Goal: Entertainment & Leisure: Browse casually

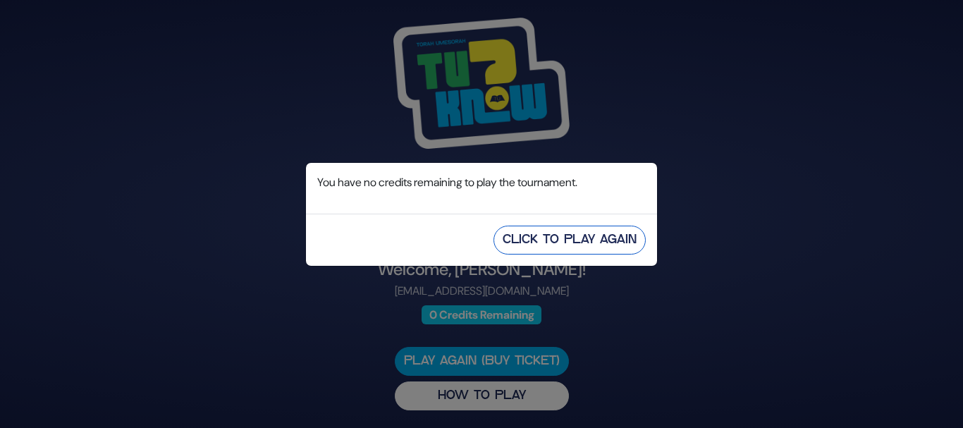
click at [552, 249] on button "Click to Play Again" at bounding box center [569, 239] width 152 height 29
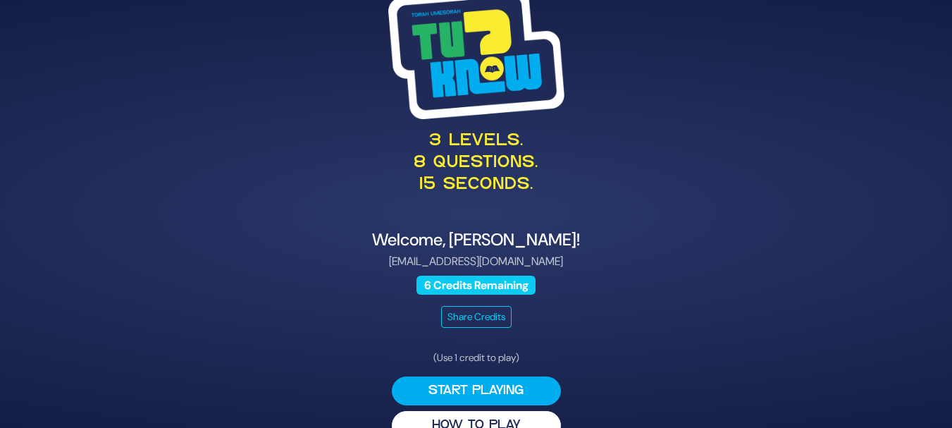
scroll to position [29, 0]
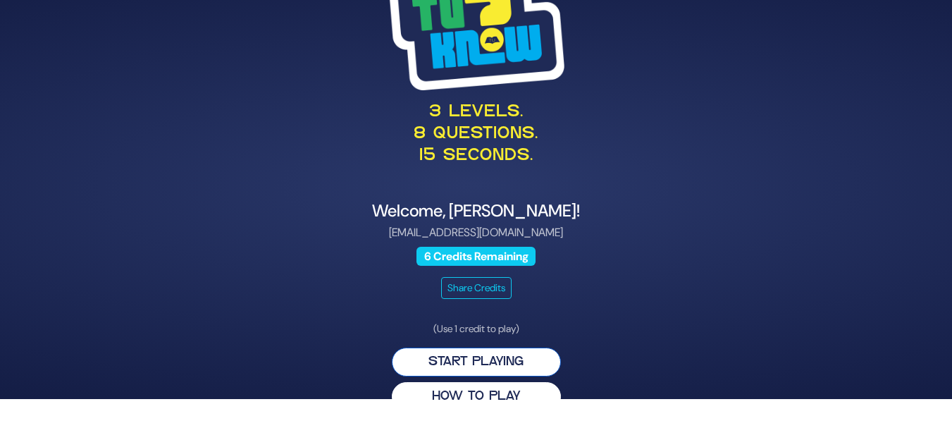
click at [484, 366] on button "Start Playing" at bounding box center [476, 361] width 169 height 29
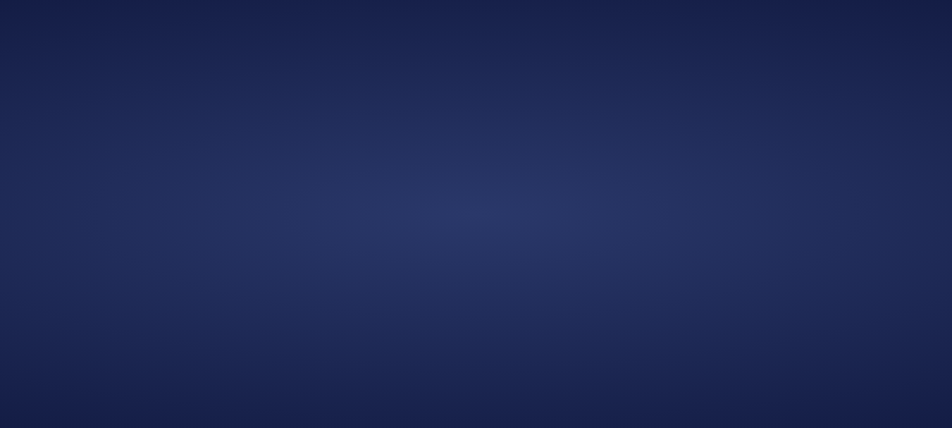
scroll to position [0, 0]
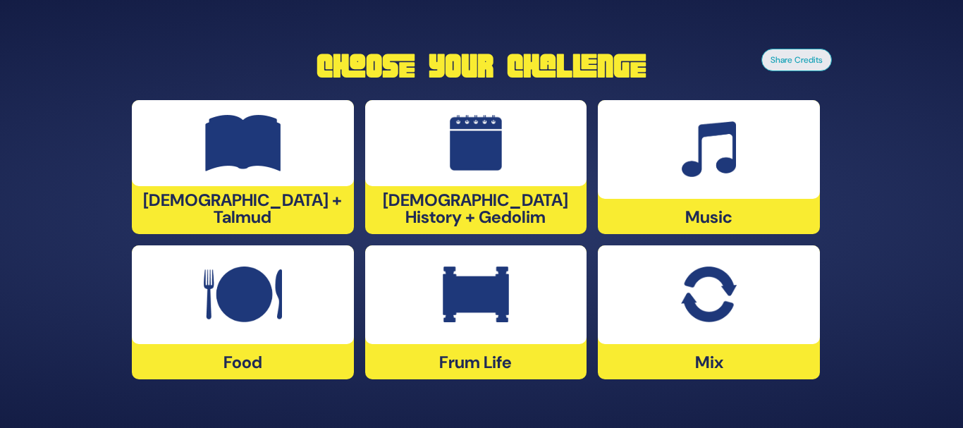
click at [255, 168] on img at bounding box center [243, 143] width 76 height 56
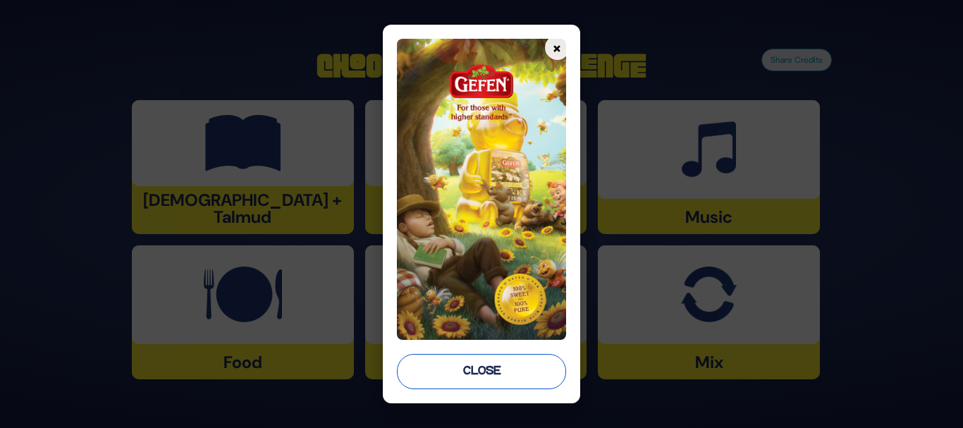
click at [431, 383] on button "Close" at bounding box center [481, 371] width 169 height 35
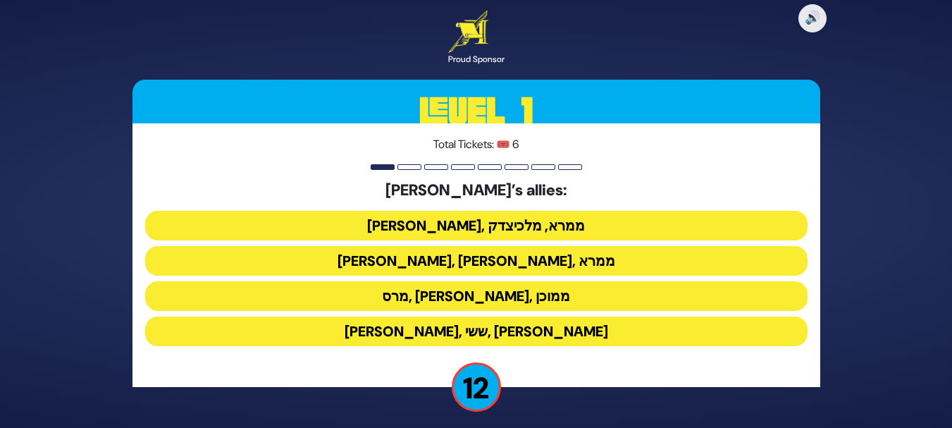
click at [514, 264] on button "ענר, אשכול, ממרא" at bounding box center [476, 261] width 662 height 30
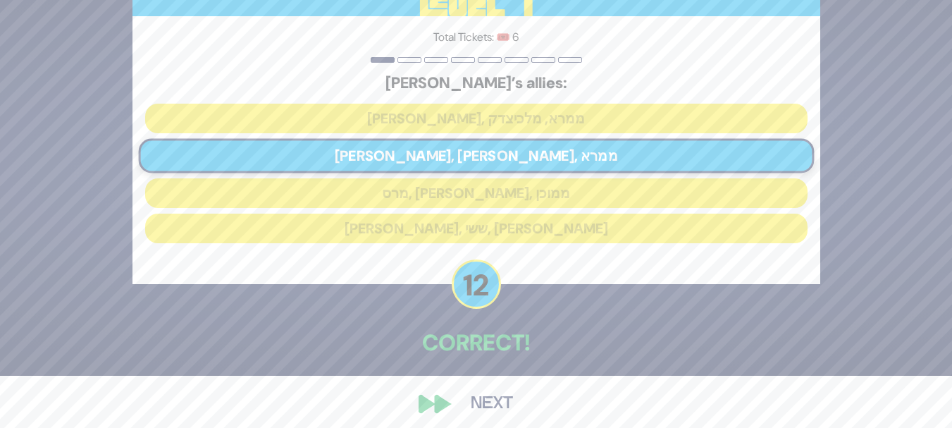
scroll to position [61, 0]
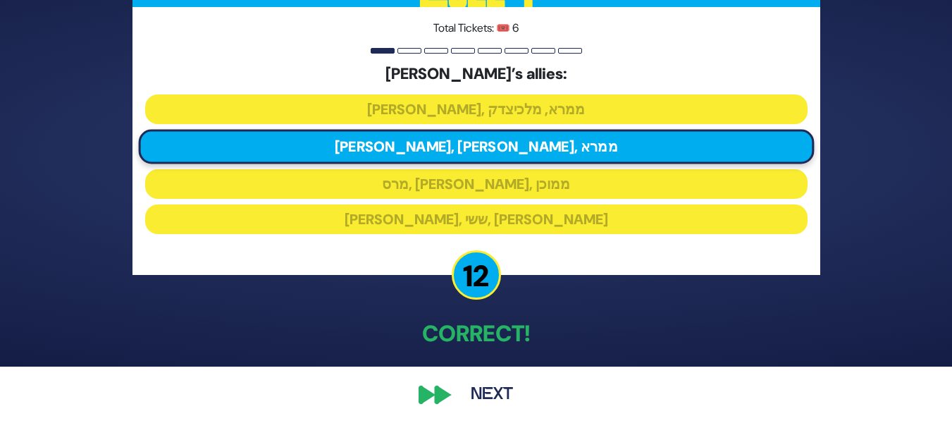
click at [478, 390] on button "Next" at bounding box center [492, 394] width 82 height 32
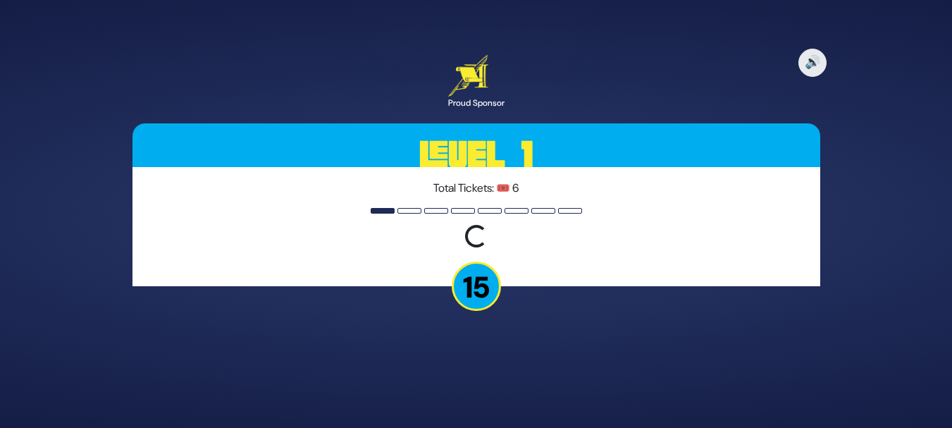
scroll to position [0, 0]
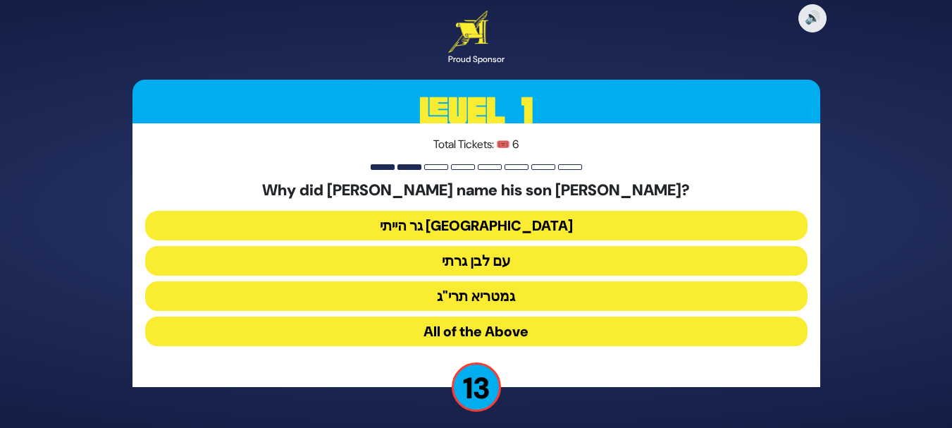
click at [509, 224] on button "גר הייתי בארץ נכריה" at bounding box center [476, 226] width 662 height 30
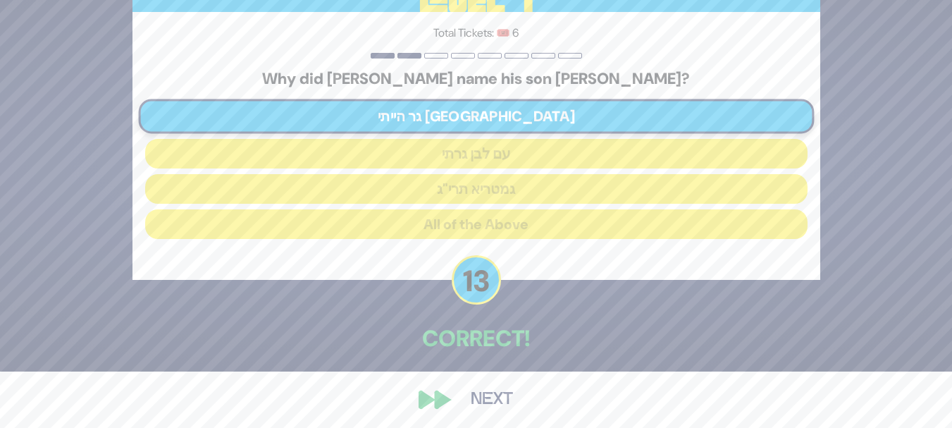
scroll to position [61, 0]
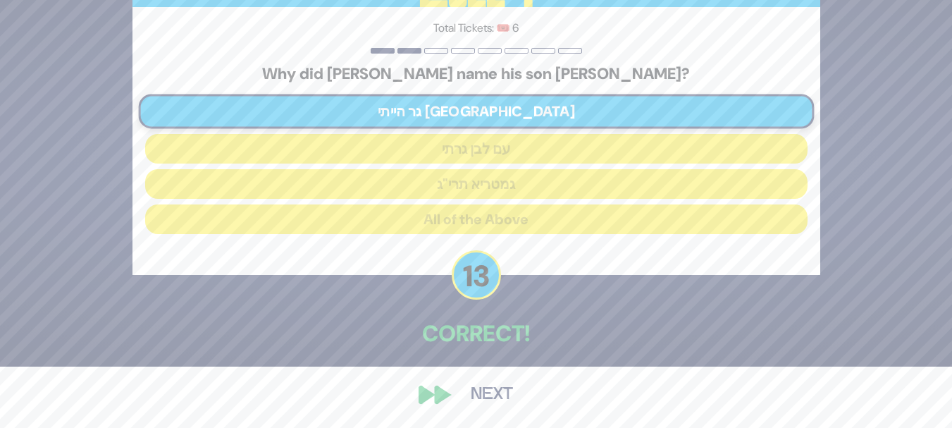
click at [490, 398] on button "Next" at bounding box center [492, 394] width 82 height 32
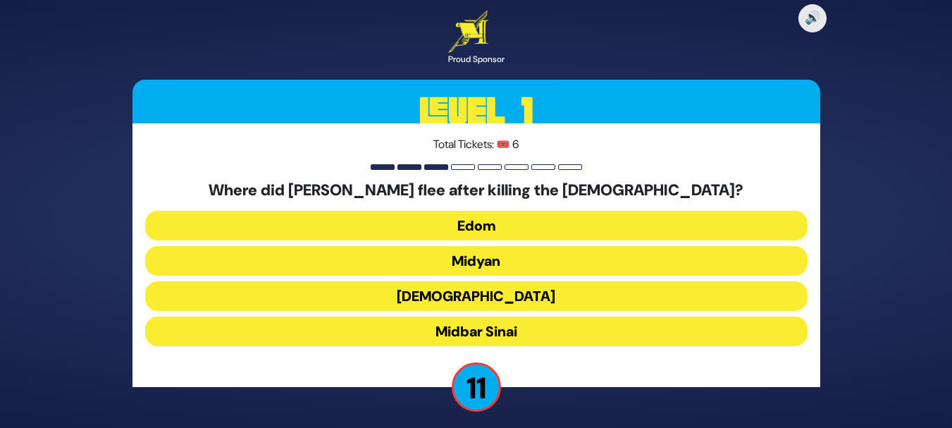
click at [476, 266] on button "Midyan" at bounding box center [476, 261] width 662 height 30
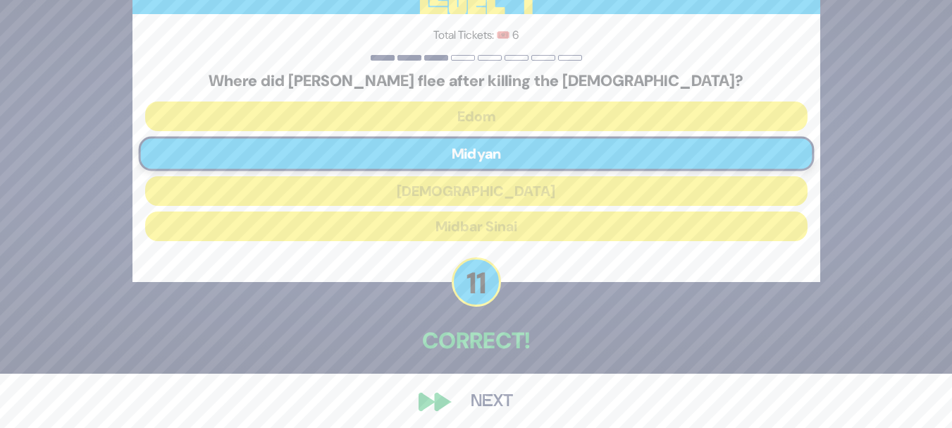
scroll to position [61, 0]
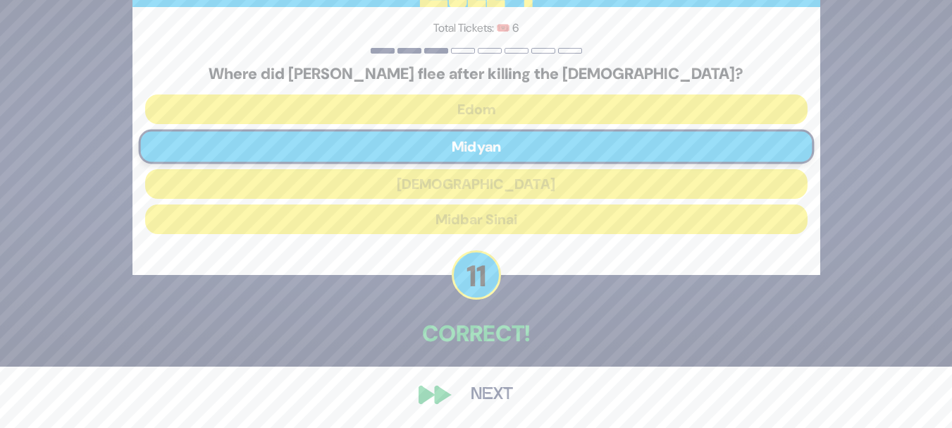
click at [481, 397] on button "Next" at bounding box center [492, 394] width 82 height 32
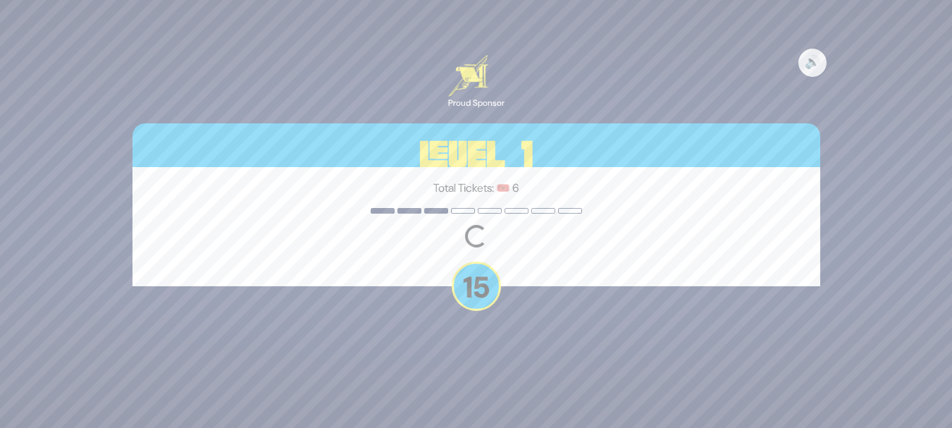
scroll to position [0, 0]
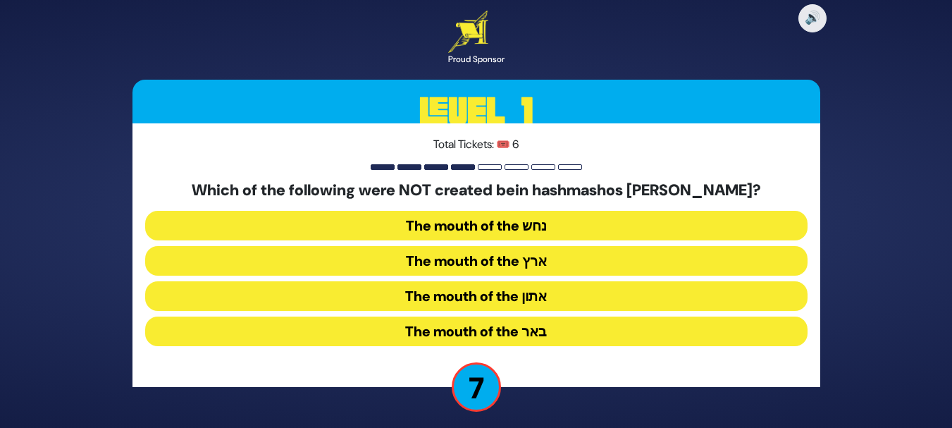
click at [529, 224] on button "The mouth of the נחש" at bounding box center [476, 226] width 662 height 30
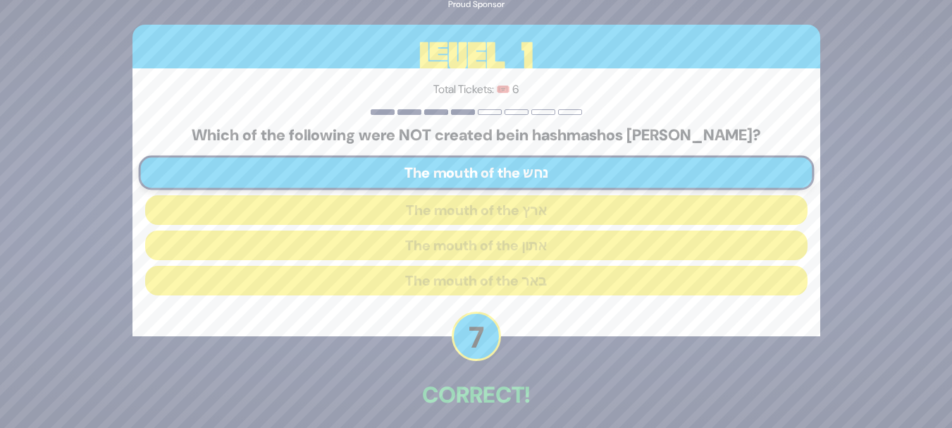
scroll to position [61, 0]
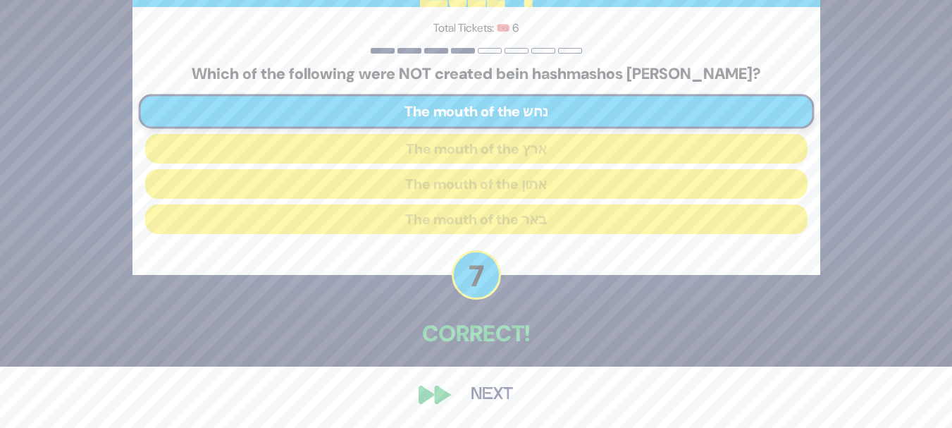
click at [481, 390] on button "Next" at bounding box center [492, 394] width 82 height 32
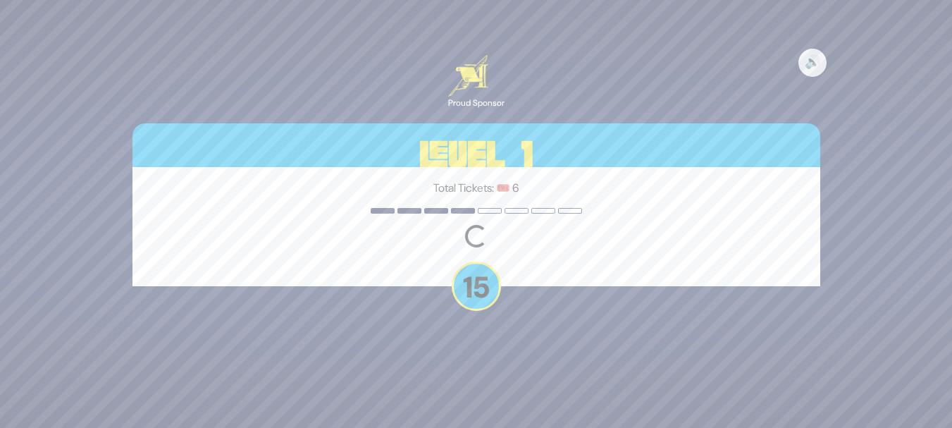
scroll to position [0, 0]
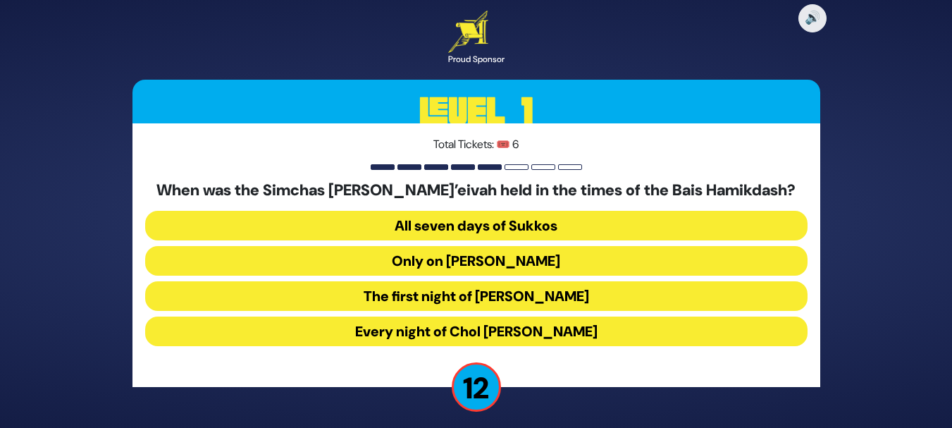
click at [536, 333] on button "Every night of Chol Hamoed Sukkos" at bounding box center [476, 331] width 662 height 30
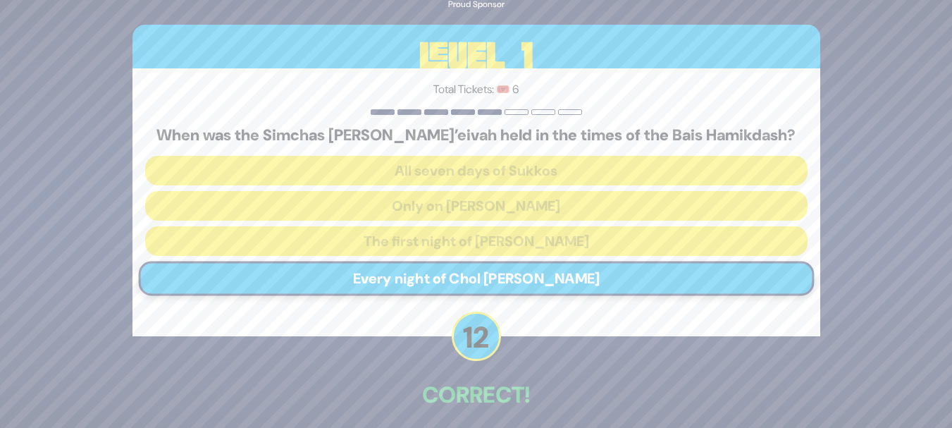
scroll to position [61, 0]
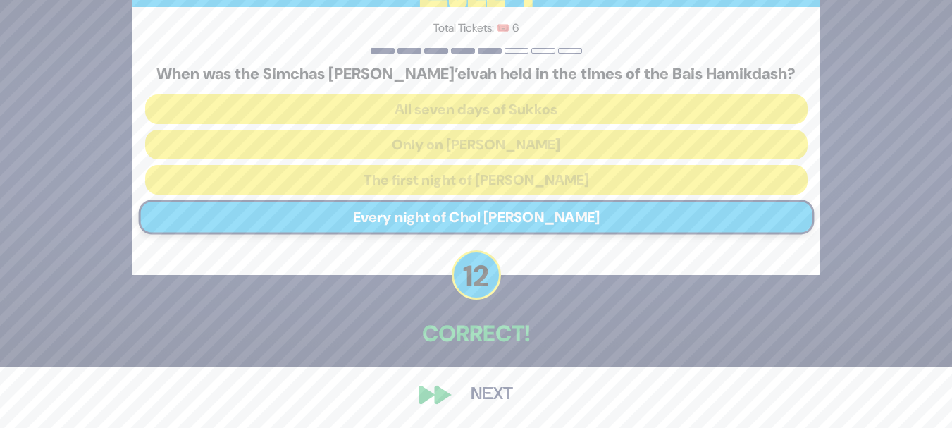
click at [495, 394] on button "Next" at bounding box center [492, 394] width 82 height 32
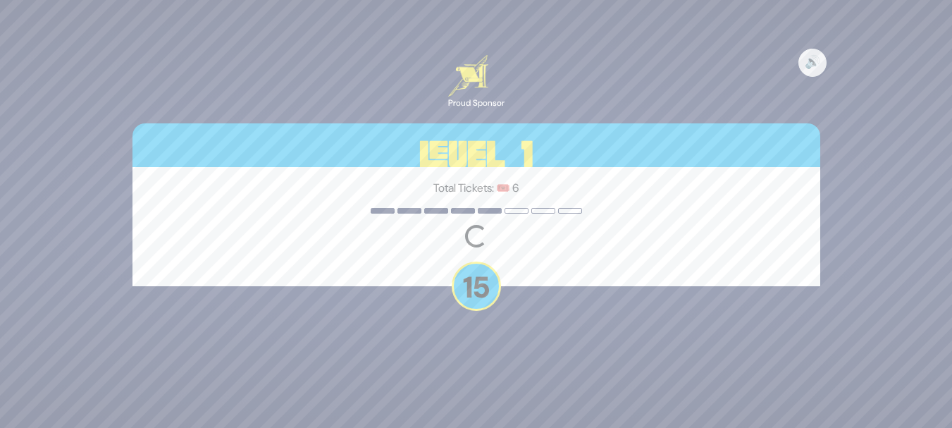
scroll to position [0, 0]
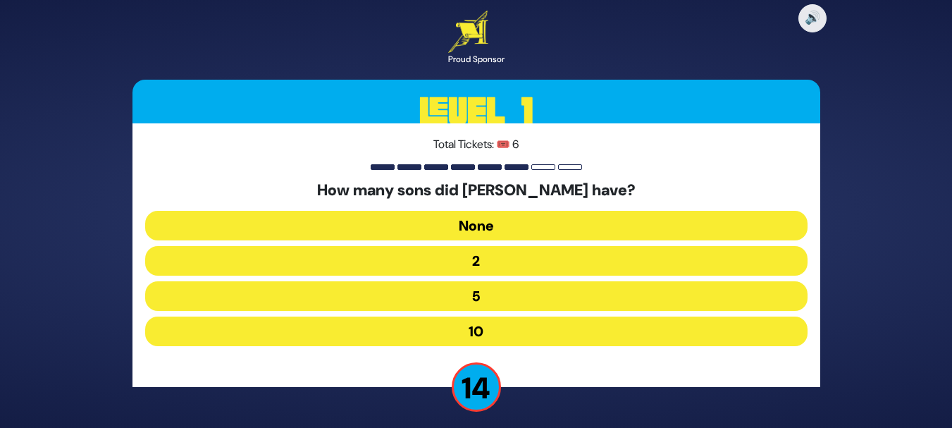
click at [471, 328] on button "10" at bounding box center [476, 331] width 662 height 30
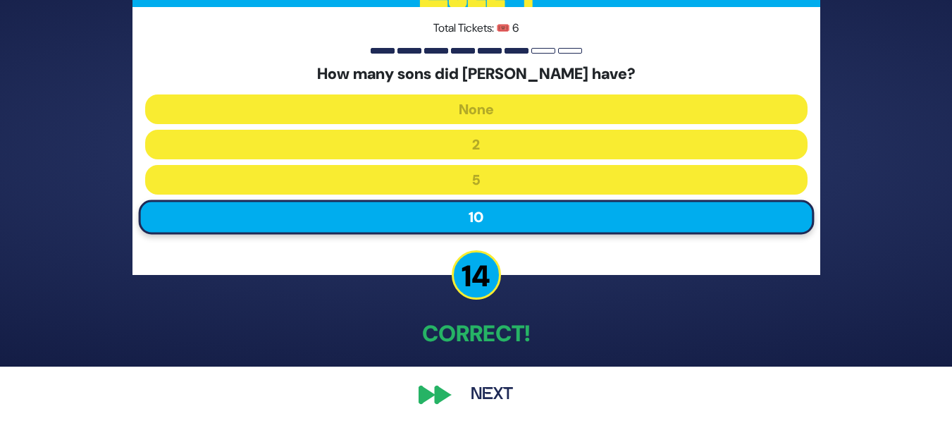
scroll to position [49, 0]
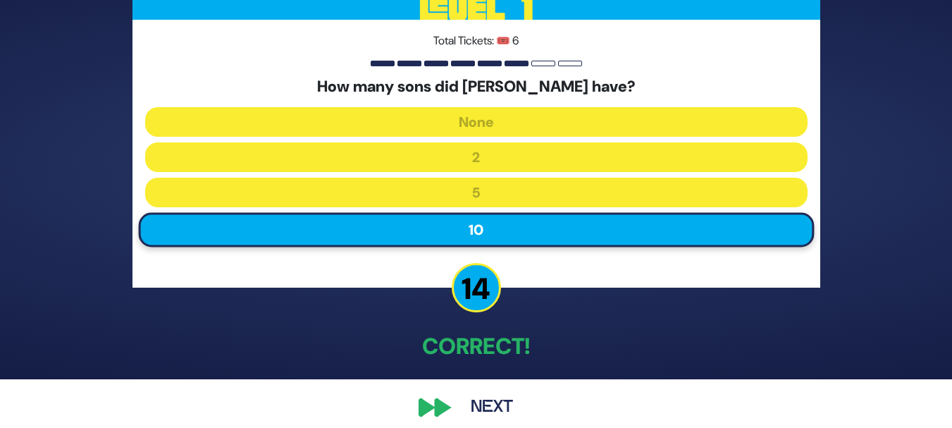
click at [493, 404] on button "Next" at bounding box center [492, 407] width 82 height 32
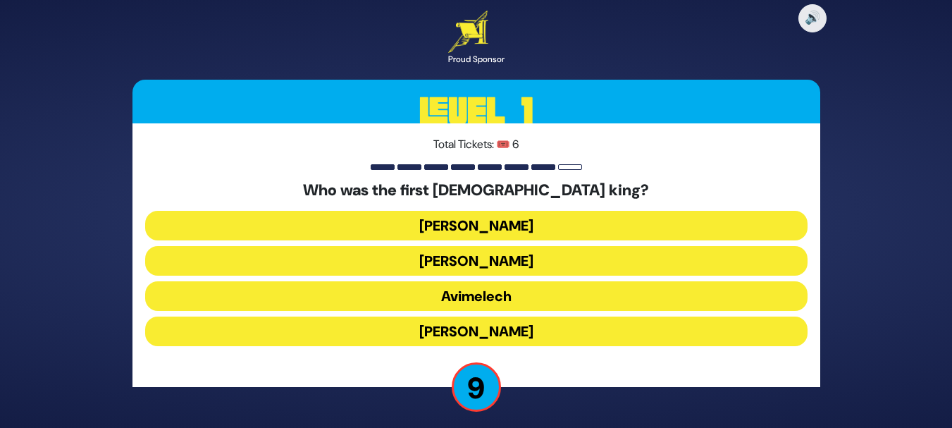
click at [504, 220] on button "Shaul" at bounding box center [476, 226] width 662 height 30
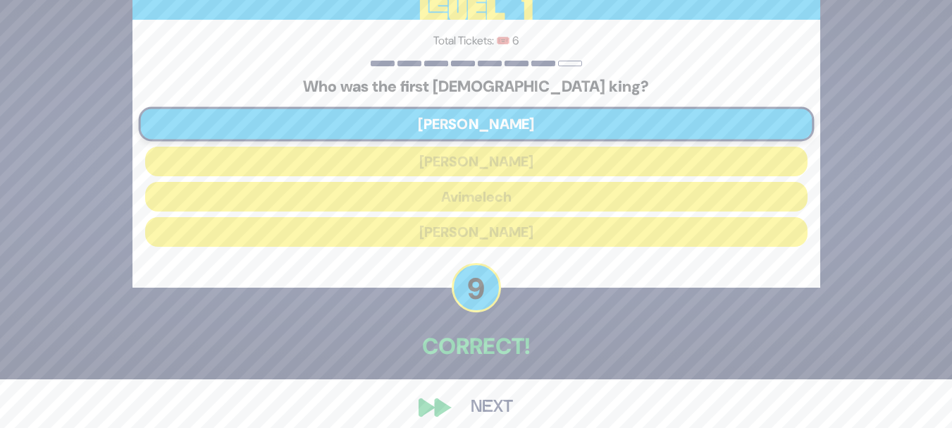
scroll to position [58, 0]
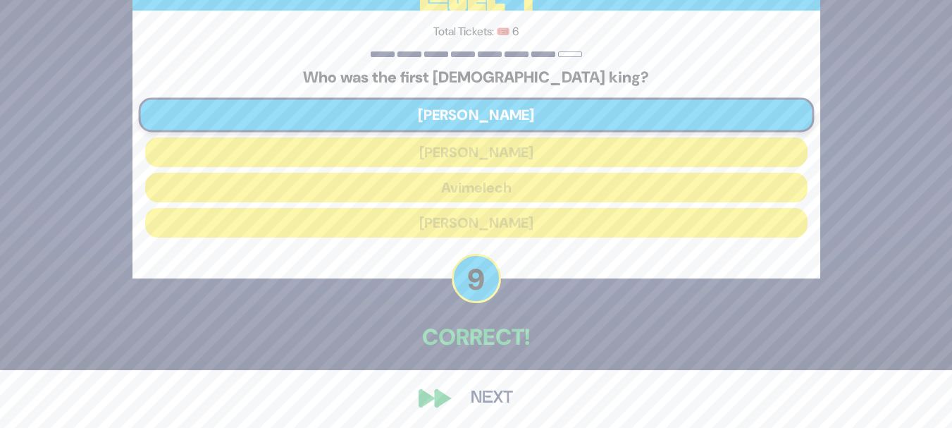
click at [501, 395] on button "Next" at bounding box center [492, 398] width 82 height 32
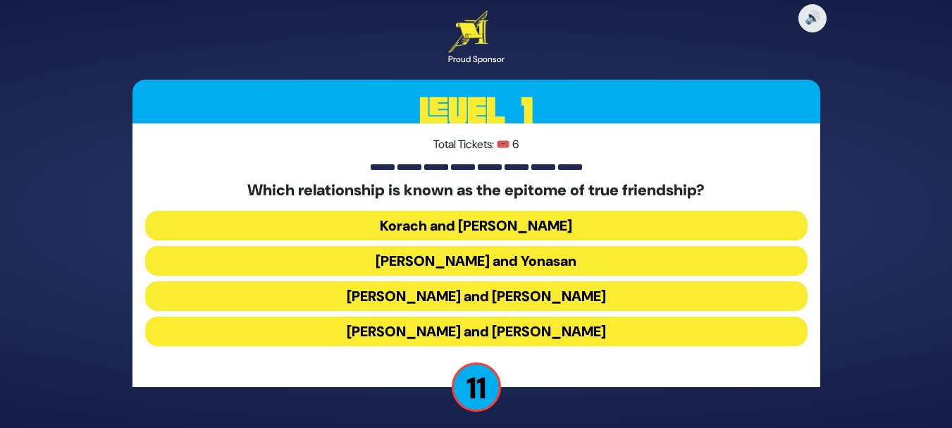
click at [514, 253] on button "Dovid and Yonasan" at bounding box center [476, 261] width 662 height 30
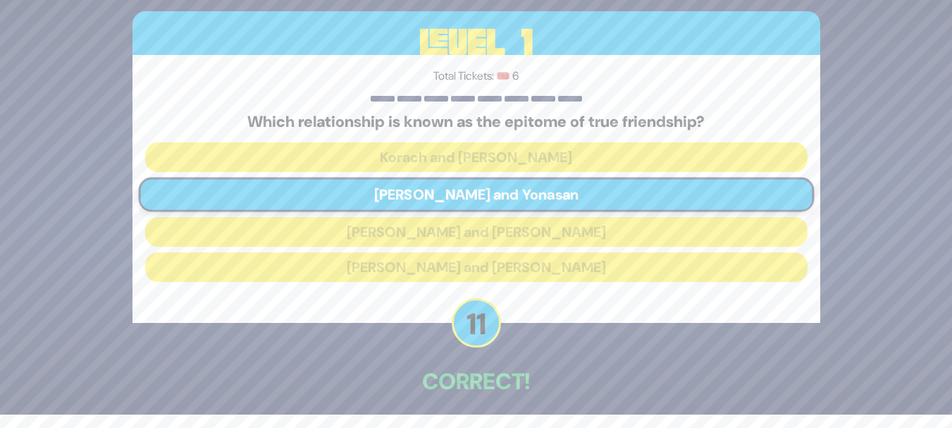
scroll to position [27, 0]
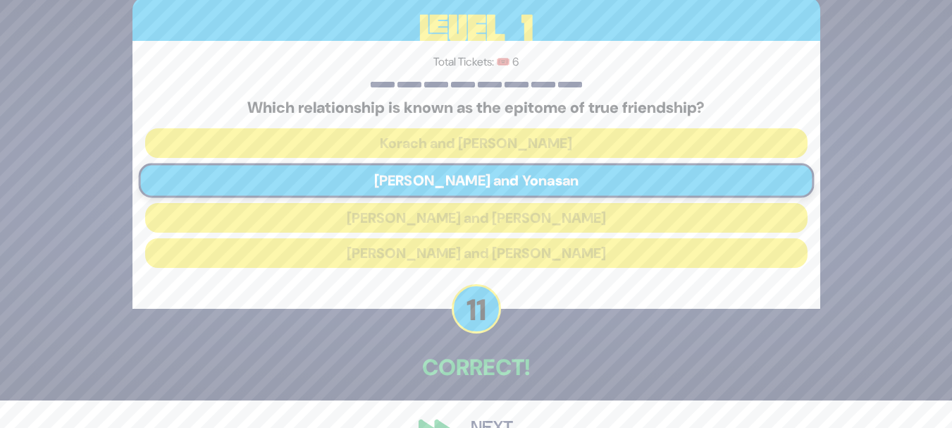
click at [483, 419] on button "Next" at bounding box center [492, 428] width 82 height 32
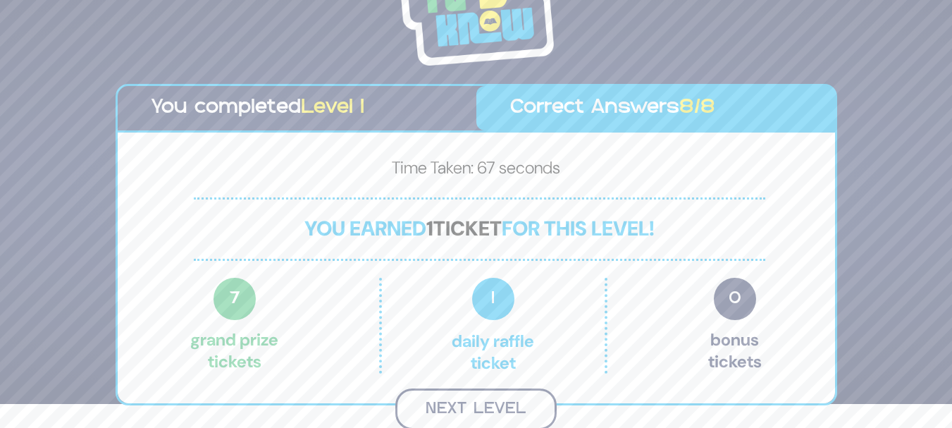
scroll to position [22, 0]
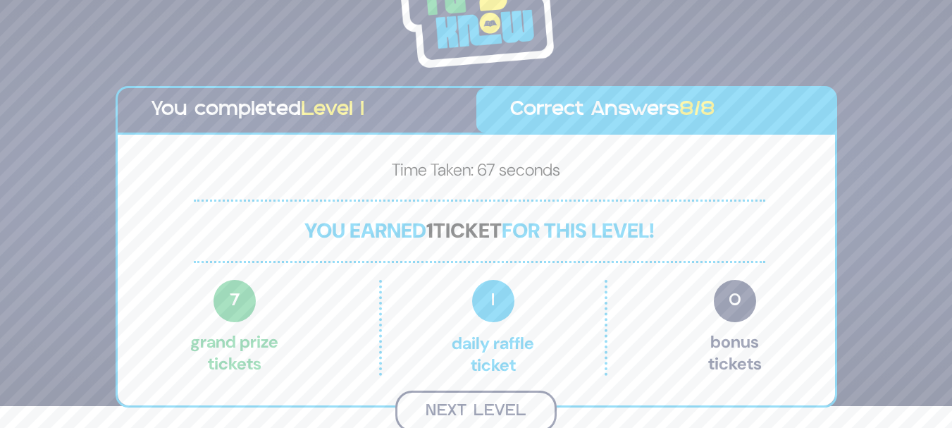
click at [427, 412] on button "Next Level" at bounding box center [475, 411] width 161 height 42
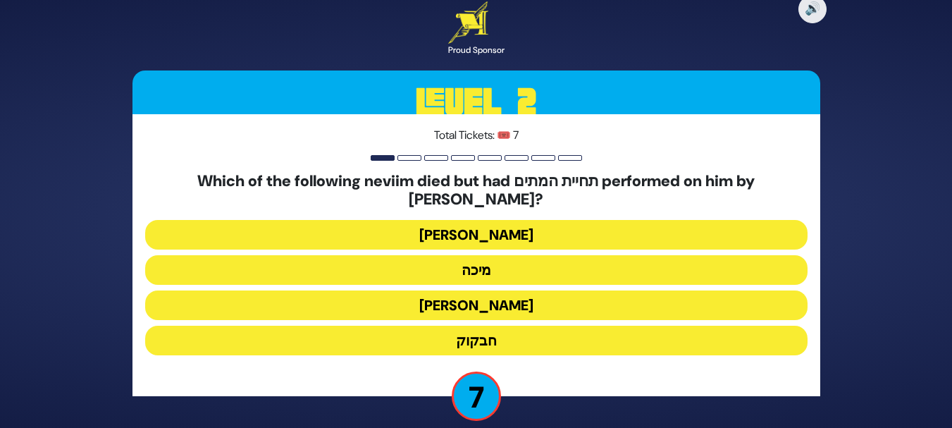
click at [471, 327] on button "חבקוק" at bounding box center [476, 341] width 662 height 30
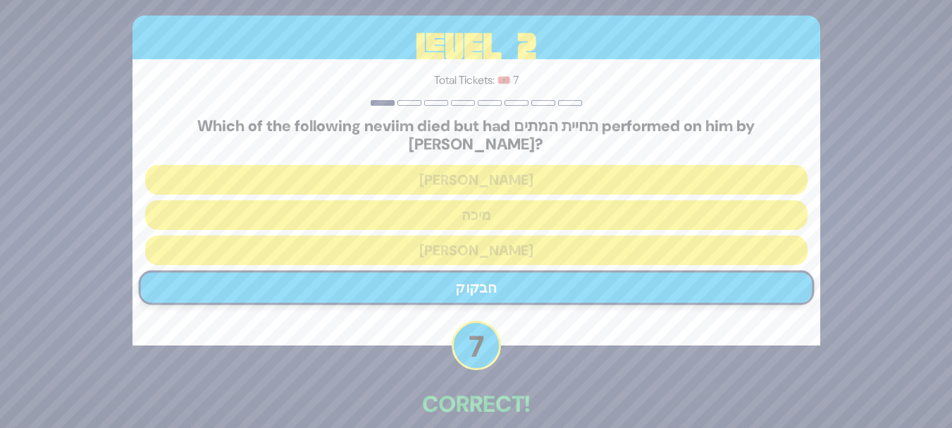
scroll to position [61, 0]
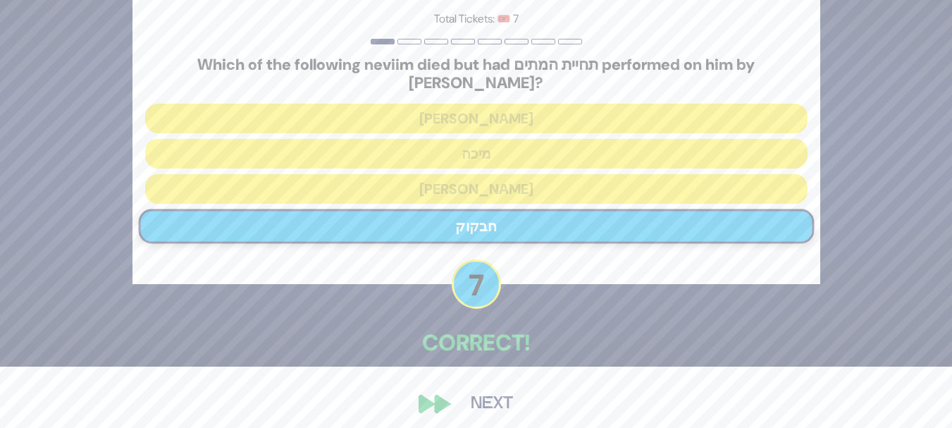
click at [467, 395] on button "Next" at bounding box center [492, 404] width 82 height 32
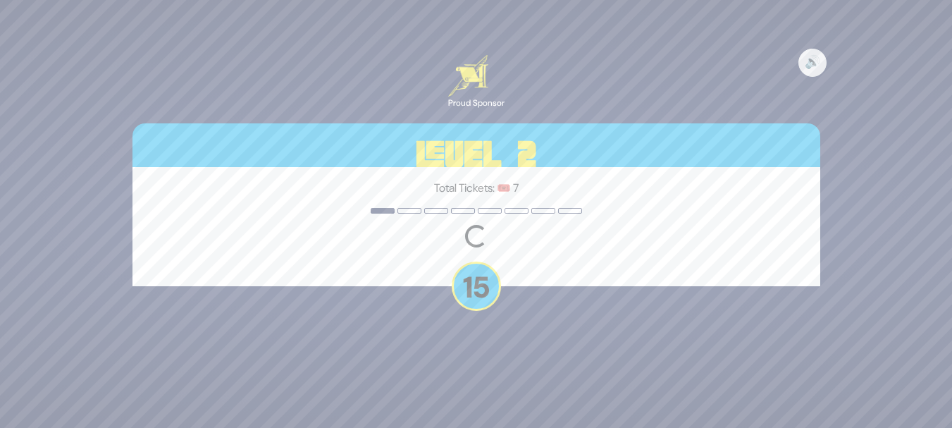
scroll to position [0, 0]
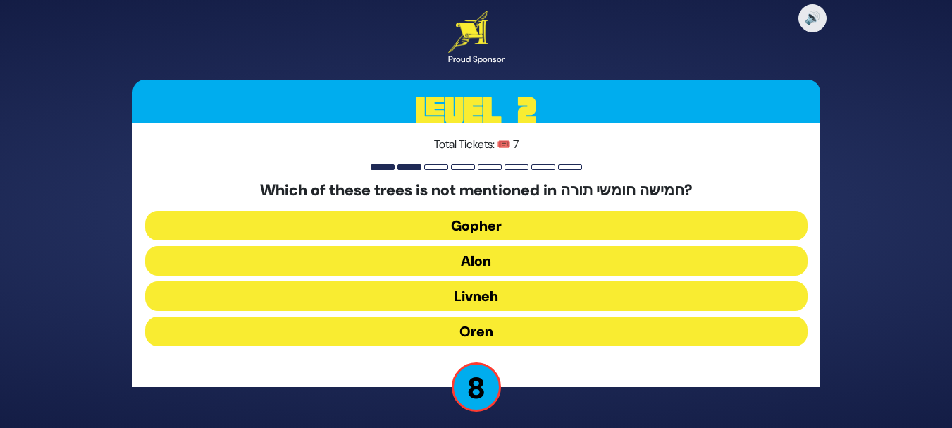
click at [494, 335] on button "Oren" at bounding box center [476, 331] width 662 height 30
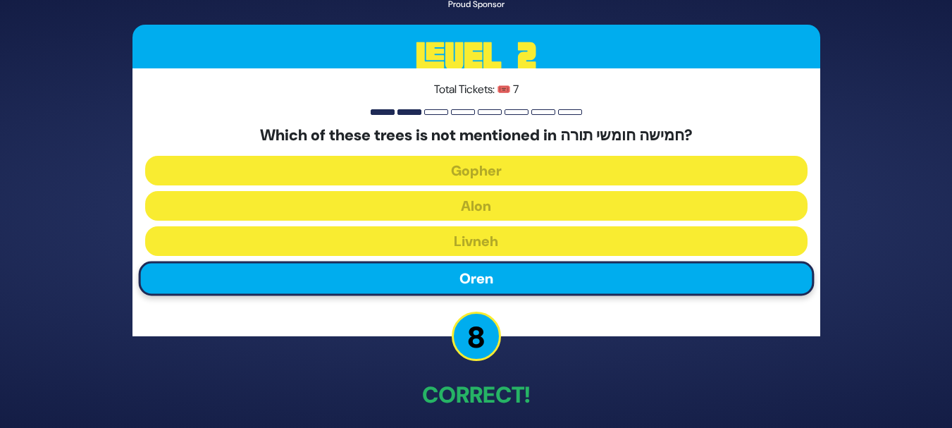
scroll to position [56, 0]
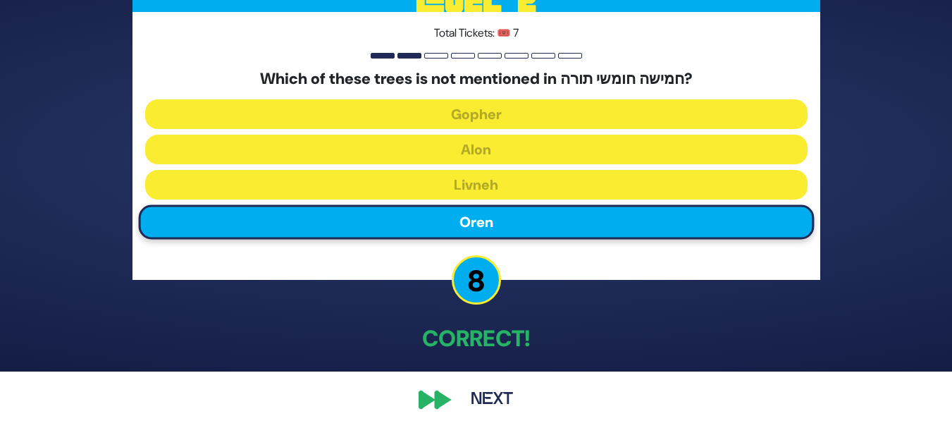
click at [483, 407] on button "Next" at bounding box center [492, 399] width 82 height 32
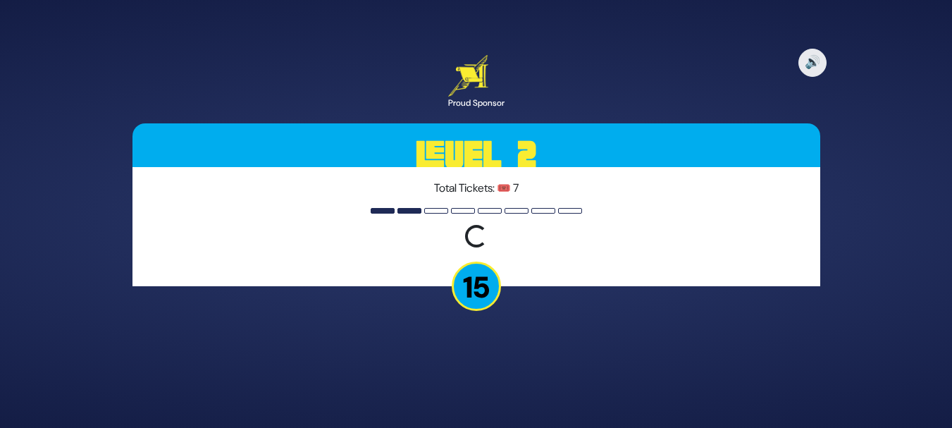
scroll to position [0, 0]
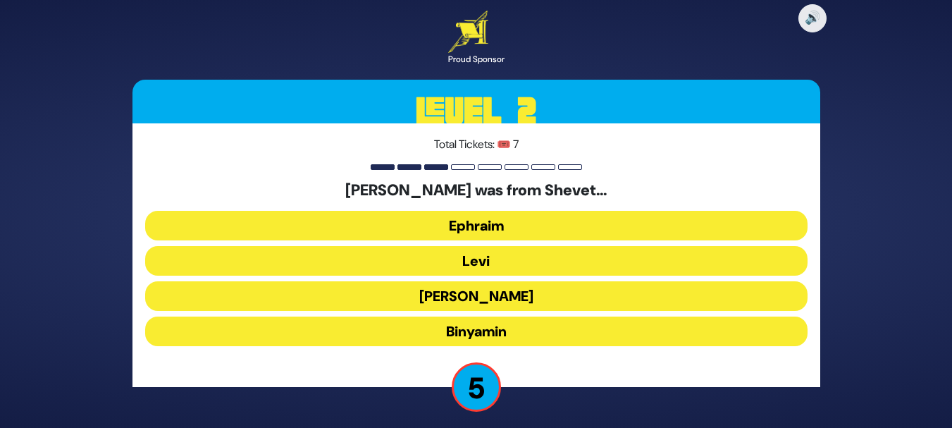
click at [482, 230] on button "Ephraim" at bounding box center [476, 226] width 662 height 30
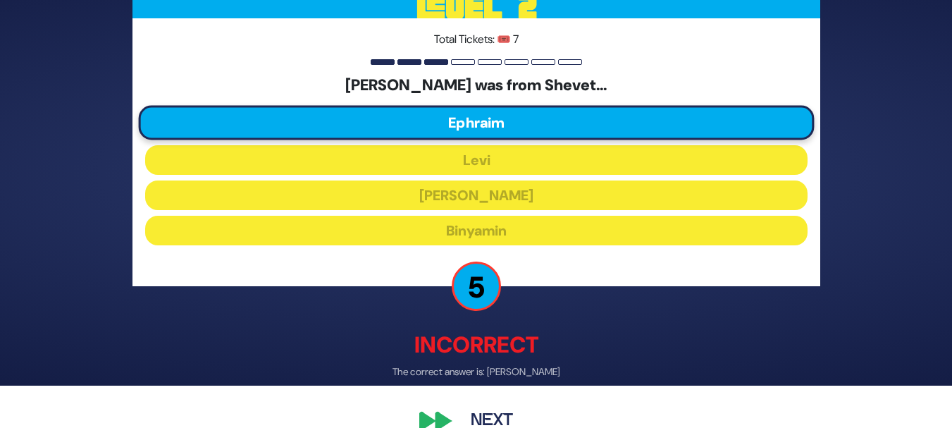
scroll to position [69, 0]
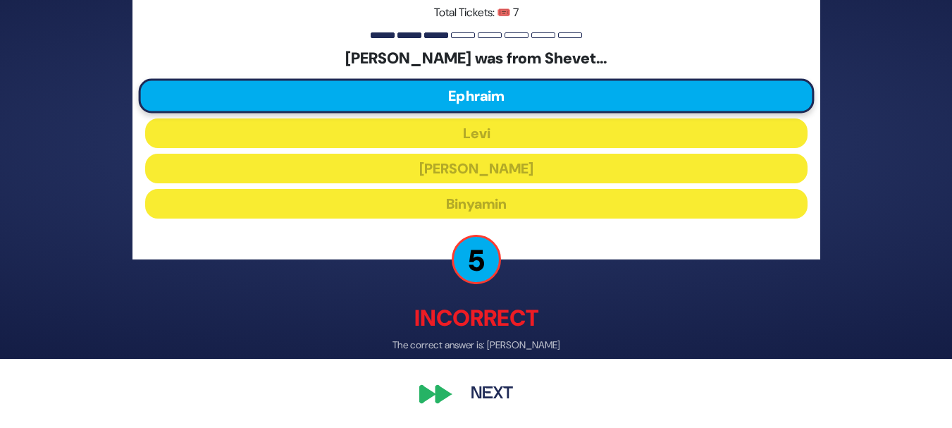
click at [474, 391] on button "Next" at bounding box center [492, 394] width 82 height 32
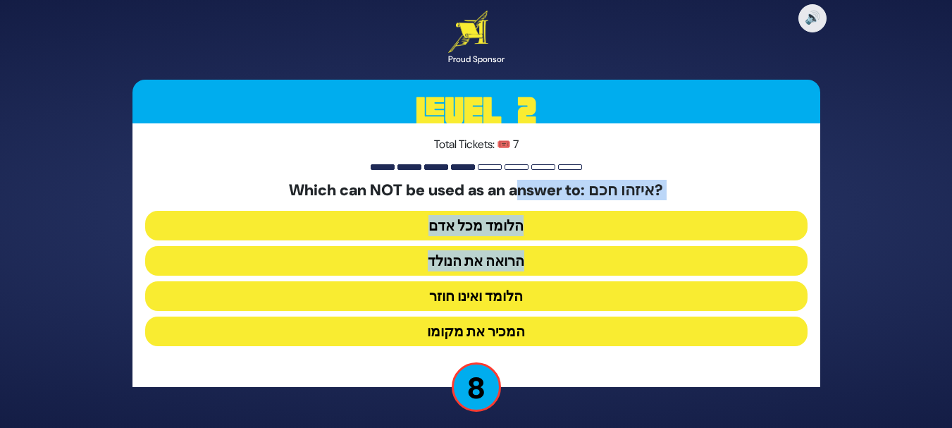
drag, startPoint x: 528, startPoint y: 194, endPoint x: 535, endPoint y: 259, distance: 64.5
click at [535, 259] on div "Which can NOT be used as an answer to: איזהו חכם? הלומד מכל אדם הרואה את הנולד …" at bounding box center [476, 266] width 662 height 171
click at [500, 324] on button "המכיר את מקומו" at bounding box center [476, 331] width 662 height 30
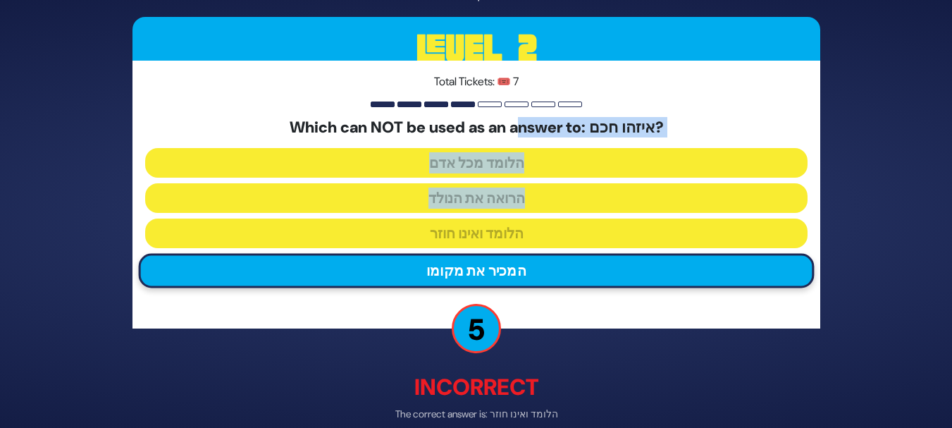
scroll to position [58, 0]
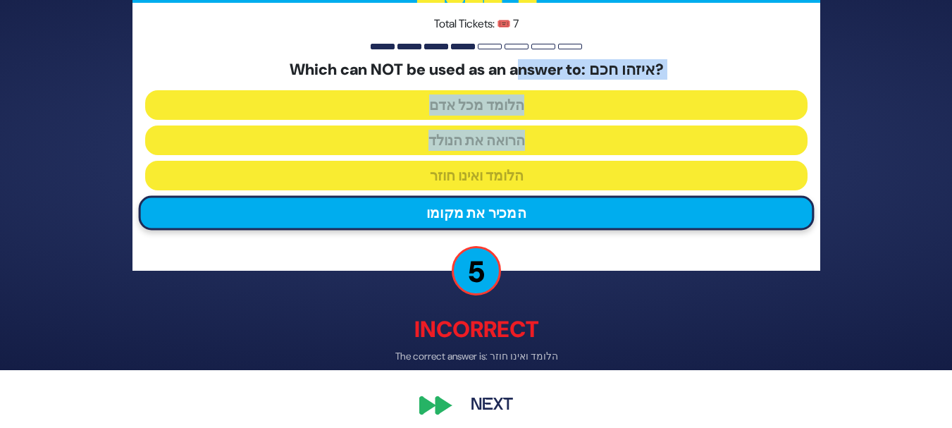
click at [502, 410] on button "Next" at bounding box center [492, 406] width 82 height 32
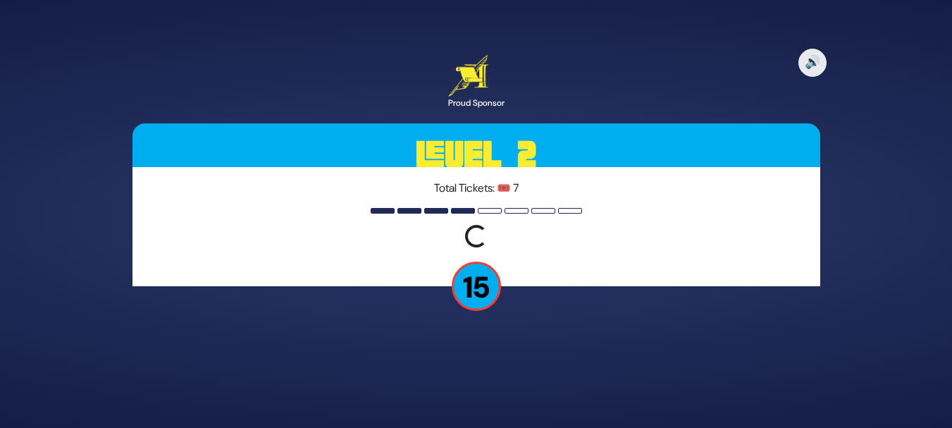
scroll to position [0, 0]
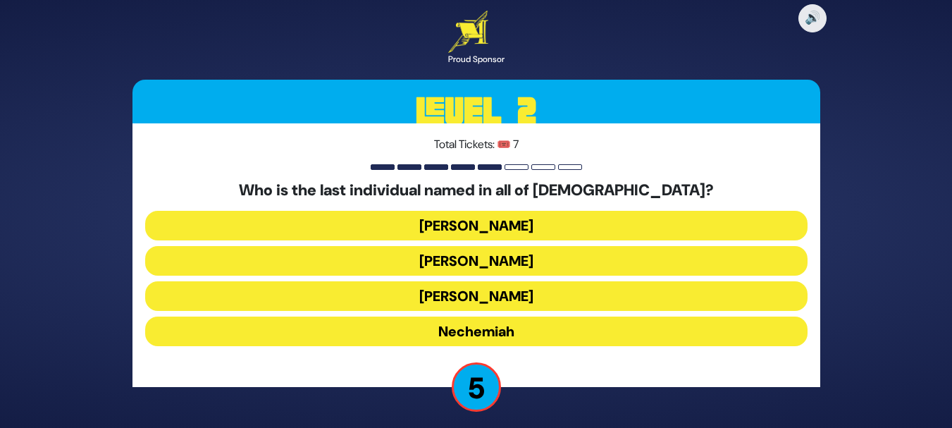
click at [488, 226] on button "Mordechai" at bounding box center [476, 226] width 662 height 30
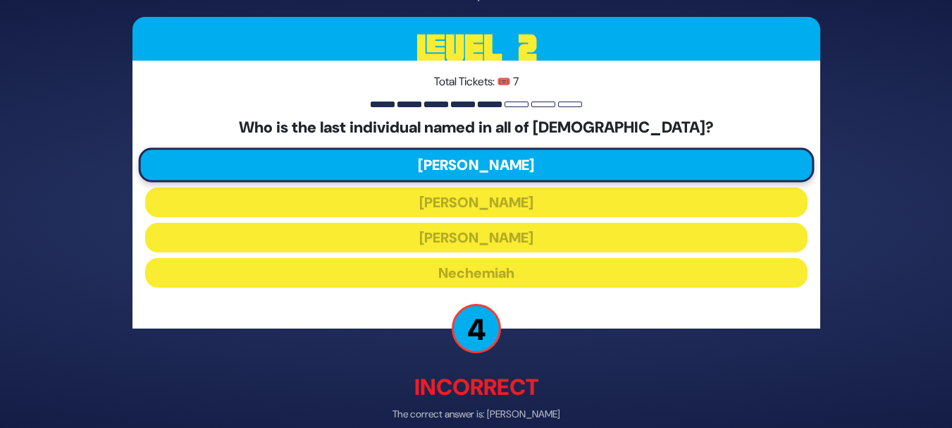
scroll to position [46, 0]
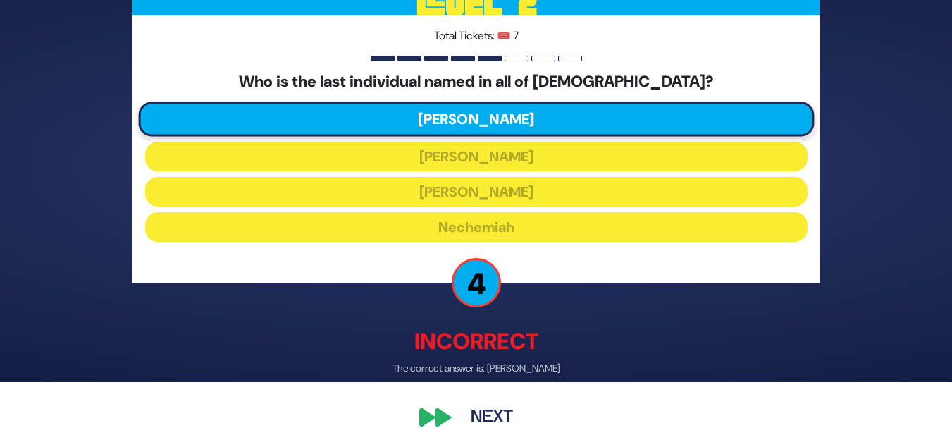
click at [490, 419] on button "Next" at bounding box center [492, 418] width 82 height 32
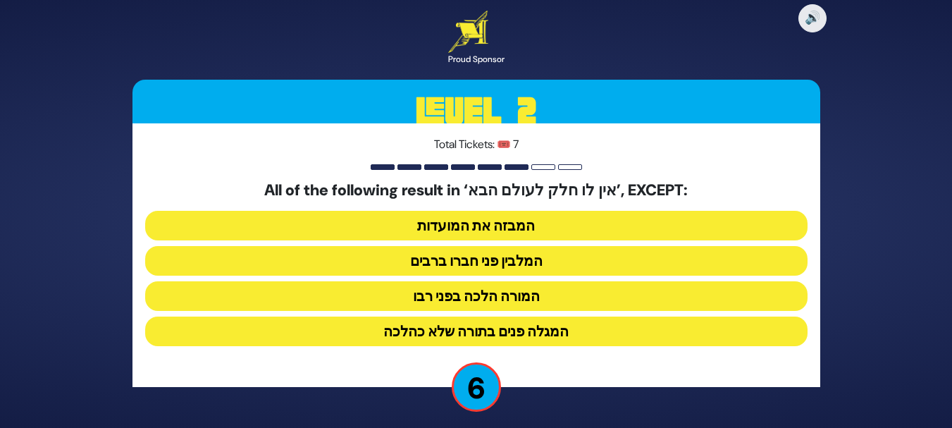
click at [526, 257] on button "המלבין פני חברו ברבים" at bounding box center [476, 261] width 662 height 30
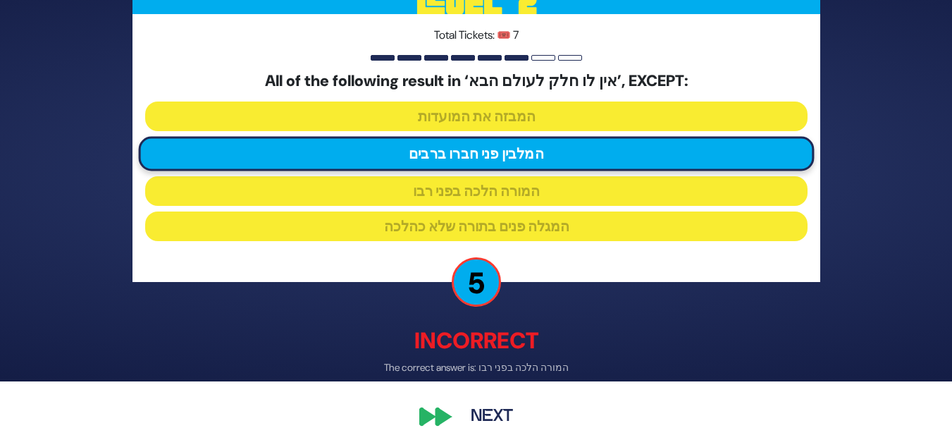
scroll to position [51, 0]
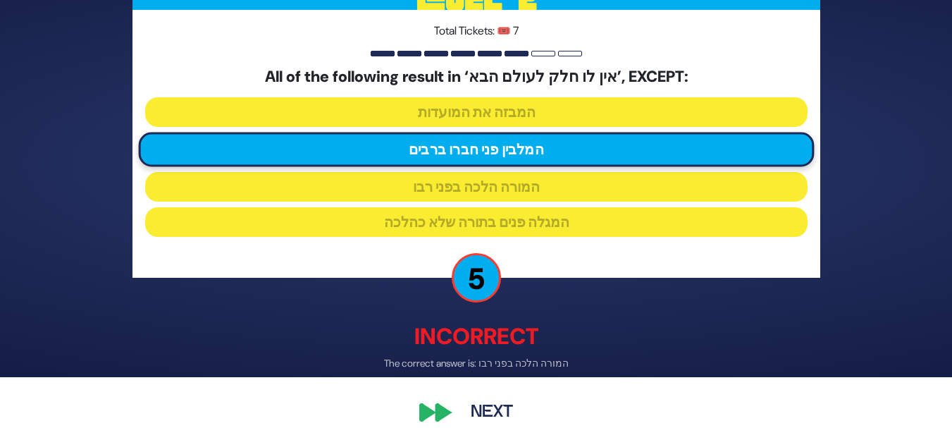
click at [495, 413] on button "Next" at bounding box center [492, 413] width 82 height 32
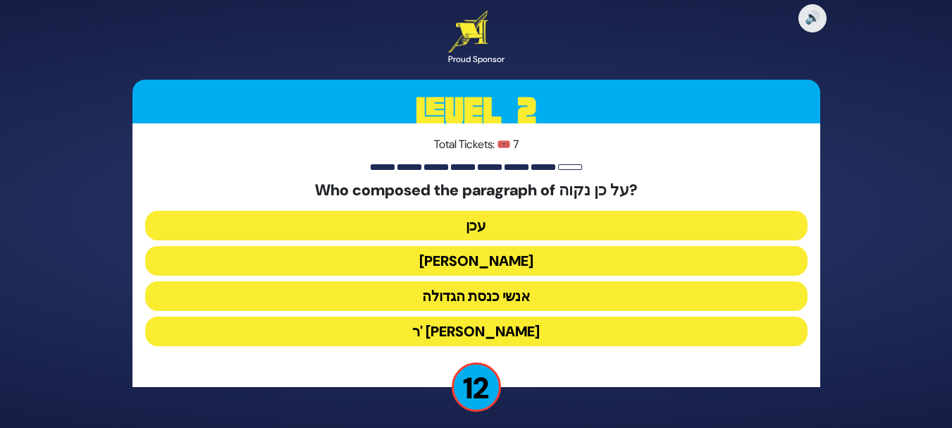
click at [509, 235] on button "עכן" at bounding box center [476, 226] width 662 height 30
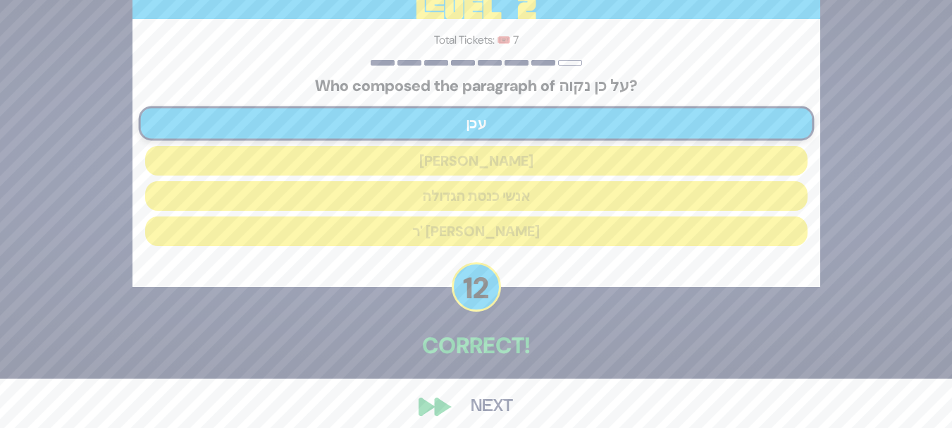
scroll to position [61, 0]
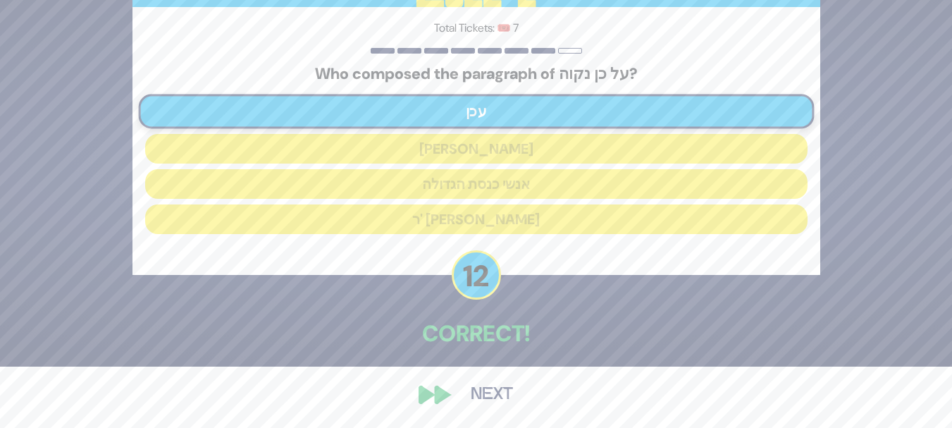
click at [475, 392] on button "Next" at bounding box center [492, 394] width 82 height 32
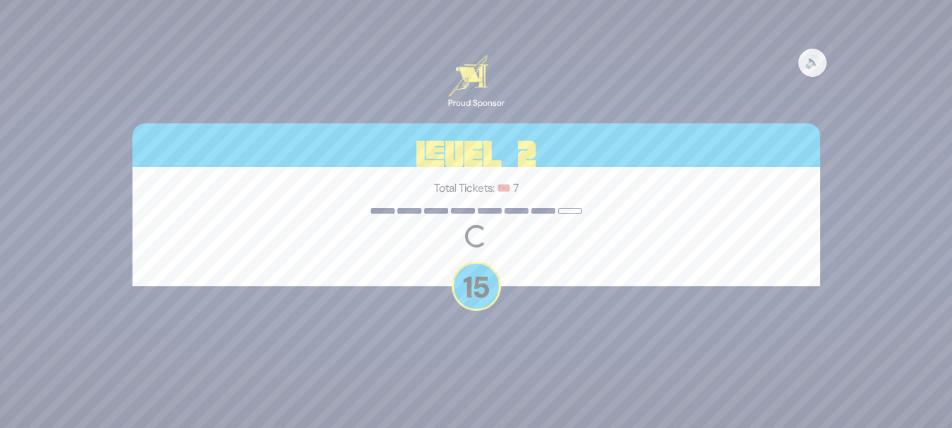
scroll to position [0, 0]
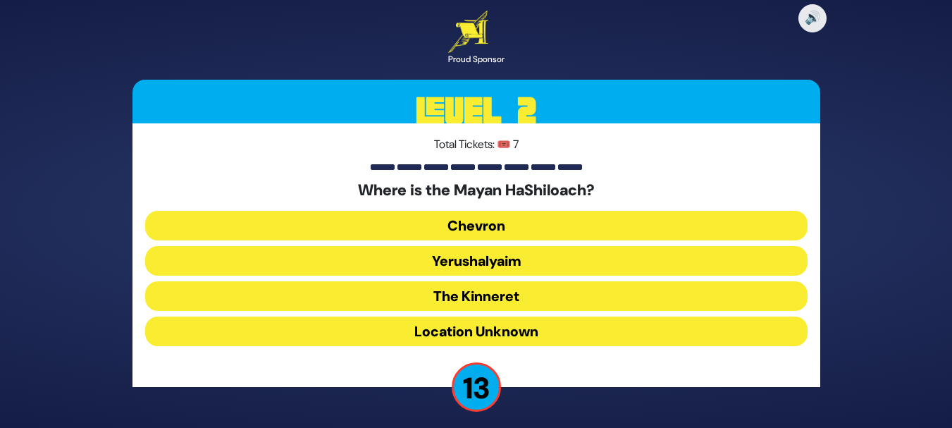
click at [495, 261] on button "Yerushalyaim" at bounding box center [476, 261] width 662 height 30
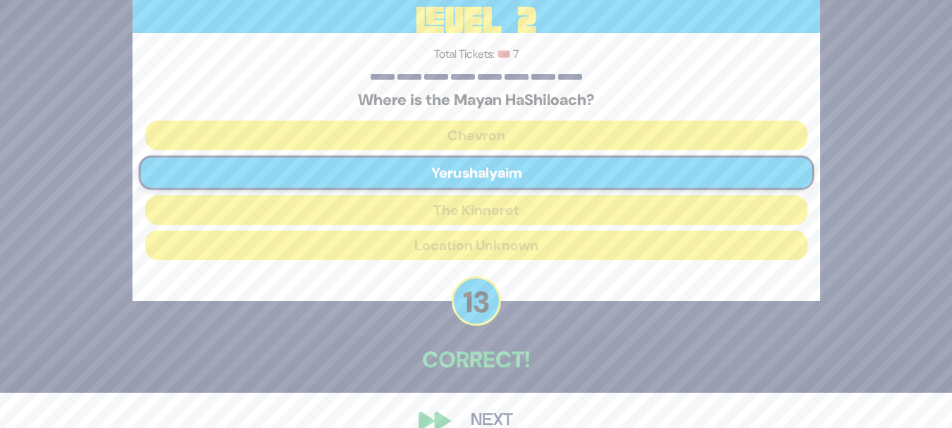
scroll to position [44, 0]
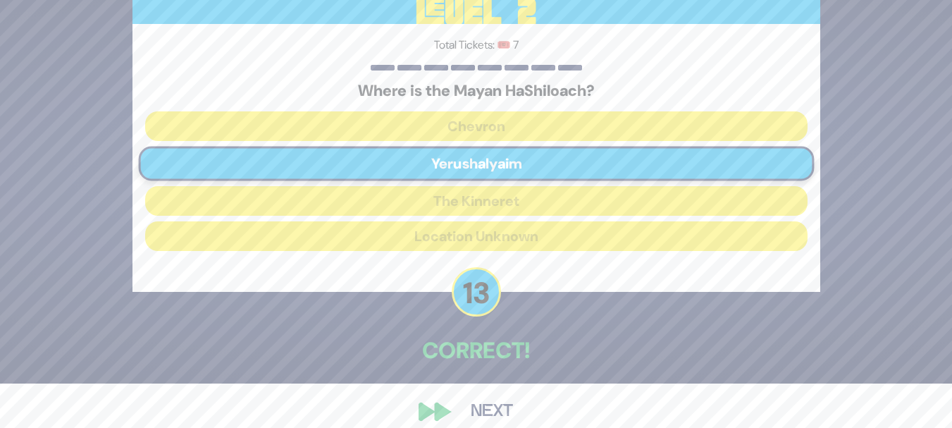
click at [490, 411] on button "Next" at bounding box center [492, 411] width 82 height 32
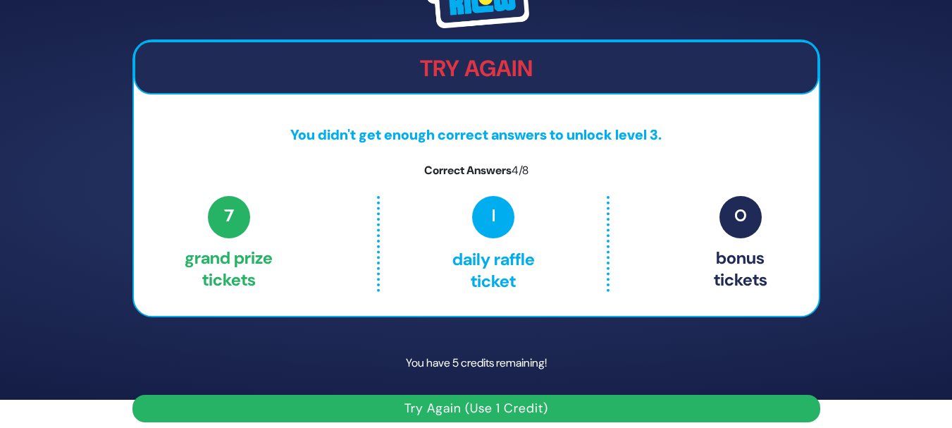
scroll to position [39, 0]
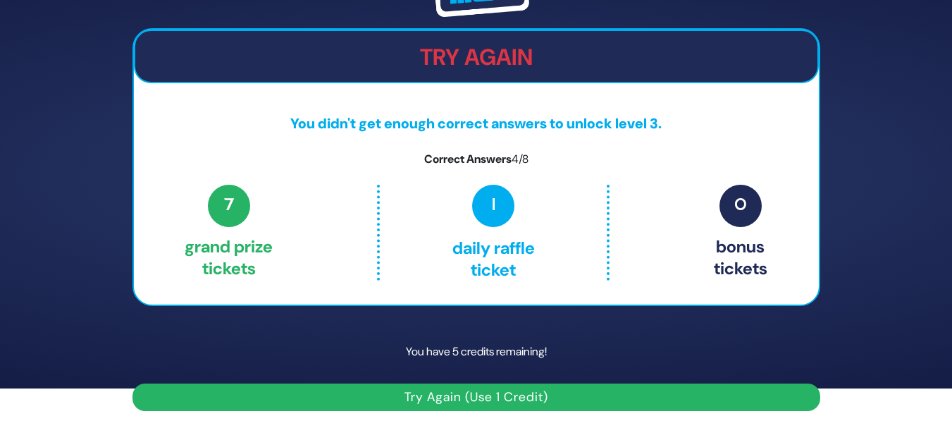
click at [574, 395] on button "Try Again (Use 1 Credit)" at bounding box center [476, 396] width 688 height 27
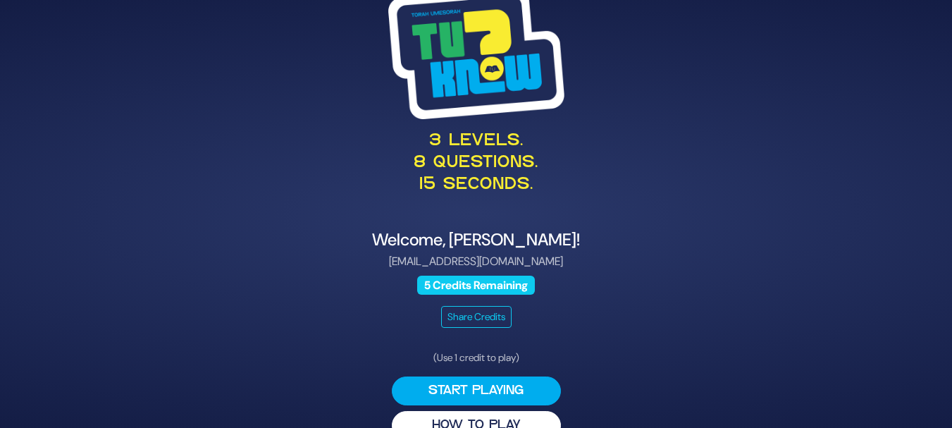
scroll to position [29, 0]
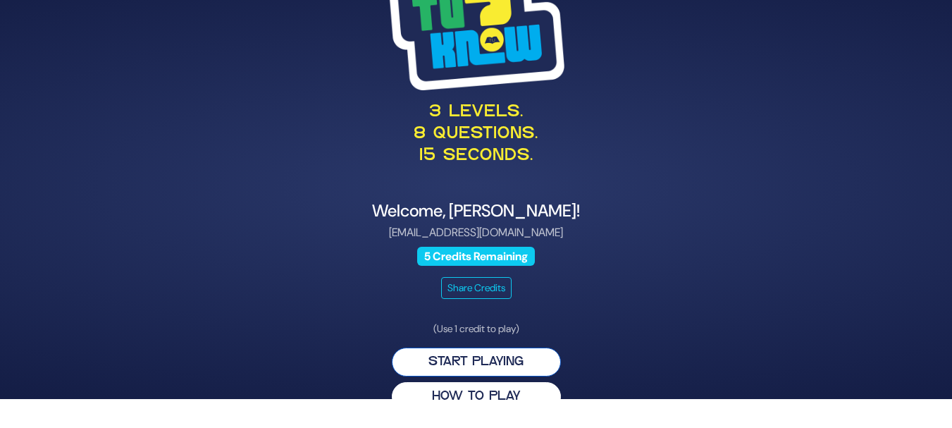
click at [483, 357] on button "Start Playing" at bounding box center [476, 361] width 169 height 29
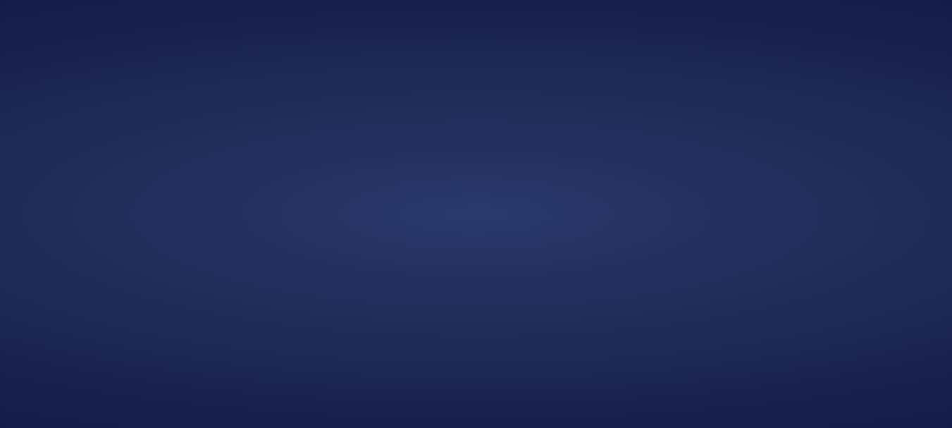
scroll to position [0, 0]
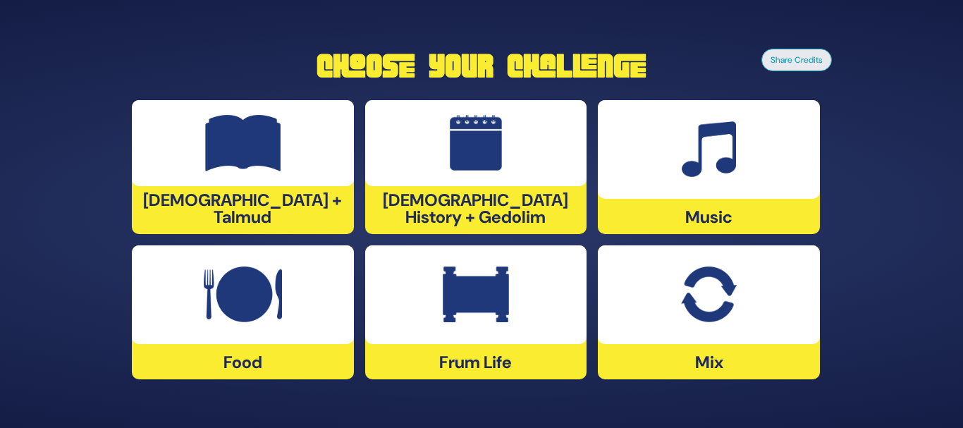
click at [278, 199] on div "[DEMOGRAPHIC_DATA] + Talmud" at bounding box center [243, 167] width 222 height 134
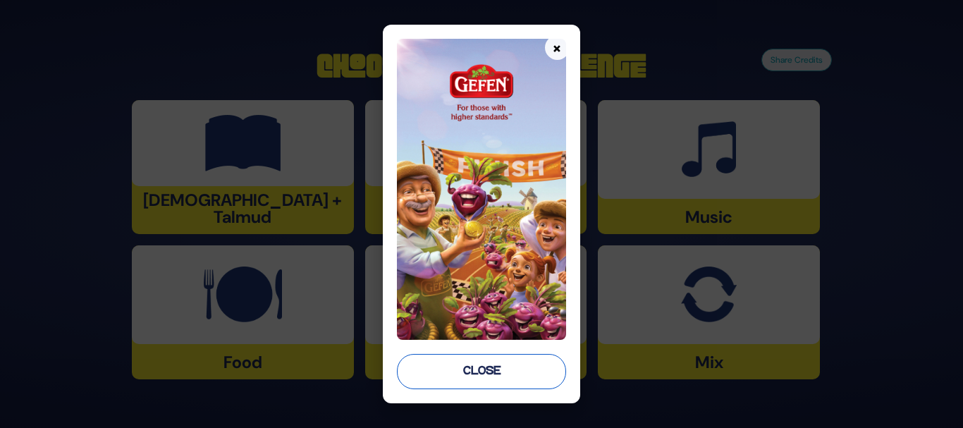
click at [455, 370] on button "Close" at bounding box center [481, 371] width 169 height 35
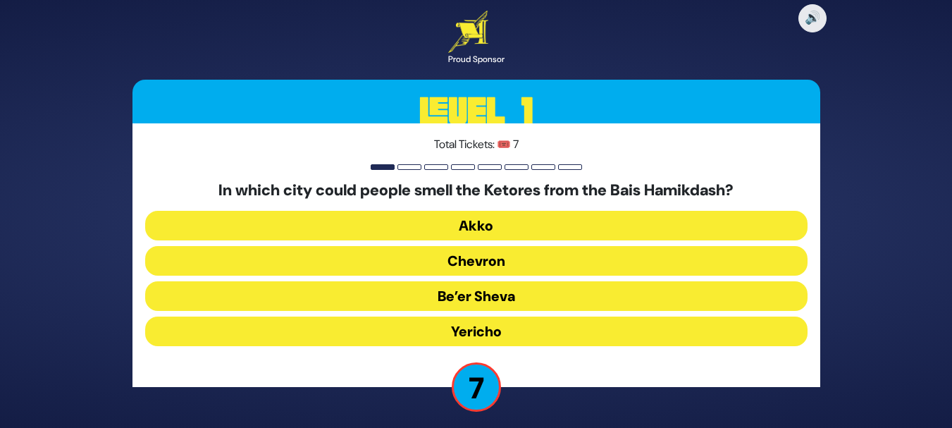
click at [507, 257] on button "Chevron" at bounding box center [476, 261] width 662 height 30
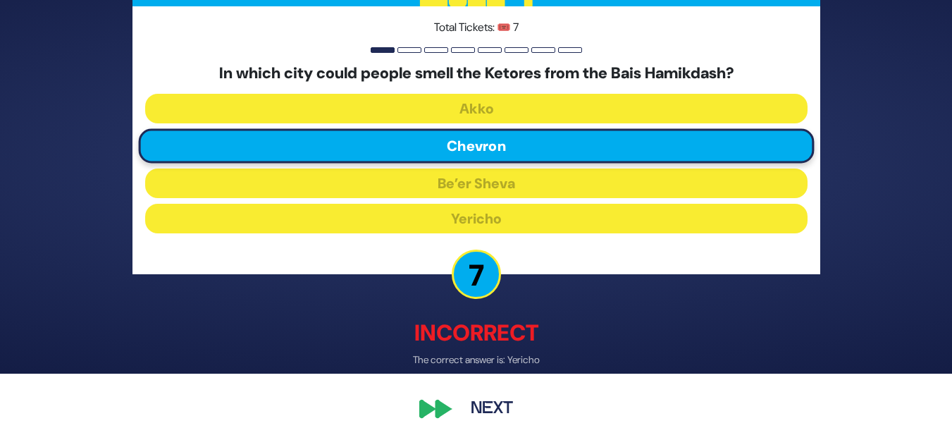
scroll to position [69, 0]
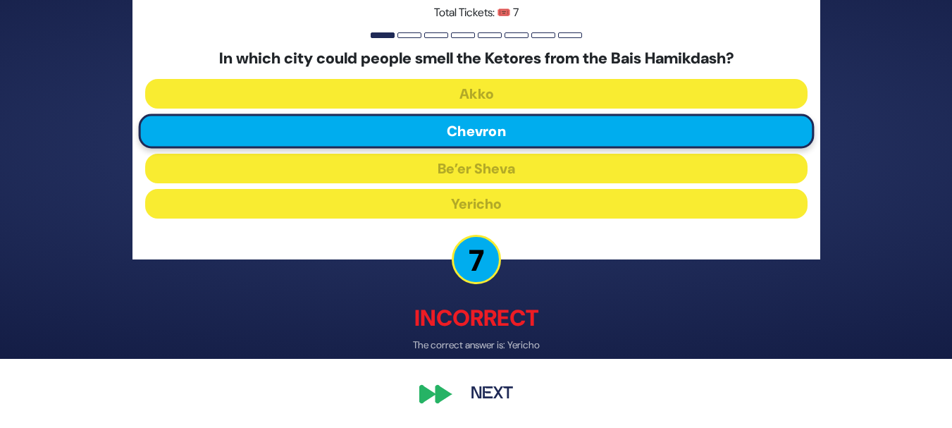
click at [495, 392] on button "Next" at bounding box center [492, 394] width 82 height 32
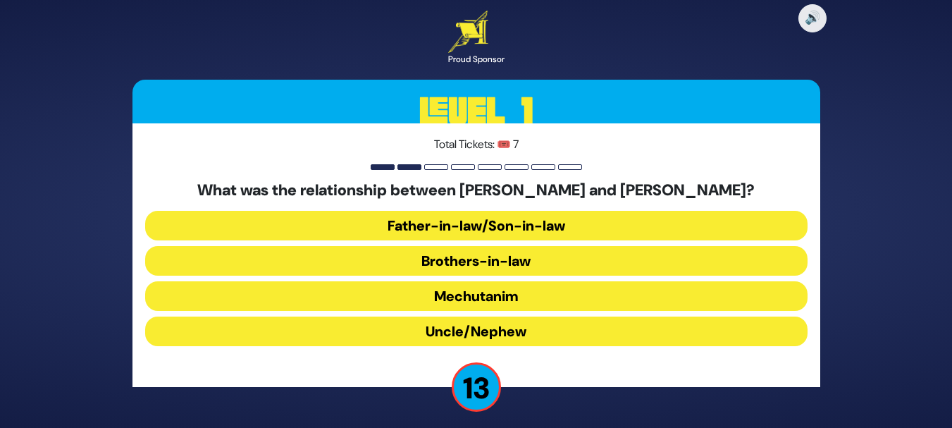
click at [486, 260] on button "Brothers-in-law" at bounding box center [476, 261] width 662 height 30
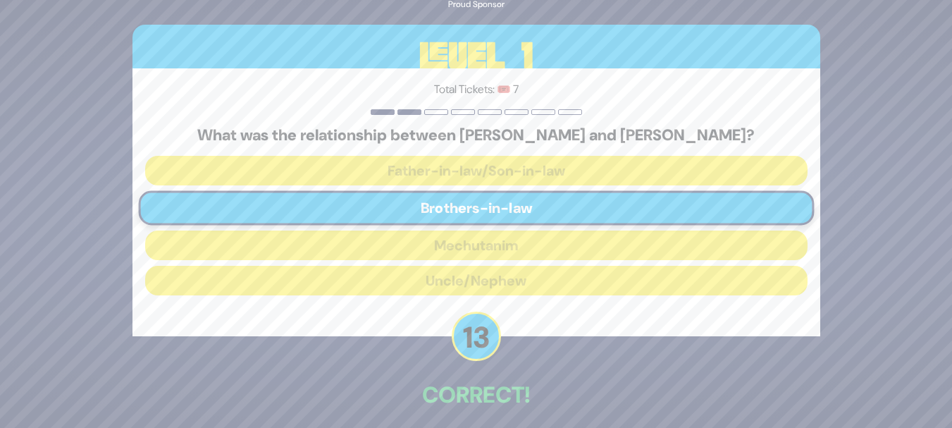
scroll to position [57, 0]
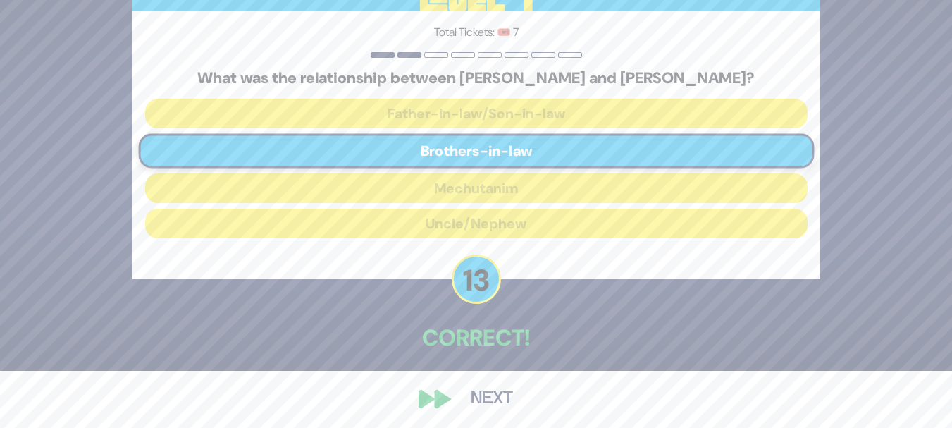
click at [500, 394] on button "Next" at bounding box center [492, 399] width 82 height 32
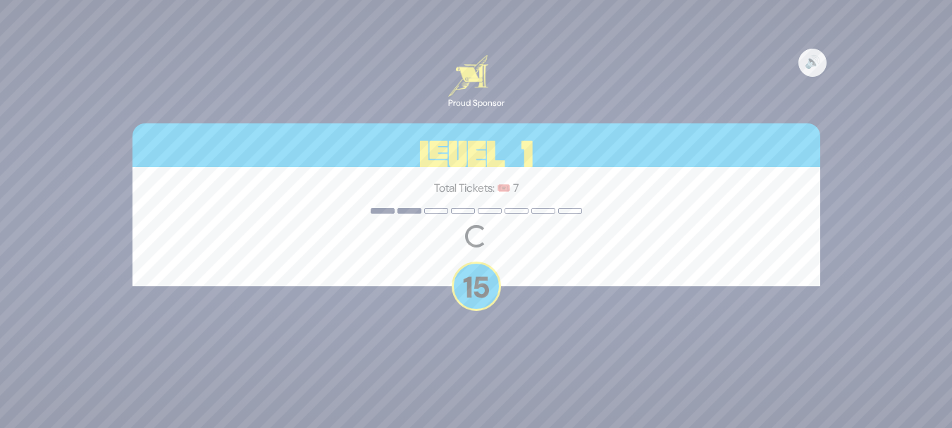
scroll to position [0, 0]
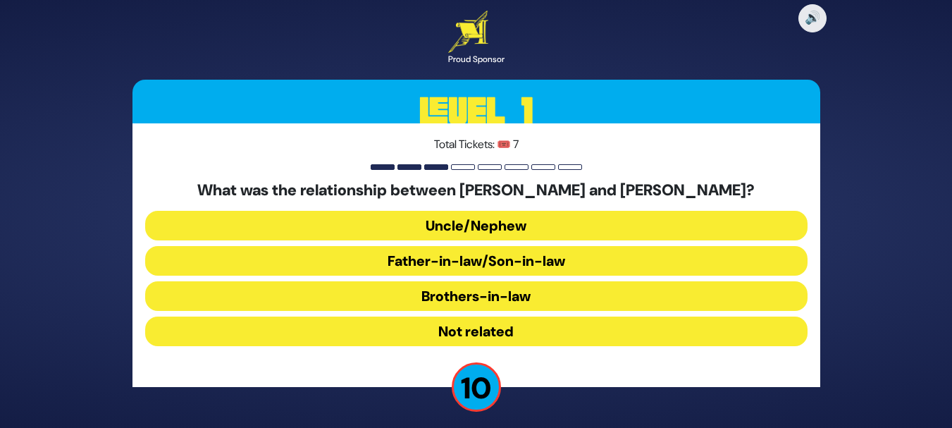
click at [467, 297] on button "Brothers-in-law" at bounding box center [476, 296] width 662 height 30
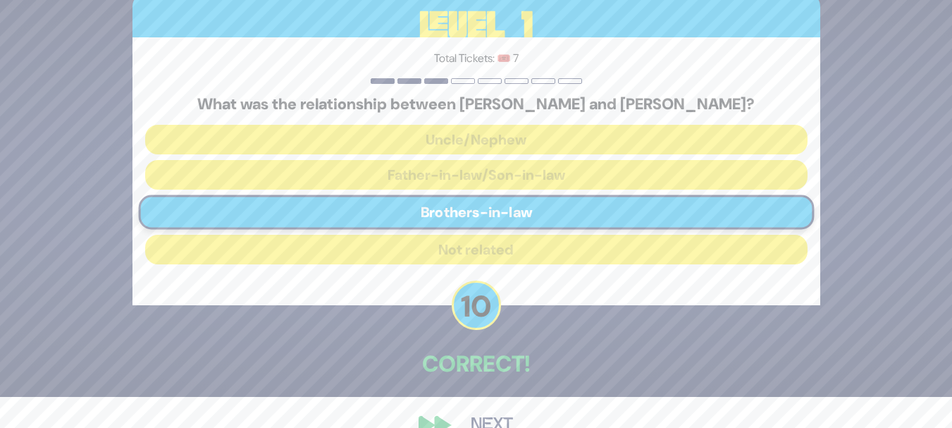
scroll to position [61, 0]
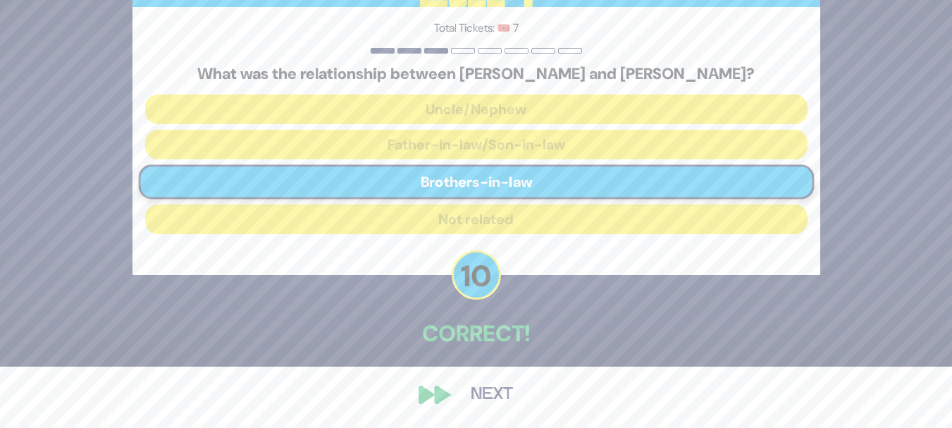
click at [475, 401] on button "Next" at bounding box center [492, 394] width 82 height 32
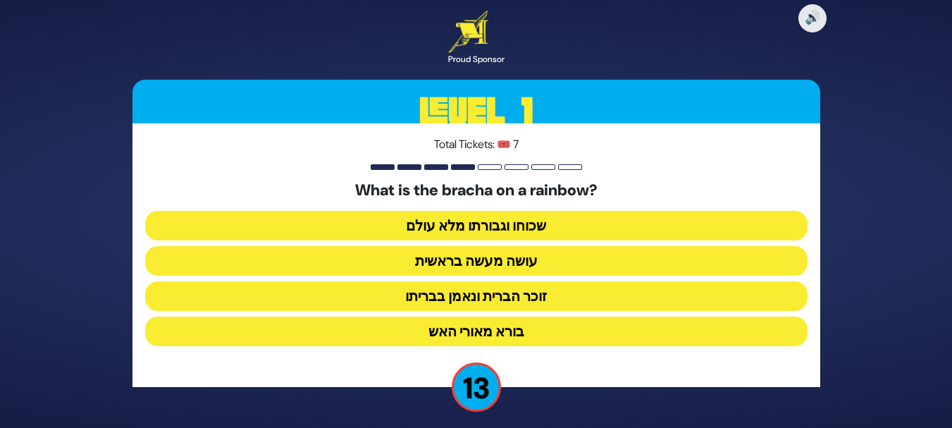
click at [544, 265] on button "עושה מעשה בראשית" at bounding box center [476, 261] width 662 height 30
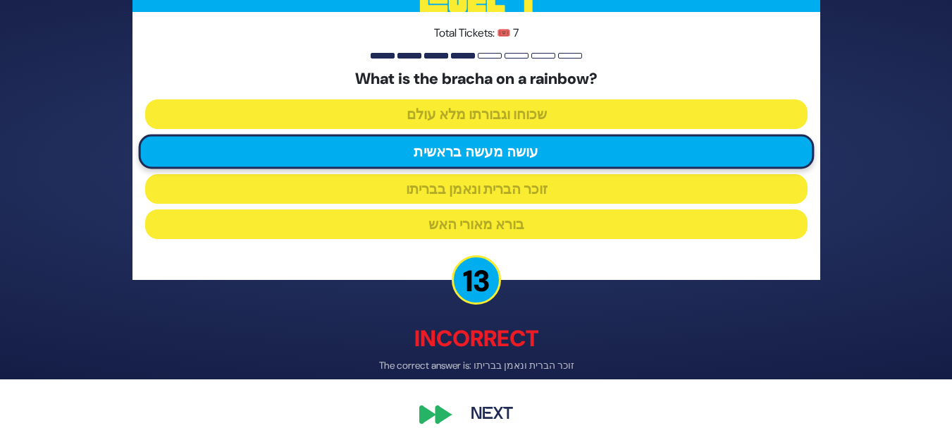
scroll to position [69, 0]
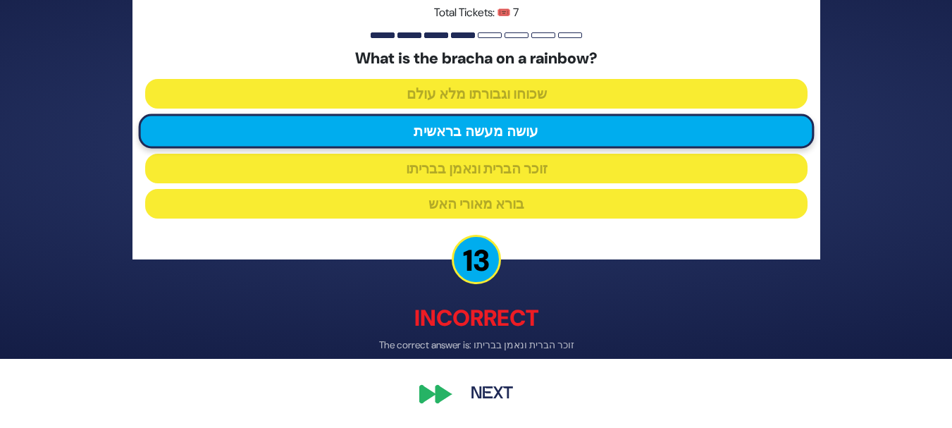
click at [489, 388] on button "Next" at bounding box center [492, 394] width 82 height 32
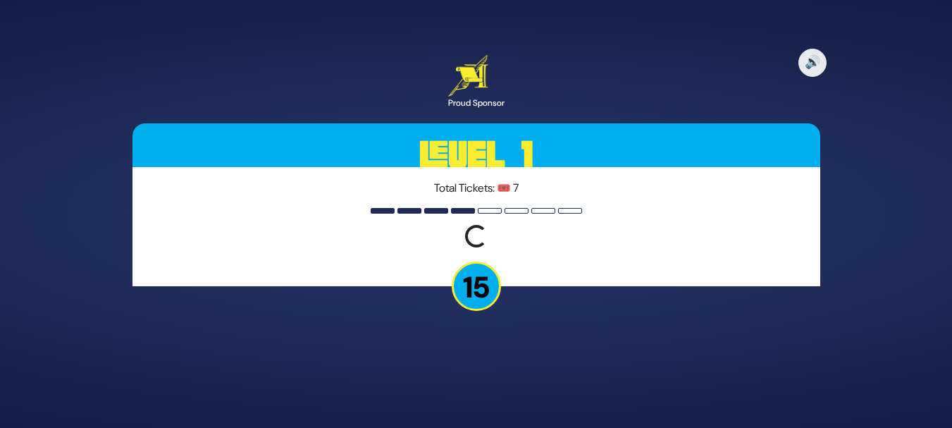
scroll to position [0, 0]
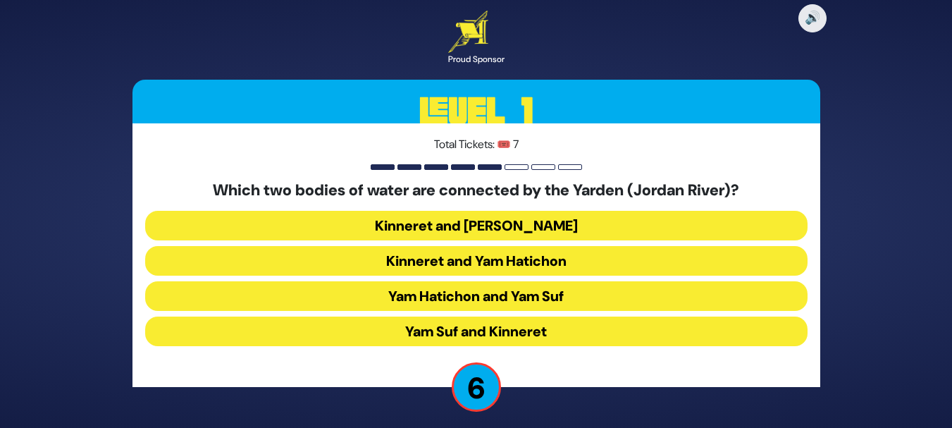
click at [486, 297] on button "Yam Hatichon and Yam Suf" at bounding box center [476, 296] width 662 height 30
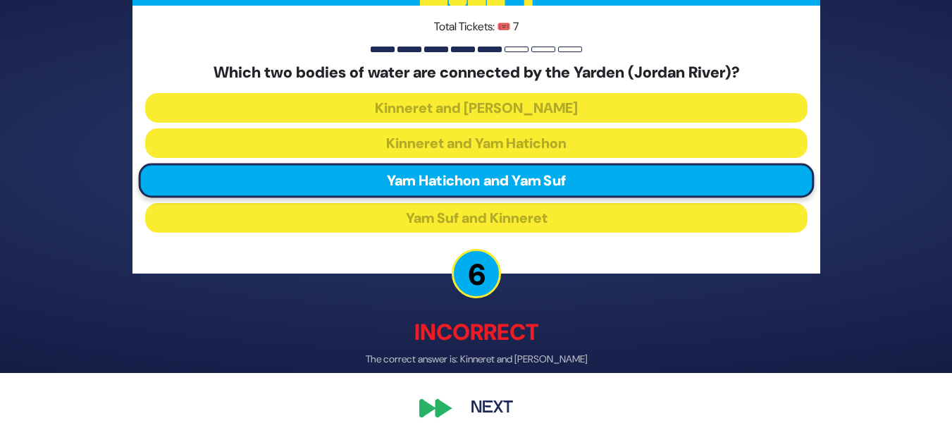
scroll to position [69, 0]
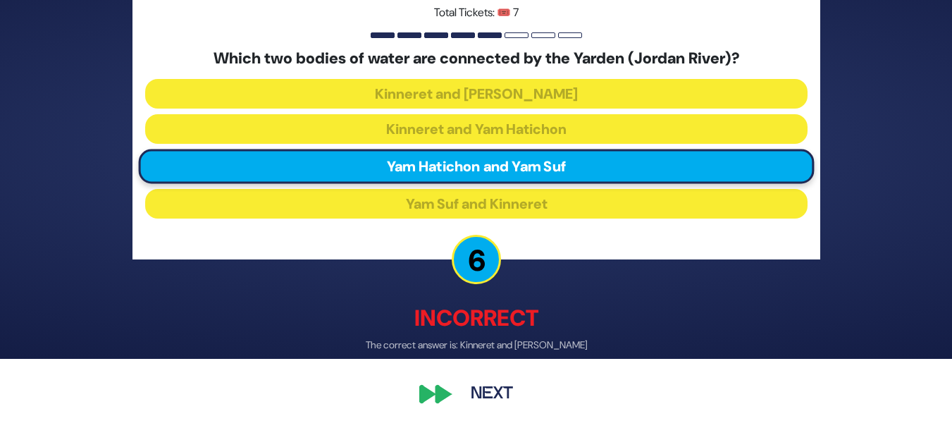
click at [488, 385] on button "Next" at bounding box center [492, 394] width 82 height 32
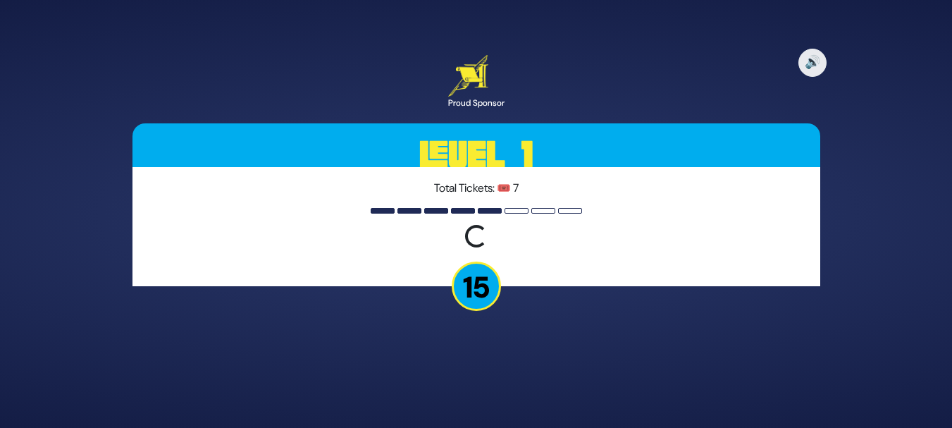
scroll to position [0, 0]
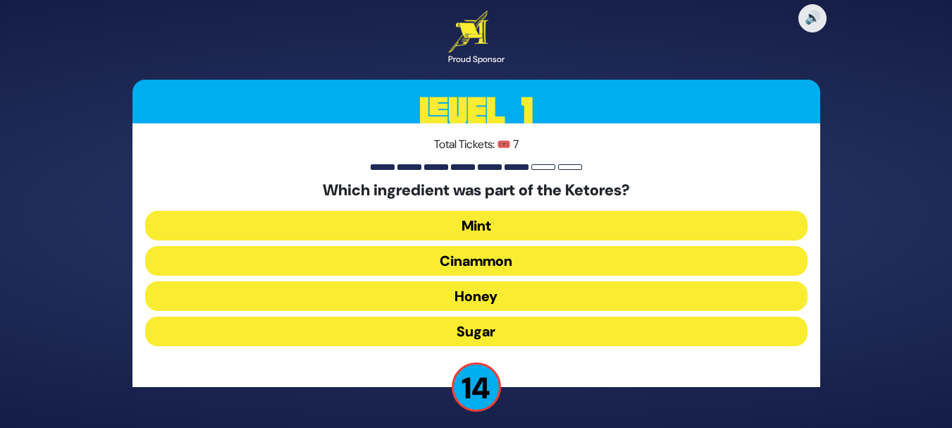
click at [491, 253] on button "Cinammon" at bounding box center [476, 261] width 662 height 30
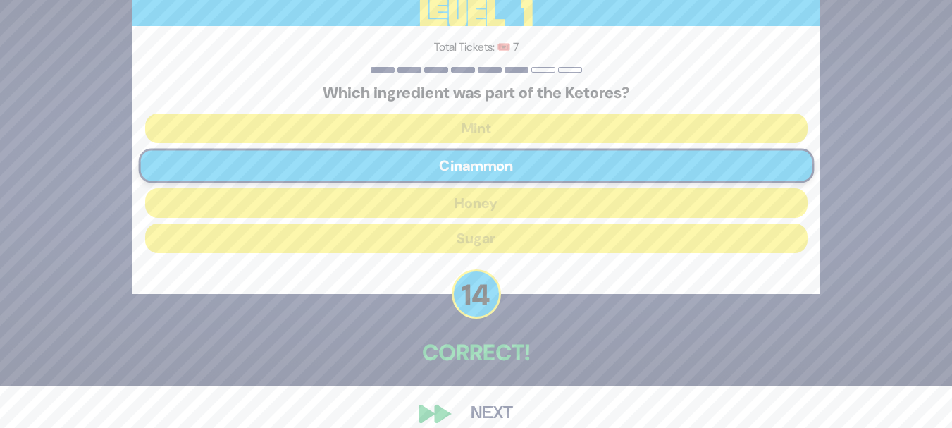
scroll to position [56, 0]
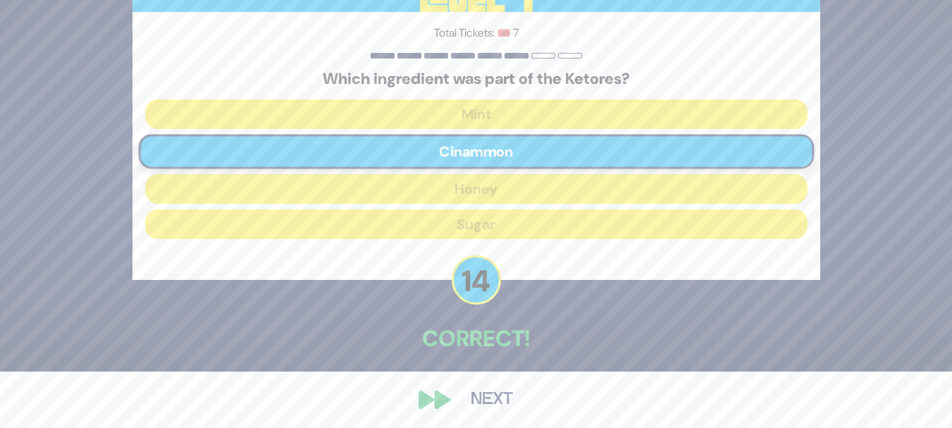
click at [499, 388] on button "Next" at bounding box center [492, 399] width 82 height 32
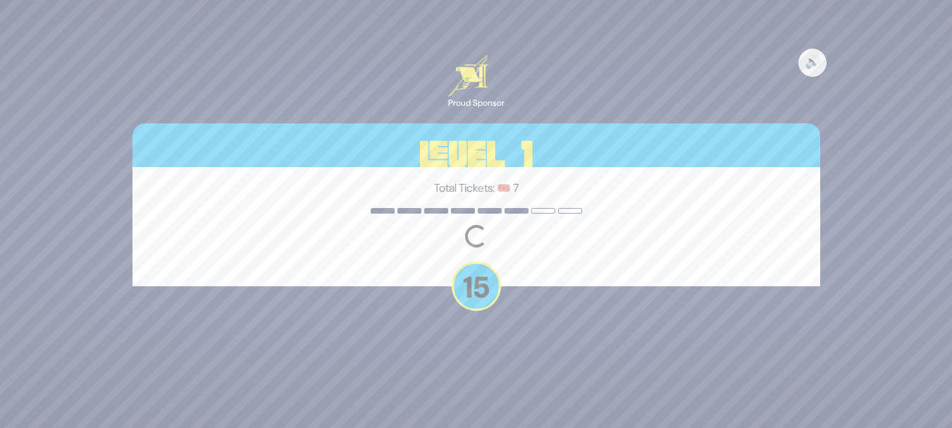
scroll to position [0, 0]
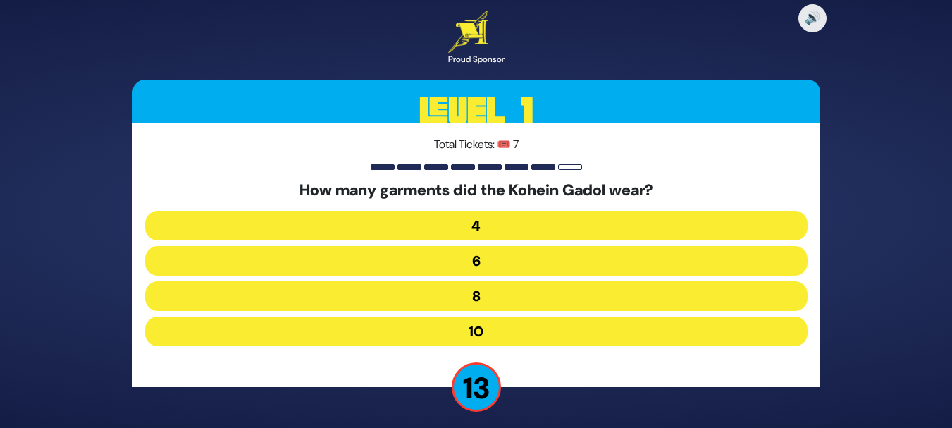
click at [486, 301] on button "8" at bounding box center [476, 296] width 662 height 30
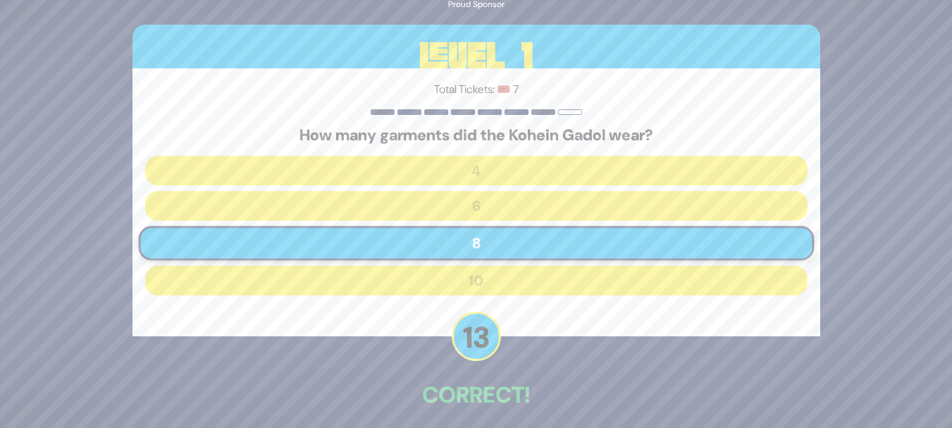
scroll to position [61, 0]
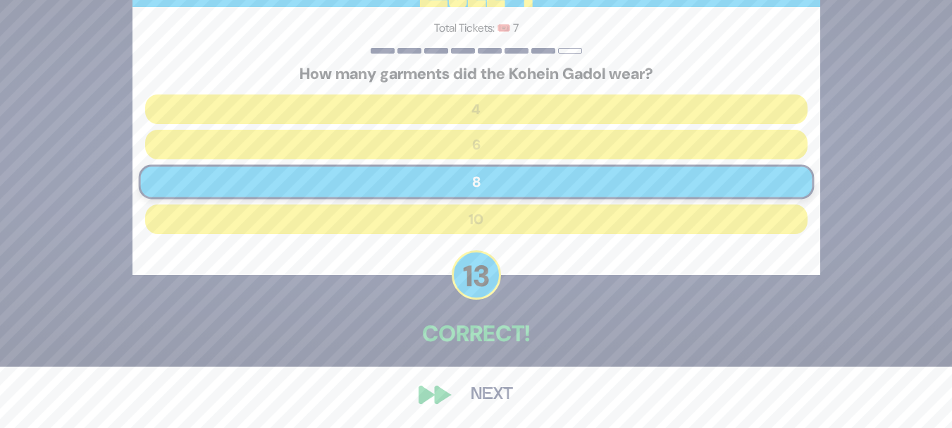
click at [490, 395] on button "Next" at bounding box center [492, 394] width 82 height 32
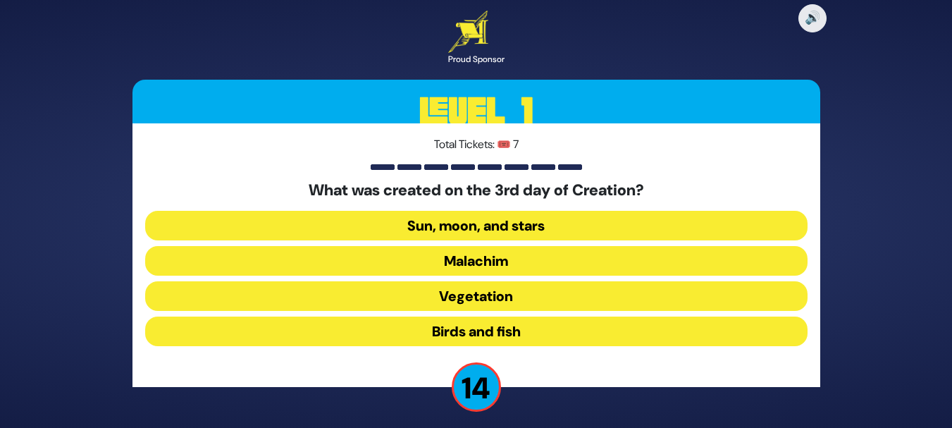
click at [492, 288] on button "Vegetation" at bounding box center [476, 296] width 662 height 30
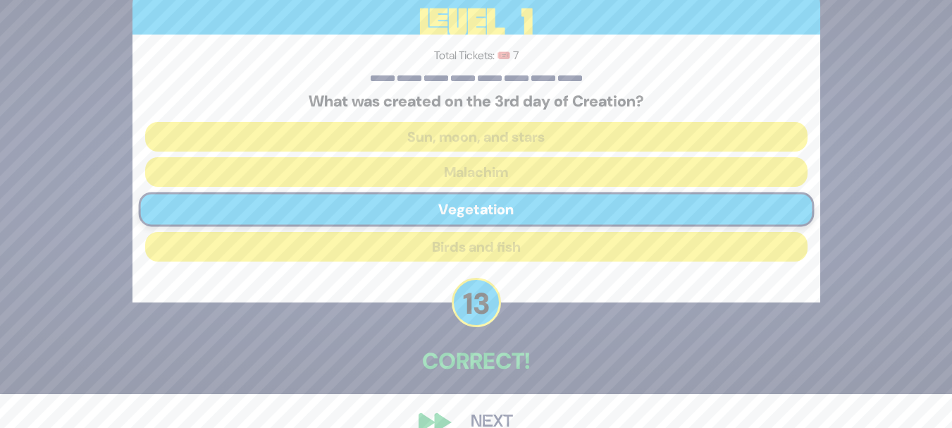
scroll to position [61, 0]
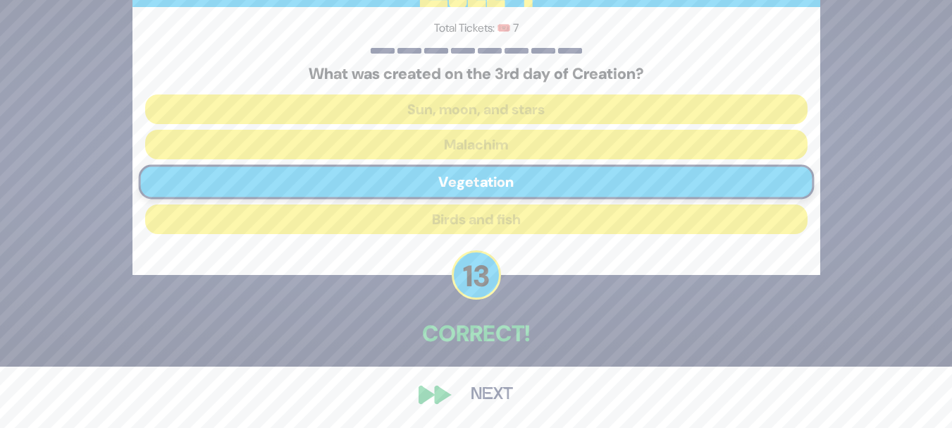
click at [493, 388] on button "Next" at bounding box center [492, 394] width 82 height 32
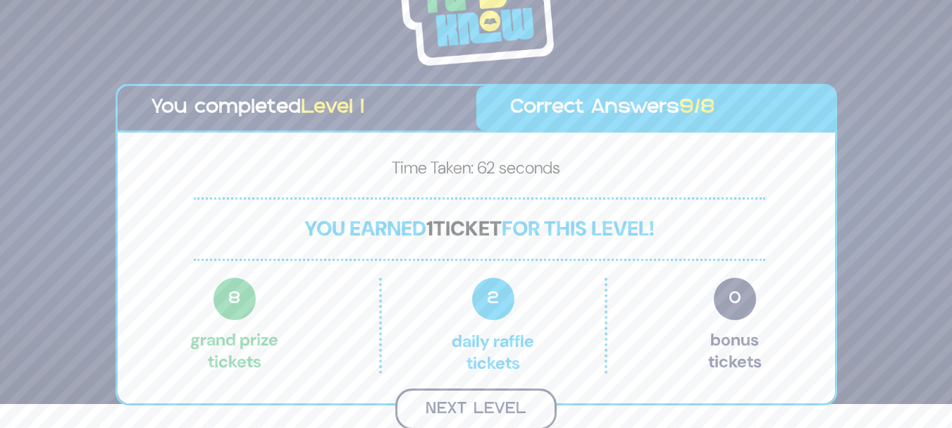
scroll to position [22, 0]
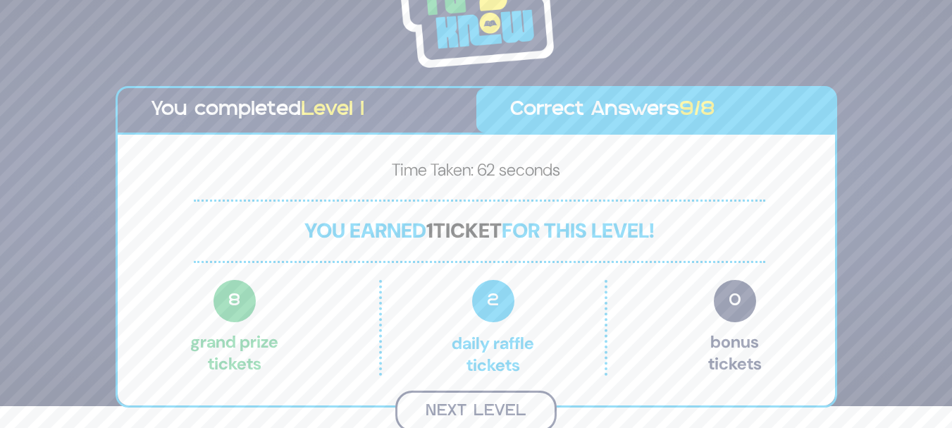
click at [482, 416] on button "Next Level" at bounding box center [475, 411] width 161 height 42
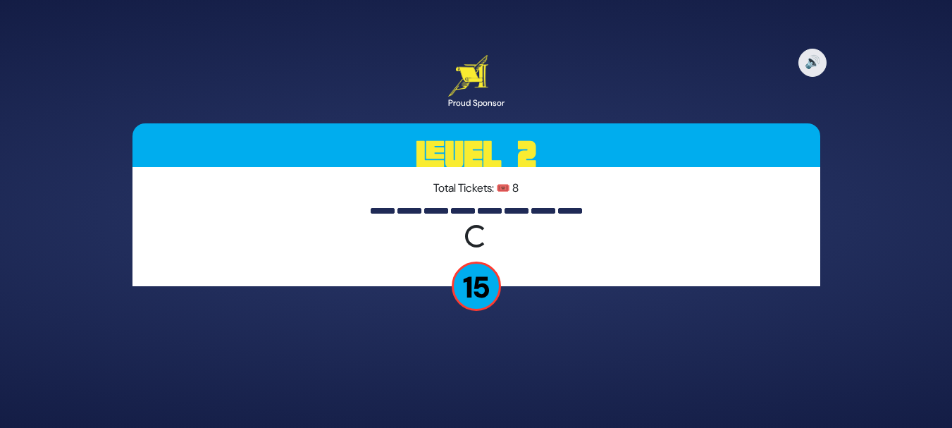
scroll to position [0, 0]
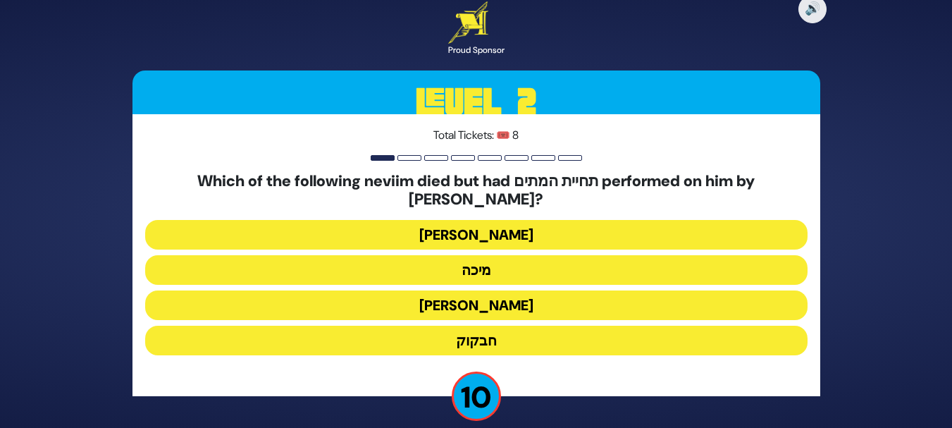
click at [474, 328] on button "חבקוק" at bounding box center [476, 341] width 662 height 30
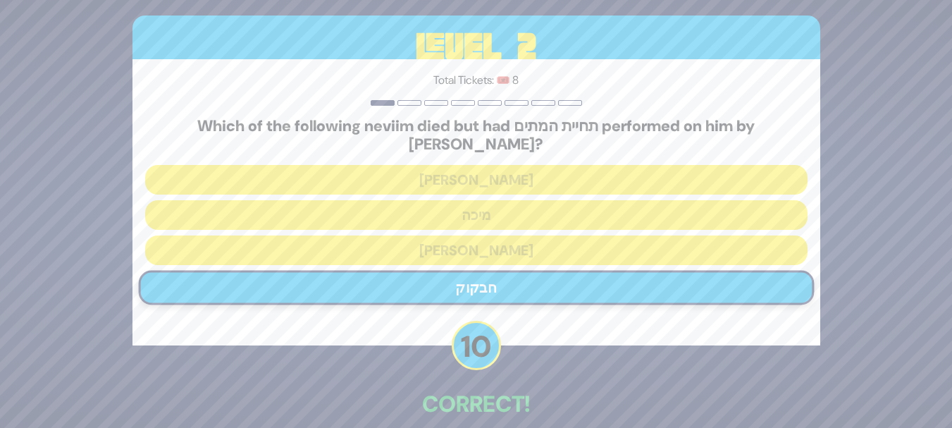
scroll to position [61, 0]
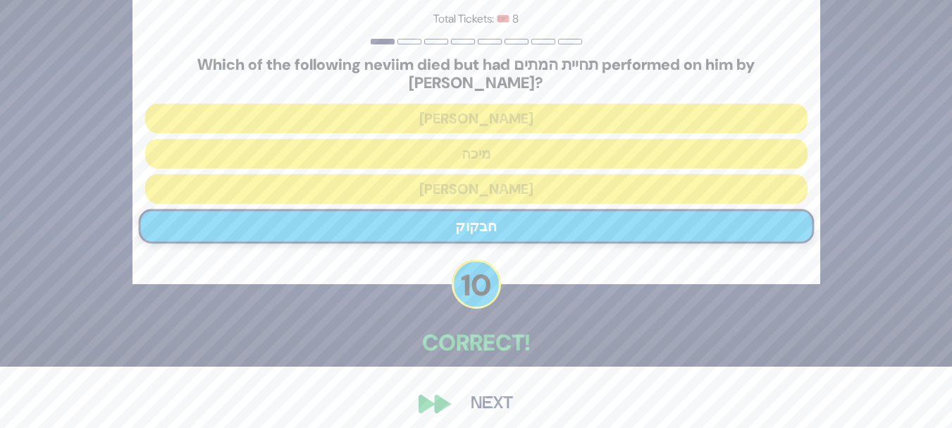
click at [502, 400] on button "Next" at bounding box center [492, 404] width 82 height 32
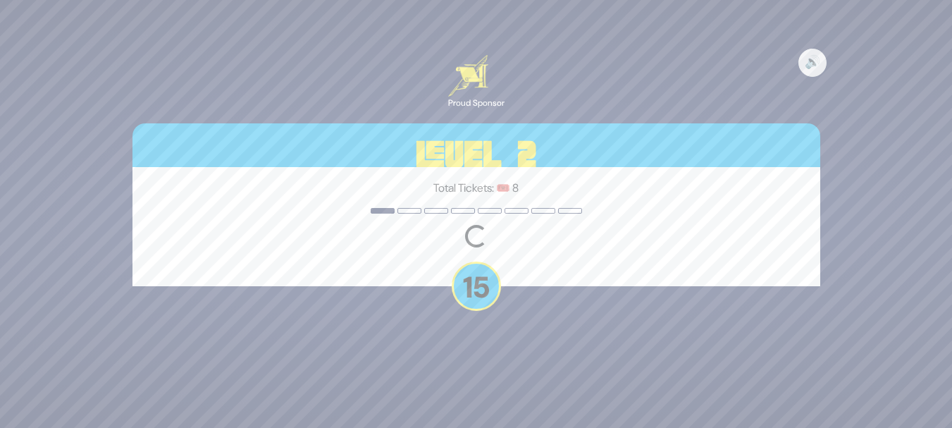
scroll to position [0, 0]
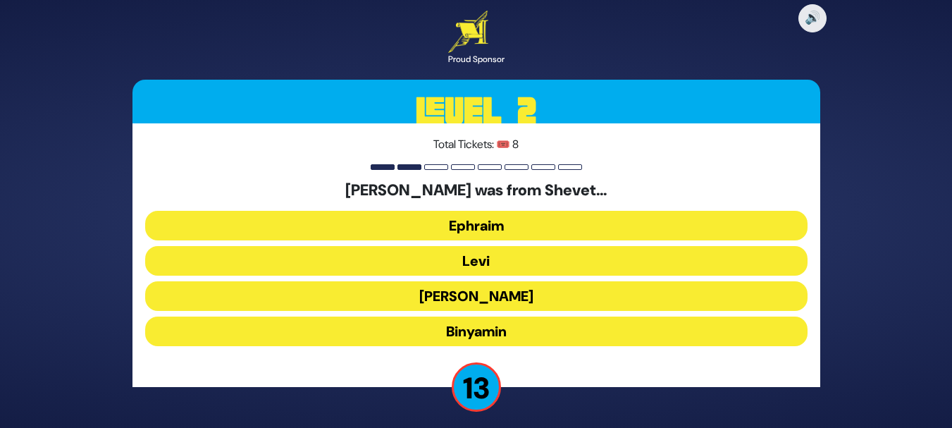
click at [453, 255] on button "Levi" at bounding box center [476, 261] width 662 height 30
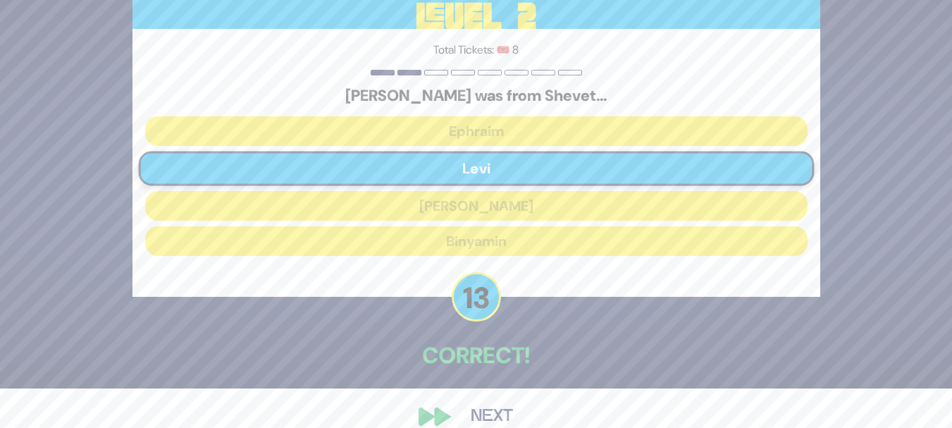
scroll to position [61, 0]
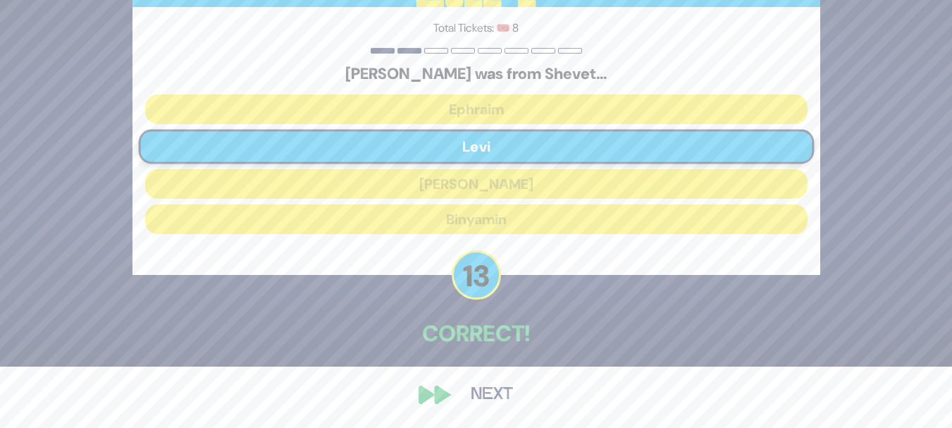
click at [494, 389] on button "Next" at bounding box center [492, 394] width 82 height 32
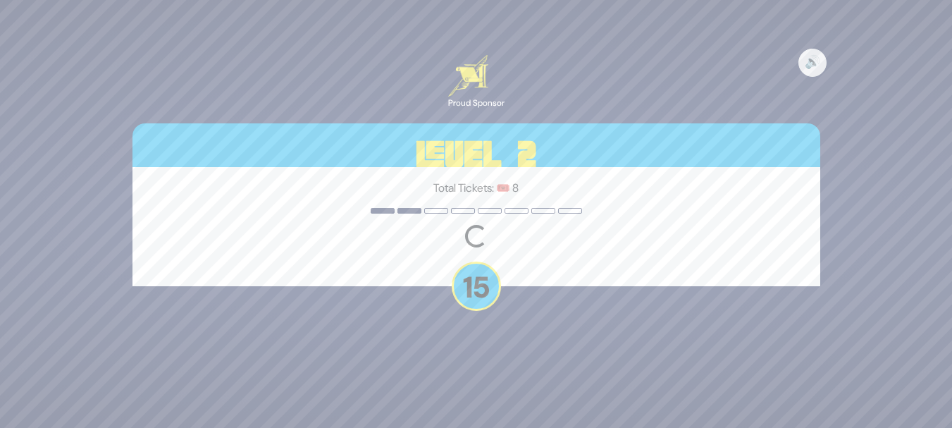
scroll to position [0, 0]
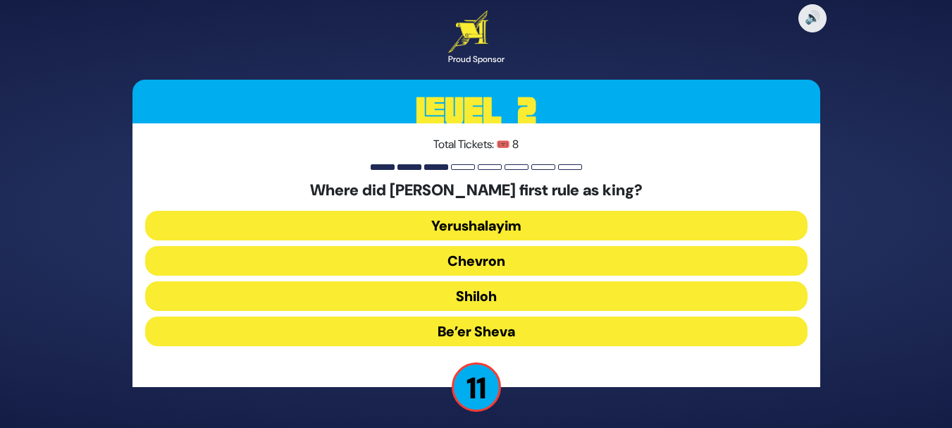
click at [513, 257] on button "Chevron" at bounding box center [476, 261] width 662 height 30
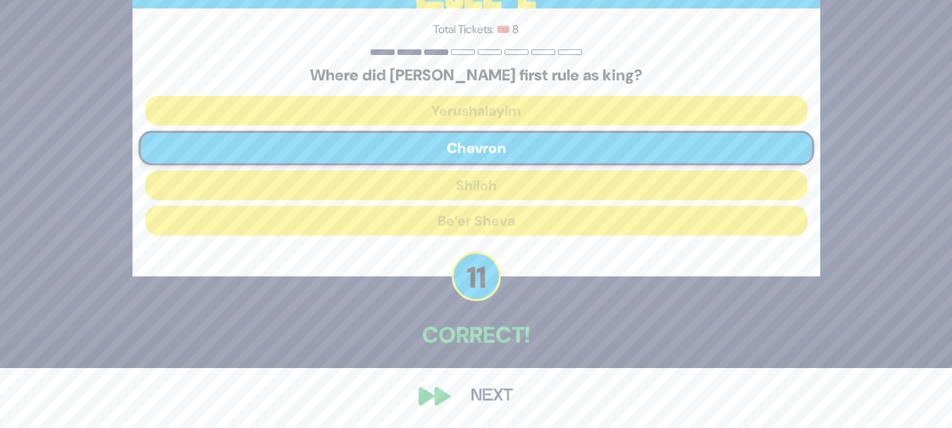
scroll to position [61, 0]
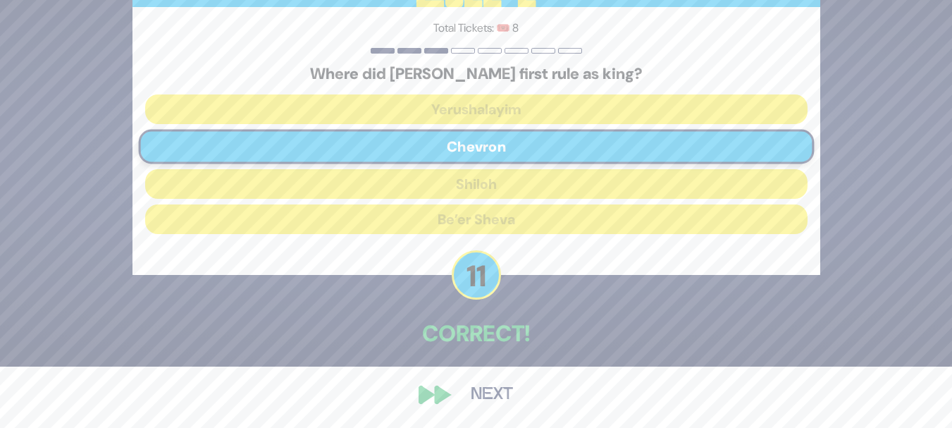
click at [498, 402] on button "Next" at bounding box center [492, 394] width 82 height 32
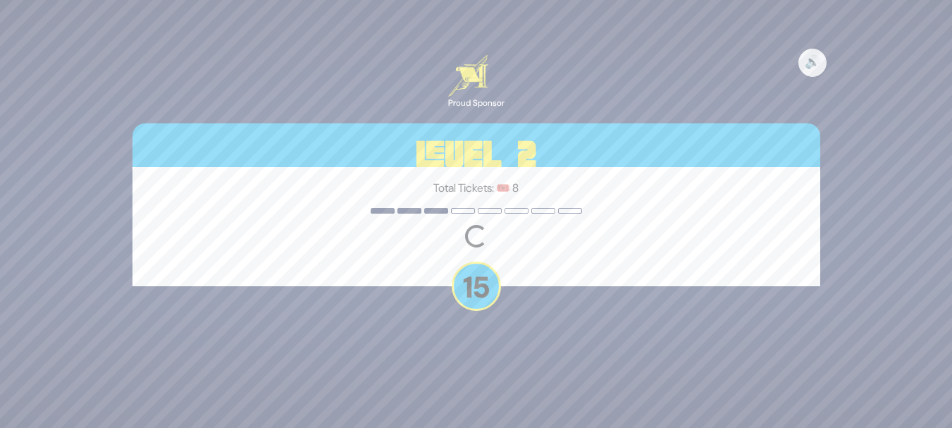
scroll to position [0, 0]
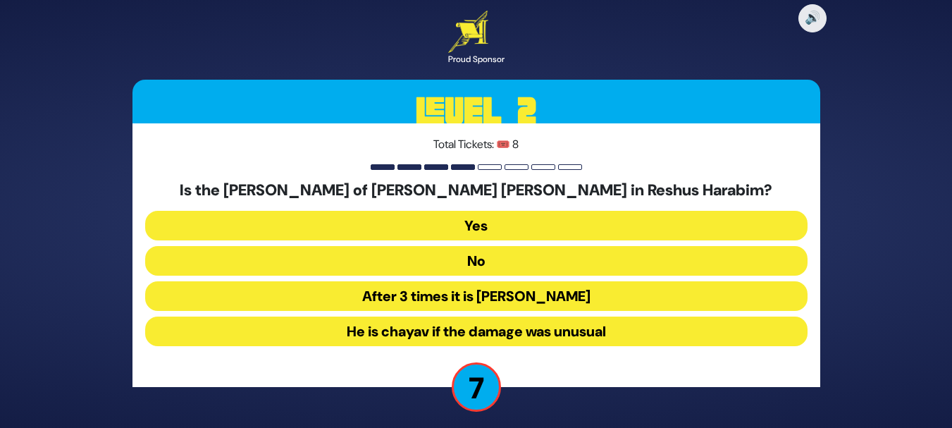
click at [557, 333] on button "He is chayav if the damage was unusual" at bounding box center [476, 331] width 662 height 30
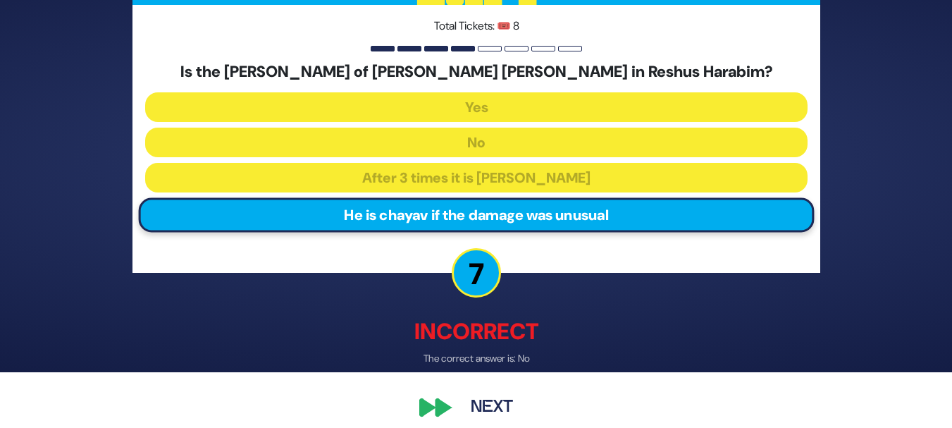
scroll to position [69, 0]
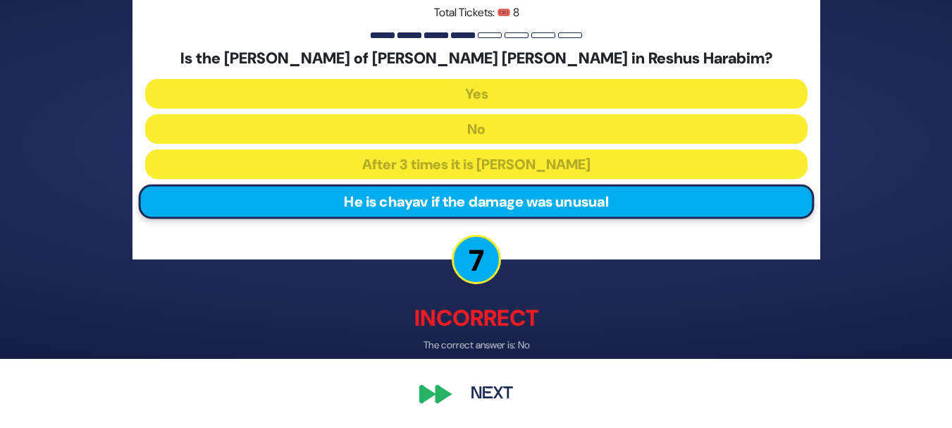
click at [493, 390] on button "Next" at bounding box center [492, 394] width 82 height 32
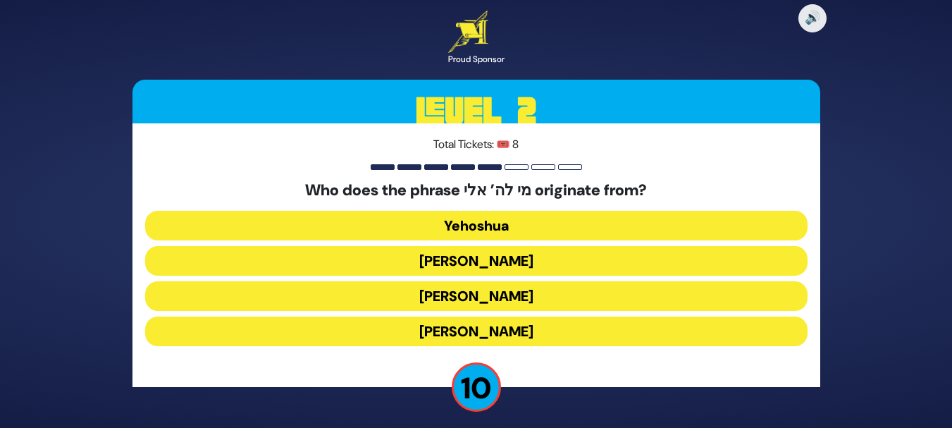
click at [529, 257] on button "Yehuda Hamaccabi" at bounding box center [476, 261] width 662 height 30
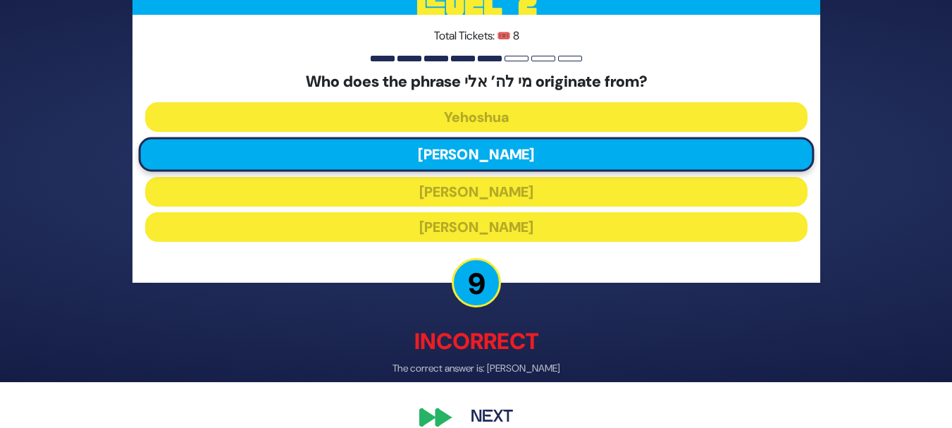
scroll to position [69, 0]
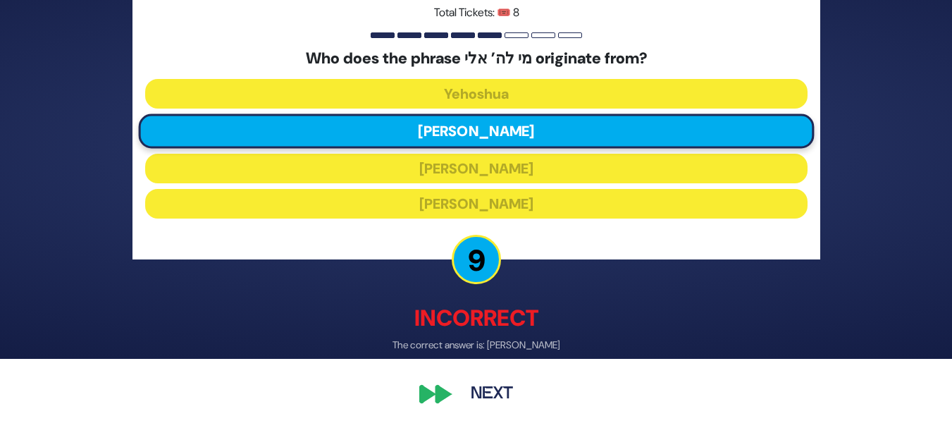
click at [490, 392] on button "Next" at bounding box center [492, 394] width 82 height 32
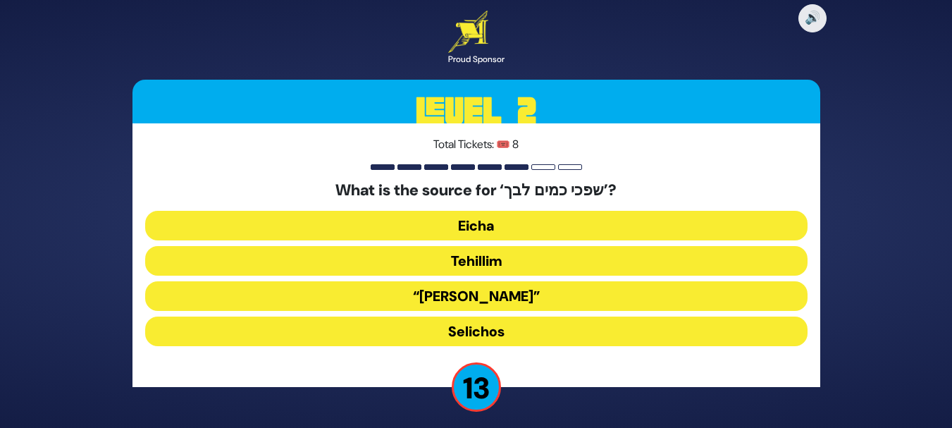
click at [521, 231] on button "Eicha" at bounding box center [476, 226] width 662 height 30
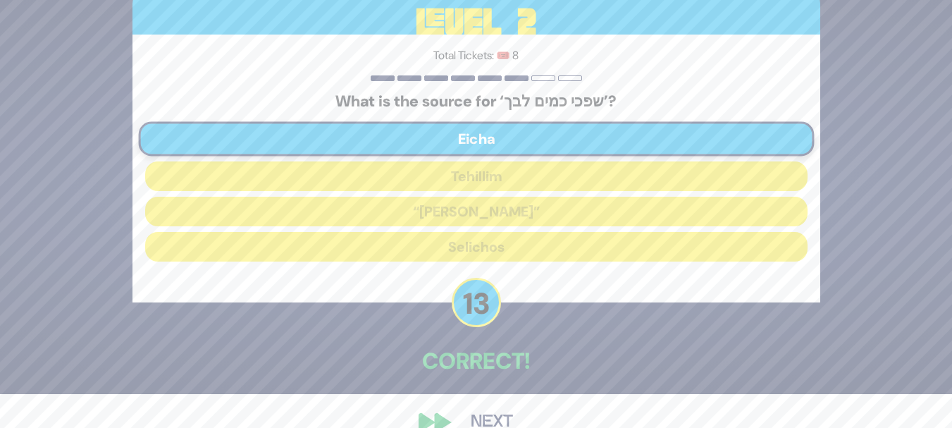
scroll to position [35, 0]
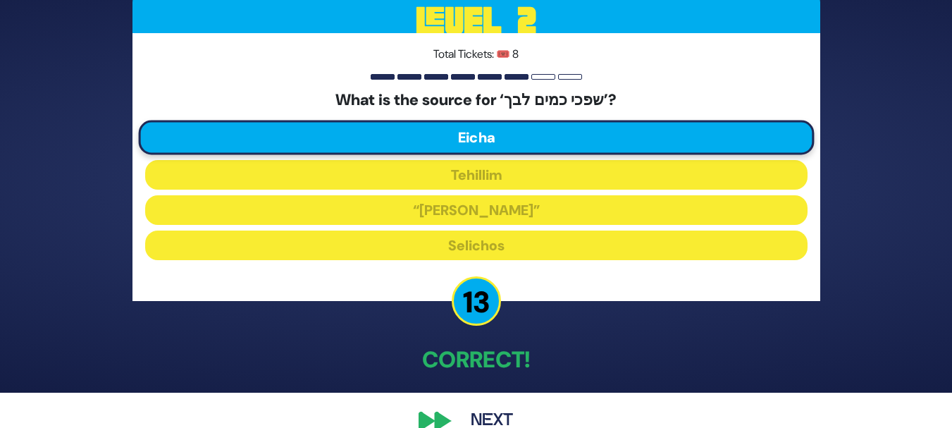
click at [491, 409] on button "Next" at bounding box center [492, 420] width 82 height 32
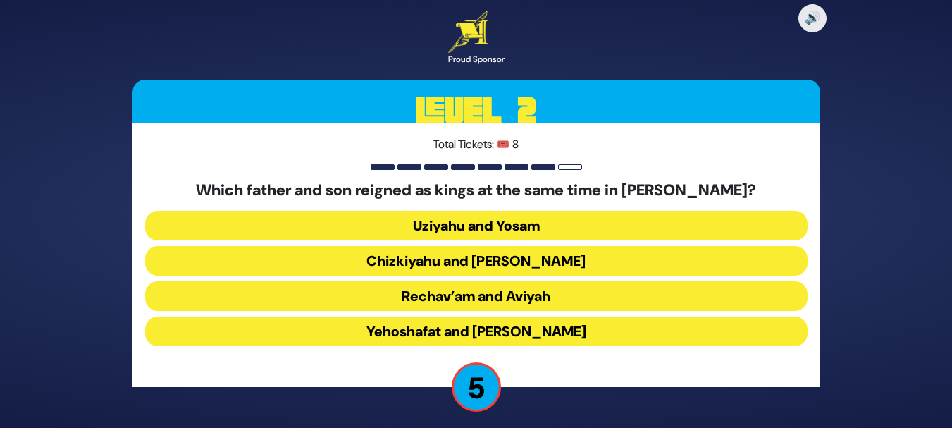
click at [539, 261] on button "Chizkiyahu and Menashe" at bounding box center [476, 261] width 662 height 30
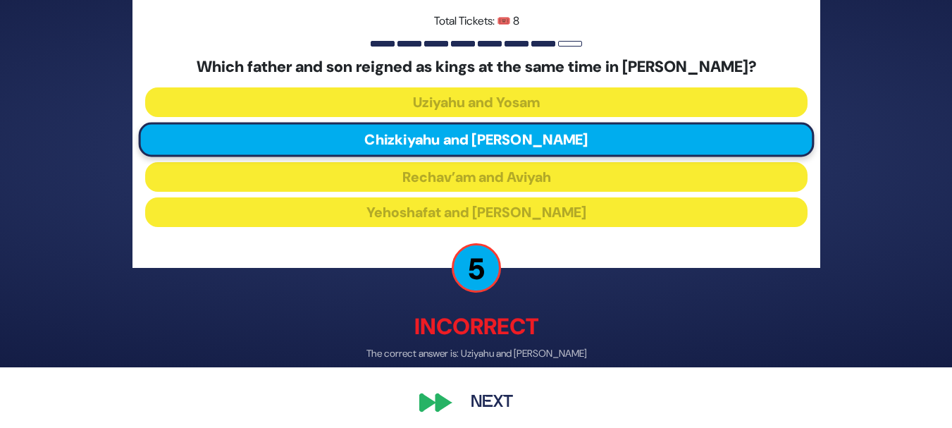
scroll to position [62, 0]
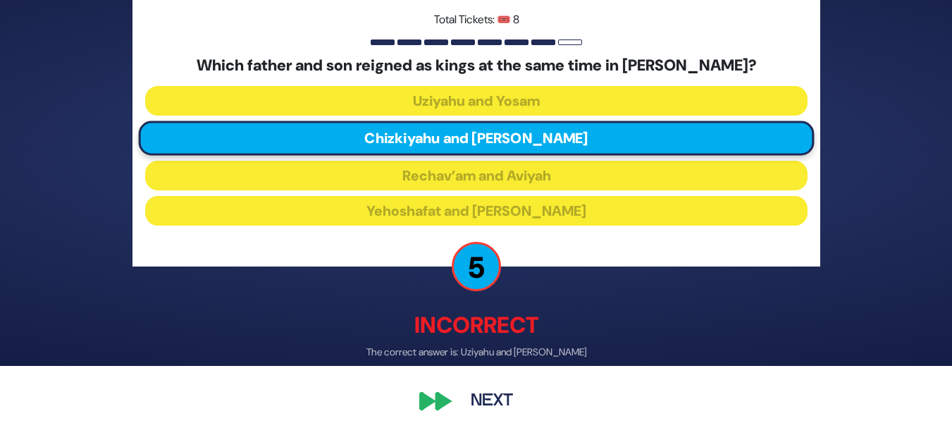
click at [511, 406] on button "Next" at bounding box center [492, 401] width 82 height 32
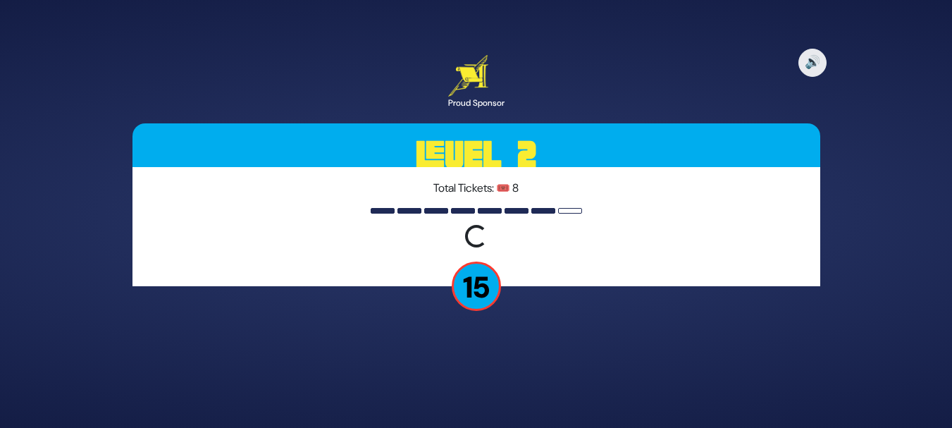
scroll to position [0, 0]
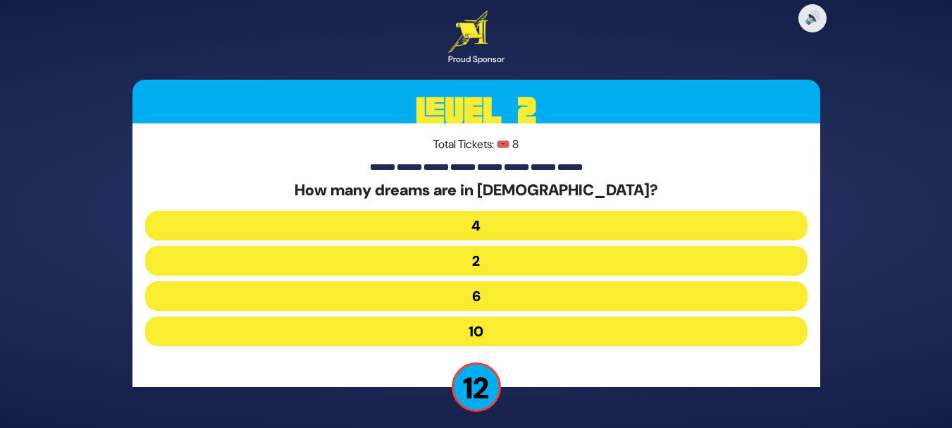
click at [501, 289] on button "6" at bounding box center [476, 296] width 662 height 30
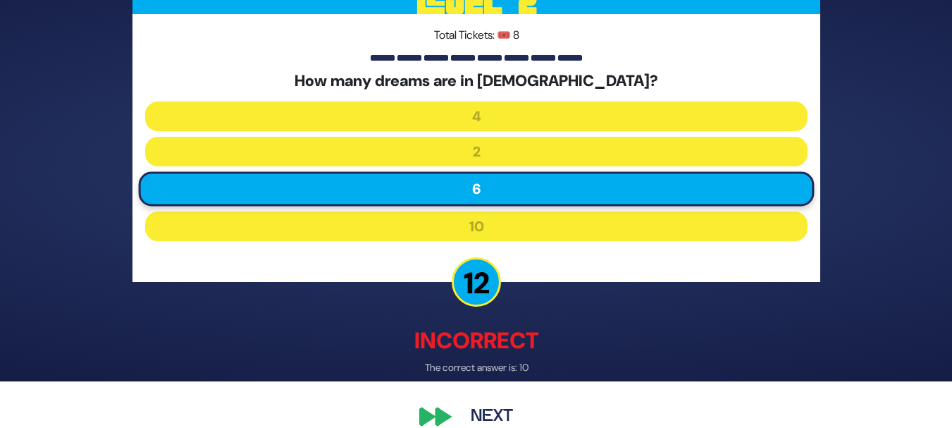
scroll to position [50, 0]
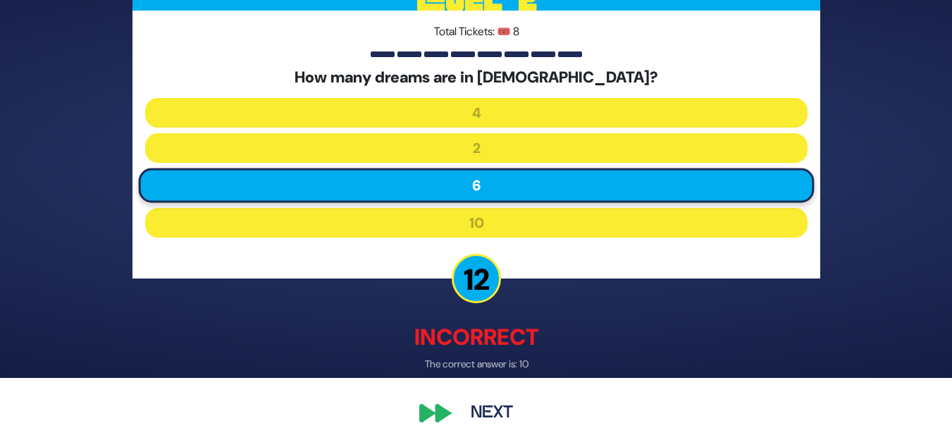
click at [504, 415] on button "Next" at bounding box center [492, 413] width 82 height 32
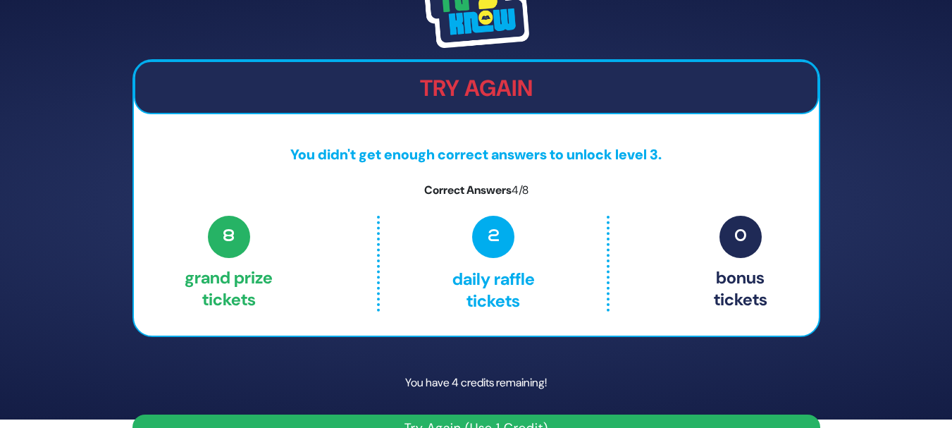
scroll to position [39, 0]
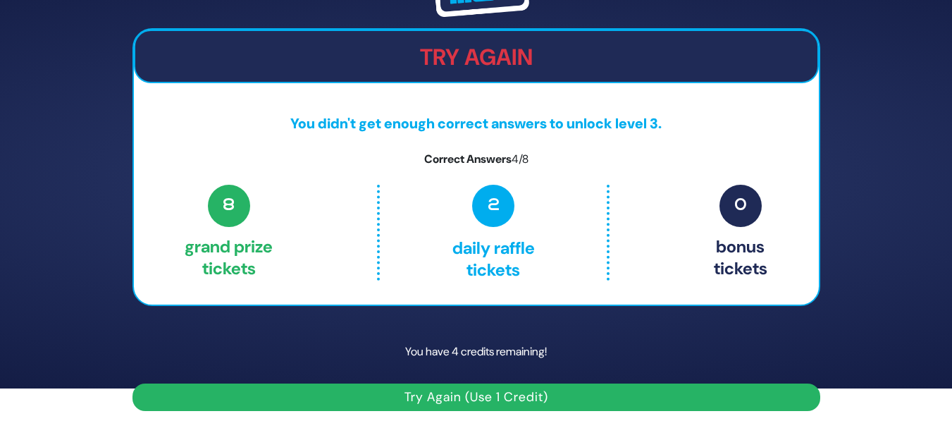
click at [560, 393] on button "Try Again (Use 1 Credit)" at bounding box center [476, 396] width 688 height 27
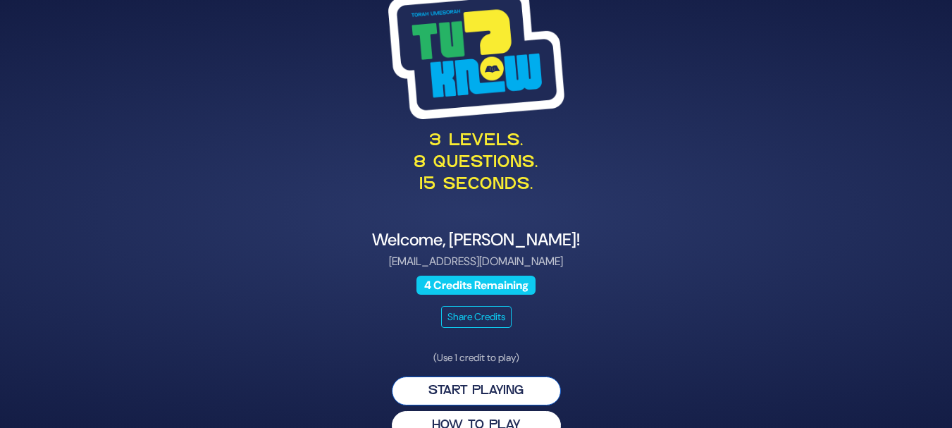
click at [492, 382] on button "Start Playing" at bounding box center [476, 390] width 169 height 29
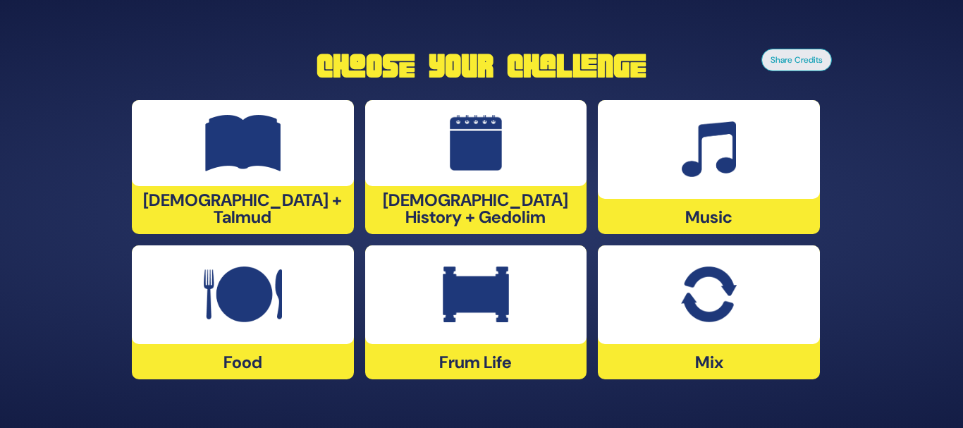
click at [231, 332] on div at bounding box center [243, 294] width 222 height 99
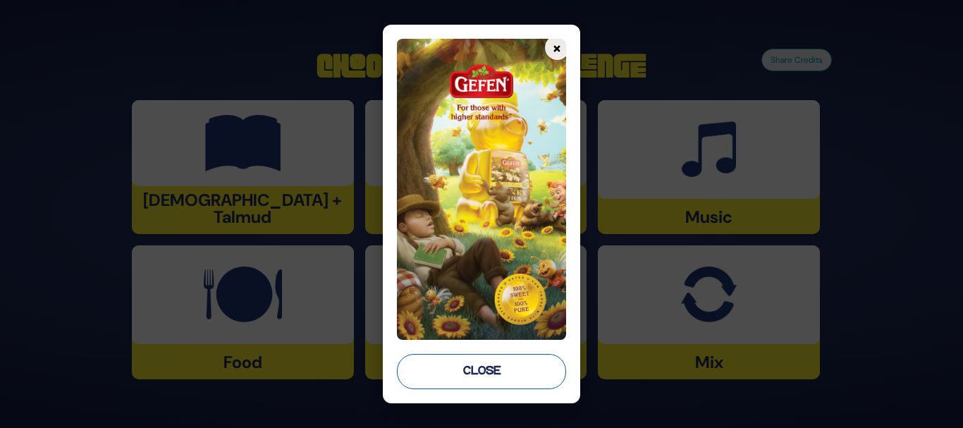
click at [530, 378] on button "Close" at bounding box center [481, 371] width 169 height 35
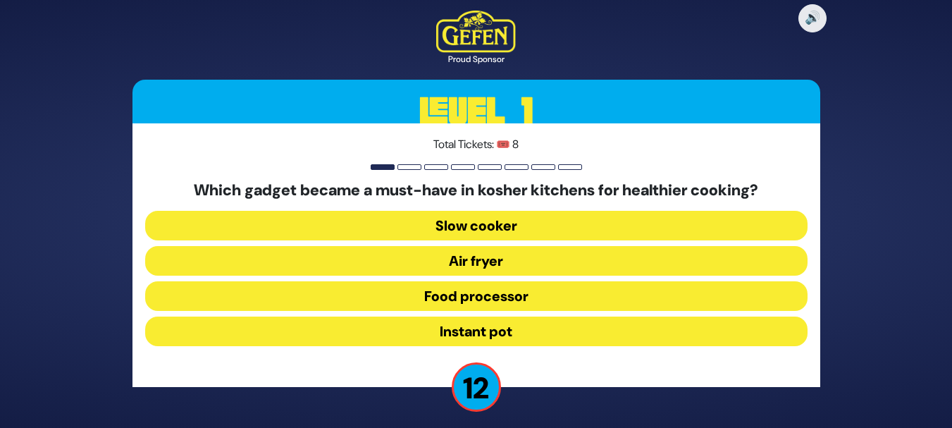
click at [497, 249] on button "Air fryer" at bounding box center [476, 261] width 662 height 30
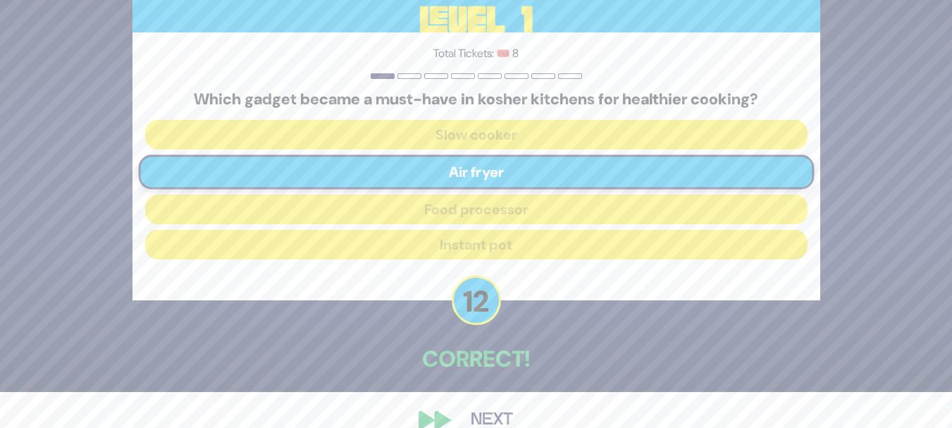
scroll to position [54, 0]
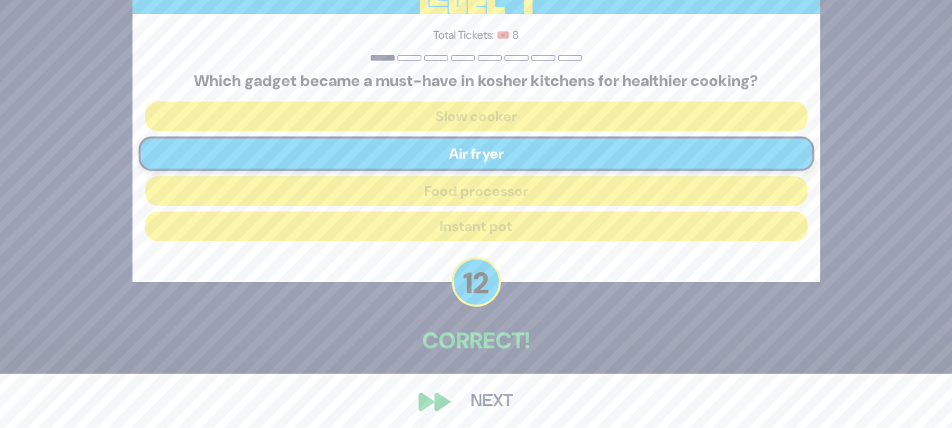
click at [501, 410] on button "Next" at bounding box center [492, 401] width 82 height 32
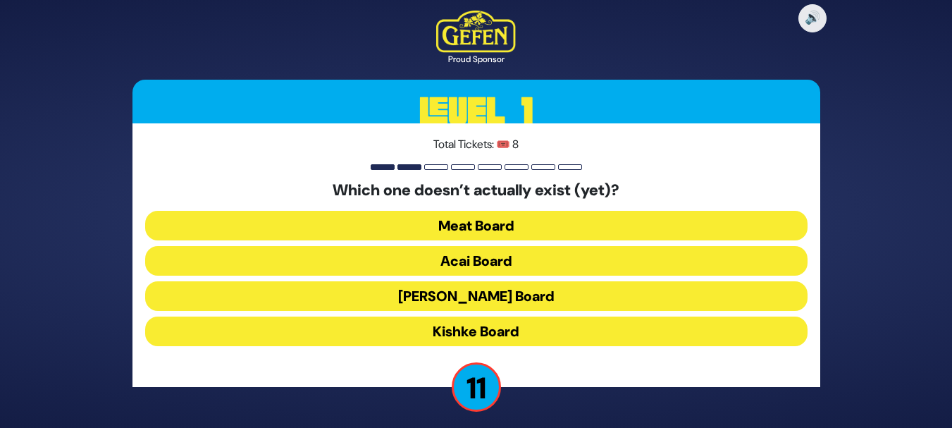
click at [508, 329] on button "Kishke Board" at bounding box center [476, 331] width 662 height 30
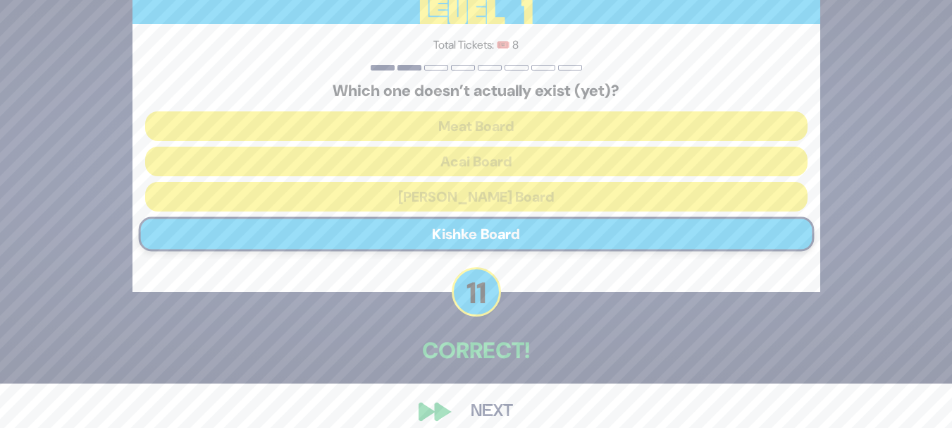
scroll to position [58, 0]
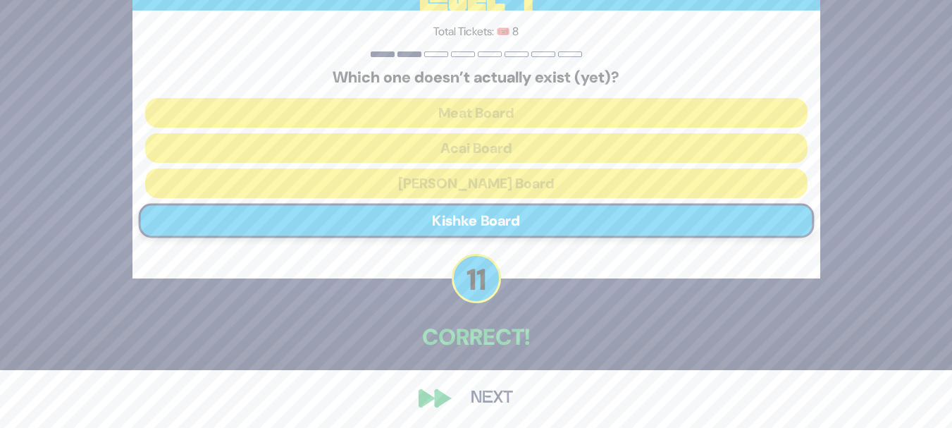
click at [502, 393] on button "Next" at bounding box center [492, 398] width 82 height 32
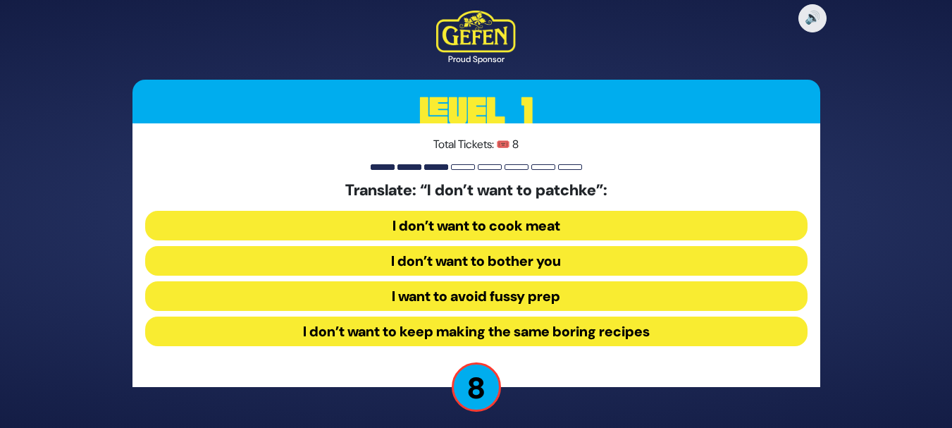
click at [536, 295] on button "I want to avoid fussy prep" at bounding box center [476, 296] width 662 height 30
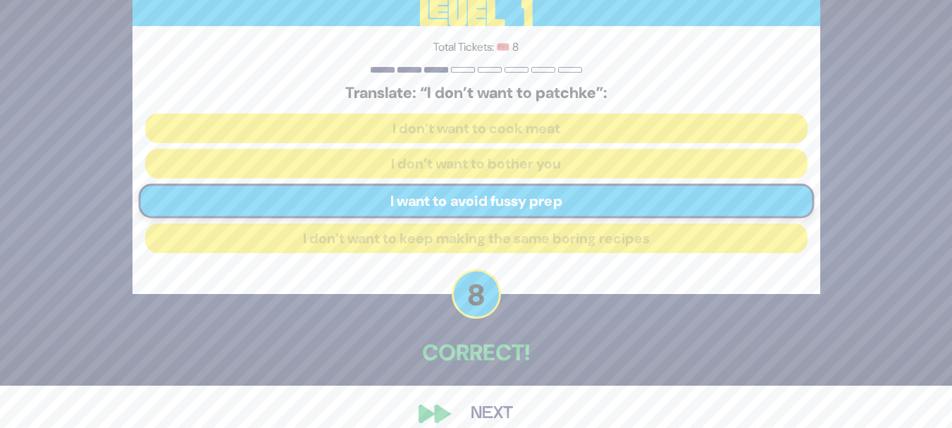
scroll to position [61, 0]
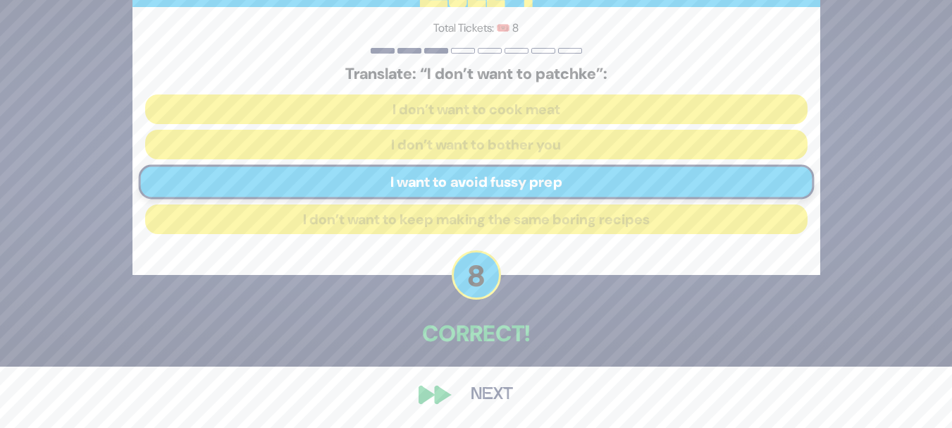
click at [507, 397] on button "Next" at bounding box center [492, 394] width 82 height 32
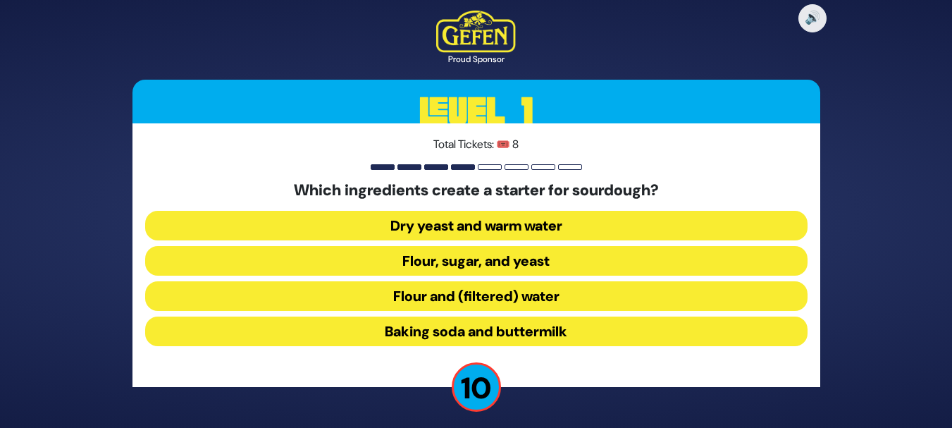
click at [585, 295] on button "Flour and (filtered) water" at bounding box center [476, 296] width 662 height 30
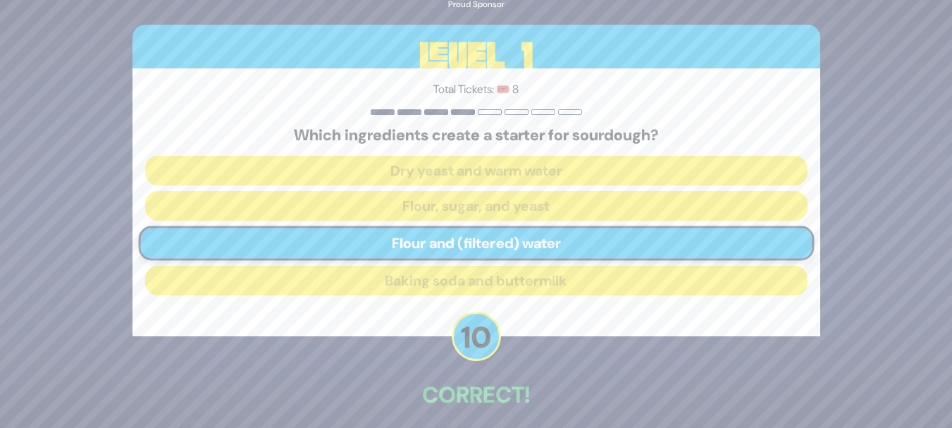
scroll to position [61, 0]
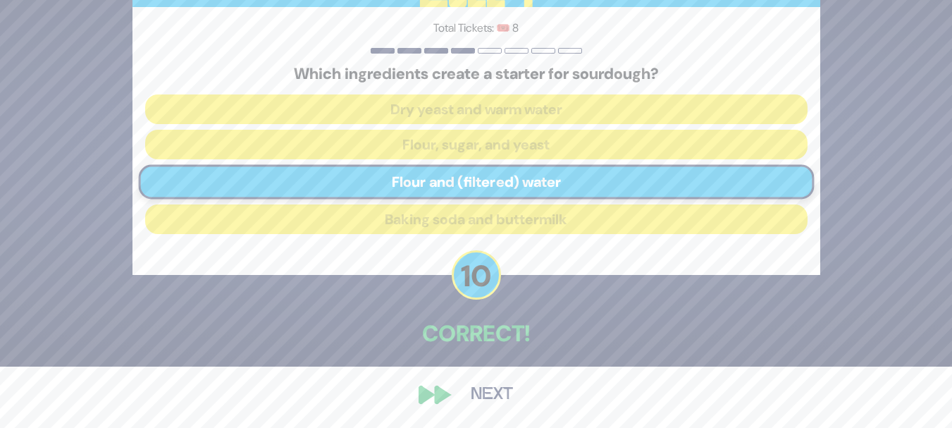
click at [490, 395] on button "Next" at bounding box center [492, 394] width 82 height 32
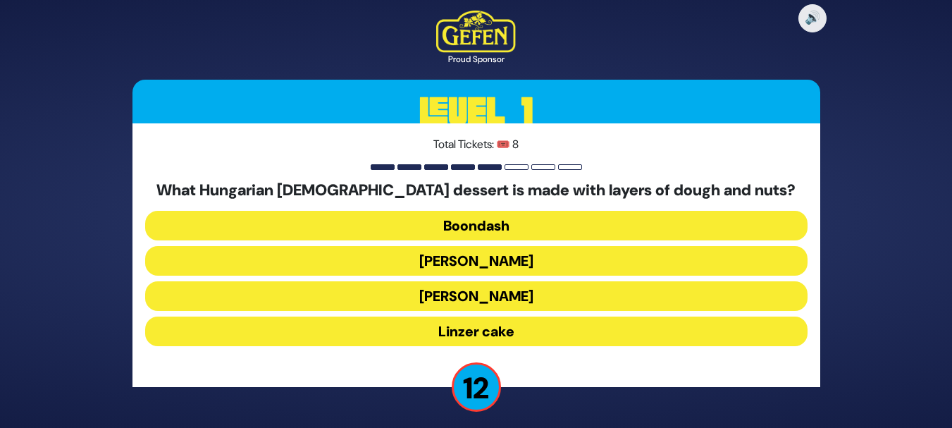
click at [512, 299] on button "Kindel" at bounding box center [476, 296] width 662 height 30
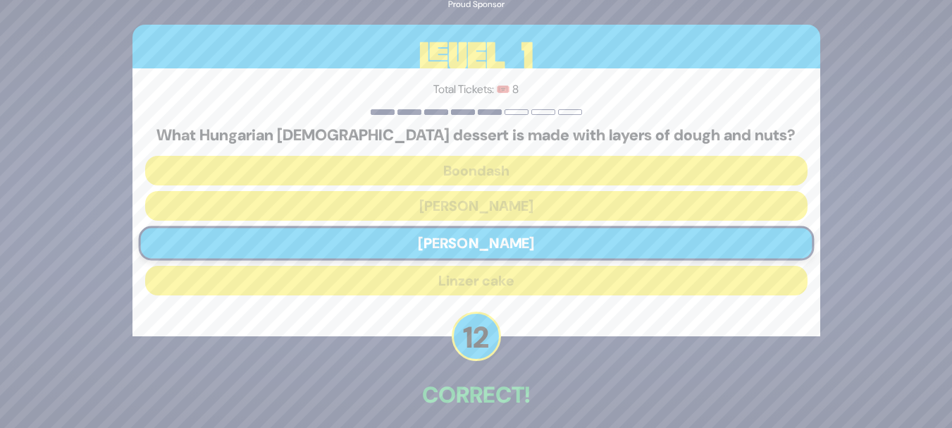
scroll to position [61, 0]
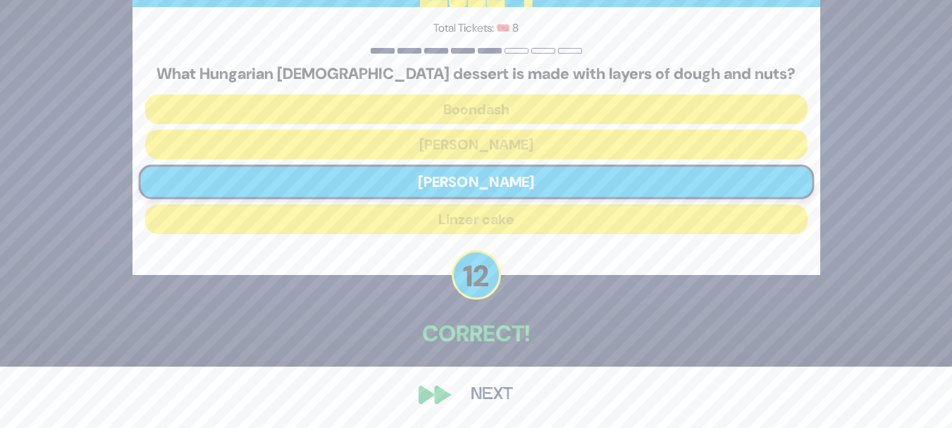
click at [488, 388] on button "Next" at bounding box center [492, 394] width 82 height 32
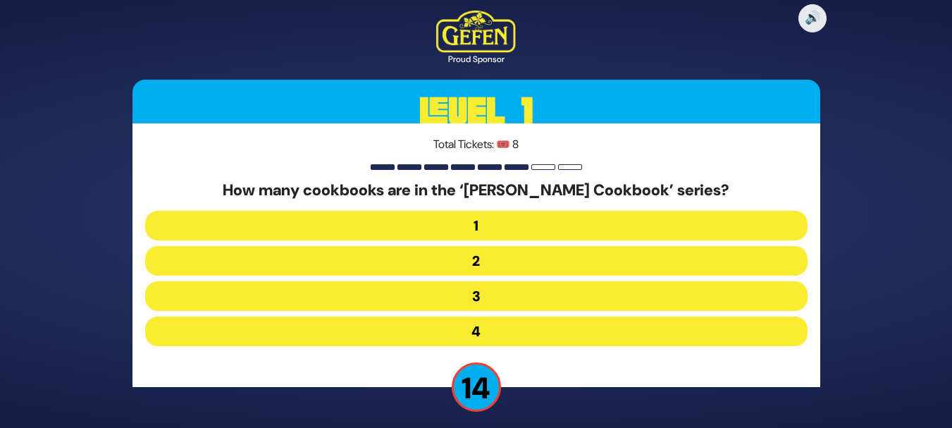
click at [497, 321] on button "4" at bounding box center [476, 331] width 662 height 30
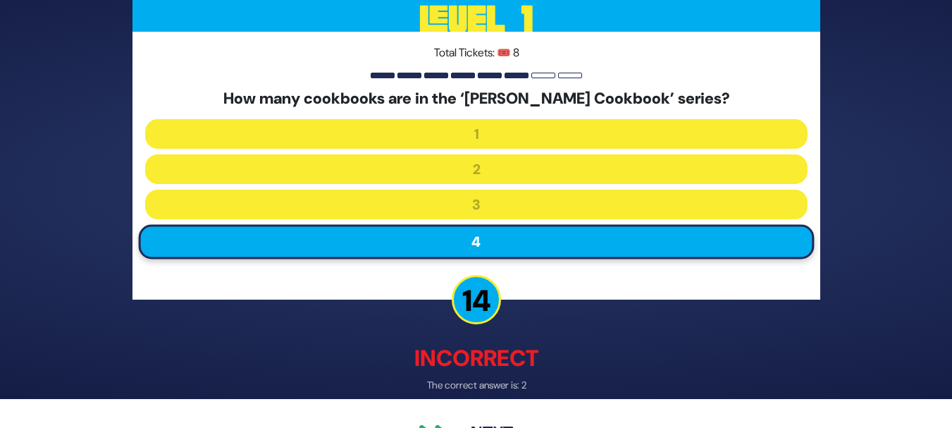
scroll to position [32, 0]
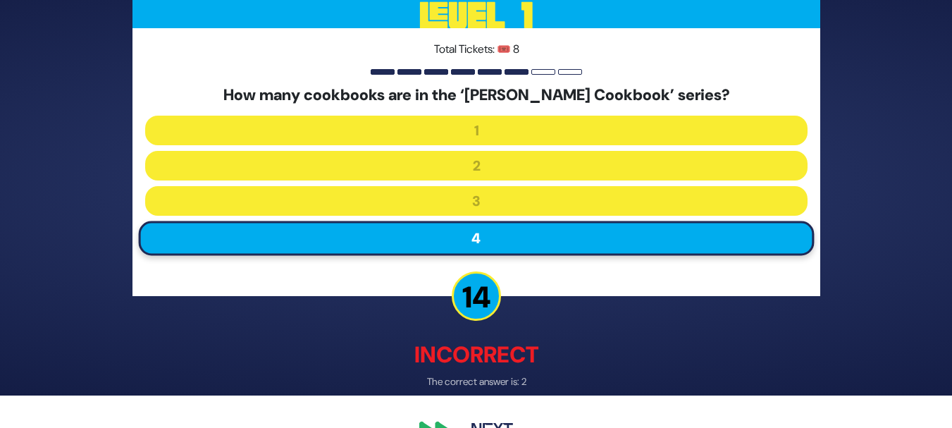
click at [473, 421] on button "Next" at bounding box center [492, 431] width 82 height 32
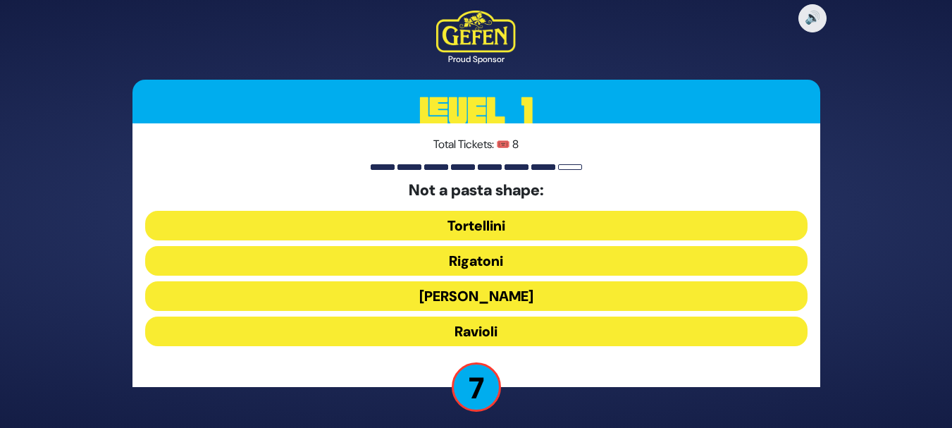
click at [500, 293] on button "Ronzoni" at bounding box center [476, 296] width 662 height 30
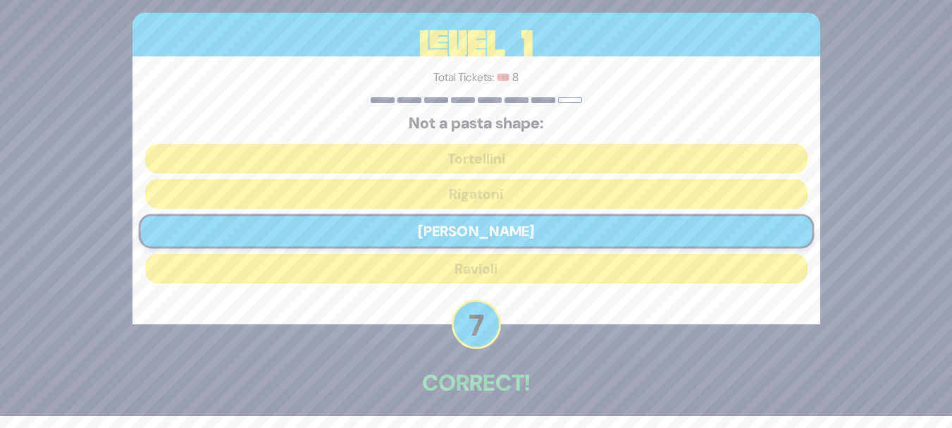
scroll to position [61, 0]
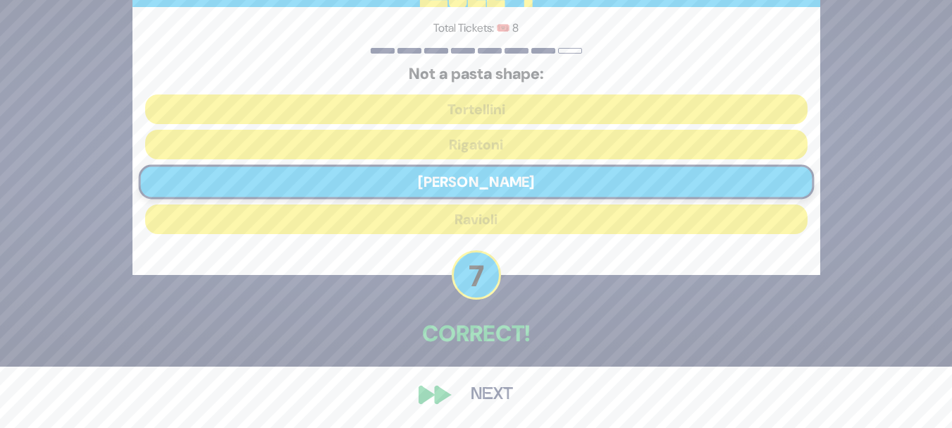
click at [488, 391] on button "Next" at bounding box center [492, 394] width 82 height 32
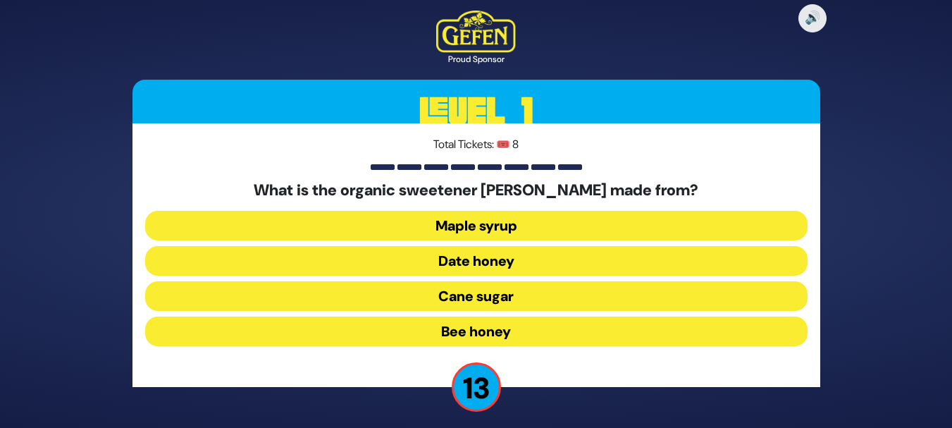
click at [476, 254] on button "Date honey" at bounding box center [476, 261] width 662 height 30
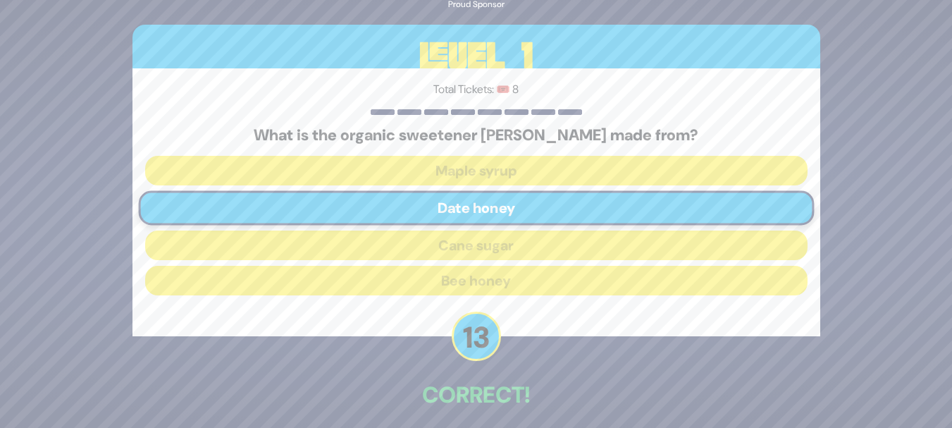
scroll to position [61, 0]
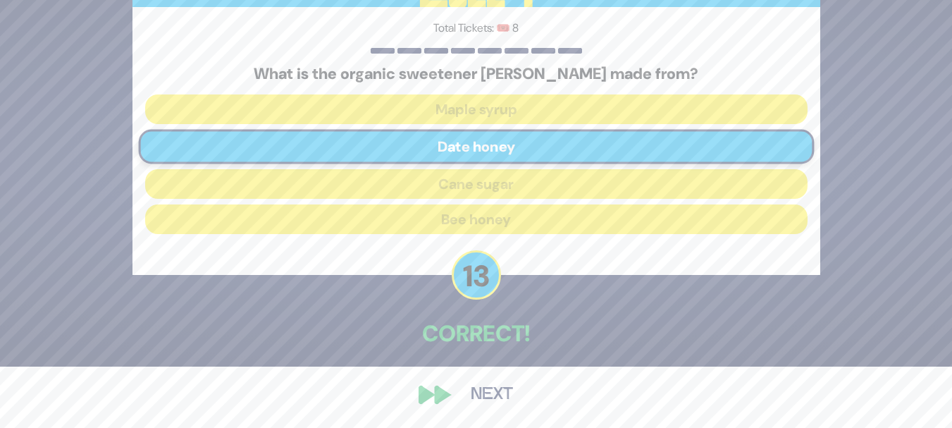
click at [479, 393] on button "Next" at bounding box center [492, 394] width 82 height 32
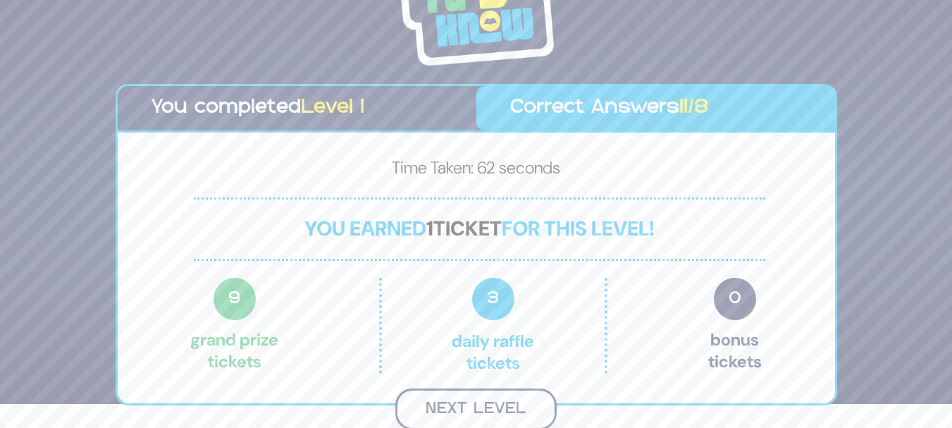
scroll to position [22, 0]
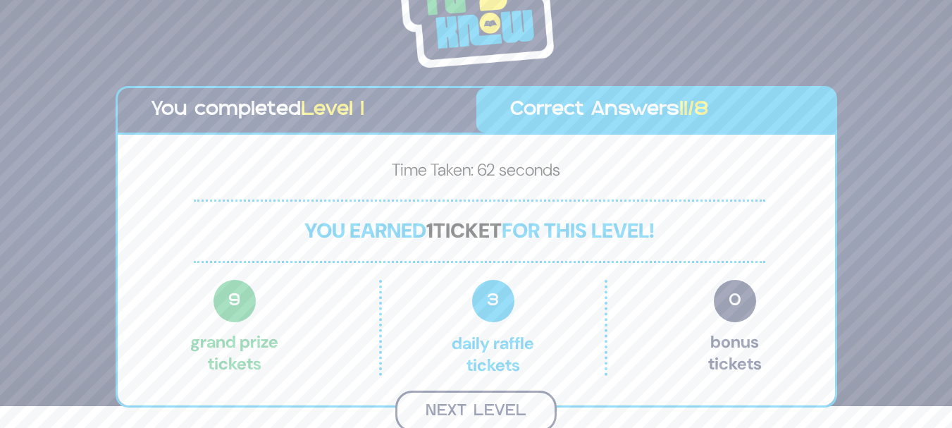
click at [461, 402] on button "Next Level" at bounding box center [475, 411] width 161 height 42
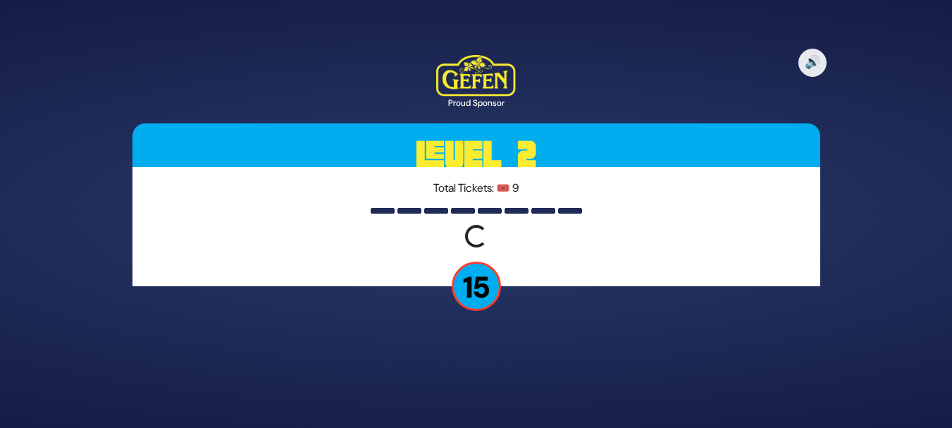
scroll to position [0, 0]
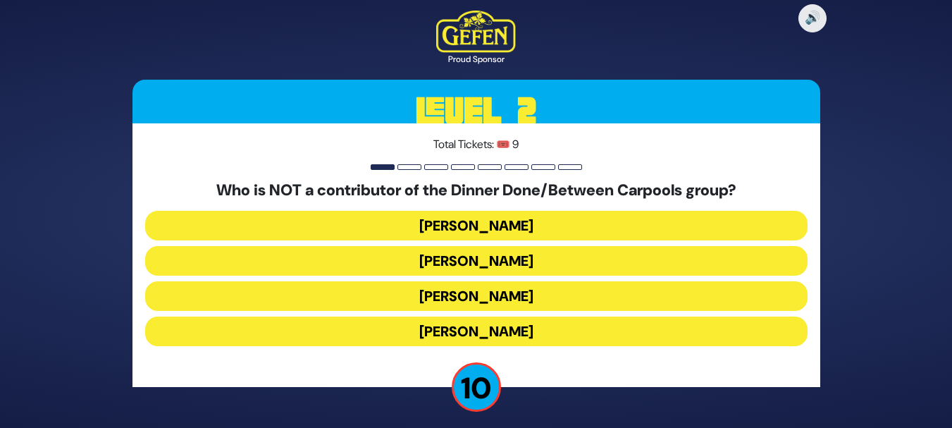
click at [506, 332] on button "Danielle Renov" at bounding box center [476, 331] width 662 height 30
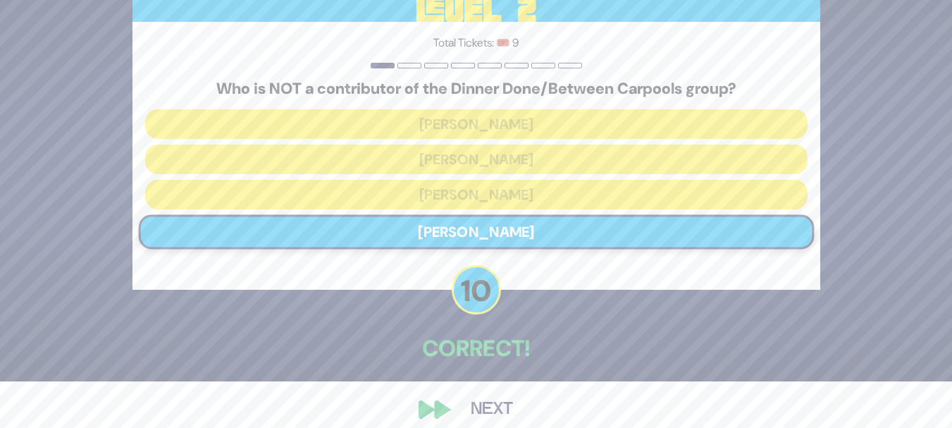
scroll to position [61, 0]
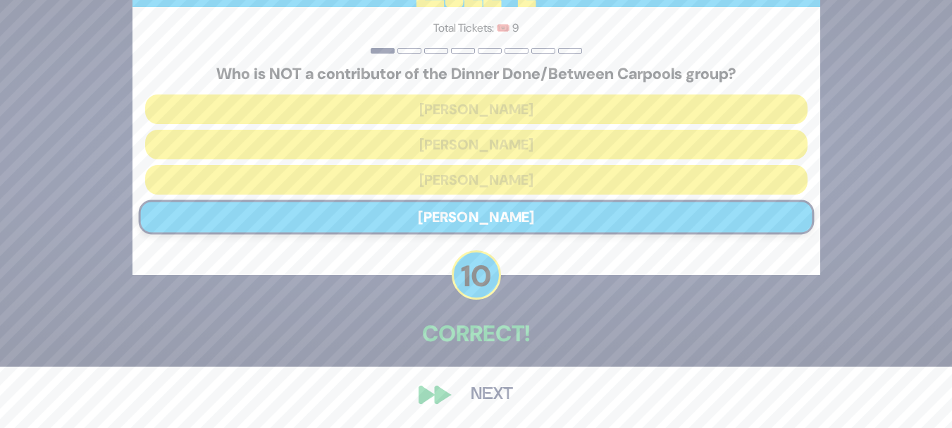
click at [486, 394] on button "Next" at bounding box center [492, 394] width 82 height 32
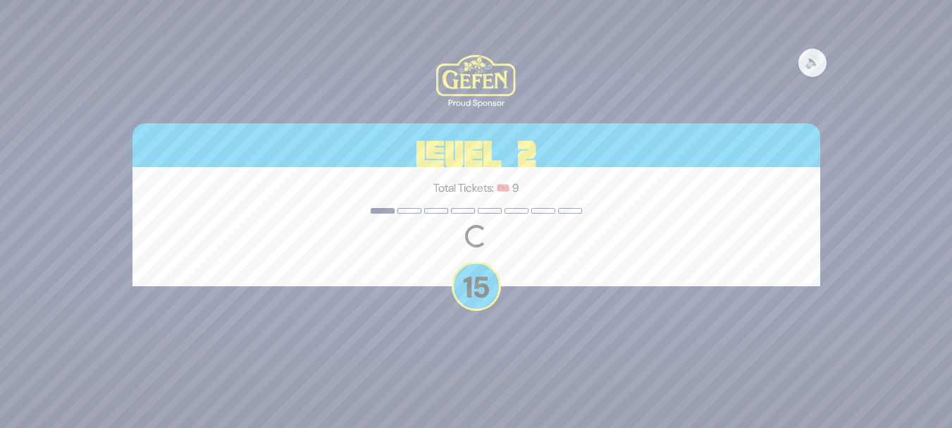
scroll to position [0, 0]
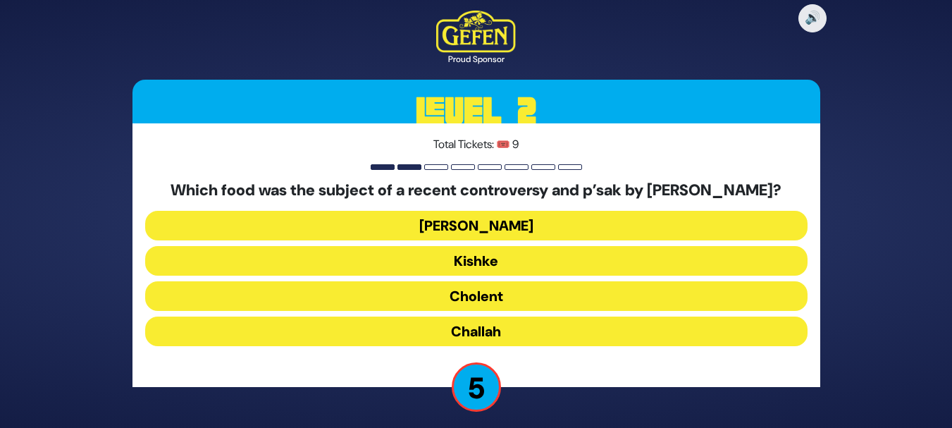
click at [509, 304] on button "Cholent" at bounding box center [476, 296] width 662 height 30
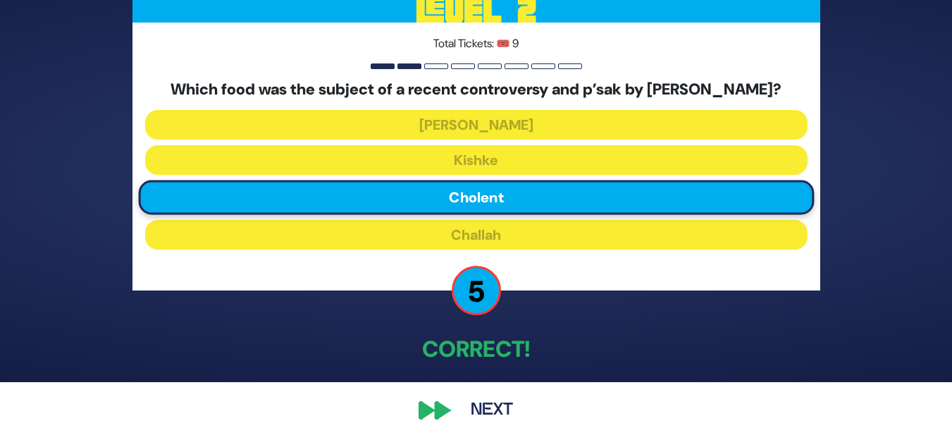
scroll to position [70, 0]
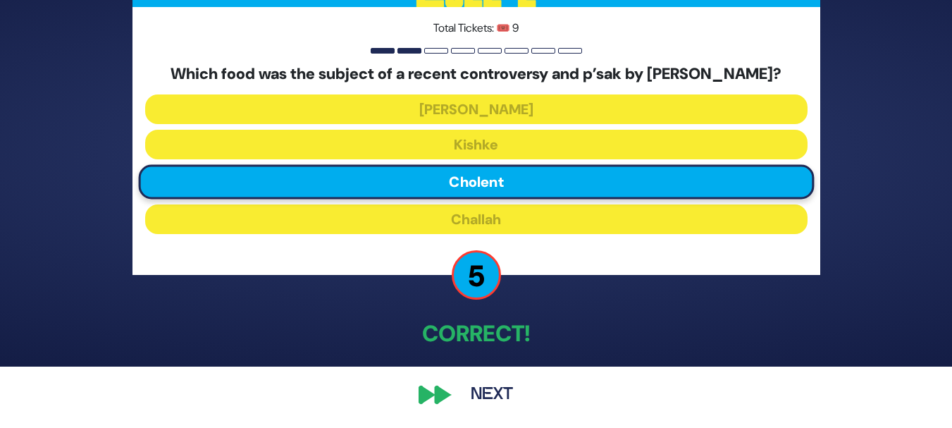
click at [477, 393] on button "Next" at bounding box center [492, 394] width 82 height 32
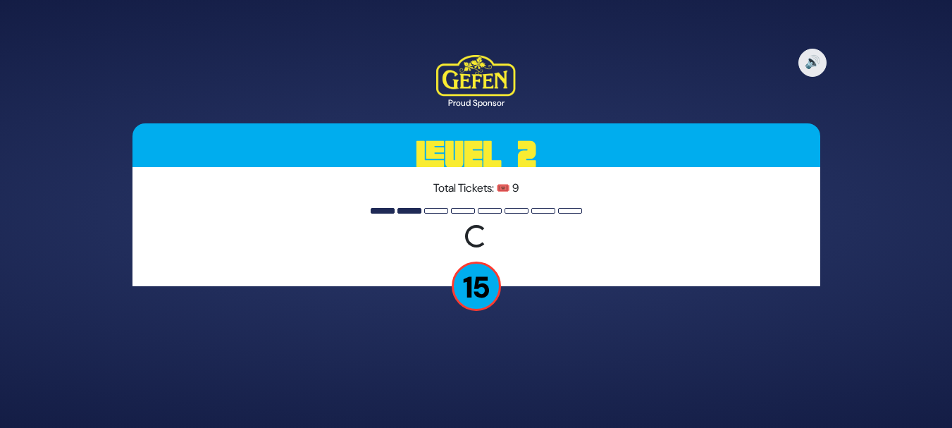
scroll to position [0, 0]
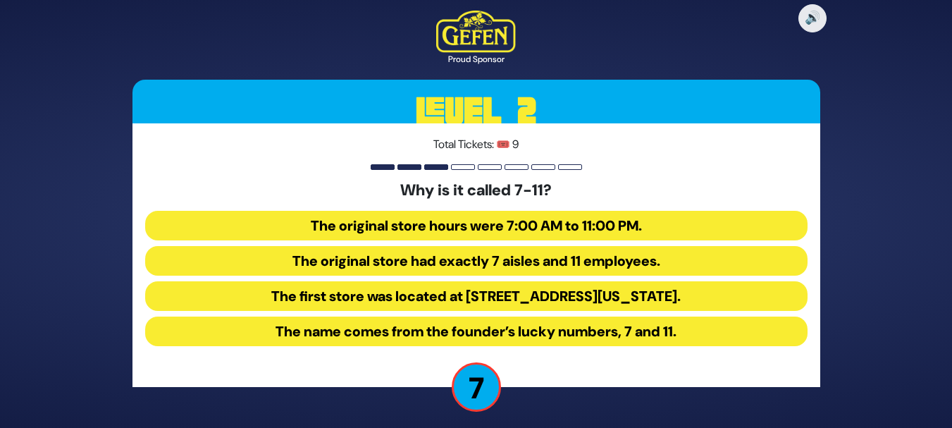
click at [671, 223] on button "The original store hours were 7:00 AM to 11:00 PM." at bounding box center [476, 226] width 662 height 30
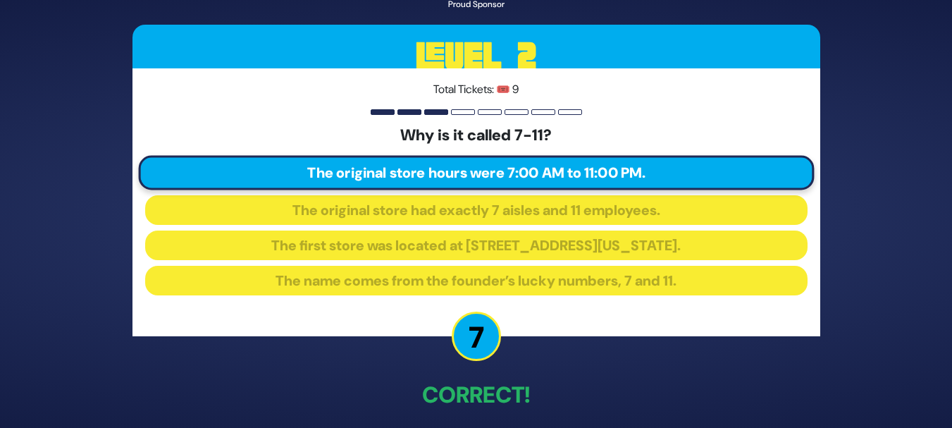
scroll to position [61, 0]
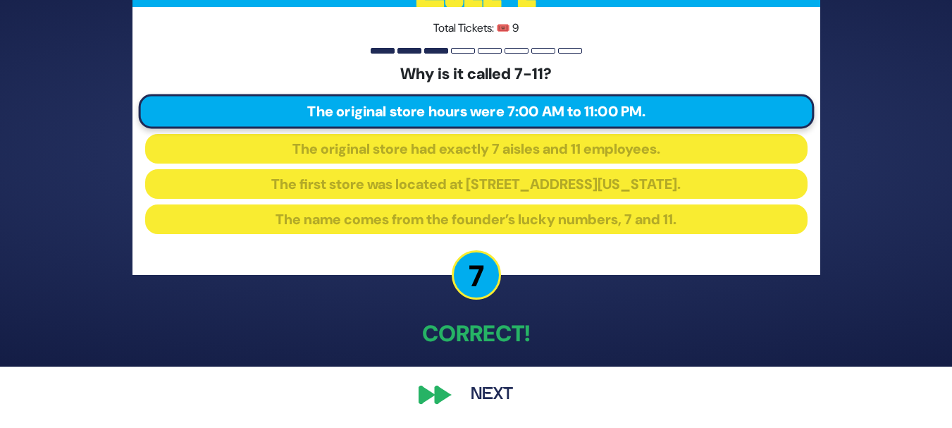
click at [761, 325] on p "Correct!" at bounding box center [476, 333] width 688 height 34
click at [488, 397] on button "Next" at bounding box center [492, 394] width 82 height 32
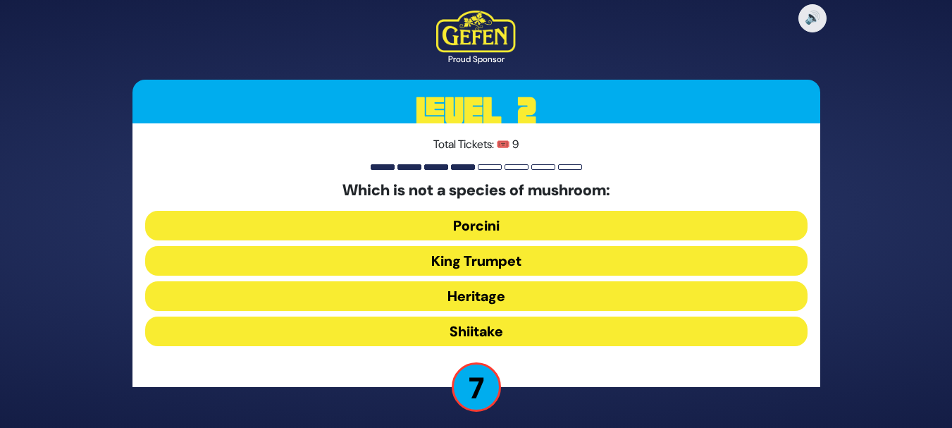
click at [531, 230] on button "Porcini" at bounding box center [476, 226] width 662 height 30
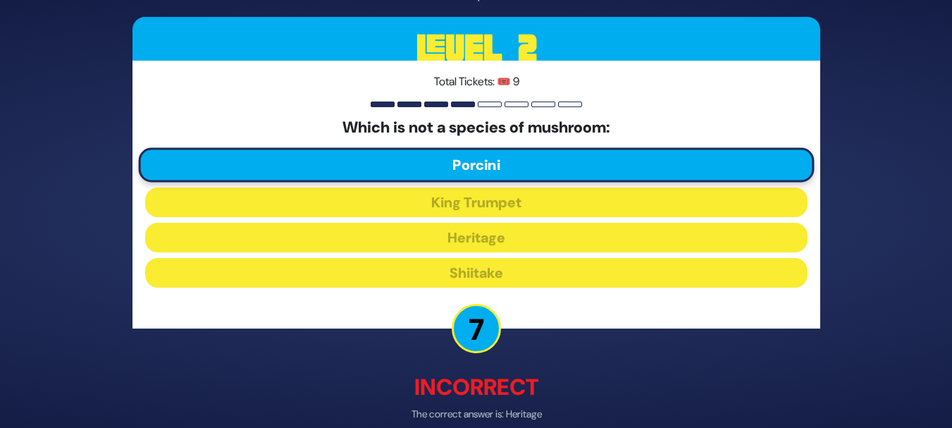
scroll to position [69, 0]
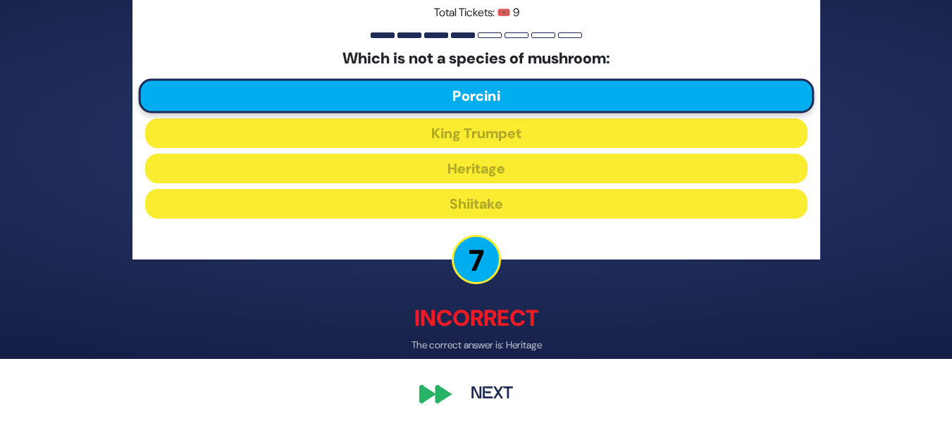
click at [475, 395] on button "Next" at bounding box center [492, 394] width 82 height 32
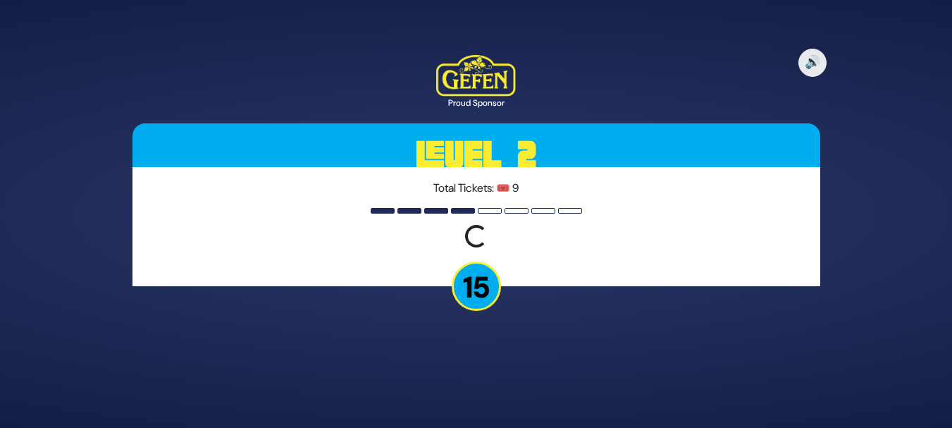
scroll to position [0, 0]
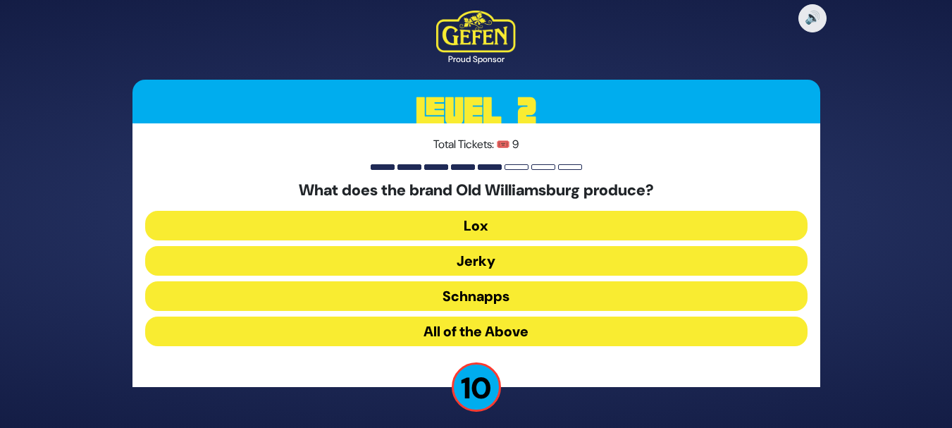
click at [487, 329] on button "All of the Above" at bounding box center [476, 331] width 662 height 30
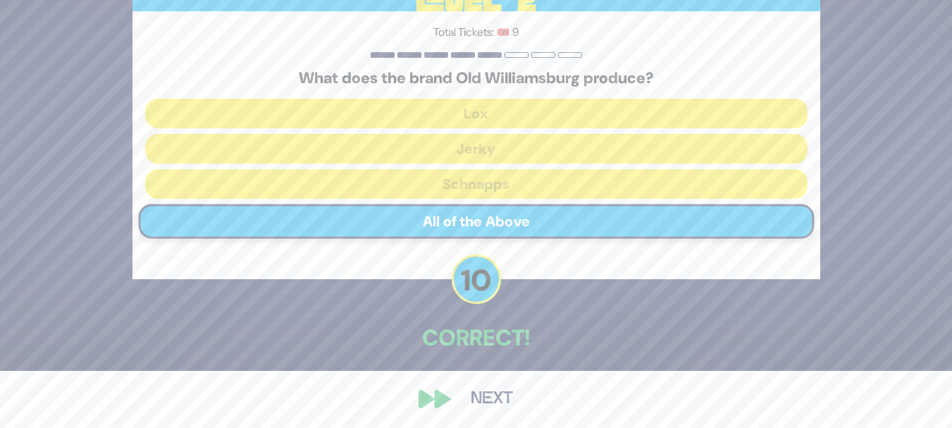
scroll to position [61, 0]
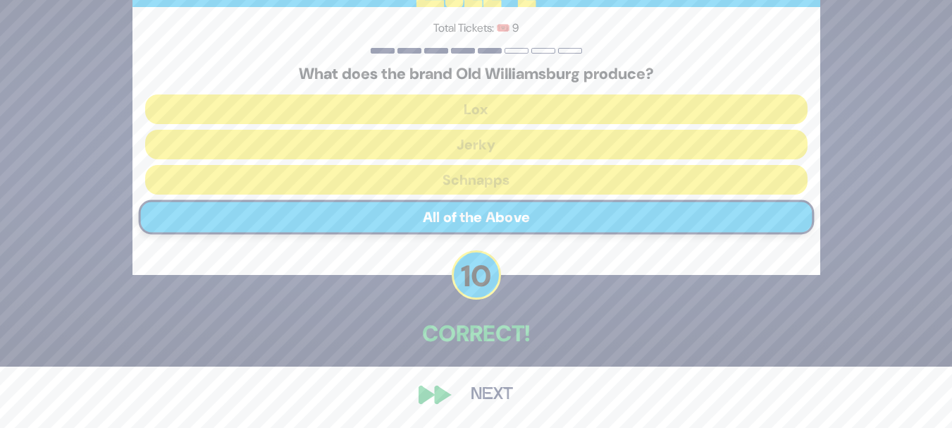
click at [490, 392] on button "Next" at bounding box center [492, 394] width 82 height 32
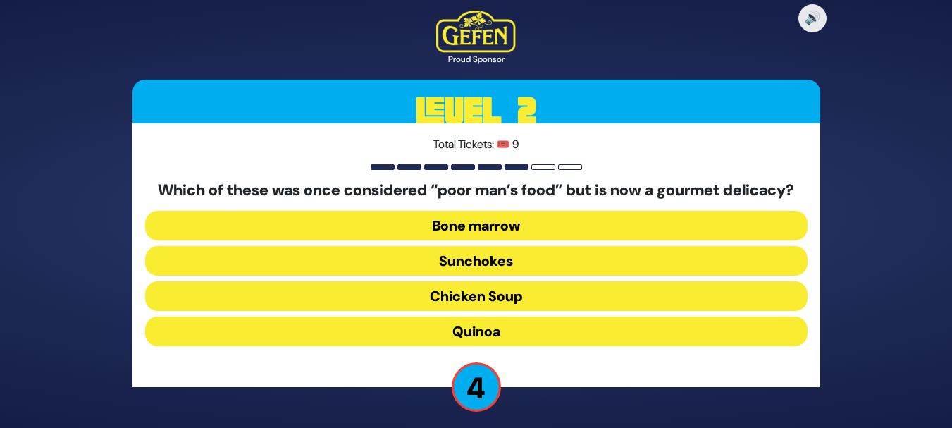
click at [500, 236] on button "Bone marrow" at bounding box center [476, 226] width 662 height 30
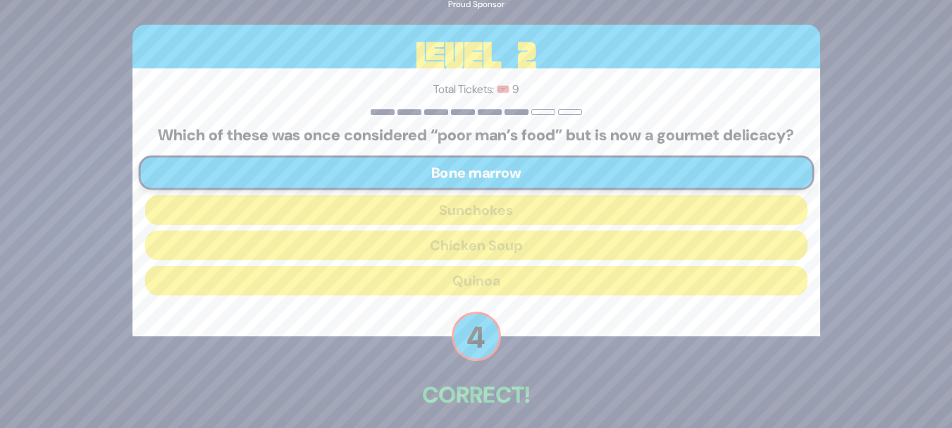
scroll to position [70, 0]
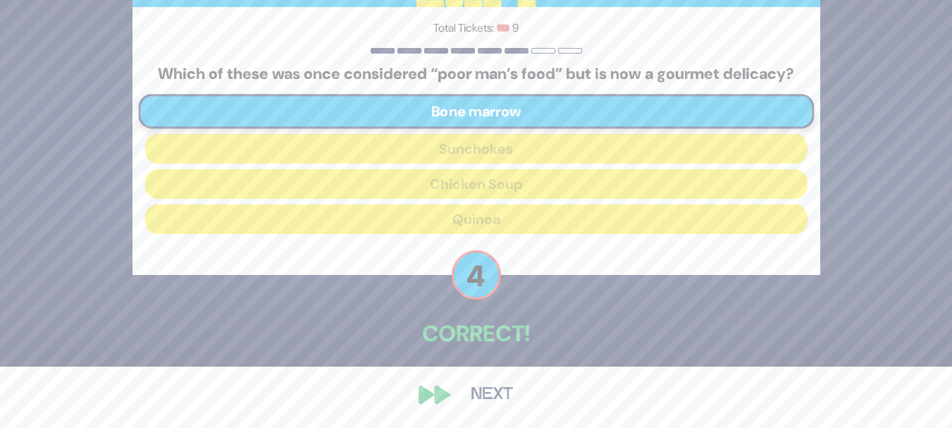
click at [483, 395] on button "Next" at bounding box center [492, 394] width 82 height 32
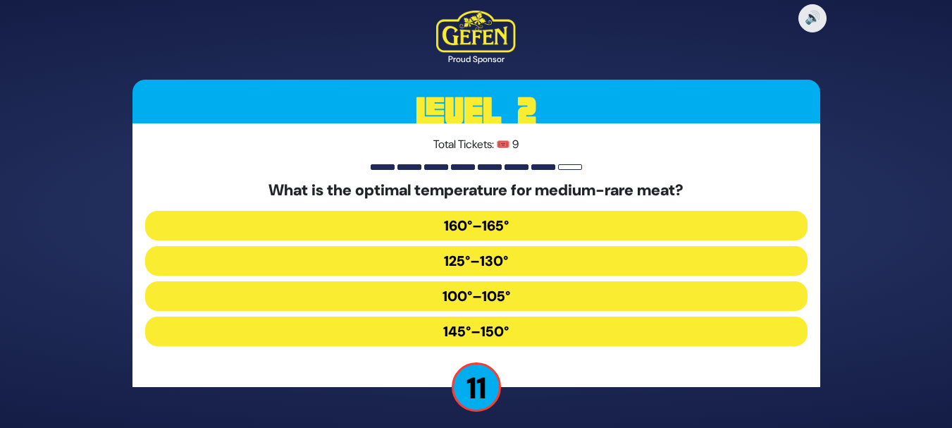
click at [490, 326] on button "145°–150°" at bounding box center [476, 331] width 662 height 30
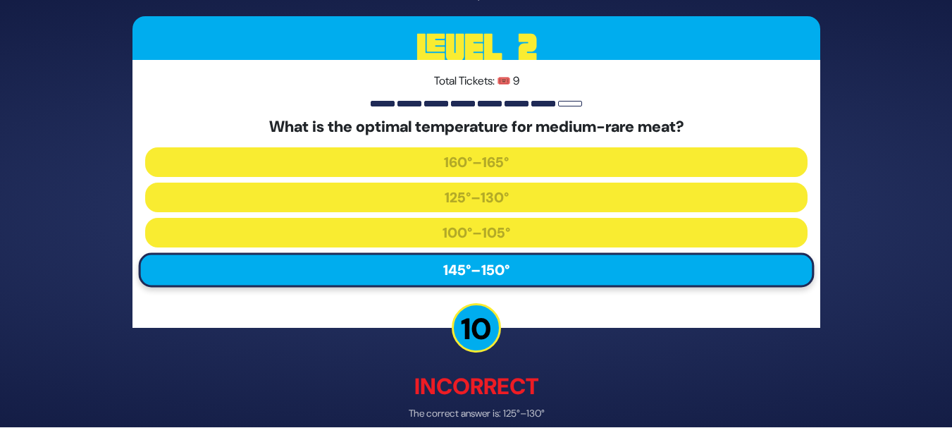
scroll to position [69, 0]
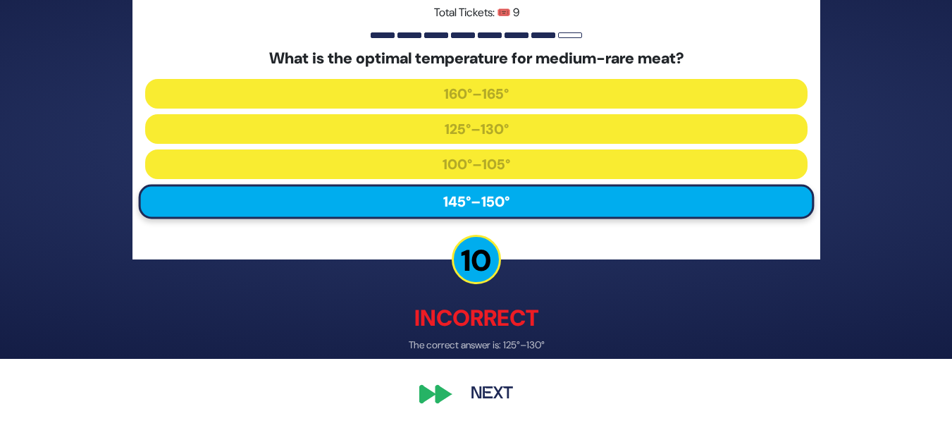
click at [490, 394] on button "Next" at bounding box center [492, 394] width 82 height 32
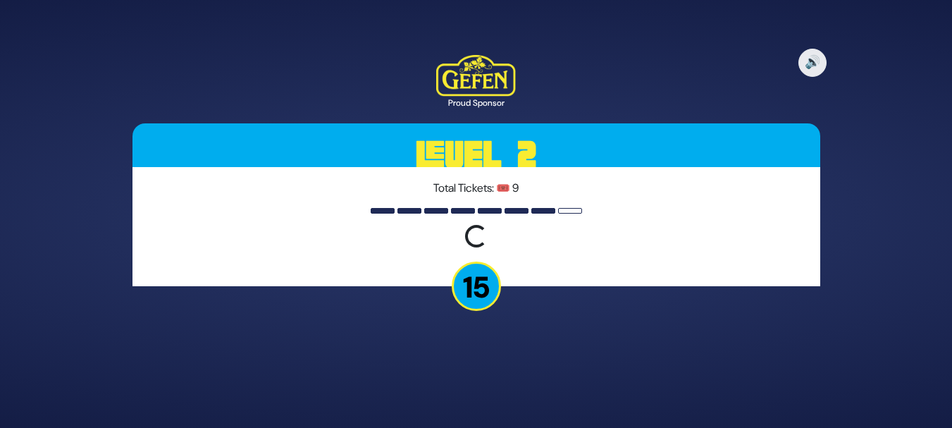
scroll to position [0, 0]
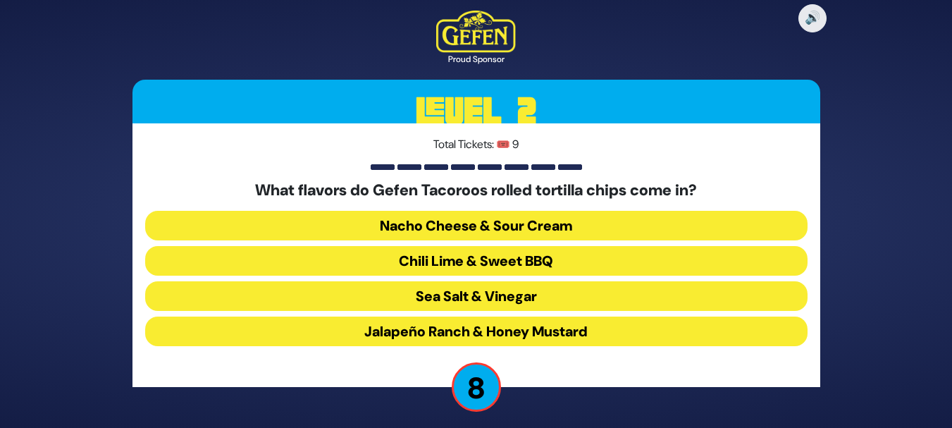
click at [542, 259] on button "Chili Lime & Sweet BBQ" at bounding box center [476, 261] width 662 height 30
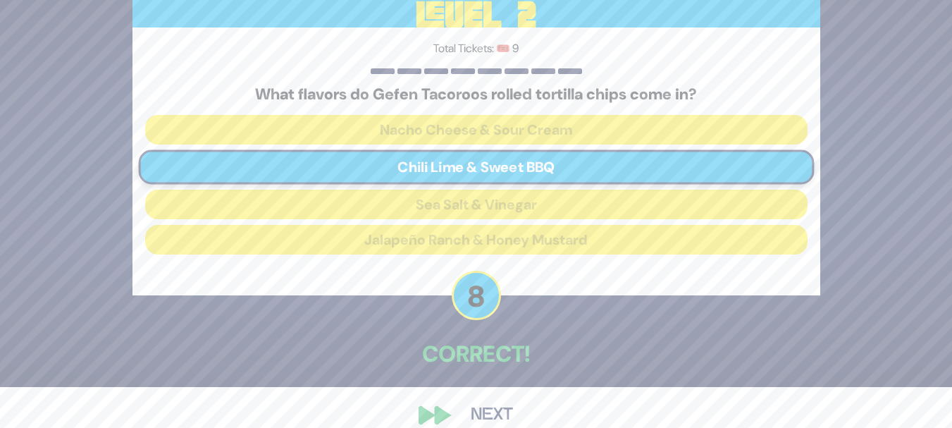
scroll to position [61, 0]
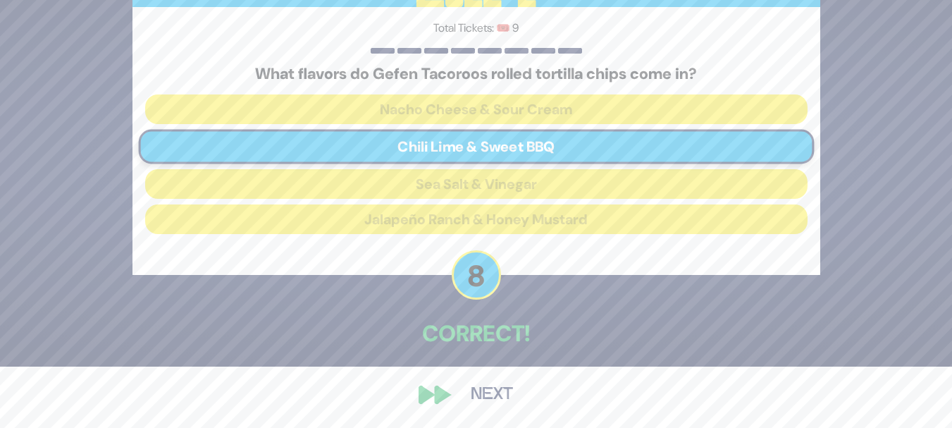
click at [497, 397] on button "Next" at bounding box center [492, 394] width 82 height 32
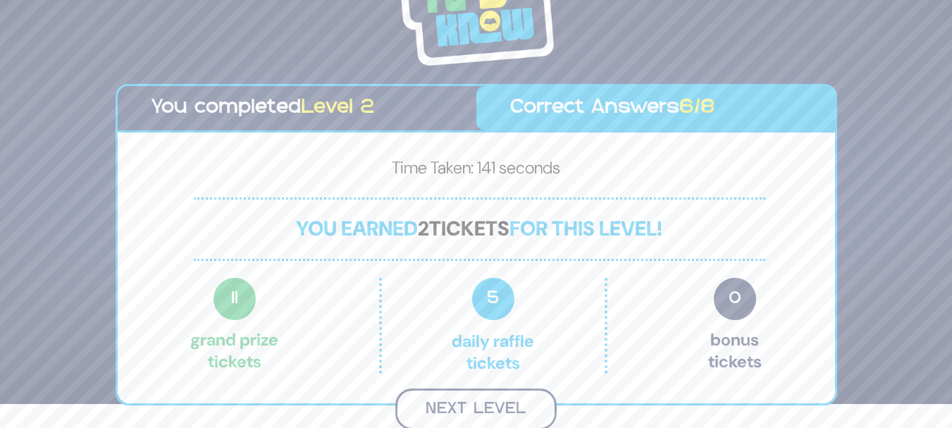
scroll to position [22, 0]
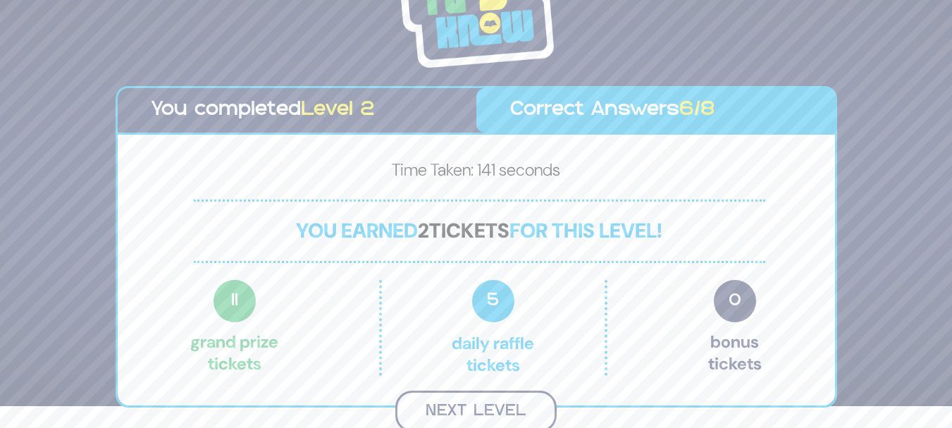
click at [493, 409] on button "Next Level" at bounding box center [475, 411] width 161 height 42
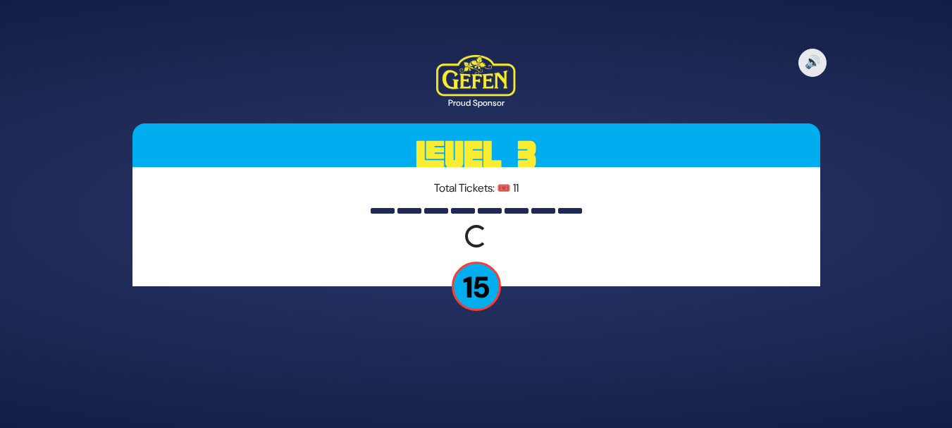
scroll to position [0, 0]
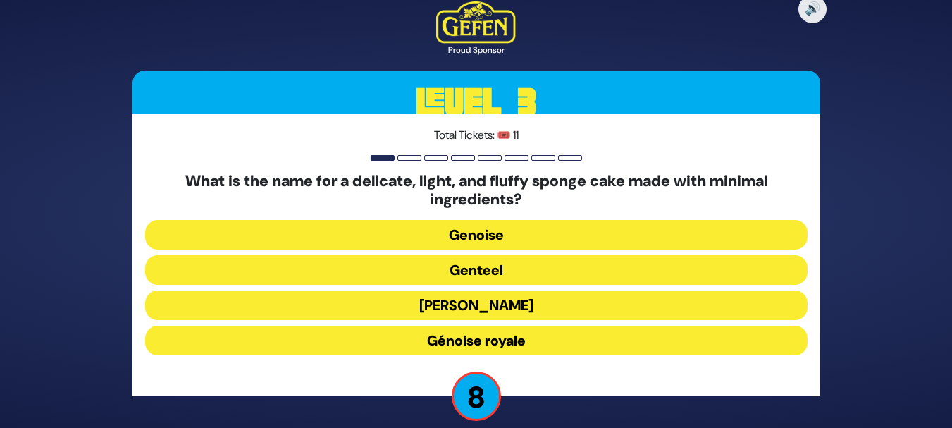
click at [512, 268] on button "Genteel" at bounding box center [476, 270] width 662 height 30
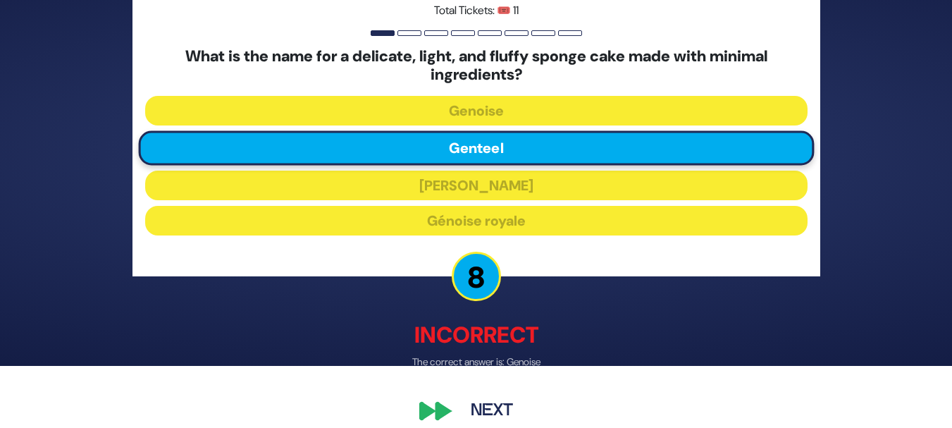
scroll to position [78, 0]
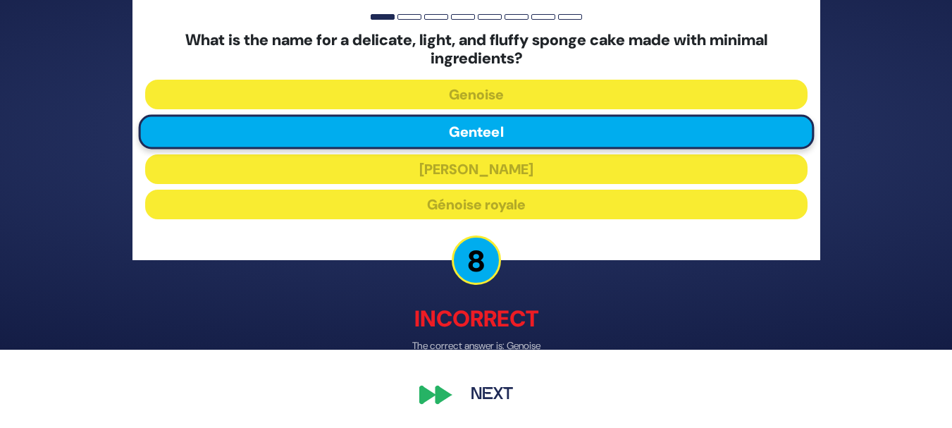
click at [499, 392] on button "Next" at bounding box center [492, 394] width 82 height 32
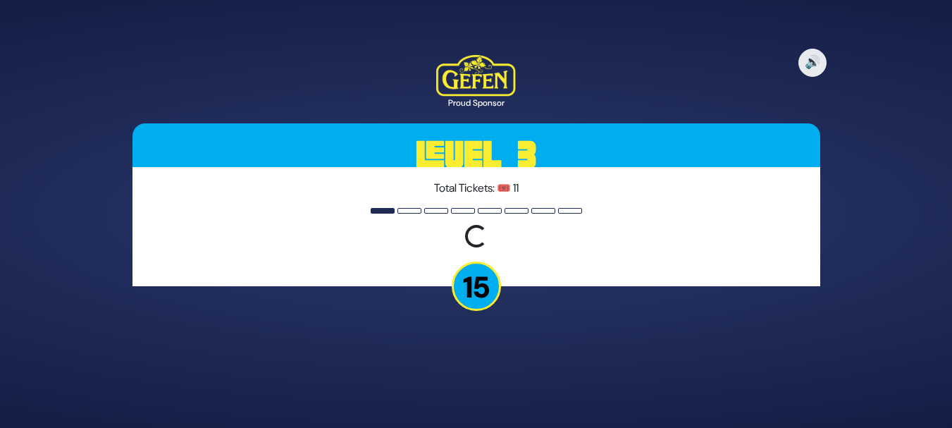
scroll to position [0, 0]
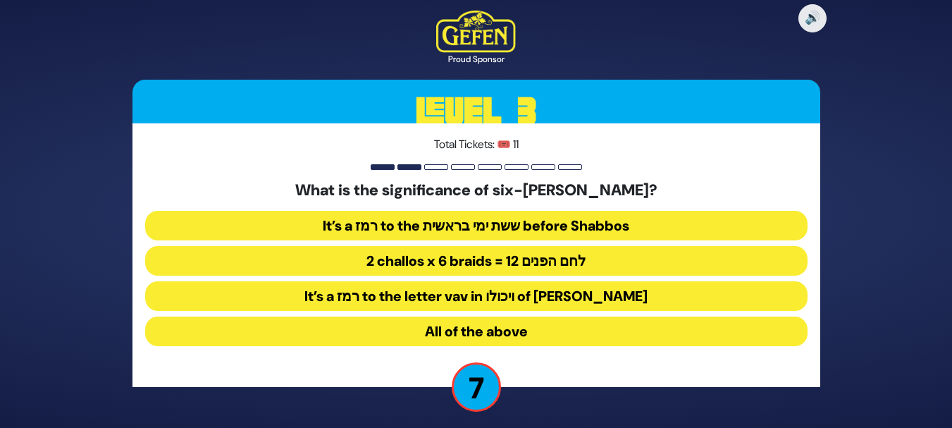
click at [593, 254] on button "2 challos x 6 braids = 12 לחם הפנים" at bounding box center [476, 261] width 662 height 30
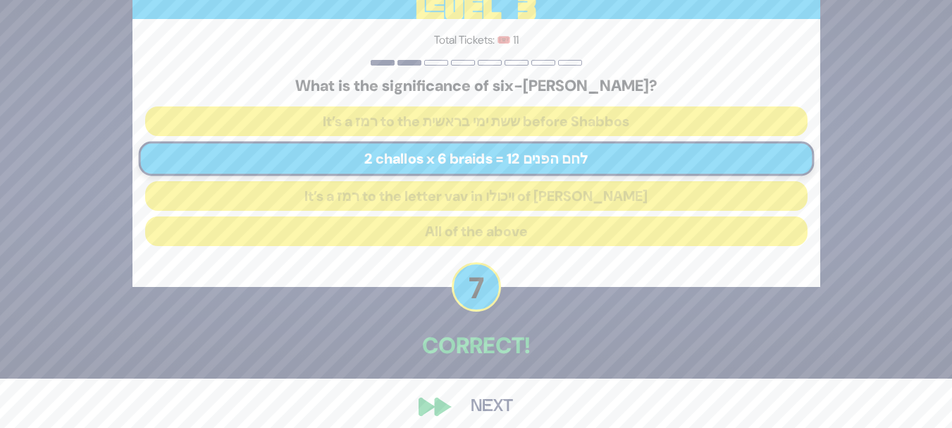
scroll to position [61, 0]
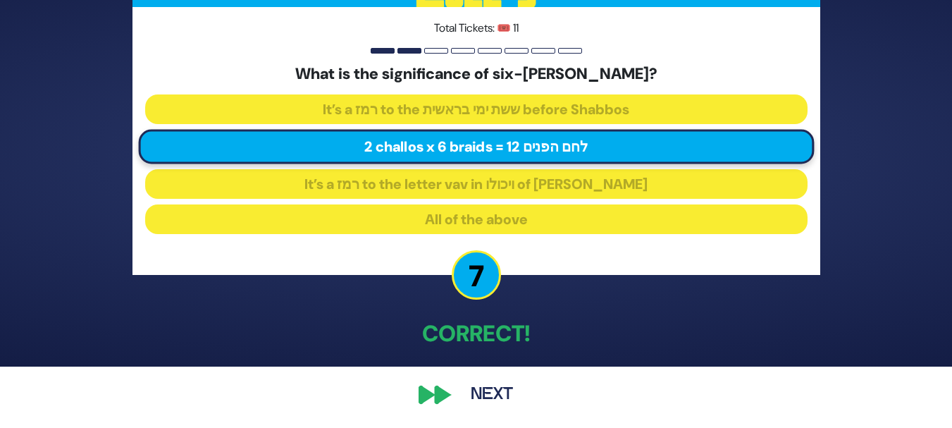
click at [501, 397] on button "Next" at bounding box center [492, 394] width 82 height 32
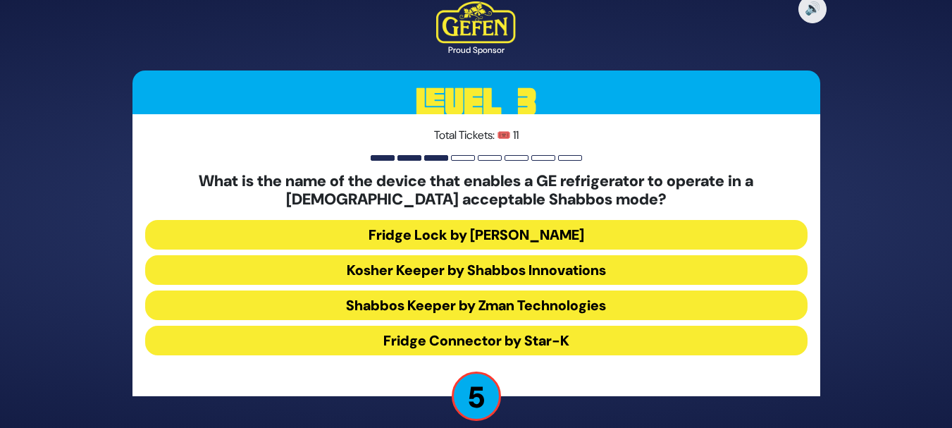
click at [568, 339] on button "Fridge Connector by Star-K" at bounding box center [476, 341] width 662 height 30
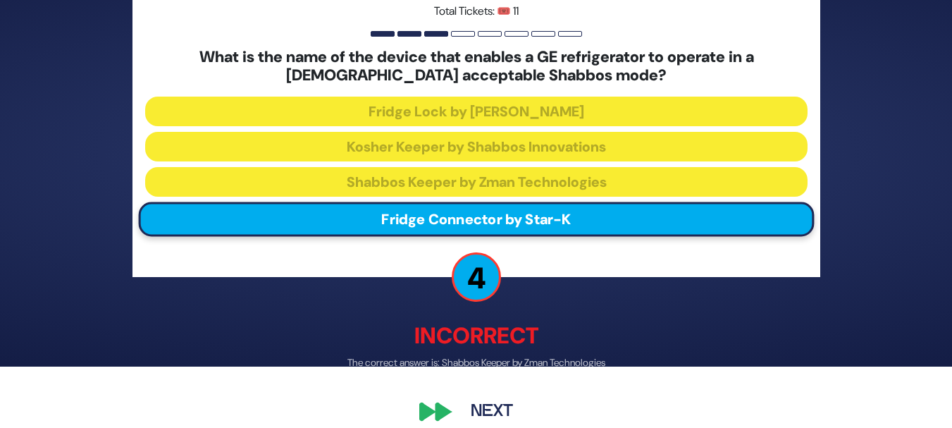
scroll to position [66, 0]
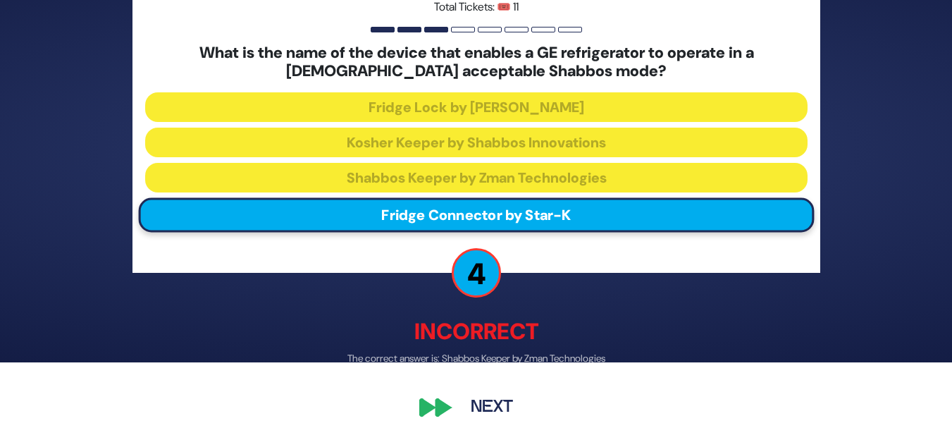
click at [488, 401] on button "Next" at bounding box center [492, 407] width 82 height 32
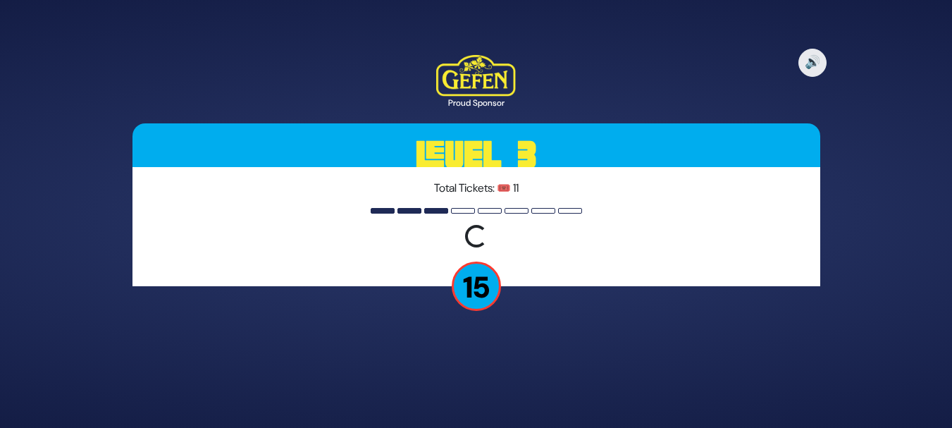
scroll to position [0, 0]
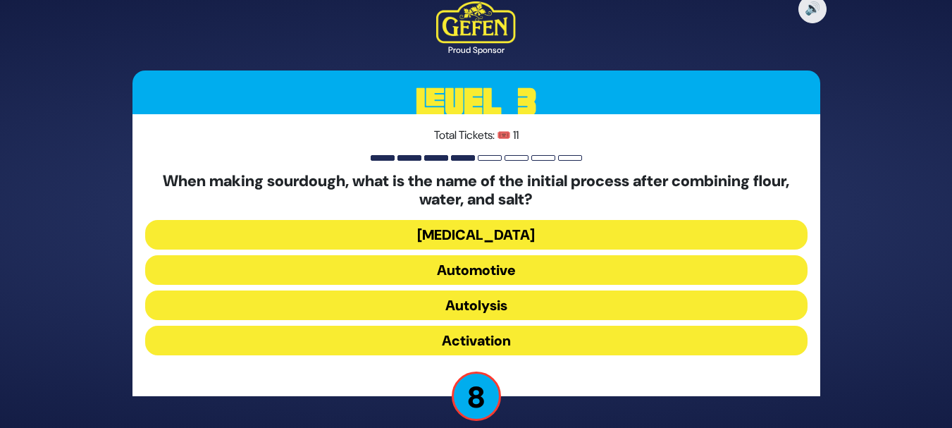
click at [515, 300] on button "Autolysis" at bounding box center [476, 305] width 662 height 30
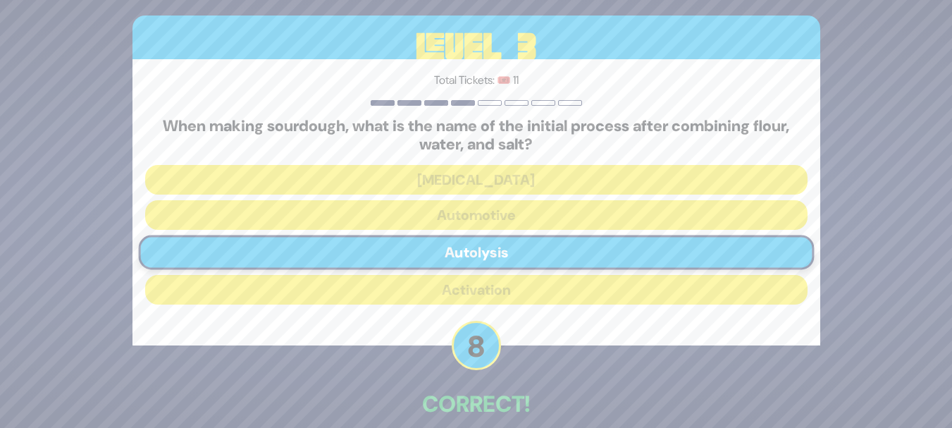
scroll to position [70, 0]
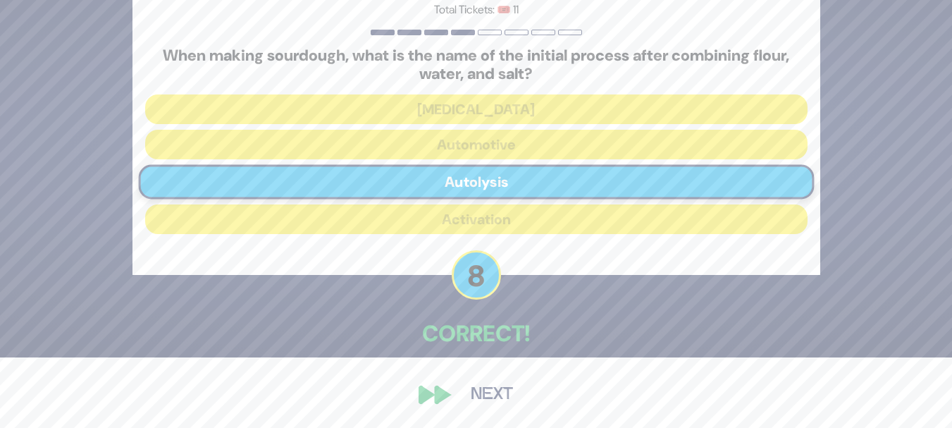
click at [484, 386] on button "Next" at bounding box center [492, 394] width 82 height 32
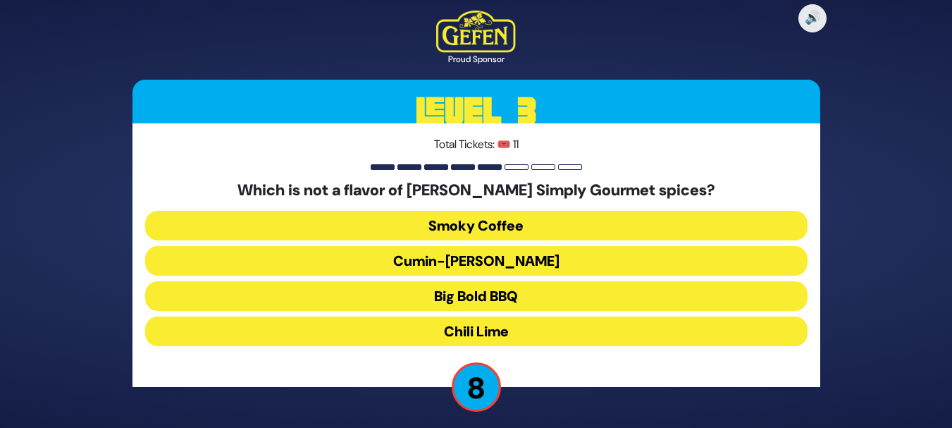
click at [524, 326] on button "Chili Lime" at bounding box center [476, 331] width 662 height 30
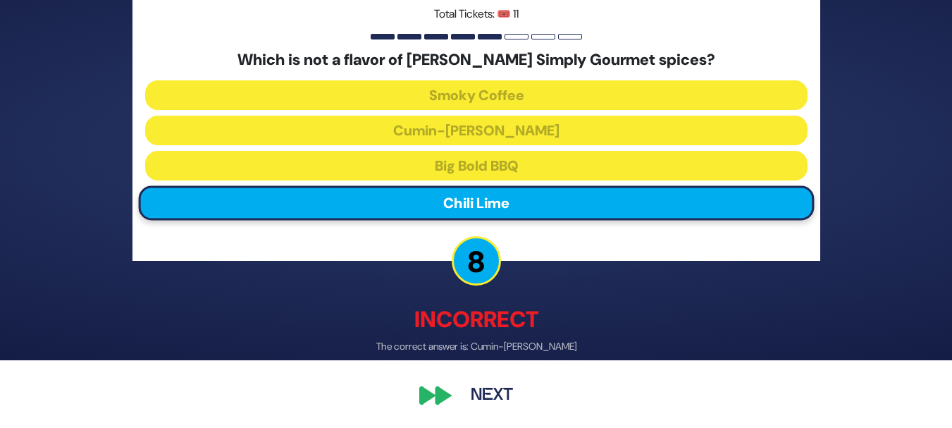
scroll to position [69, 0]
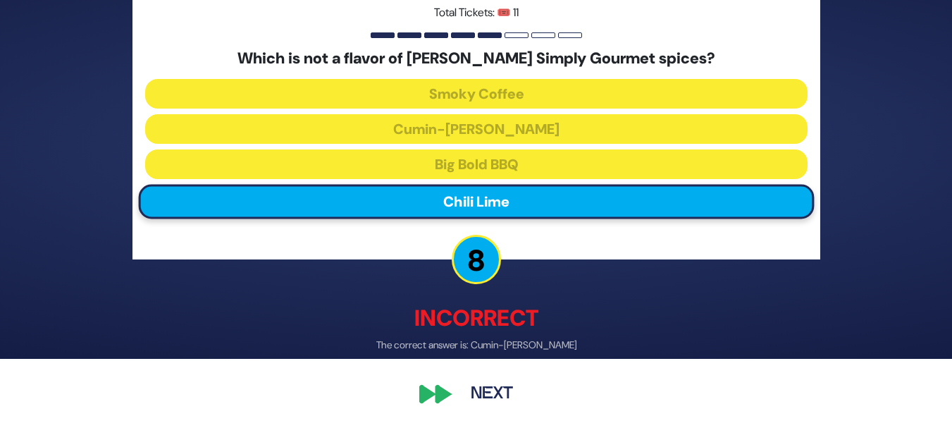
click at [482, 388] on button "Next" at bounding box center [492, 394] width 82 height 32
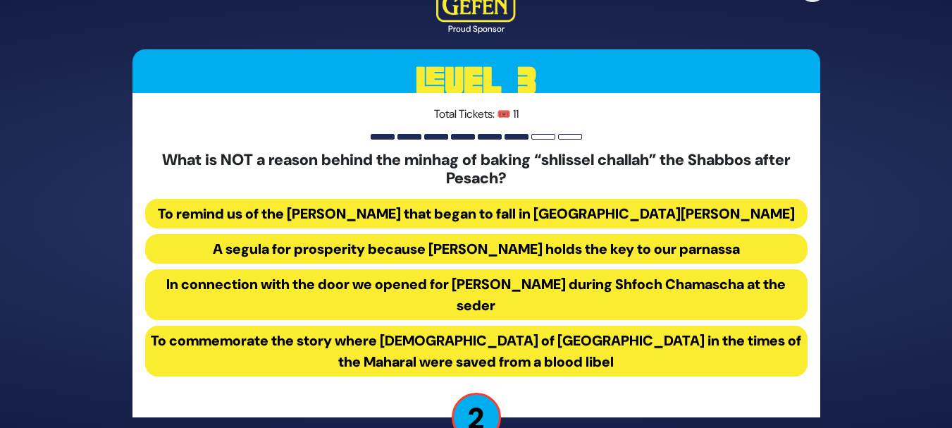
click at [589, 293] on button "In connection with the door we opened for Eliyahu Hanavi during Shfoch Chamasch…" at bounding box center [476, 294] width 662 height 51
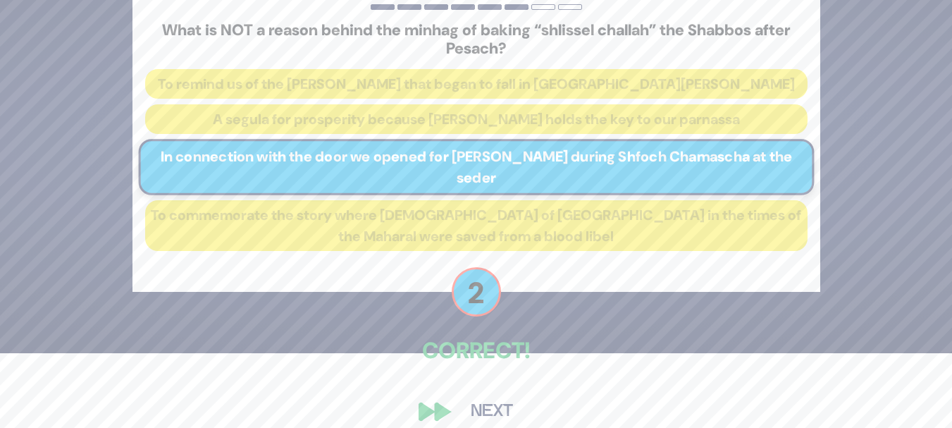
scroll to position [92, 0]
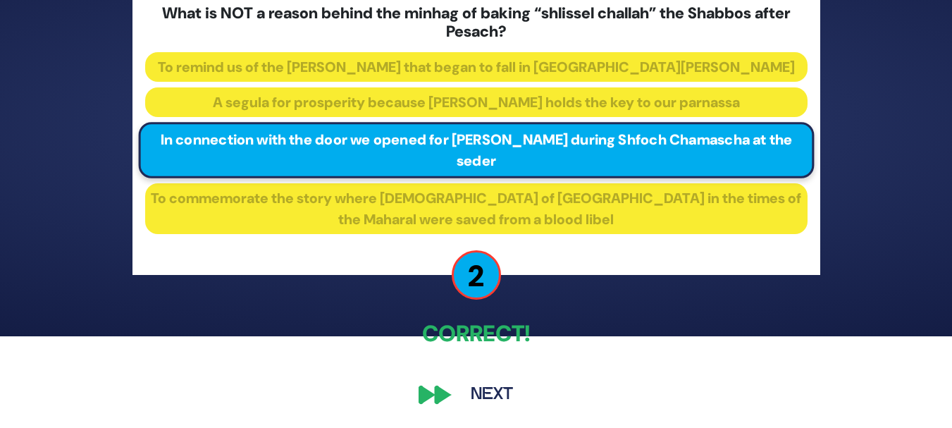
click at [490, 390] on button "Next" at bounding box center [492, 394] width 82 height 32
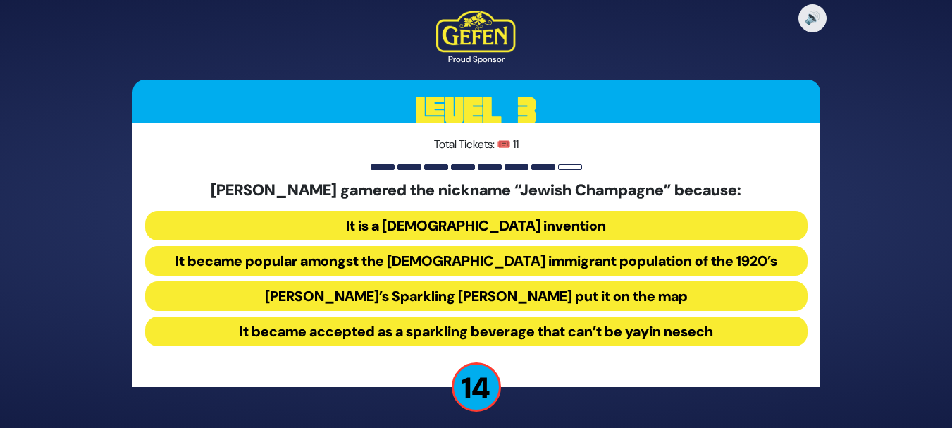
scroll to position [6, 0]
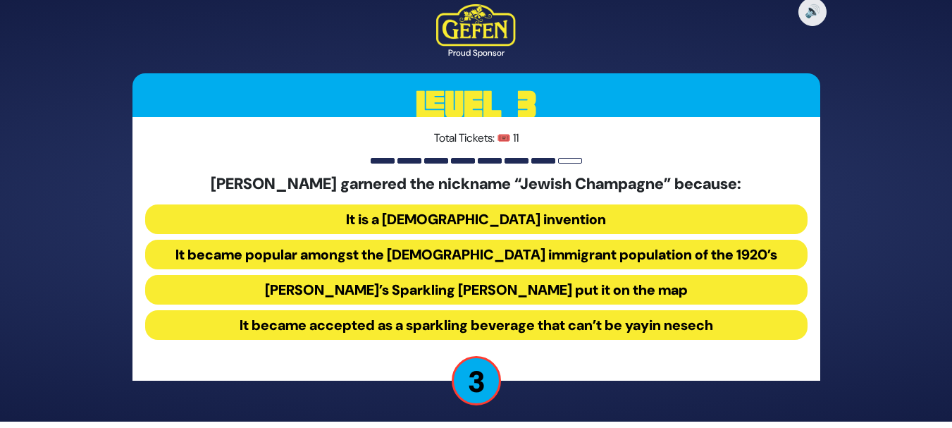
click at [513, 249] on button "It became popular amongst the Jewish immigrant population of the 1920’s" at bounding box center [476, 255] width 662 height 30
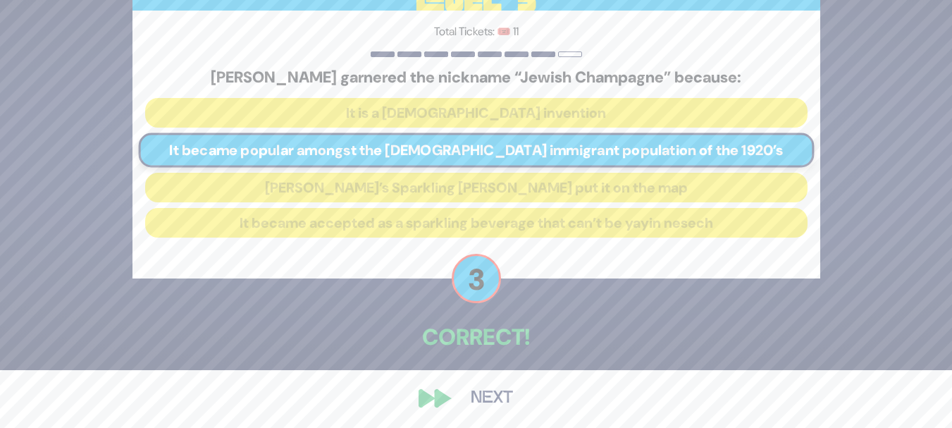
scroll to position [61, 0]
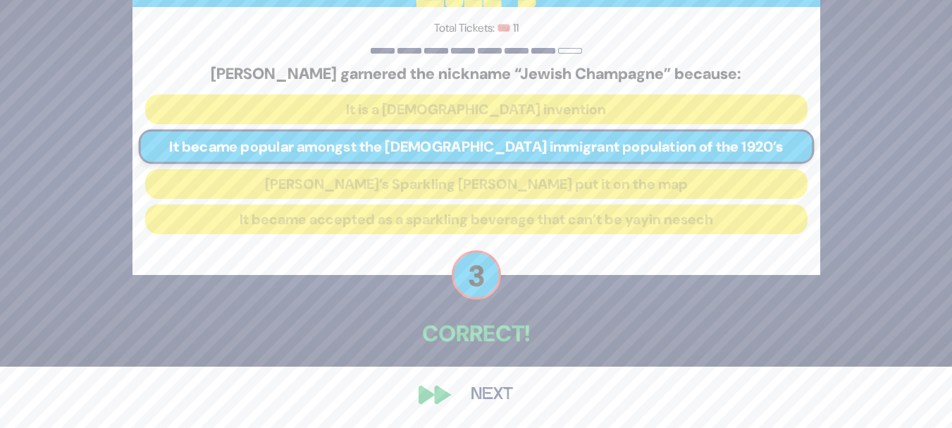
click at [478, 392] on button "Next" at bounding box center [492, 394] width 82 height 32
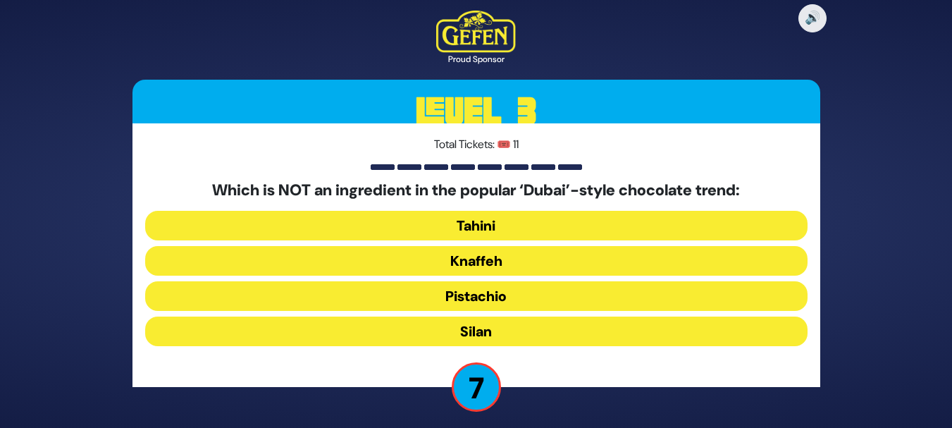
click at [500, 331] on button "Silan" at bounding box center [476, 331] width 662 height 30
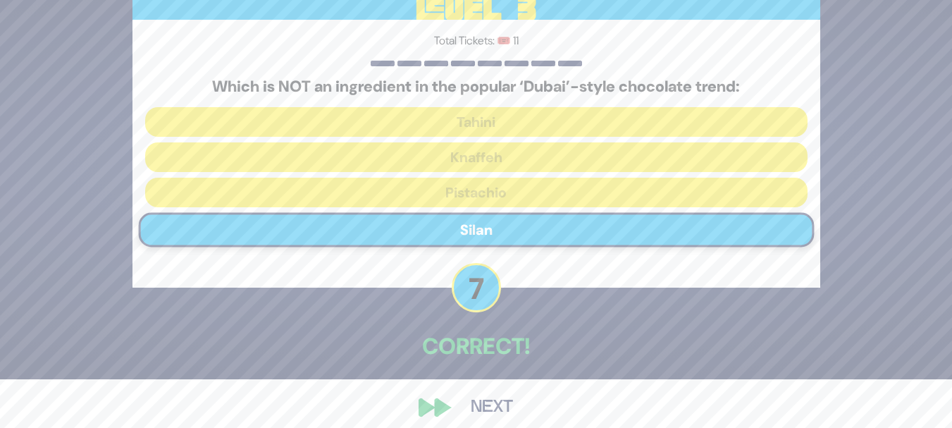
scroll to position [61, 0]
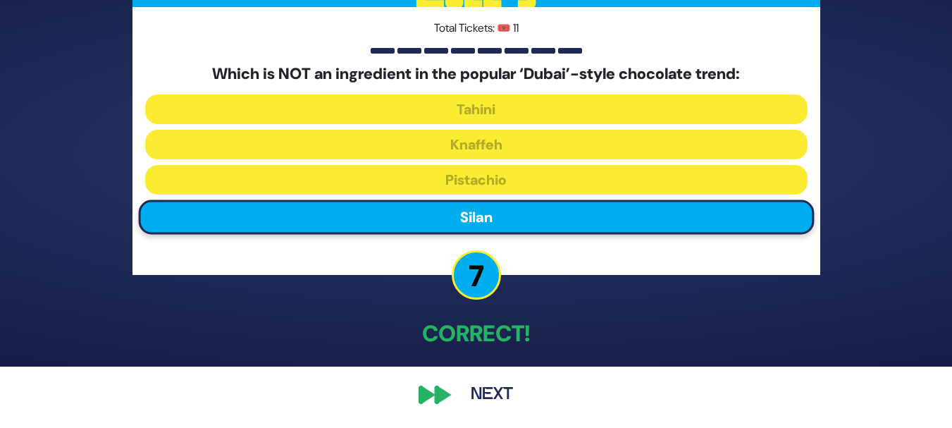
click at [499, 397] on button "Next" at bounding box center [492, 394] width 82 height 32
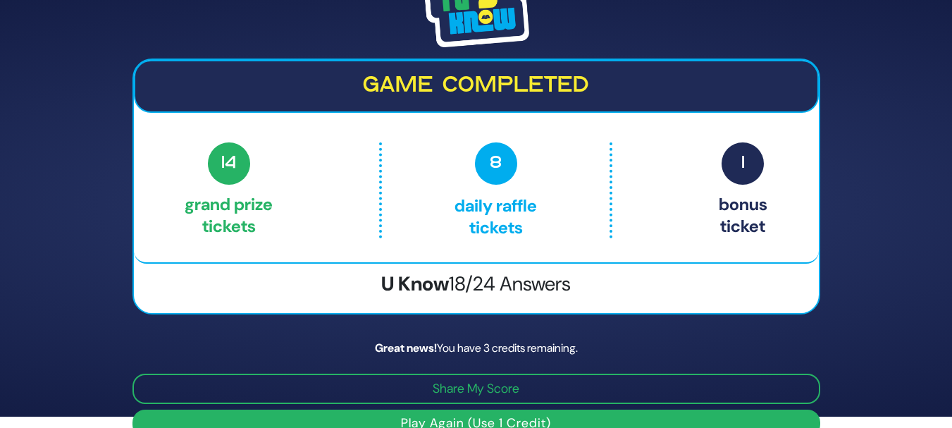
scroll to position [37, 0]
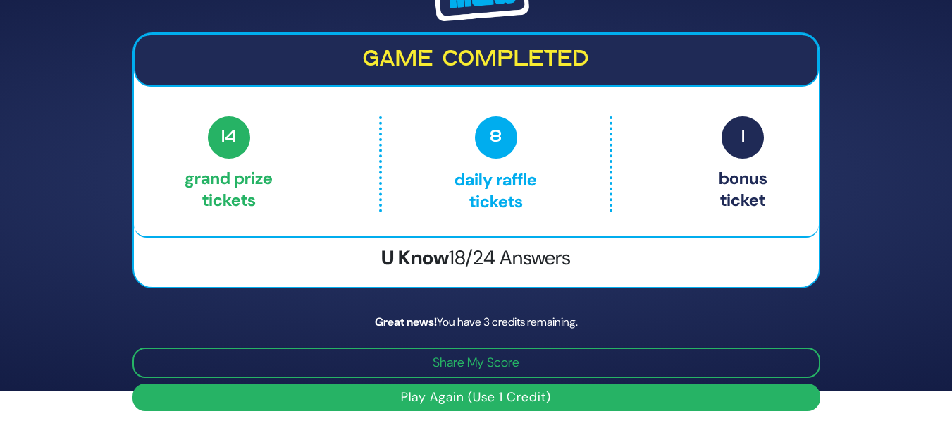
click at [531, 387] on button "Play Again (Use 1 Credit)" at bounding box center [476, 396] width 688 height 27
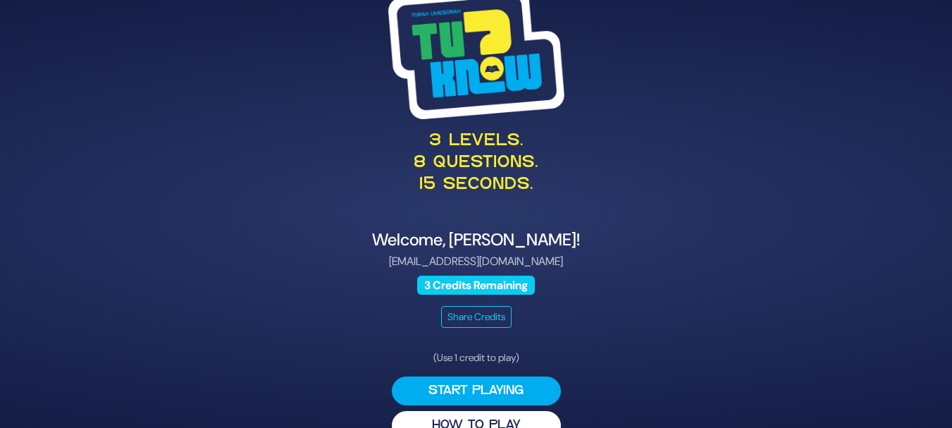
scroll to position [29, 0]
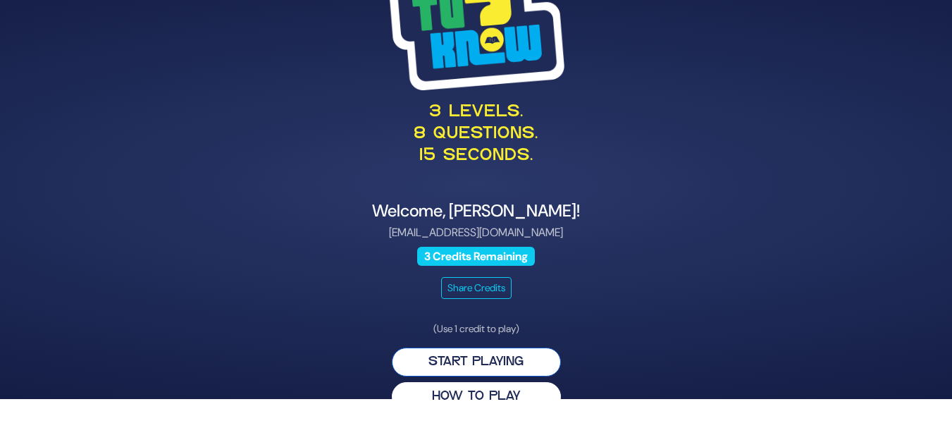
click at [471, 363] on button "Start Playing" at bounding box center [476, 361] width 169 height 29
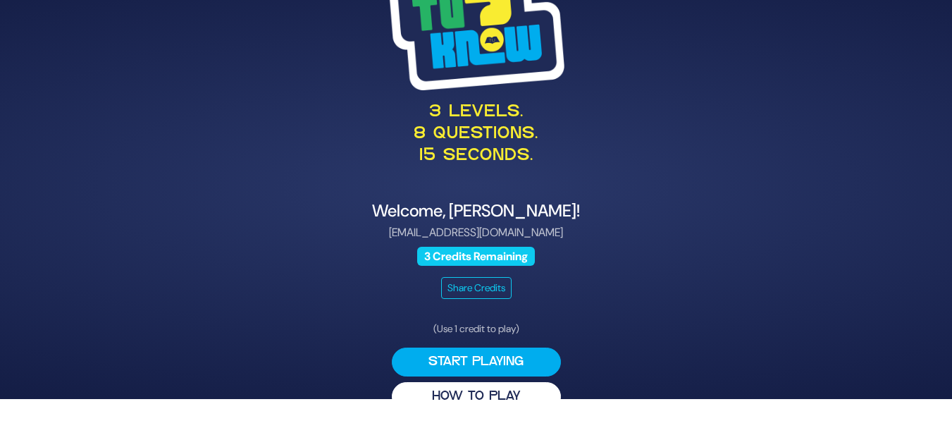
scroll to position [0, 0]
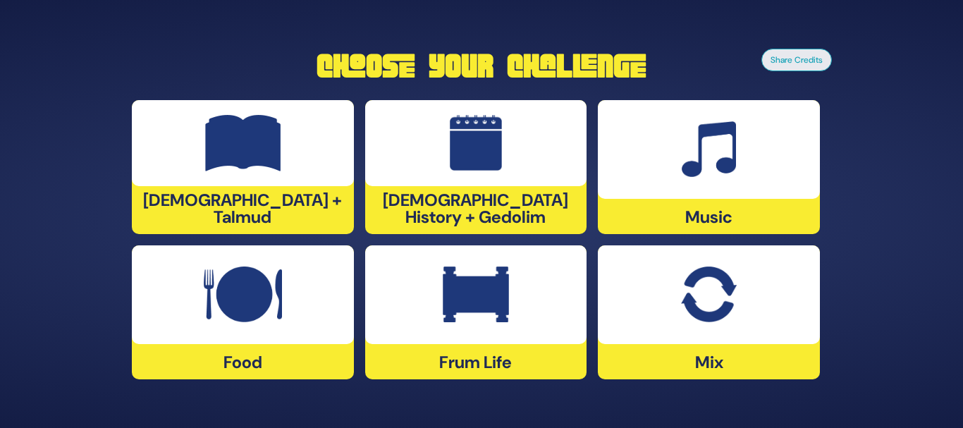
click at [712, 172] on img at bounding box center [708, 149] width 54 height 56
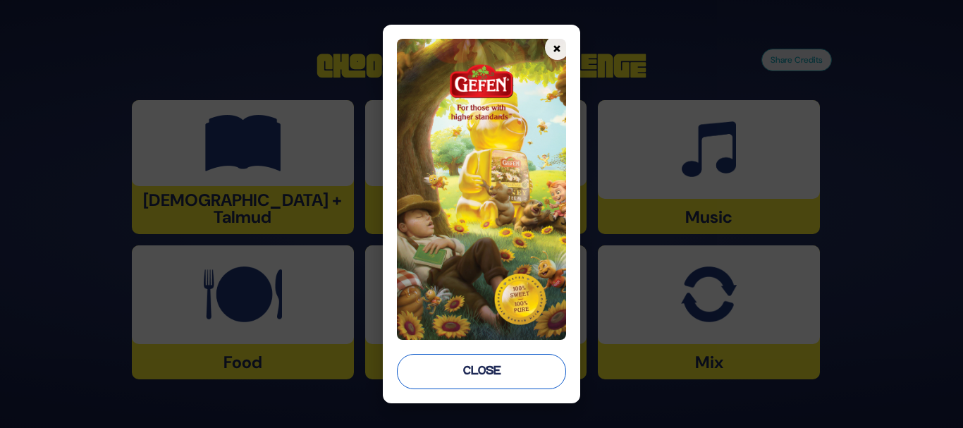
click at [508, 375] on button "Close" at bounding box center [481, 371] width 169 height 35
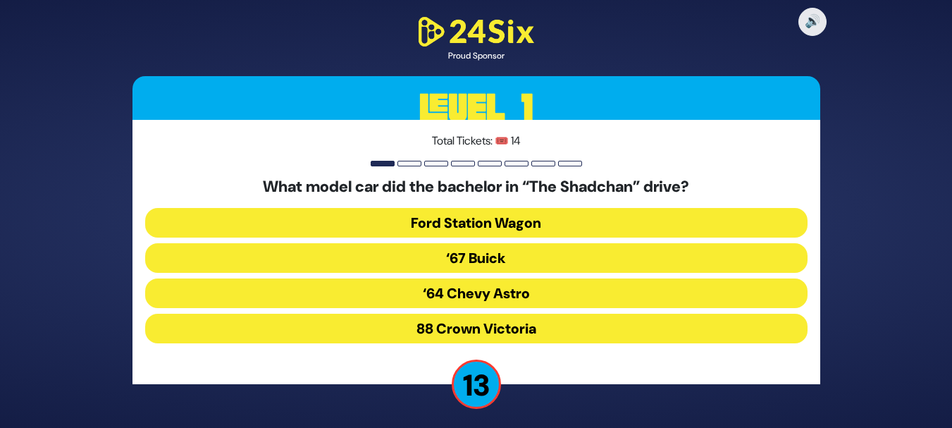
click at [473, 258] on button "‘67 Buick" at bounding box center [476, 258] width 662 height 30
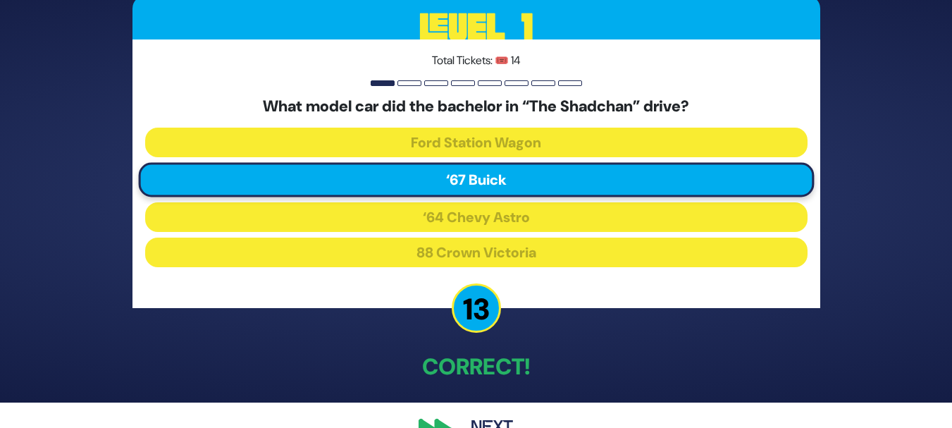
scroll to position [58, 0]
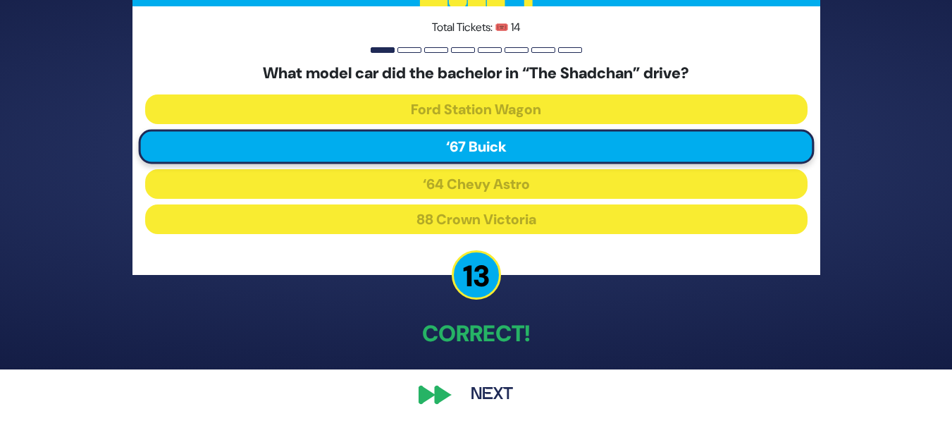
click at [488, 381] on button "Next" at bounding box center [492, 394] width 82 height 32
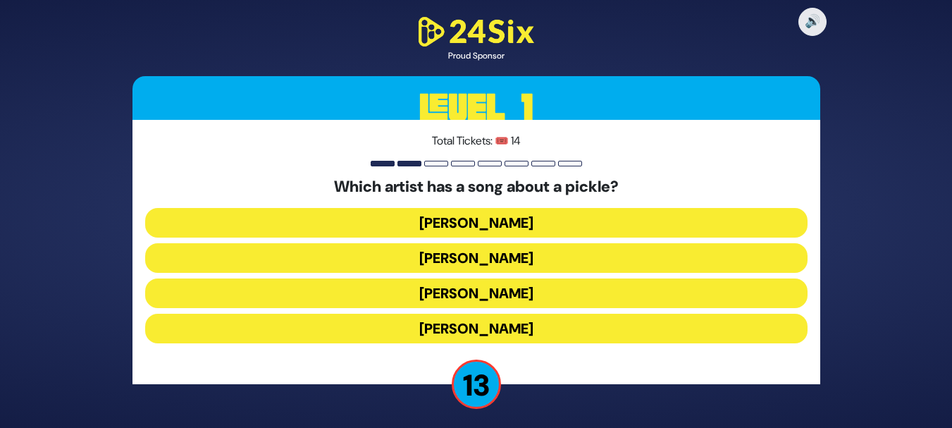
click at [502, 228] on button "Joey Newcomb" at bounding box center [476, 223] width 662 height 30
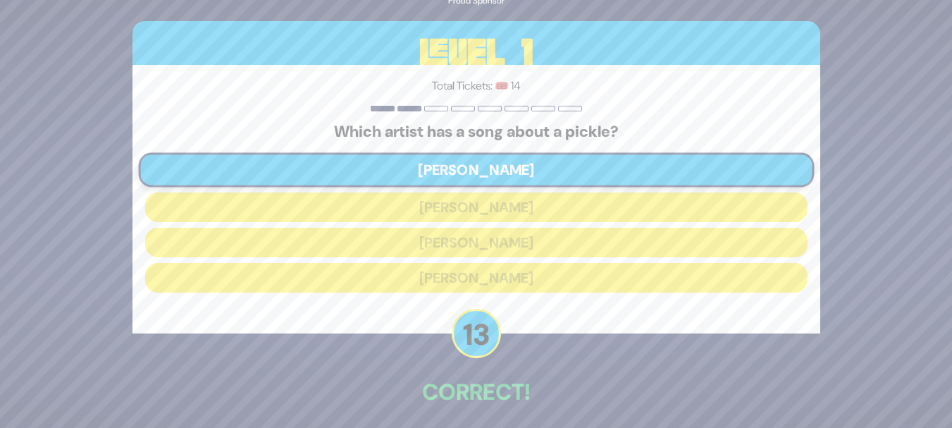
scroll to position [58, 0]
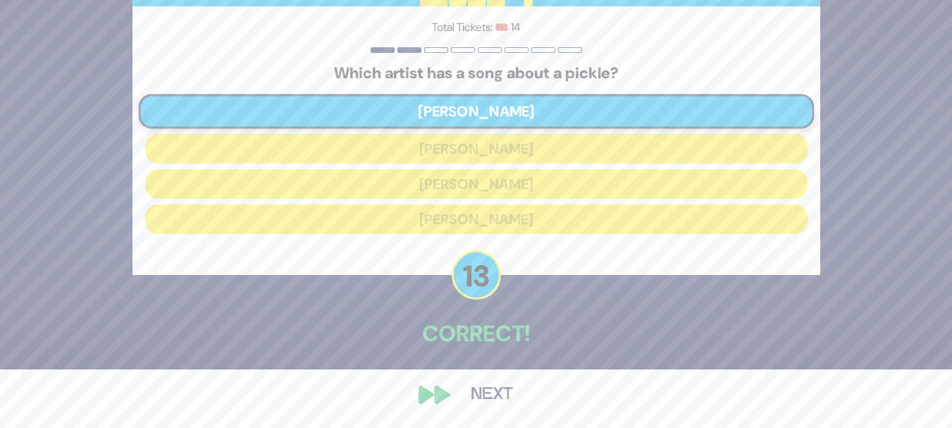
click at [475, 385] on button "Next" at bounding box center [492, 394] width 82 height 32
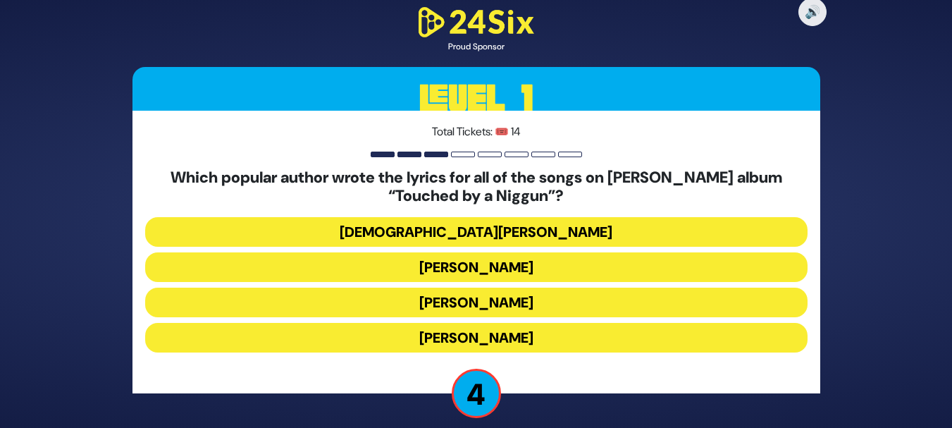
click at [533, 335] on button "Nachman Seltzer" at bounding box center [476, 338] width 662 height 30
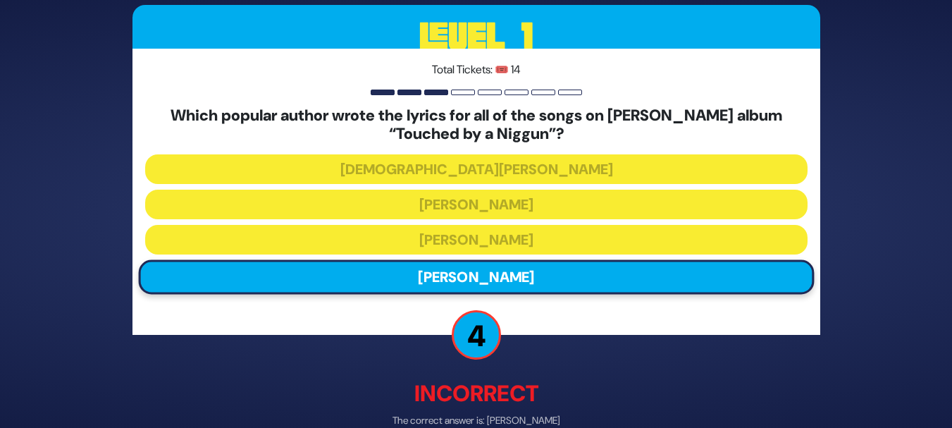
scroll to position [75, 0]
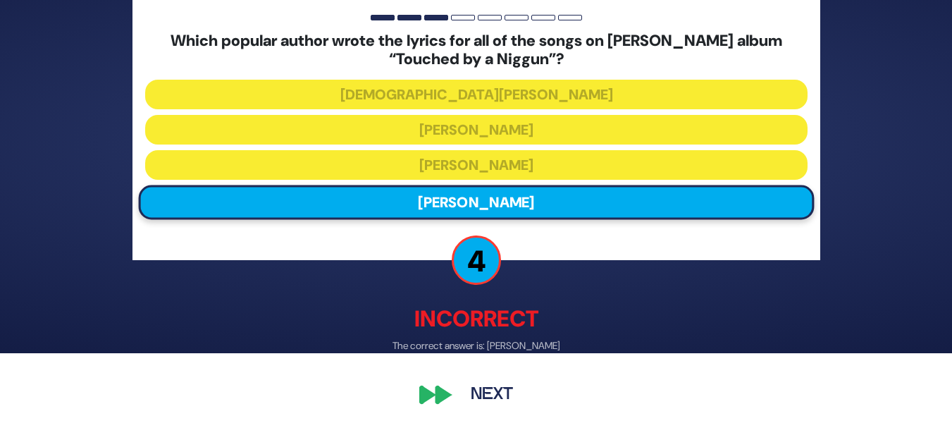
click at [500, 395] on button "Next" at bounding box center [492, 394] width 82 height 32
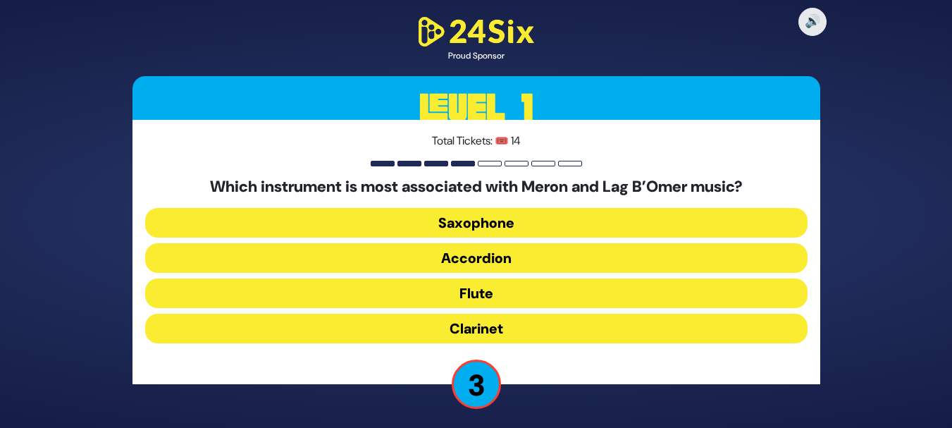
click at [497, 293] on button "Flute" at bounding box center [476, 293] width 662 height 30
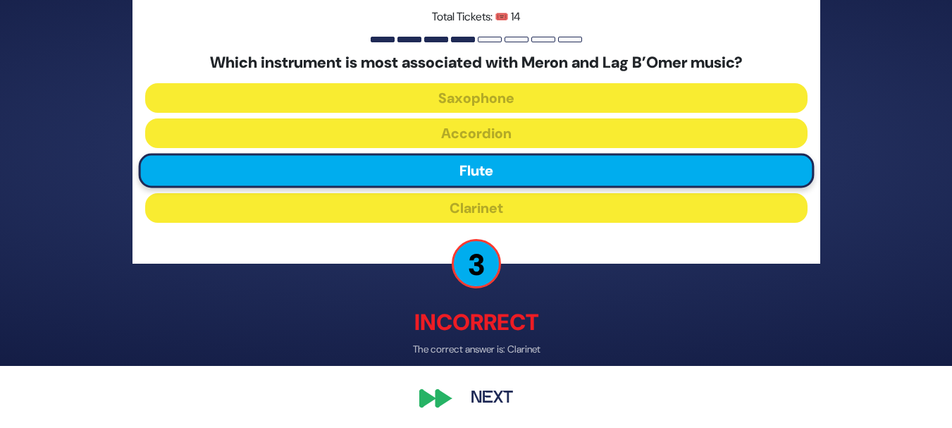
scroll to position [66, 0]
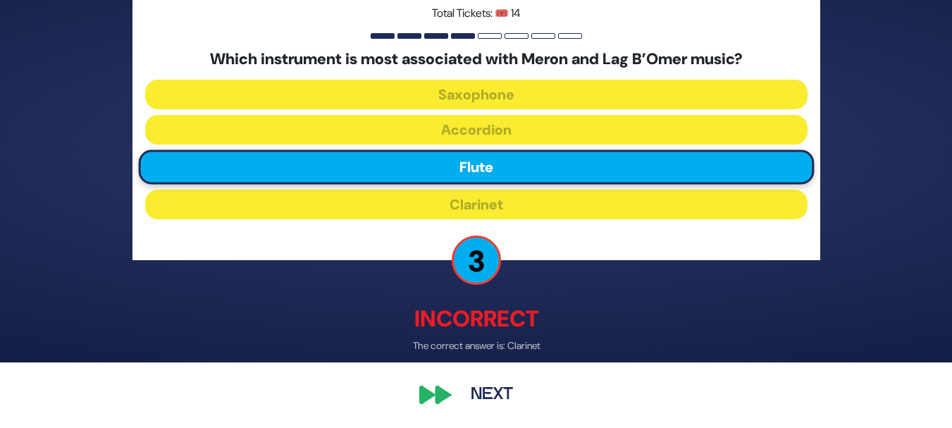
click at [486, 388] on button "Next" at bounding box center [492, 394] width 82 height 32
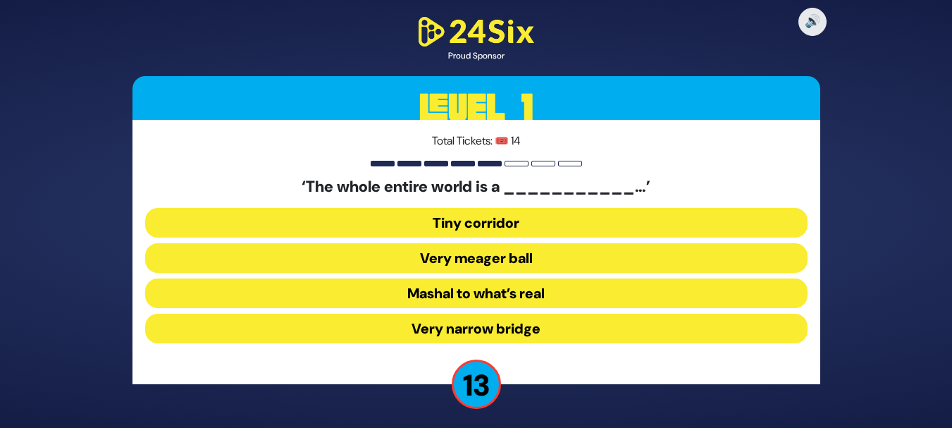
click at [481, 321] on button "Very narrow bridge" at bounding box center [476, 329] width 662 height 30
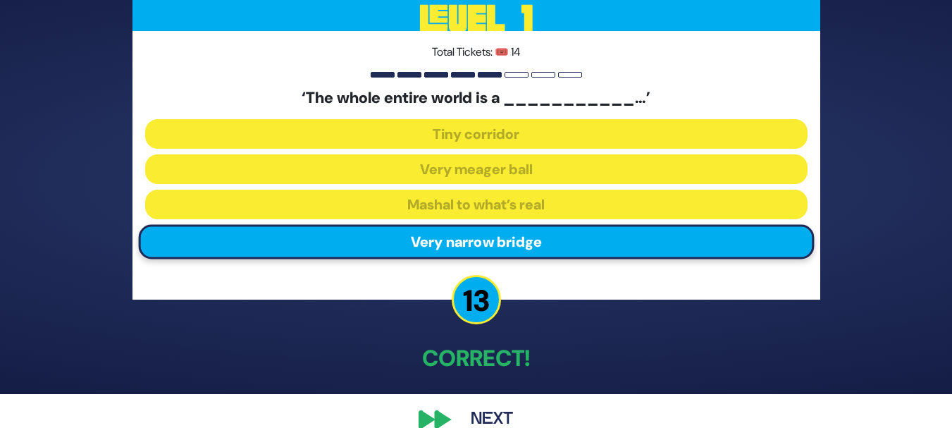
scroll to position [35, 0]
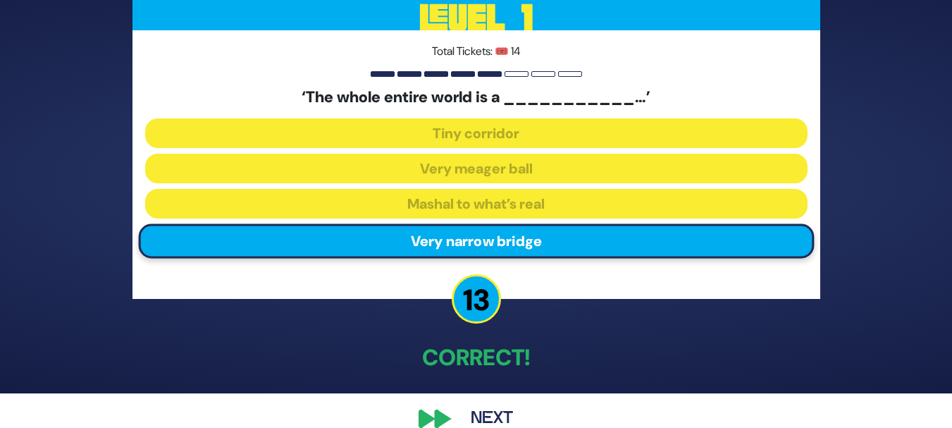
click at [493, 405] on button "Next" at bounding box center [492, 418] width 82 height 32
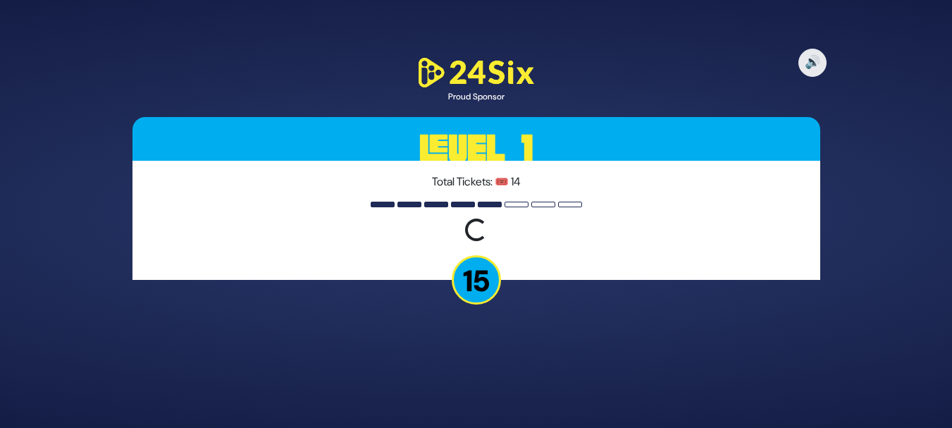
scroll to position [0, 0]
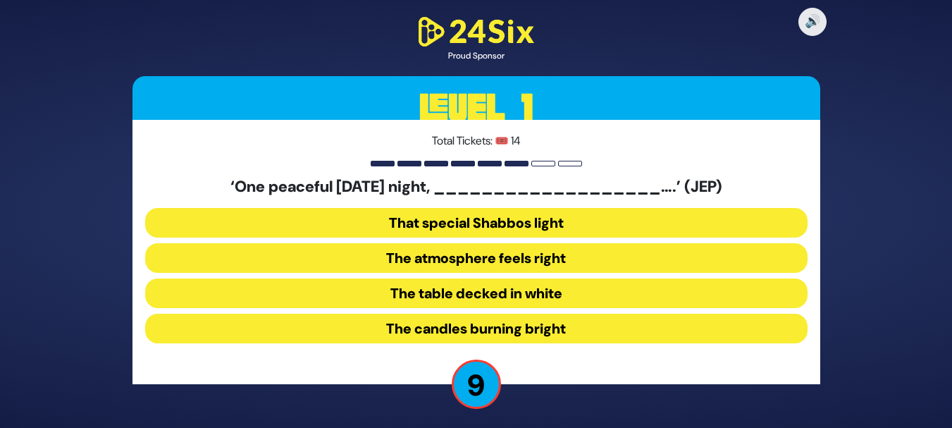
click at [550, 299] on button "The table decked in white" at bounding box center [476, 293] width 662 height 30
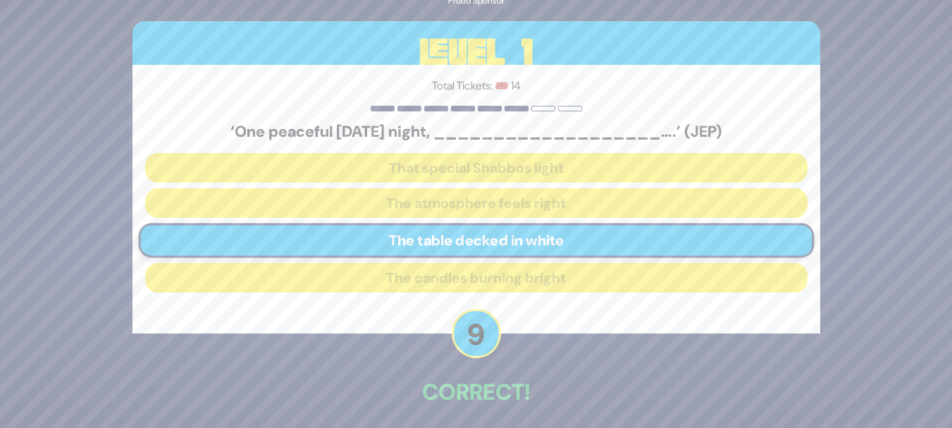
scroll to position [58, 0]
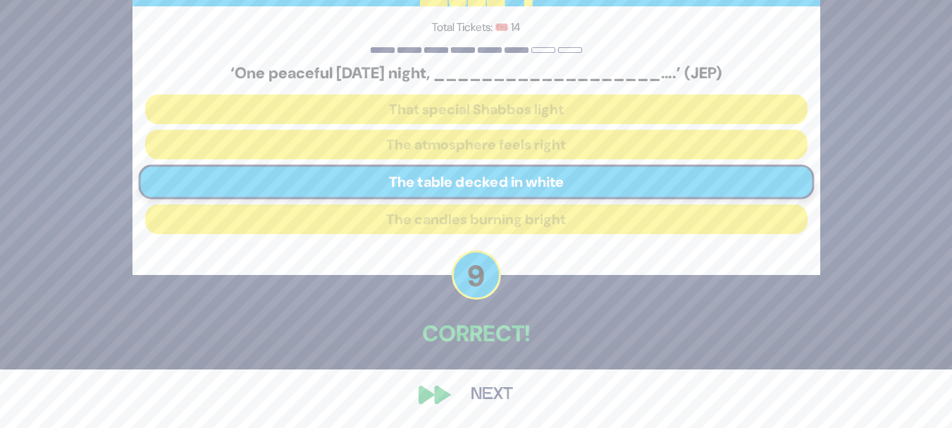
click at [476, 396] on button "Next" at bounding box center [492, 394] width 82 height 32
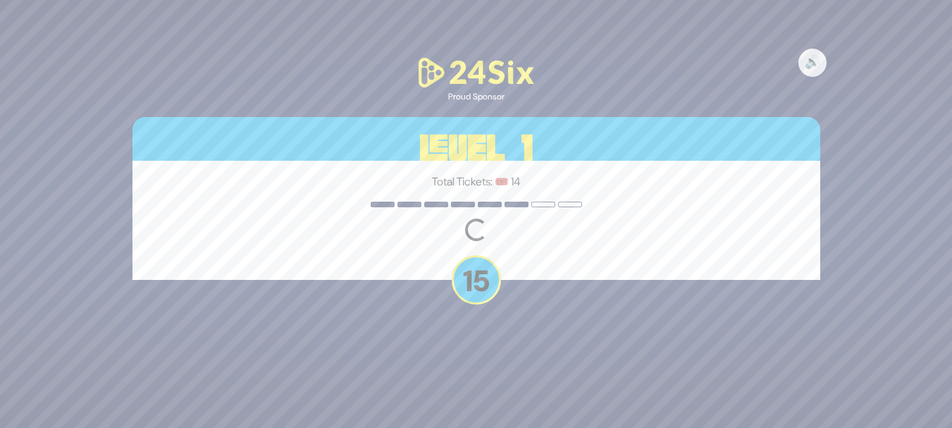
scroll to position [0, 0]
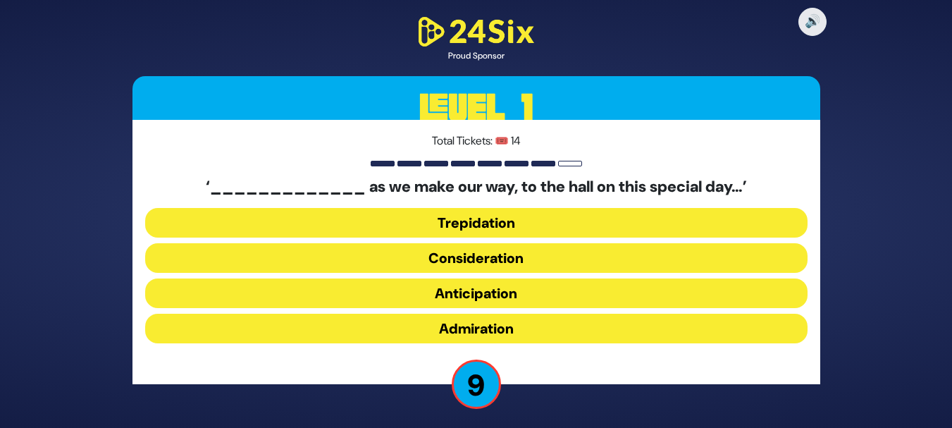
click at [481, 288] on button "Anticipation" at bounding box center [476, 293] width 662 height 30
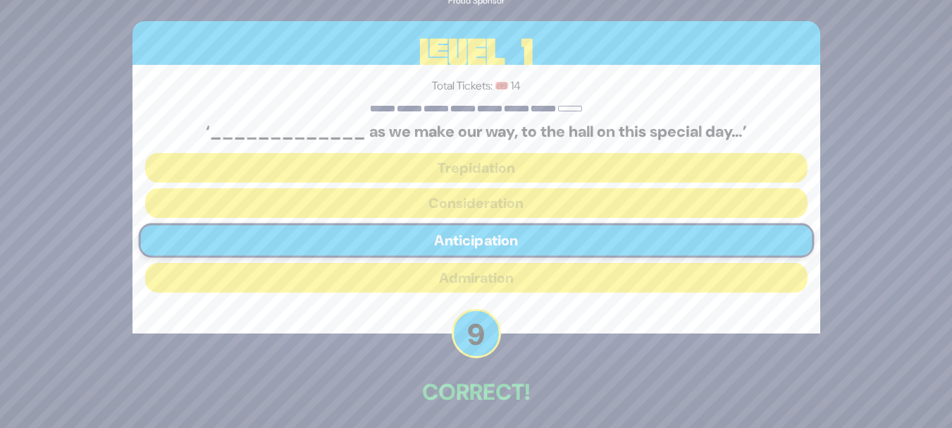
scroll to position [58, 0]
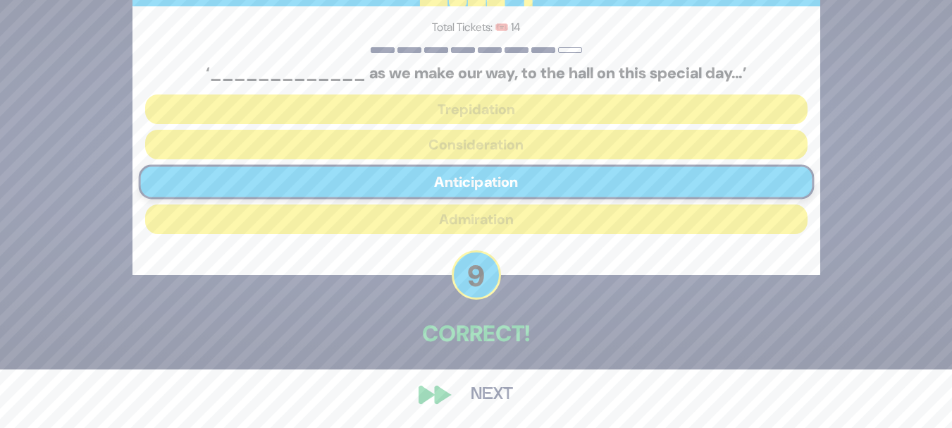
click at [483, 398] on button "Next" at bounding box center [492, 394] width 82 height 32
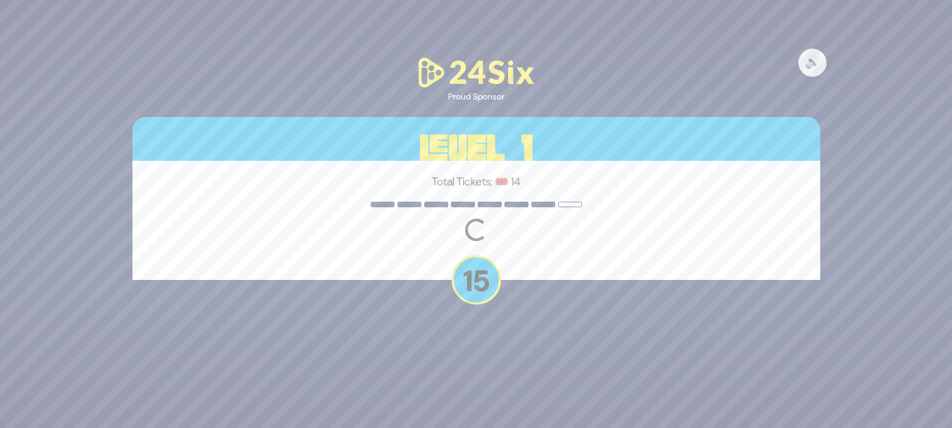
scroll to position [0, 0]
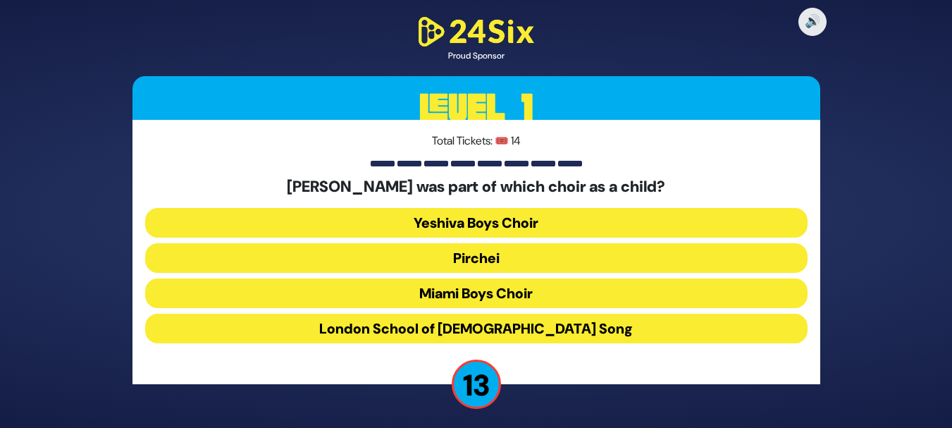
click at [483, 287] on button "Miami Boys Choir" at bounding box center [476, 293] width 662 height 30
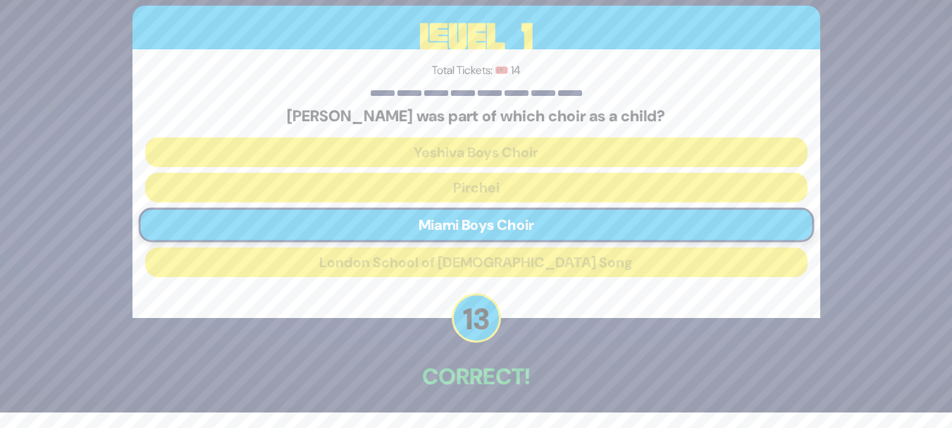
scroll to position [58, 0]
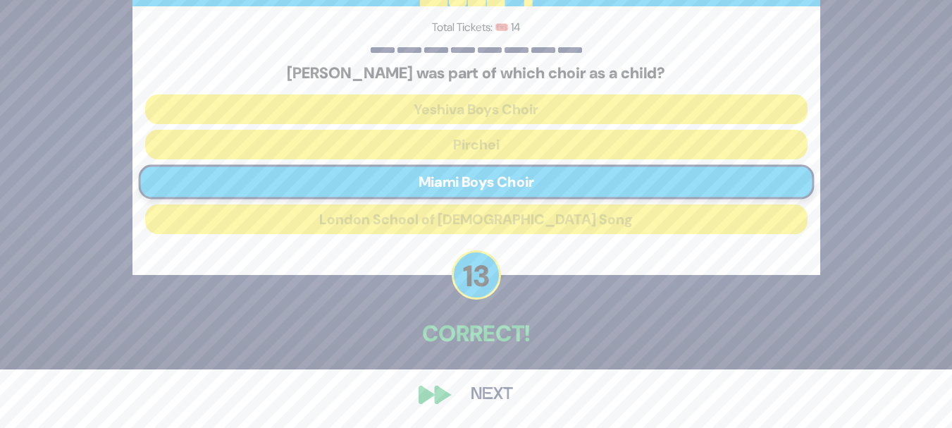
click at [476, 387] on button "Next" at bounding box center [492, 394] width 82 height 32
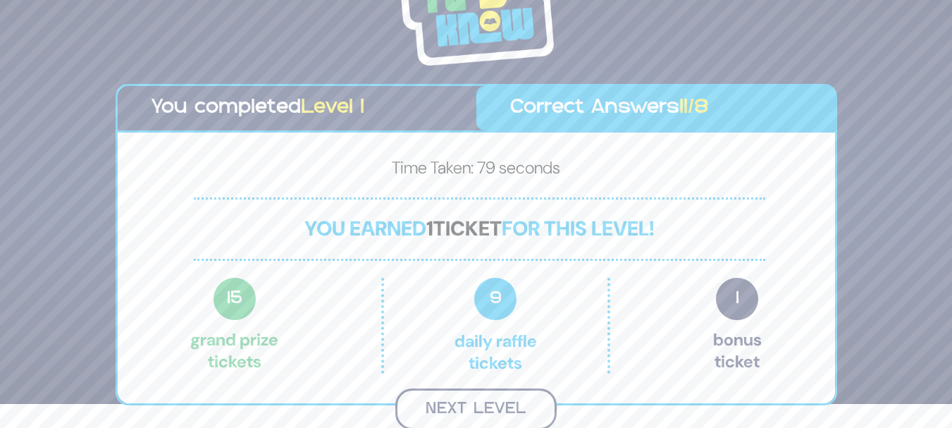
scroll to position [22, 0]
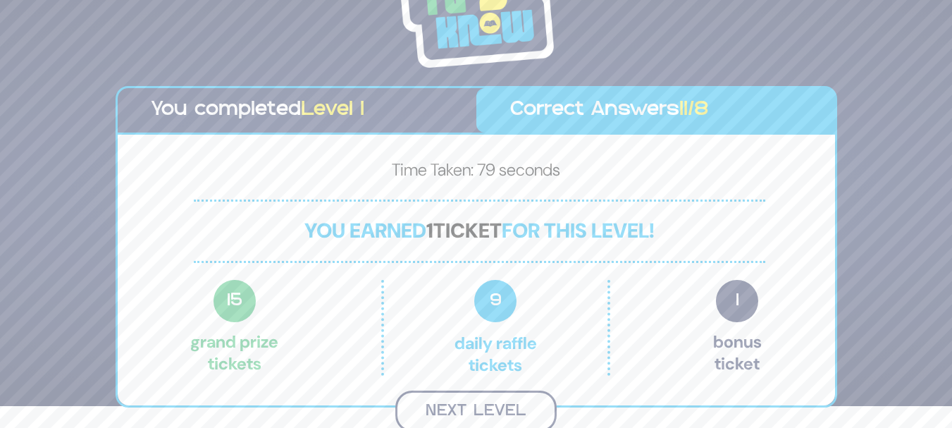
click at [500, 410] on button "Next Level" at bounding box center [475, 411] width 161 height 42
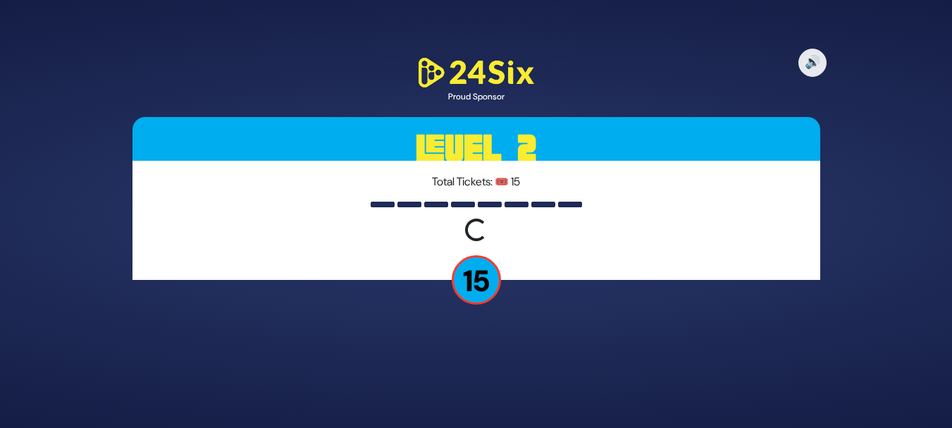
scroll to position [0, 0]
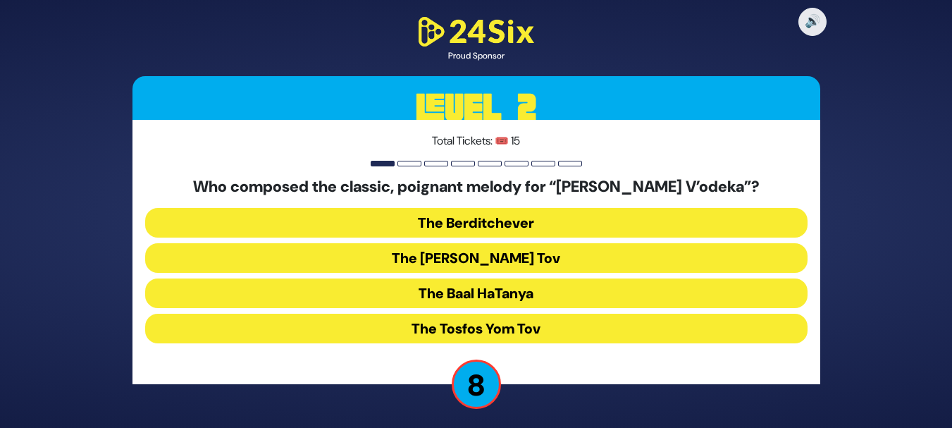
click at [513, 328] on button "The Tosfos Yom Tov" at bounding box center [476, 329] width 662 height 30
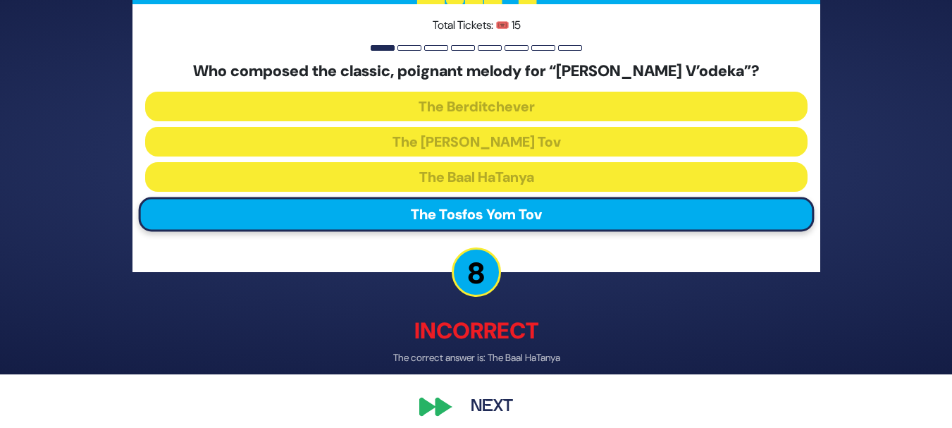
scroll to position [66, 0]
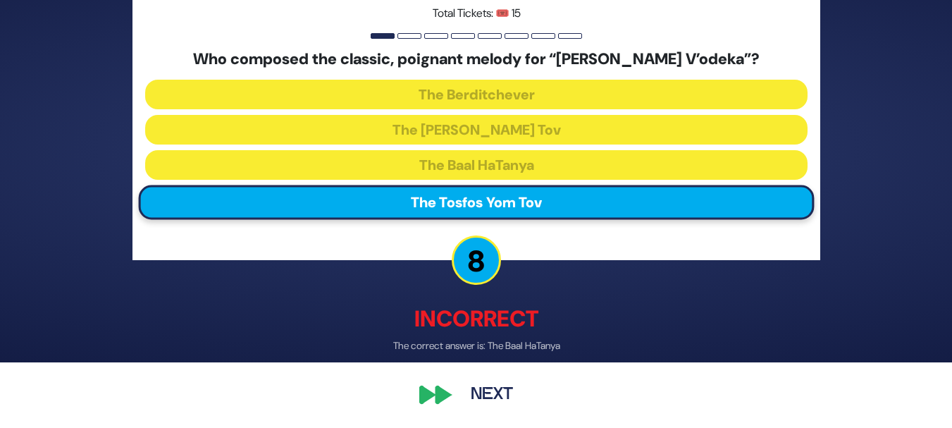
click at [483, 394] on button "Next" at bounding box center [492, 394] width 82 height 32
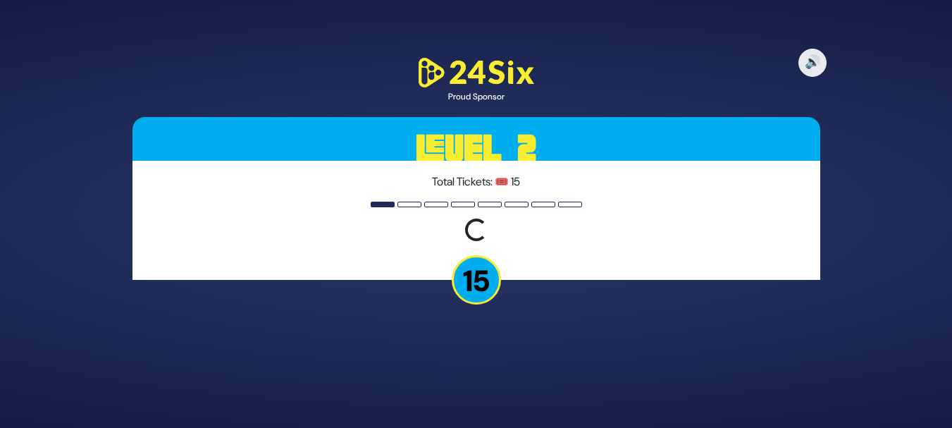
scroll to position [0, 0]
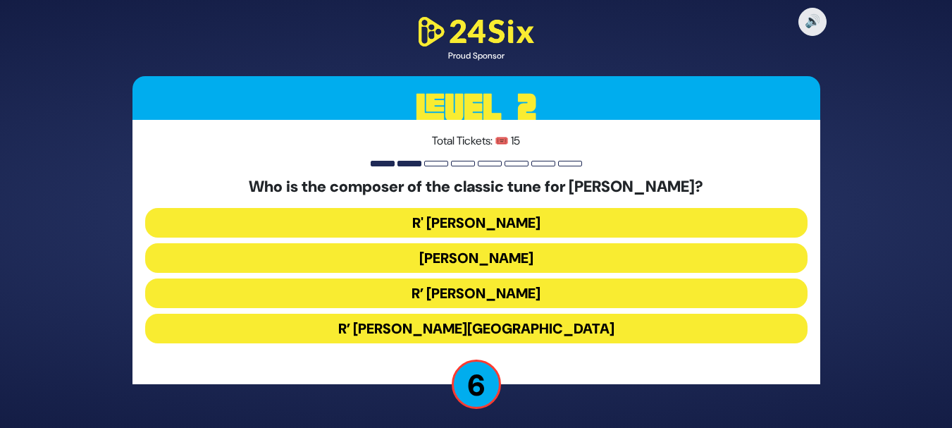
click at [497, 326] on button "R’ Shmuel Brazil" at bounding box center [476, 329] width 662 height 30
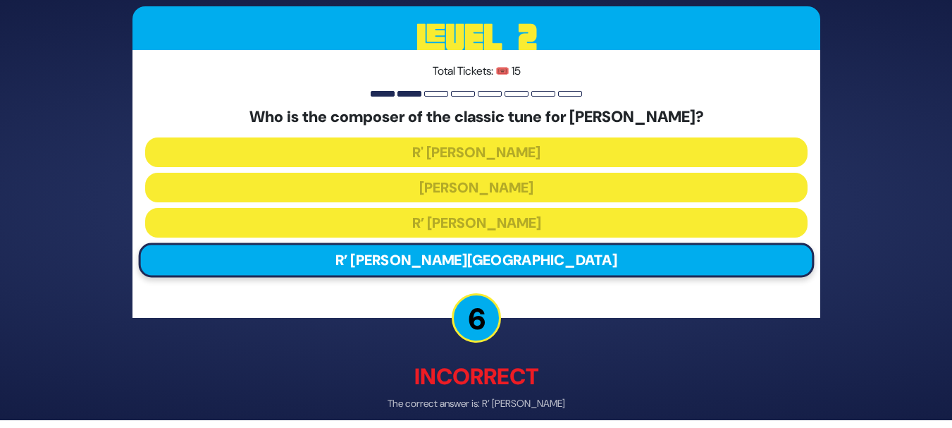
scroll to position [66, 0]
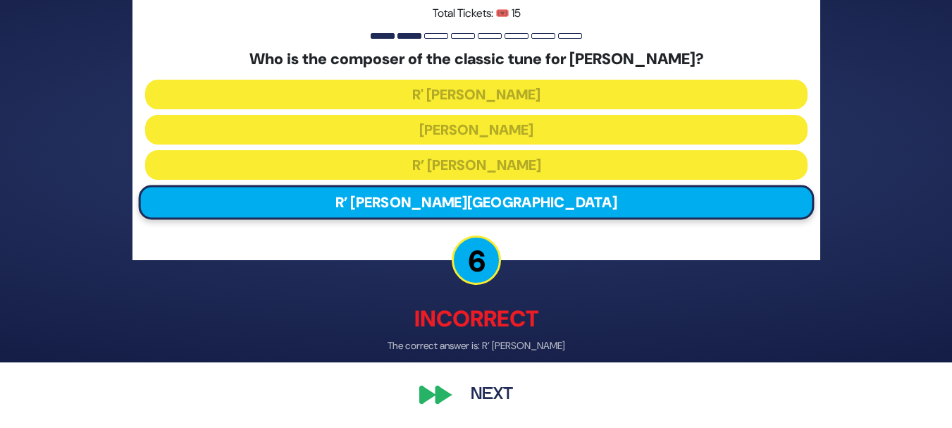
click at [498, 397] on button "Next" at bounding box center [492, 394] width 82 height 32
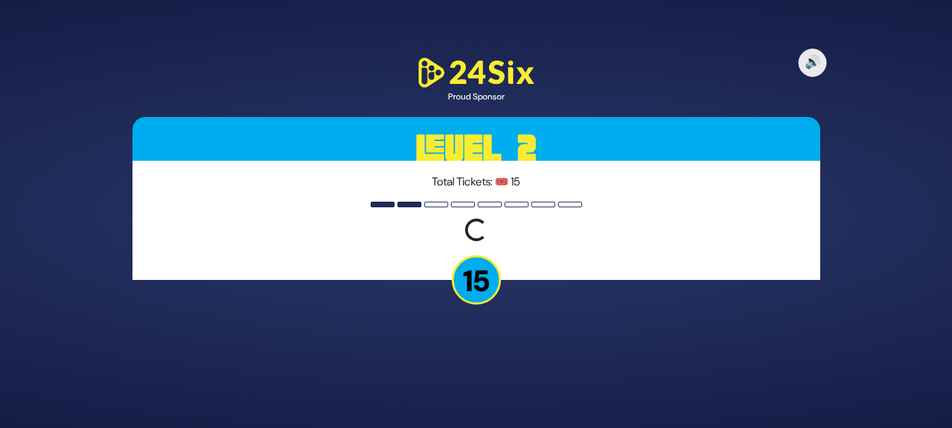
scroll to position [0, 0]
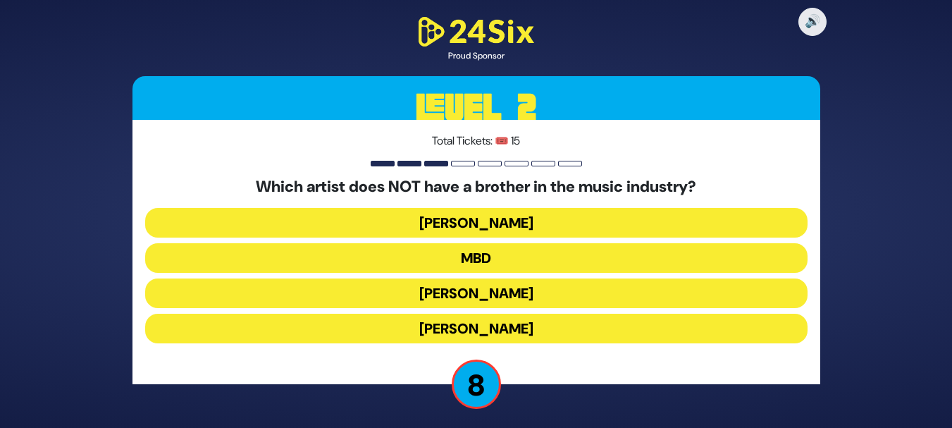
click at [529, 258] on button "MBD" at bounding box center [476, 258] width 662 height 30
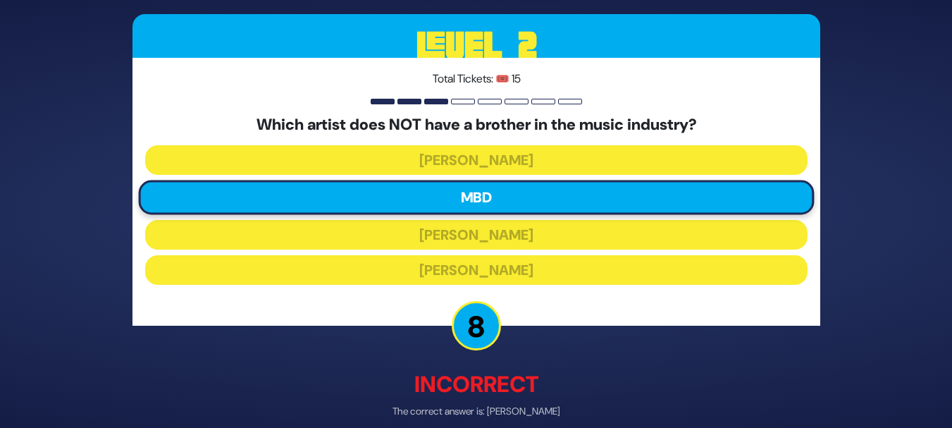
scroll to position [66, 0]
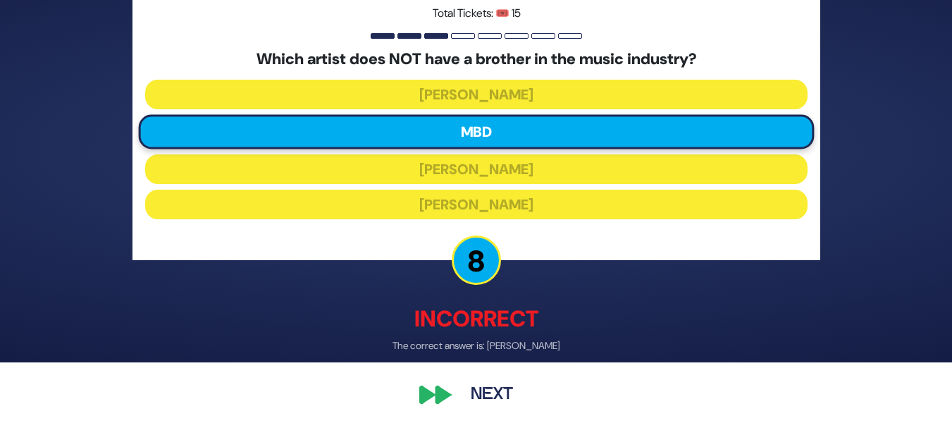
click at [502, 395] on button "Next" at bounding box center [492, 394] width 82 height 32
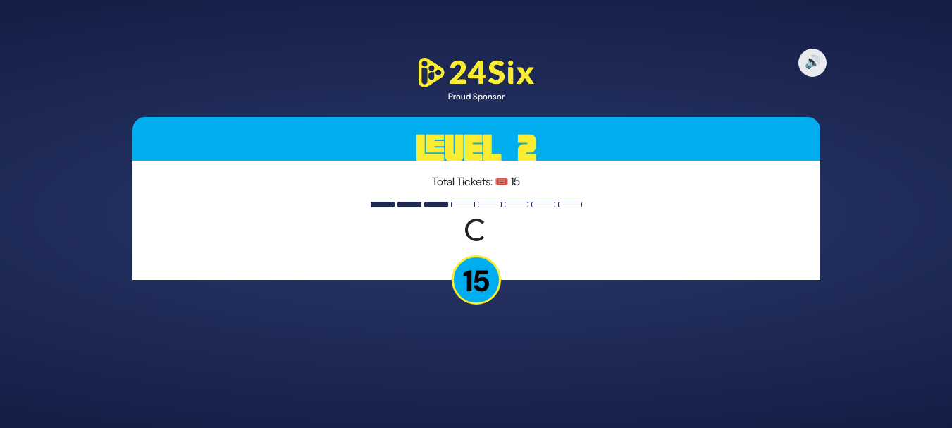
scroll to position [0, 0]
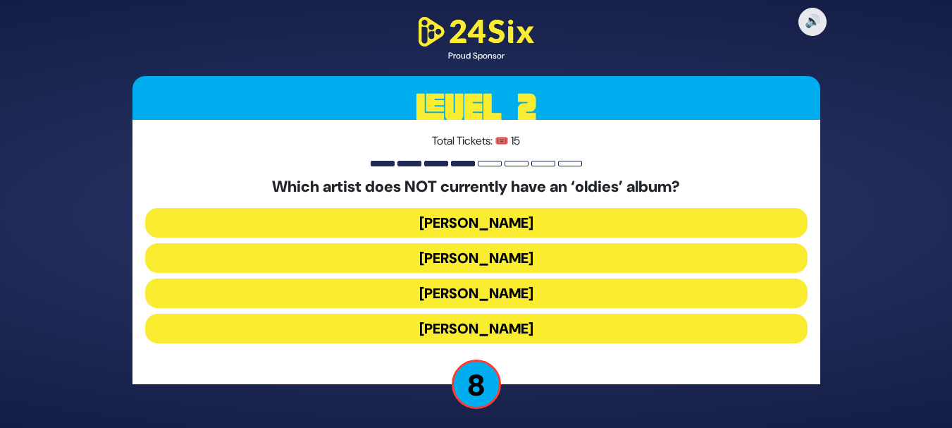
click at [537, 257] on button "Mordechai Shapiro" at bounding box center [476, 258] width 662 height 30
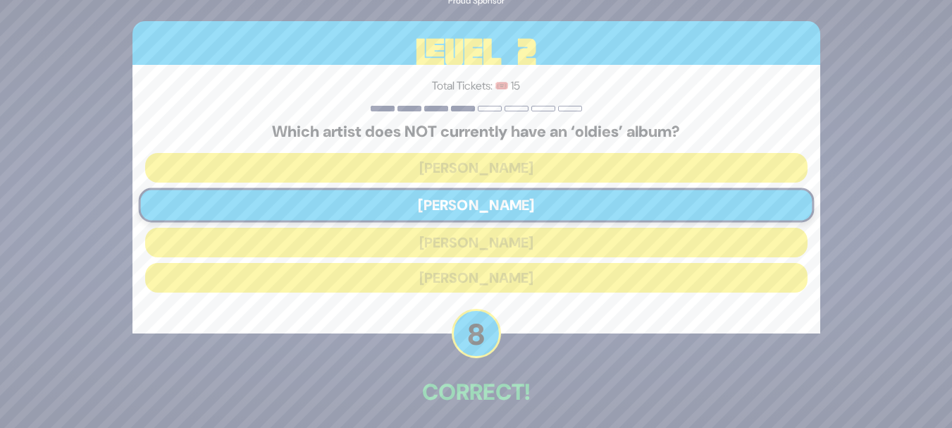
scroll to position [58, 0]
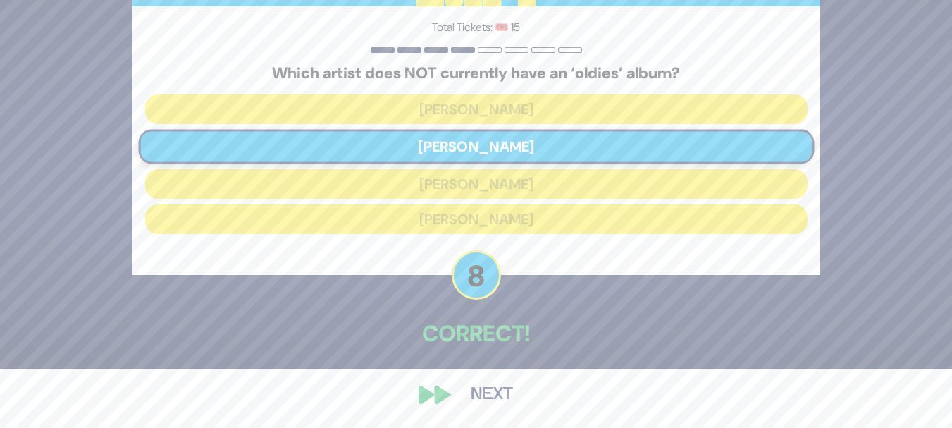
click at [486, 395] on button "Next" at bounding box center [492, 394] width 82 height 32
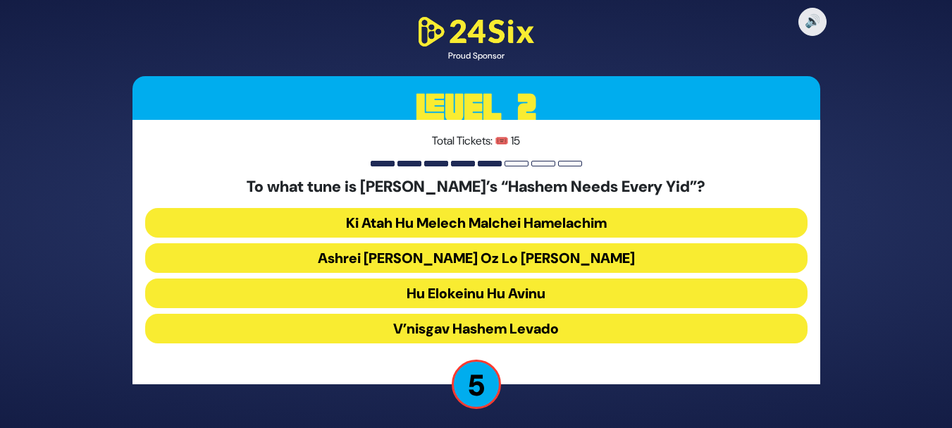
click at [555, 328] on button "V’nisgav Hashem Levado" at bounding box center [476, 329] width 662 height 30
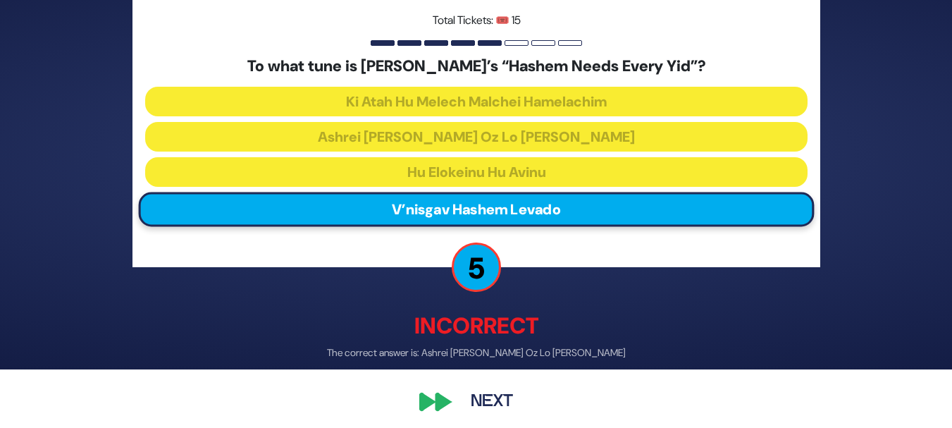
scroll to position [66, 0]
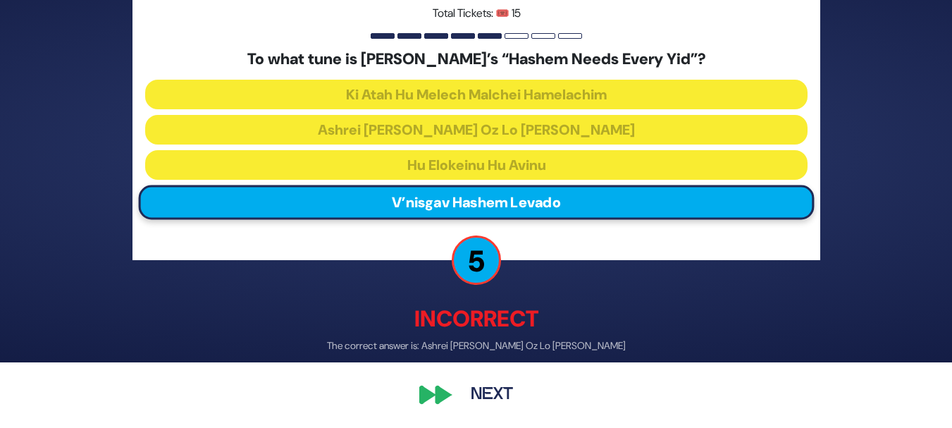
click at [484, 395] on button "Next" at bounding box center [492, 394] width 82 height 32
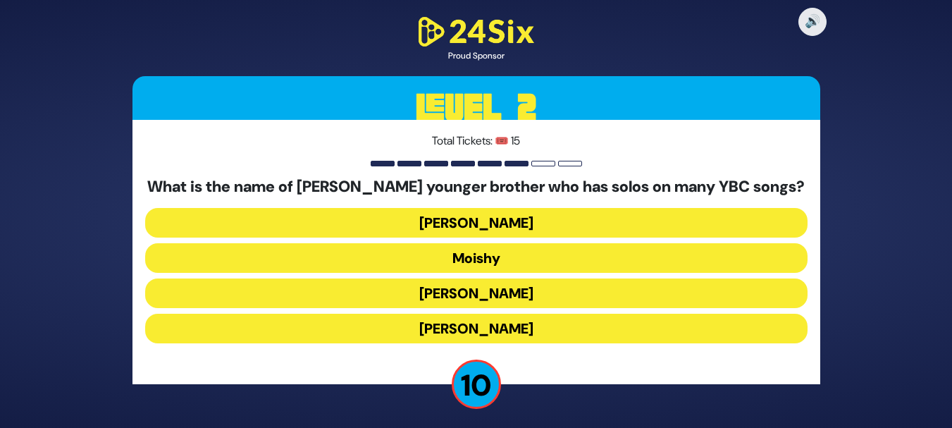
click at [524, 320] on button "Yaakov Mordechai" at bounding box center [476, 329] width 662 height 30
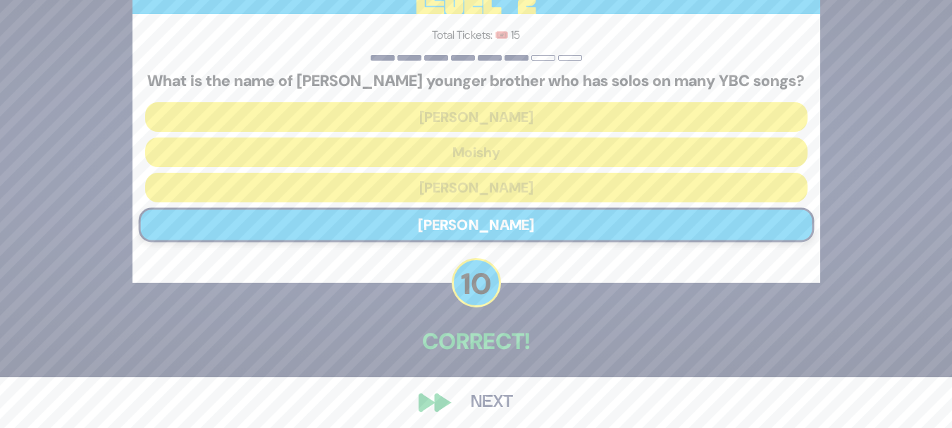
scroll to position [58, 0]
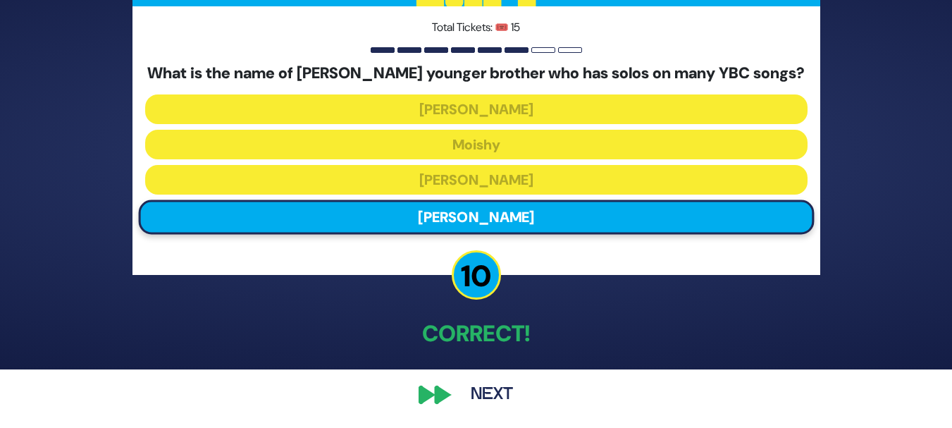
click at [486, 393] on button "Next" at bounding box center [492, 394] width 82 height 32
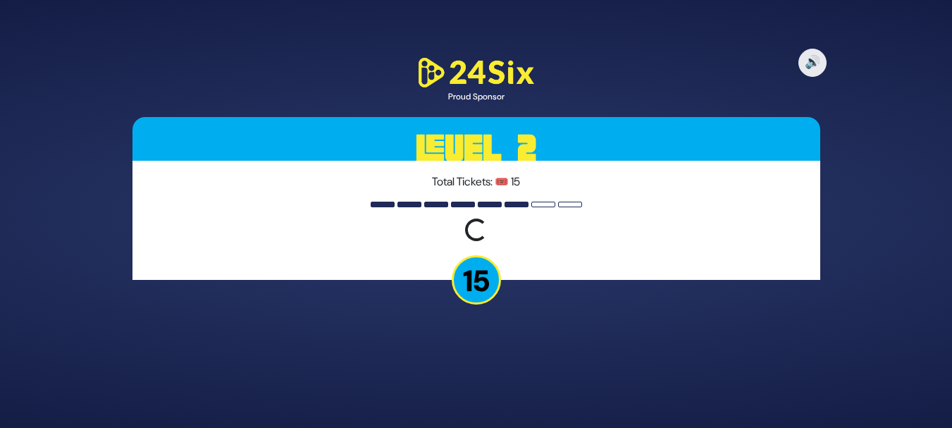
scroll to position [0, 0]
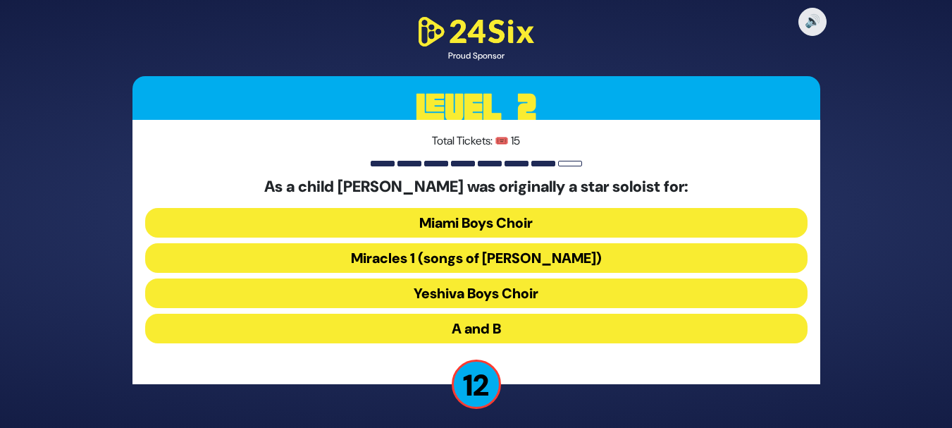
click at [617, 246] on button "Miracles 1 (songs of C. Neuhaus)" at bounding box center [476, 258] width 662 height 30
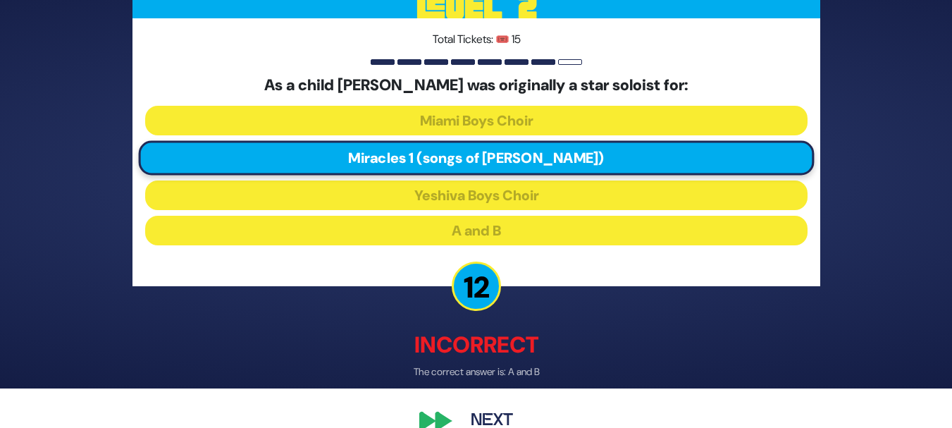
scroll to position [66, 0]
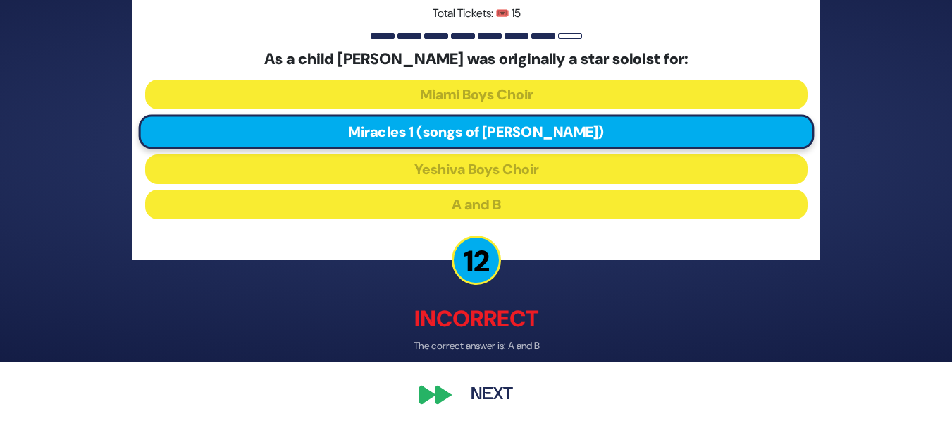
click at [500, 390] on button "Next" at bounding box center [492, 394] width 82 height 32
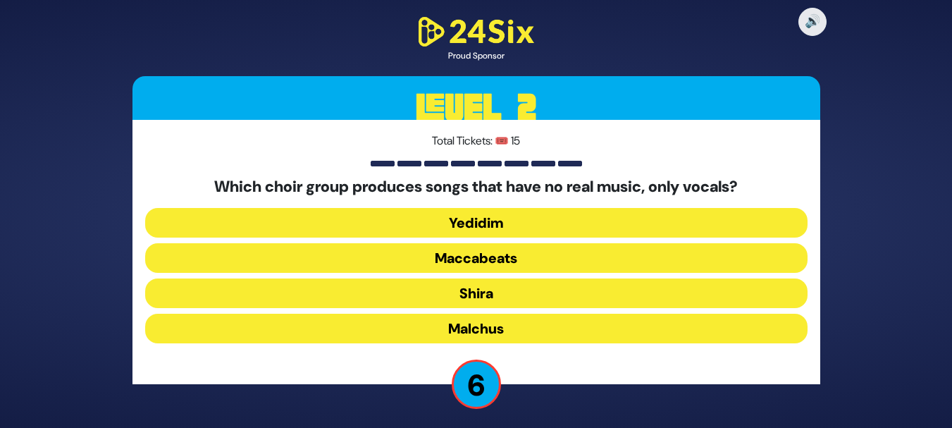
click at [500, 297] on button "Shira" at bounding box center [476, 293] width 662 height 30
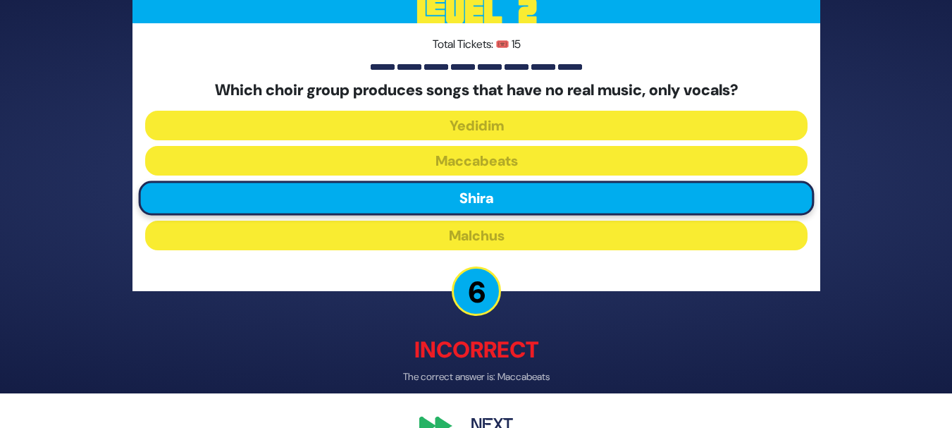
scroll to position [41, 0]
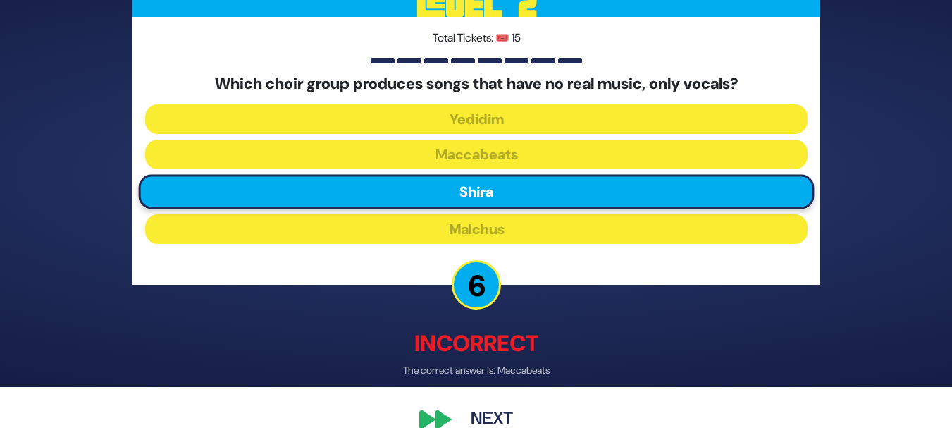
click at [485, 416] on button "Next" at bounding box center [492, 419] width 82 height 32
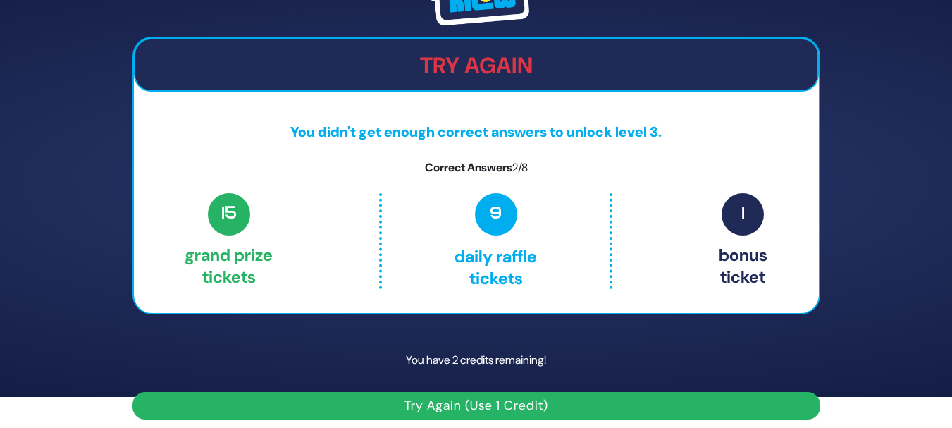
scroll to position [39, 0]
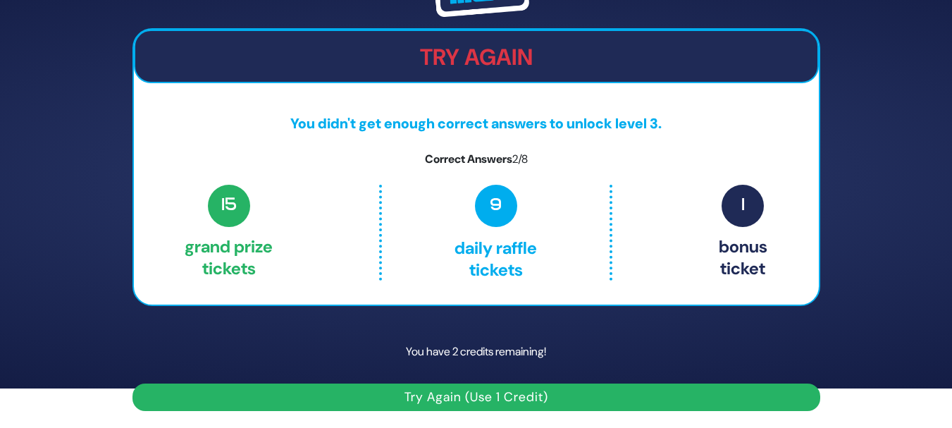
click at [421, 402] on button "Try Again (Use 1 Credit)" at bounding box center [476, 396] width 688 height 27
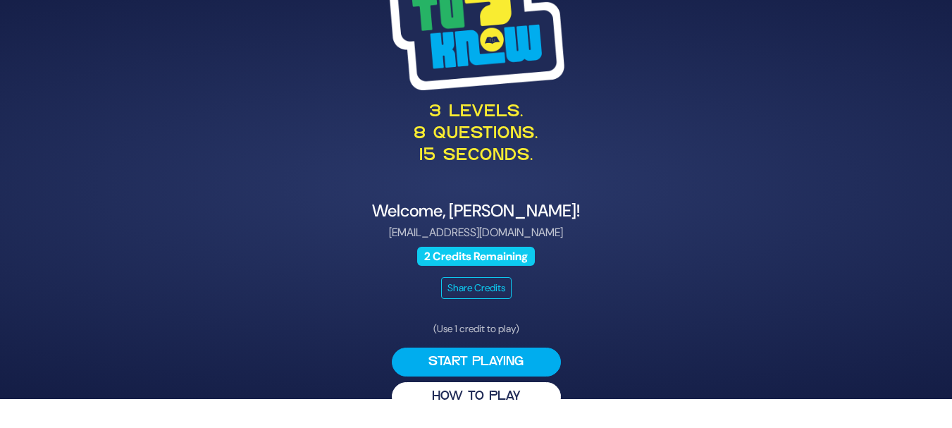
scroll to position [29, 0]
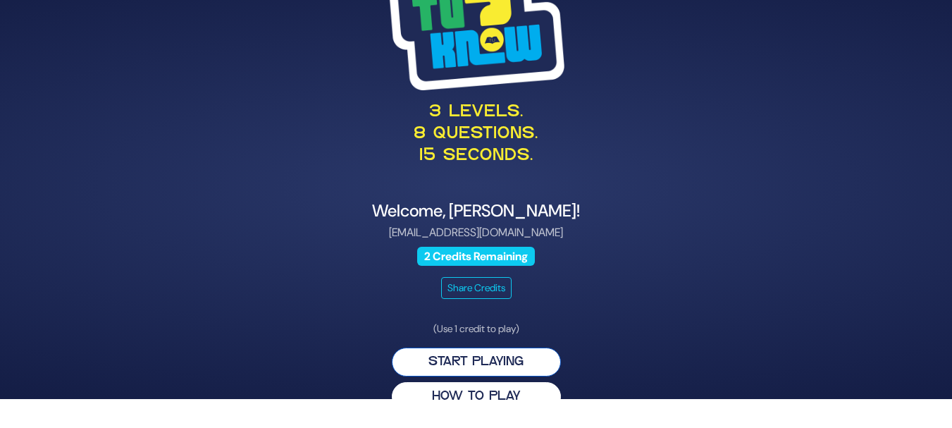
click at [499, 359] on button "Start Playing" at bounding box center [476, 361] width 169 height 29
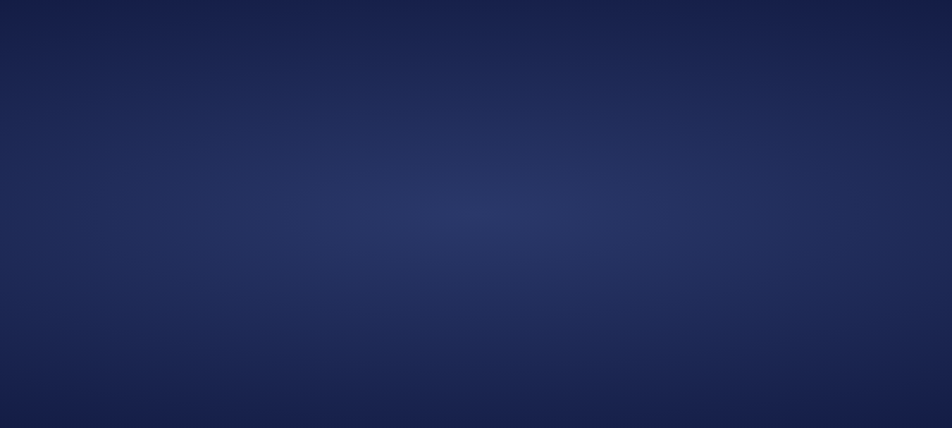
scroll to position [0, 0]
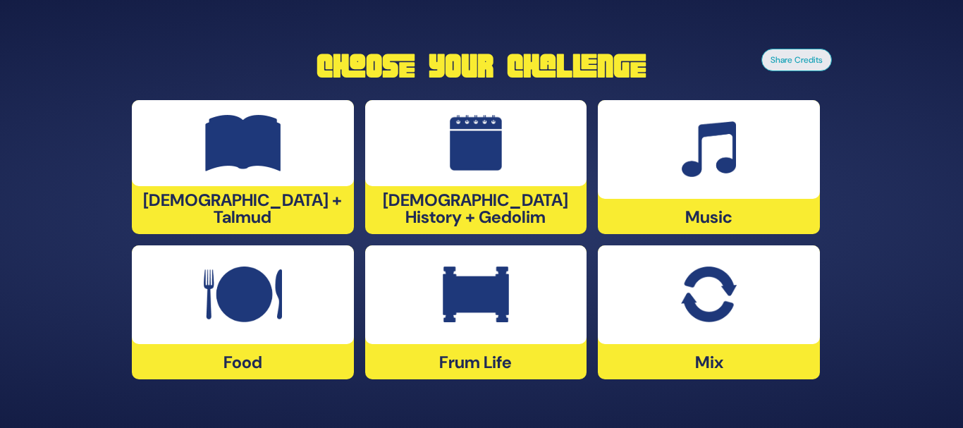
click at [760, 295] on div at bounding box center [709, 294] width 222 height 99
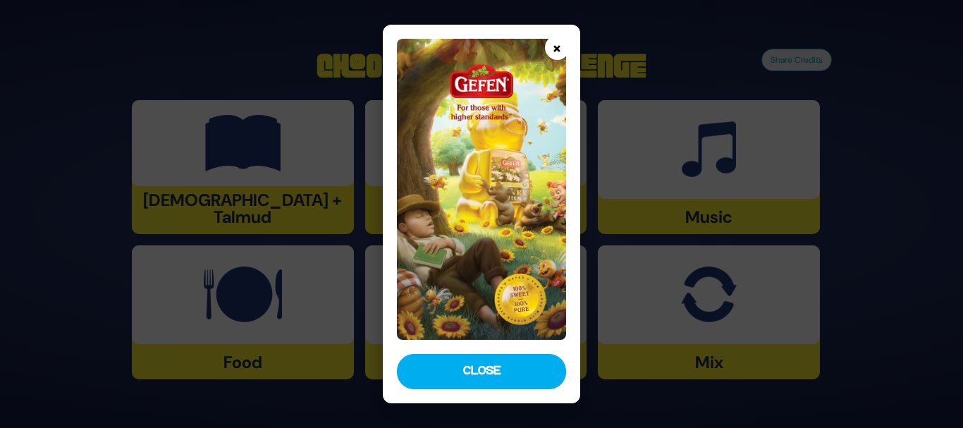
click at [557, 44] on button "×" at bounding box center [557, 47] width 25 height 25
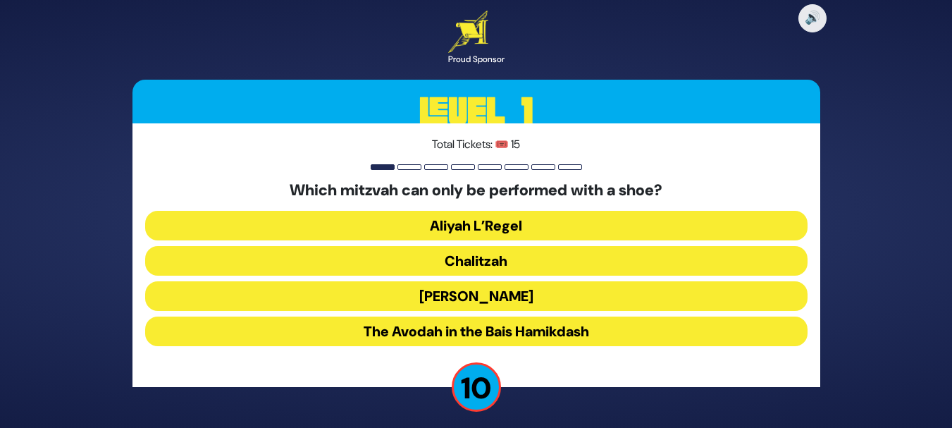
click at [521, 262] on button "Chalitzah" at bounding box center [476, 261] width 662 height 30
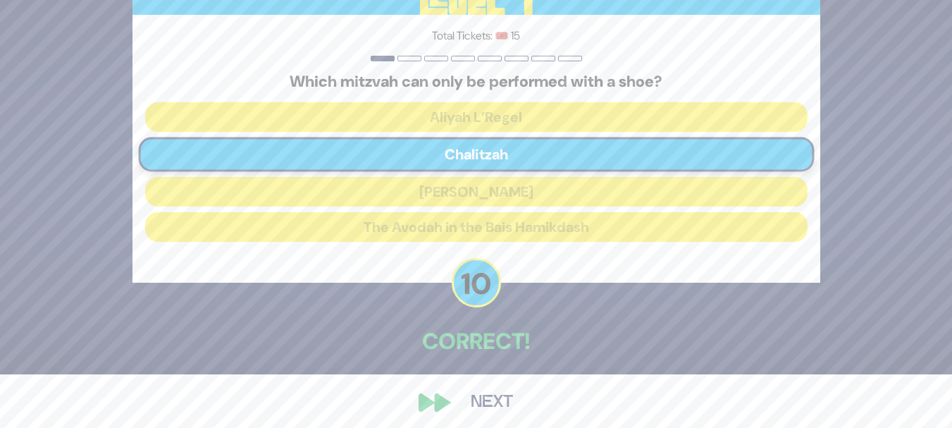
scroll to position [61, 0]
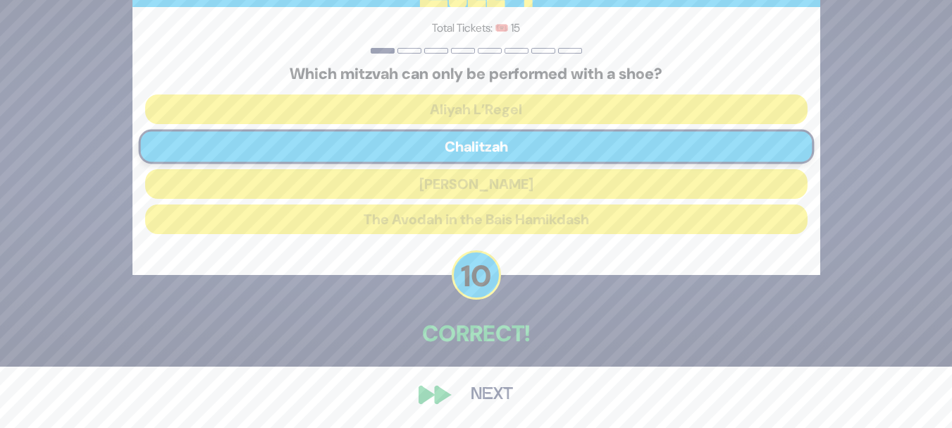
click at [493, 385] on button "Next" at bounding box center [492, 394] width 82 height 32
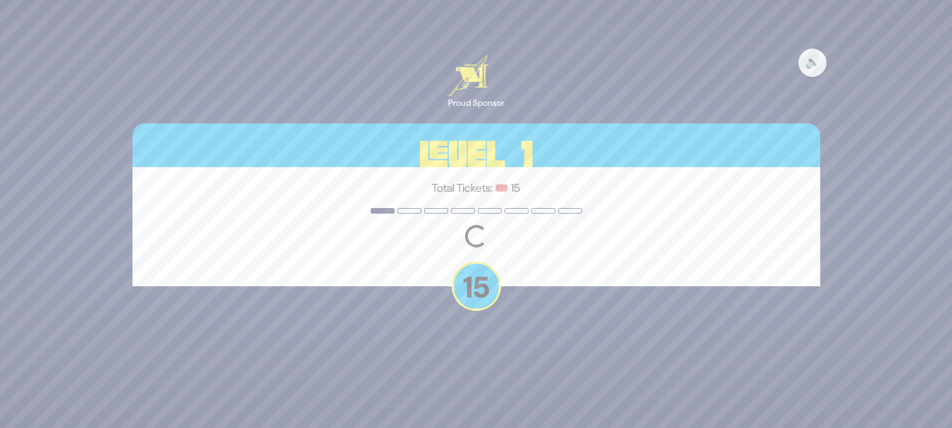
scroll to position [0, 0]
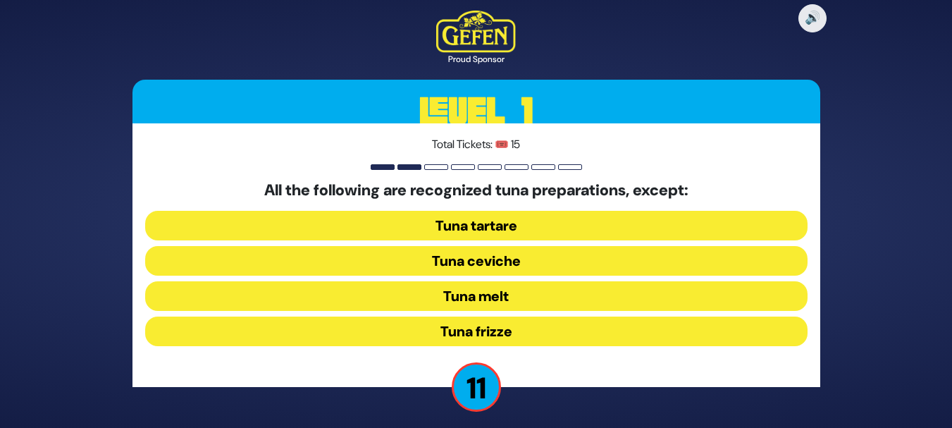
click at [521, 323] on button "Tuna frizze" at bounding box center [476, 331] width 662 height 30
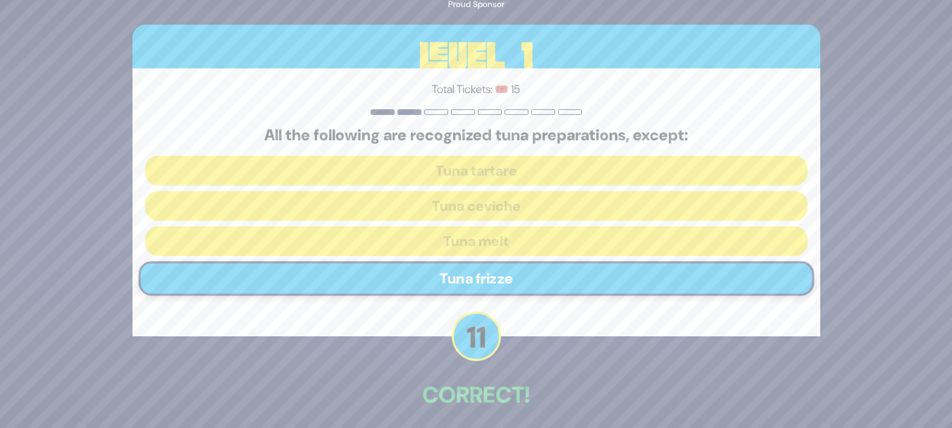
scroll to position [61, 0]
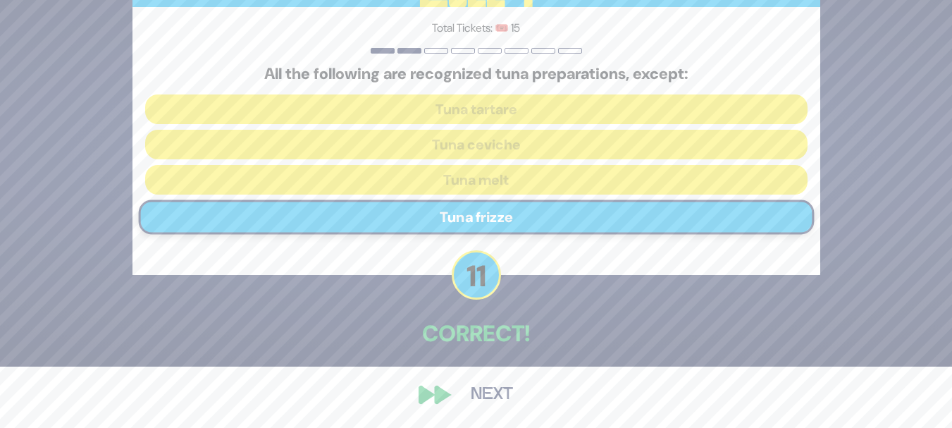
click at [502, 378] on button "Next" at bounding box center [492, 394] width 82 height 32
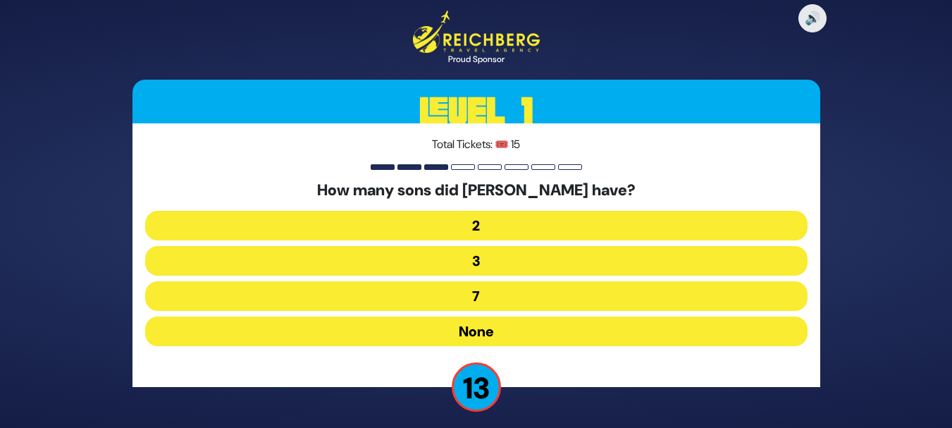
click at [489, 330] on button "None" at bounding box center [476, 331] width 662 height 30
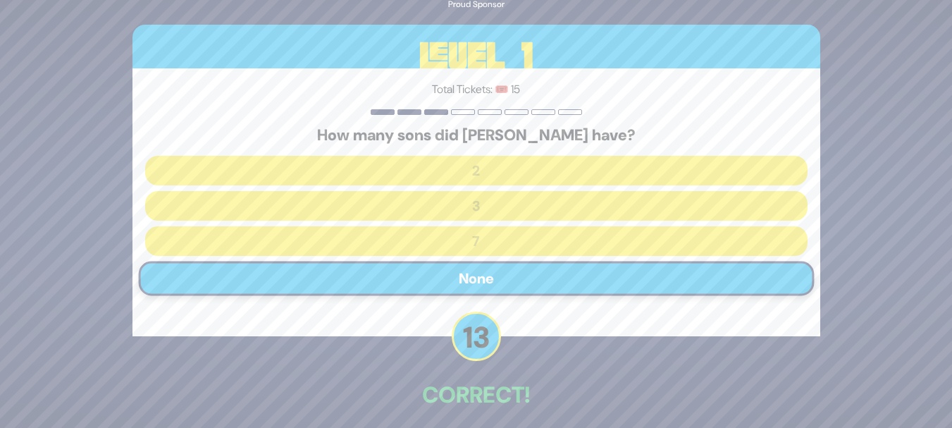
scroll to position [61, 0]
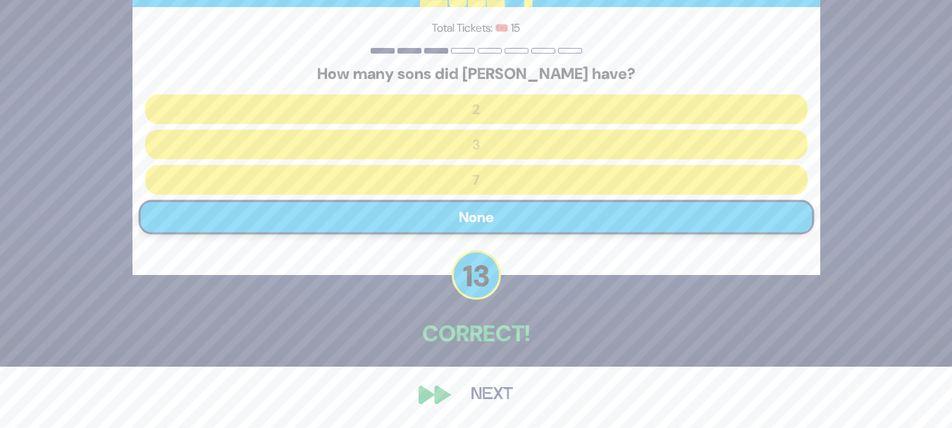
click at [519, 401] on button "Next" at bounding box center [492, 394] width 82 height 32
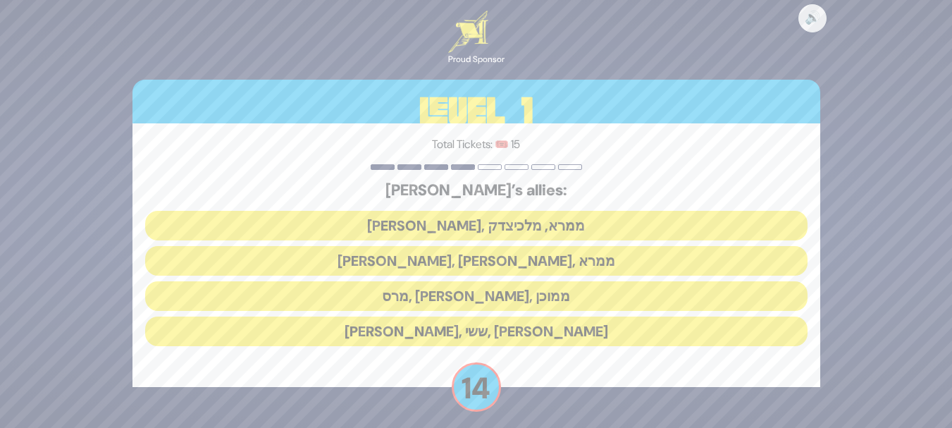
scroll to position [6, 0]
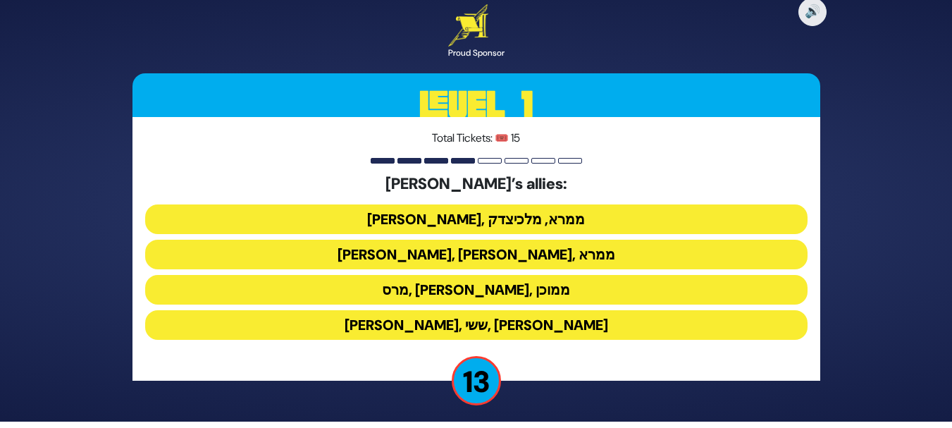
click at [445, 256] on button "[PERSON_NAME], [PERSON_NAME], ממרא" at bounding box center [476, 255] width 662 height 30
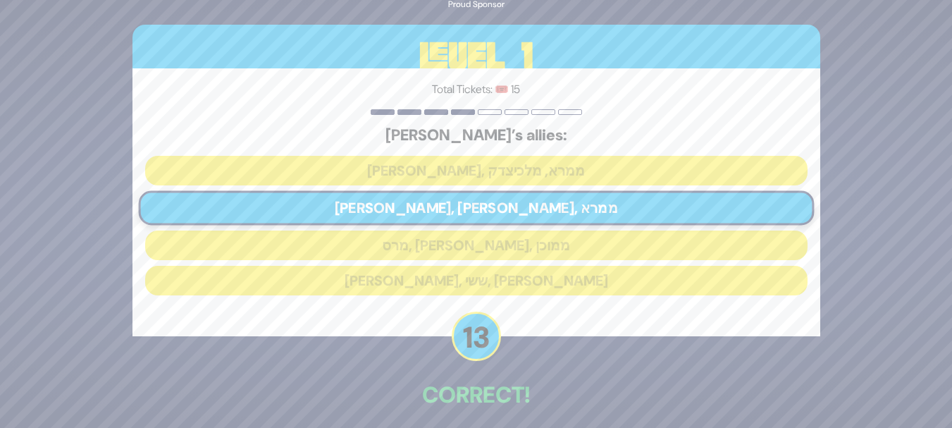
scroll to position [61, 0]
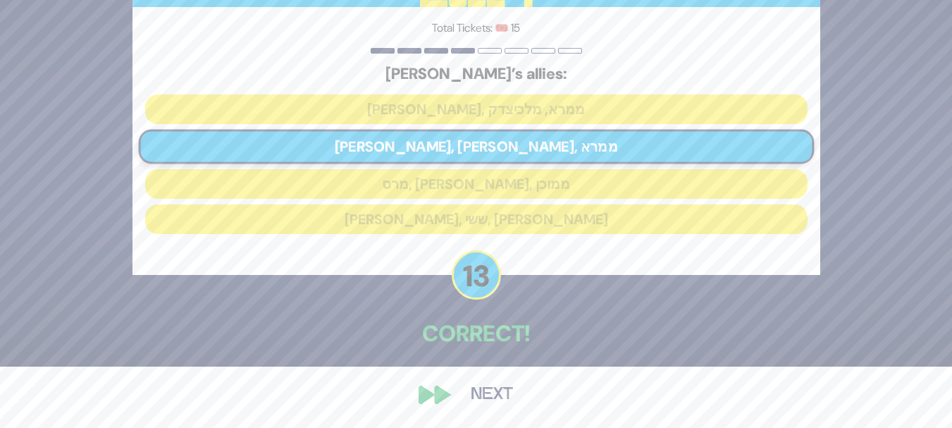
click at [492, 394] on button "Next" at bounding box center [492, 394] width 82 height 32
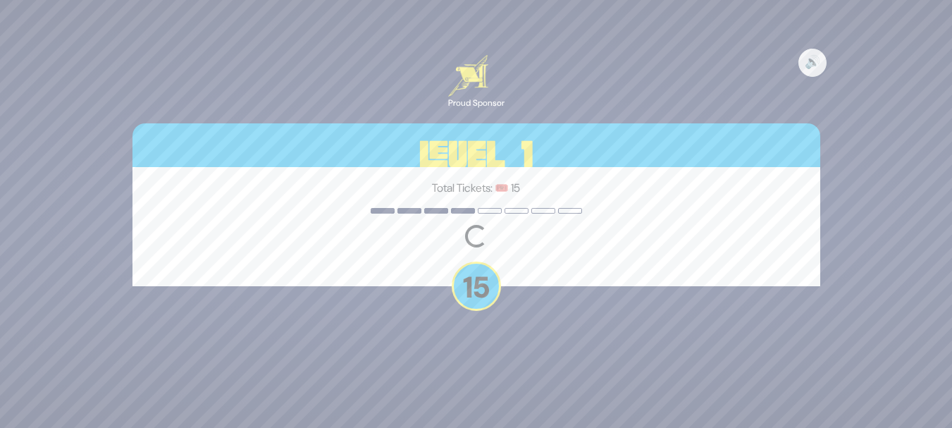
scroll to position [0, 0]
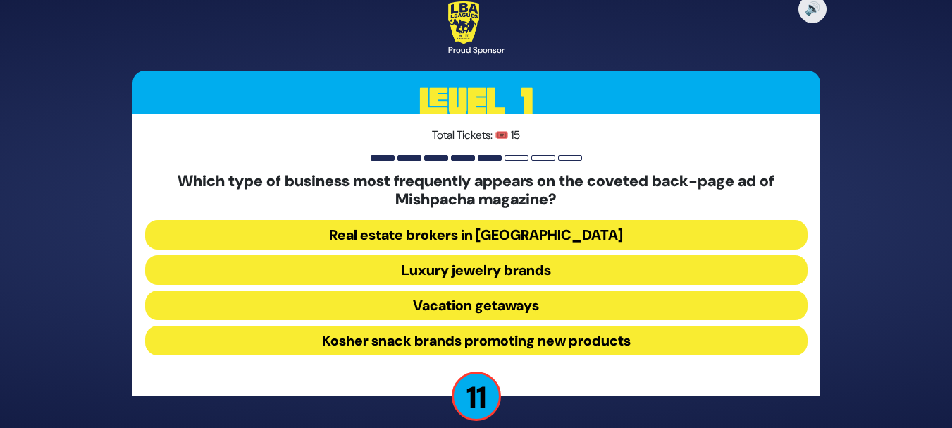
click at [512, 271] on button "Luxury jewelry brands" at bounding box center [476, 270] width 662 height 30
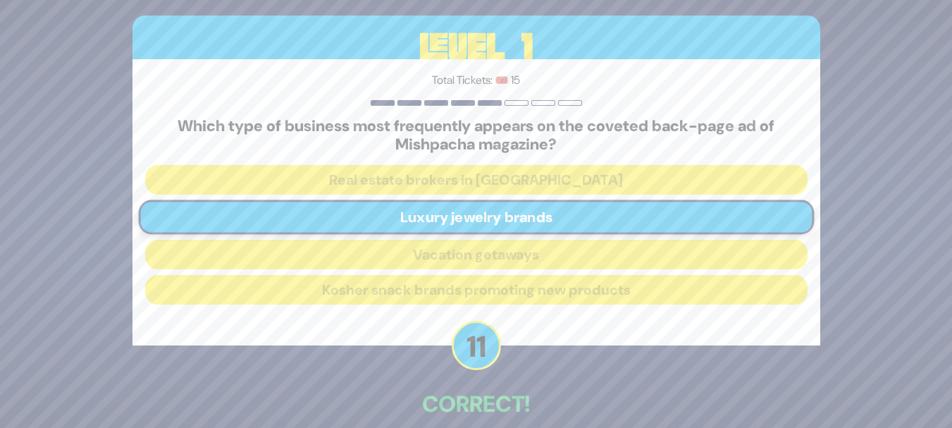
scroll to position [70, 0]
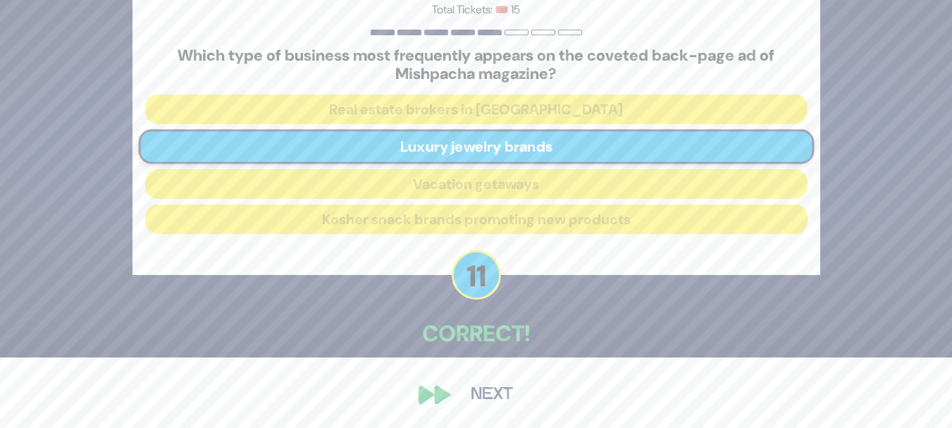
click at [495, 390] on button "Next" at bounding box center [492, 394] width 82 height 32
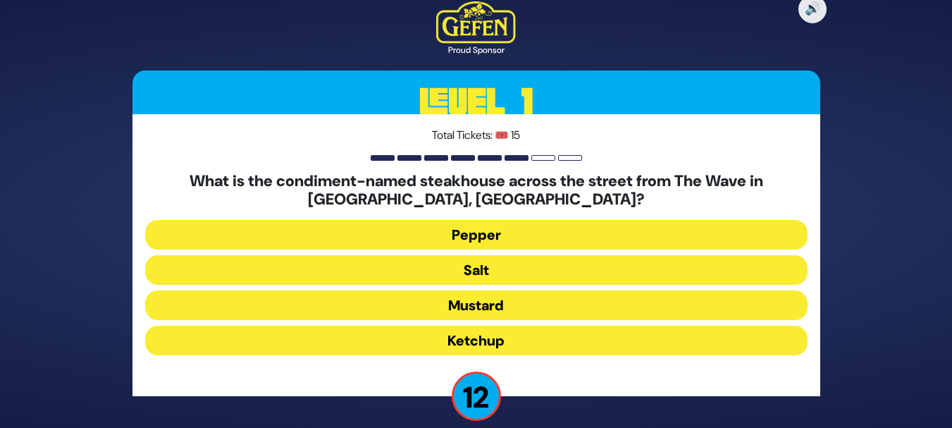
click at [465, 271] on button "Salt" at bounding box center [476, 270] width 662 height 30
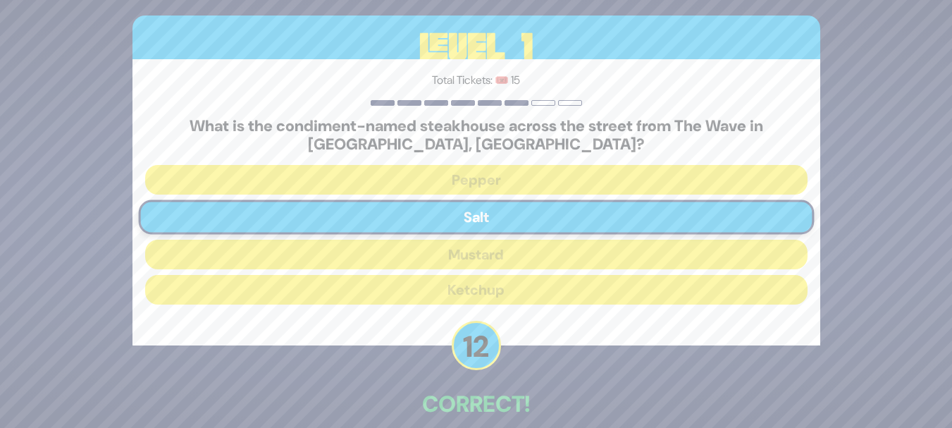
scroll to position [70, 0]
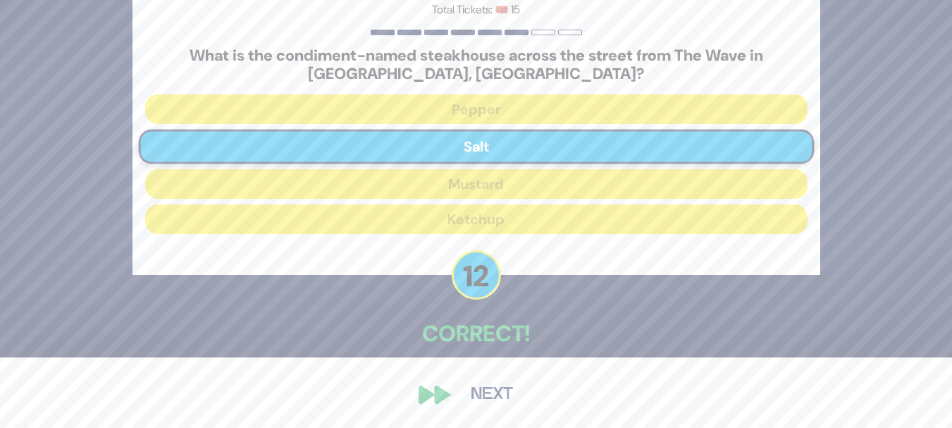
click at [513, 393] on button "Next" at bounding box center [492, 394] width 82 height 32
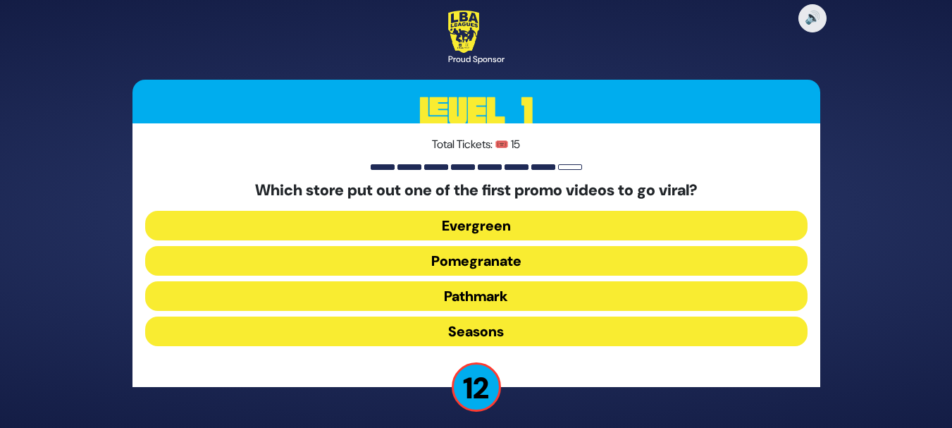
click at [501, 267] on button "Pomegranate" at bounding box center [476, 261] width 662 height 30
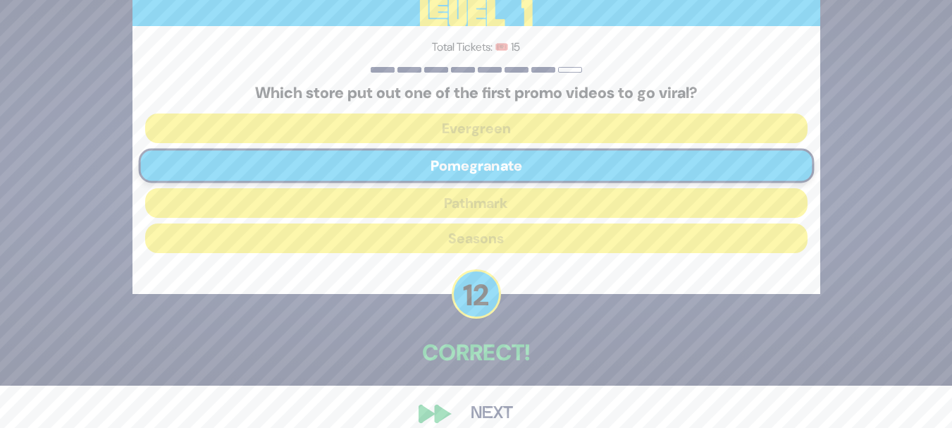
scroll to position [61, 0]
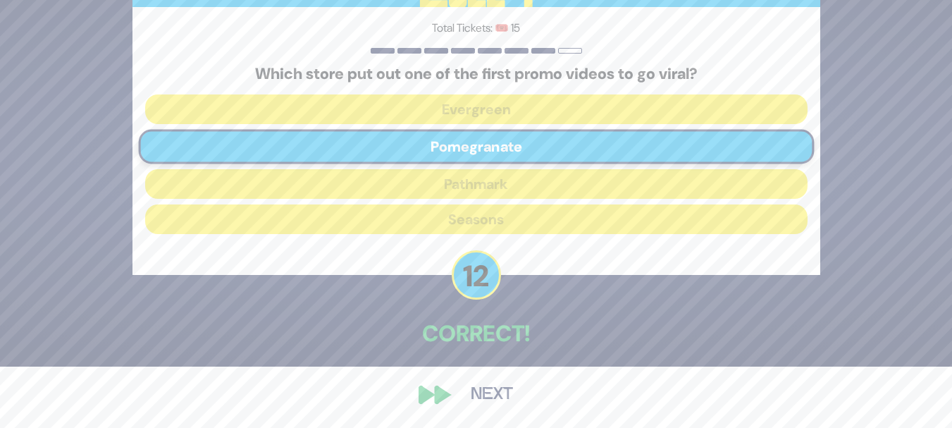
click at [478, 386] on button "Next" at bounding box center [492, 394] width 82 height 32
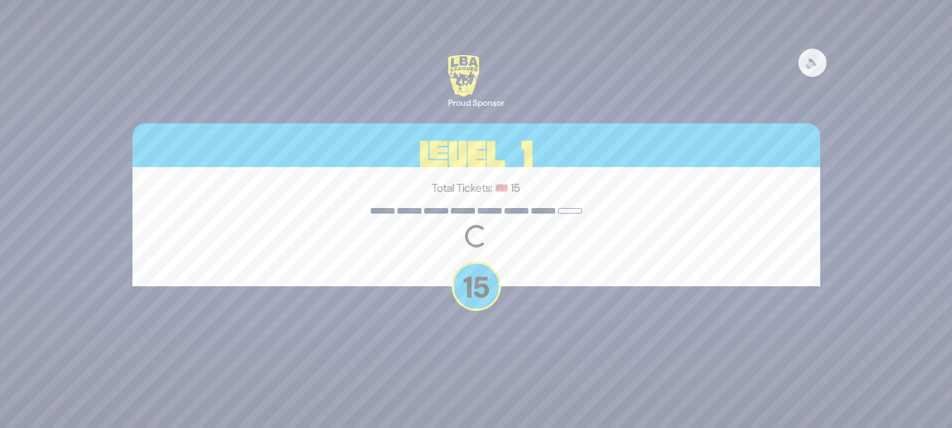
scroll to position [0, 0]
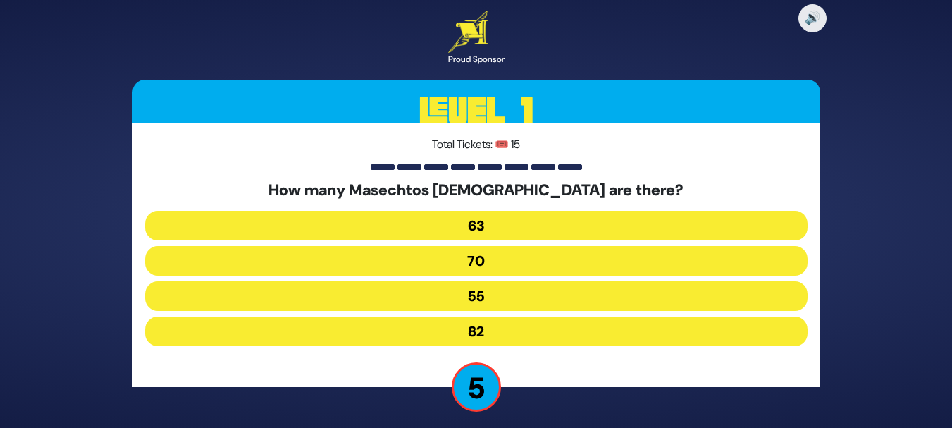
click at [484, 335] on button "82" at bounding box center [476, 331] width 662 height 30
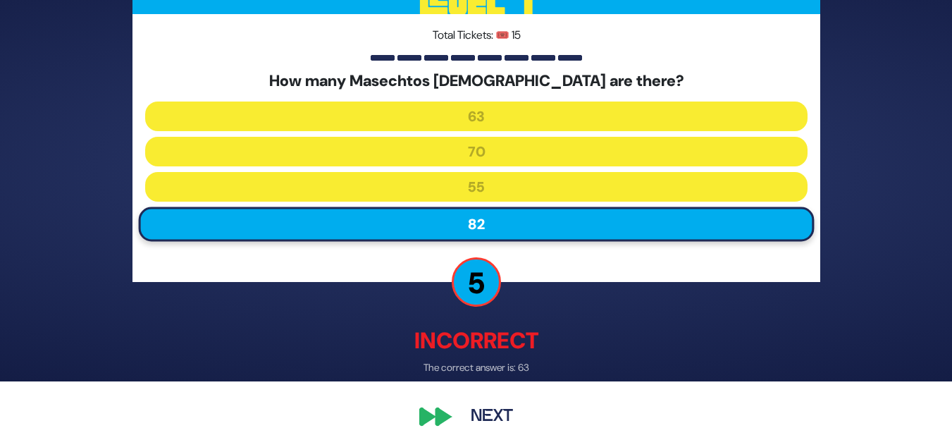
scroll to position [54, 0]
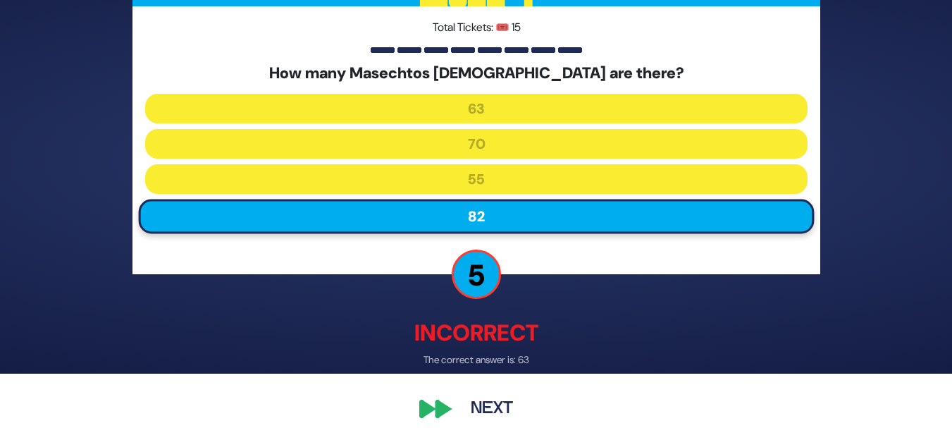
click at [487, 404] on button "Next" at bounding box center [492, 409] width 82 height 32
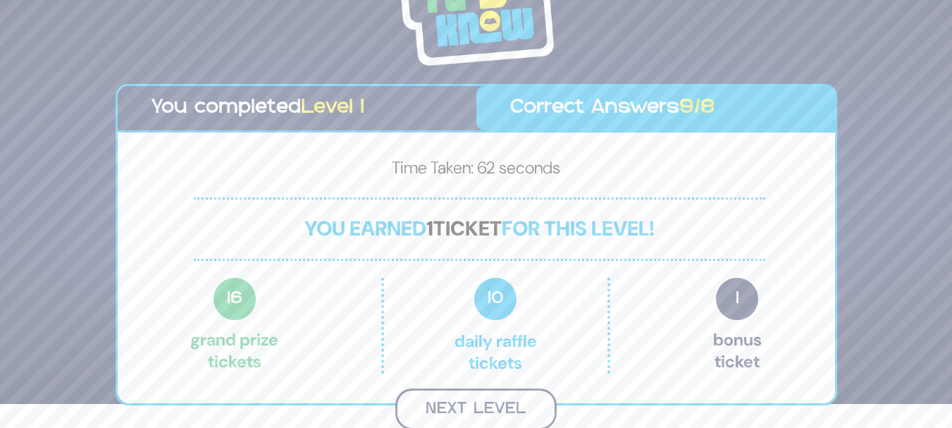
scroll to position [22, 0]
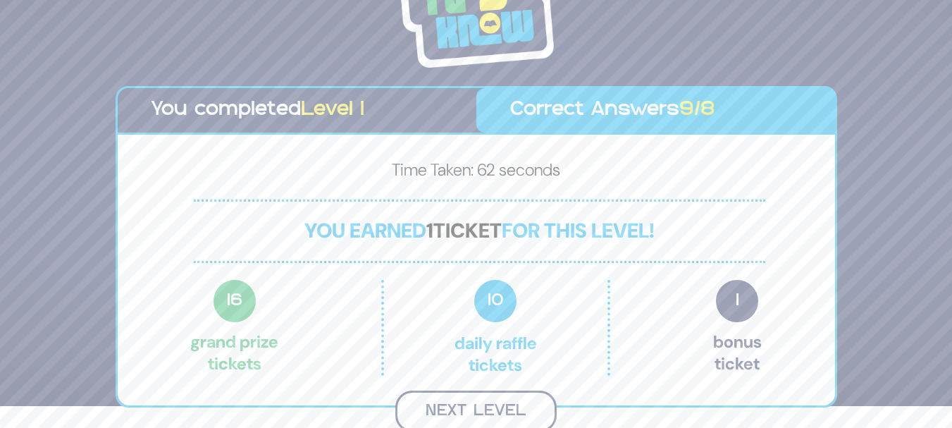
click at [462, 394] on button "Next Level" at bounding box center [475, 411] width 161 height 42
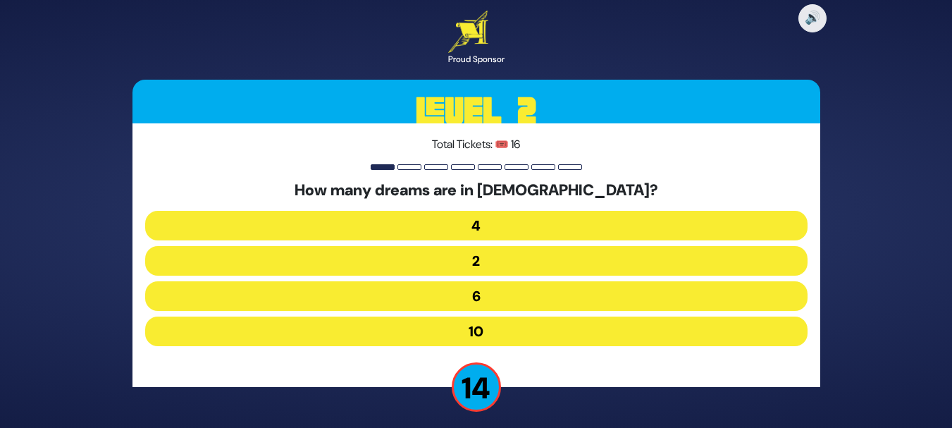
click at [473, 325] on button "10" at bounding box center [476, 331] width 662 height 30
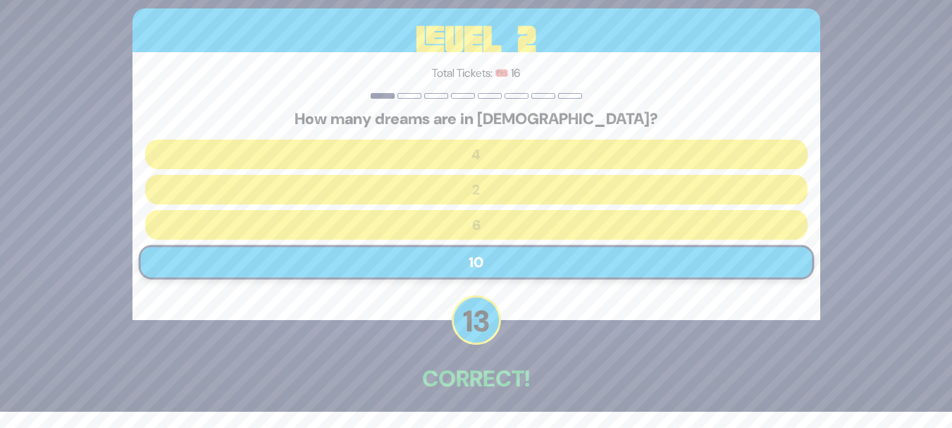
scroll to position [61, 0]
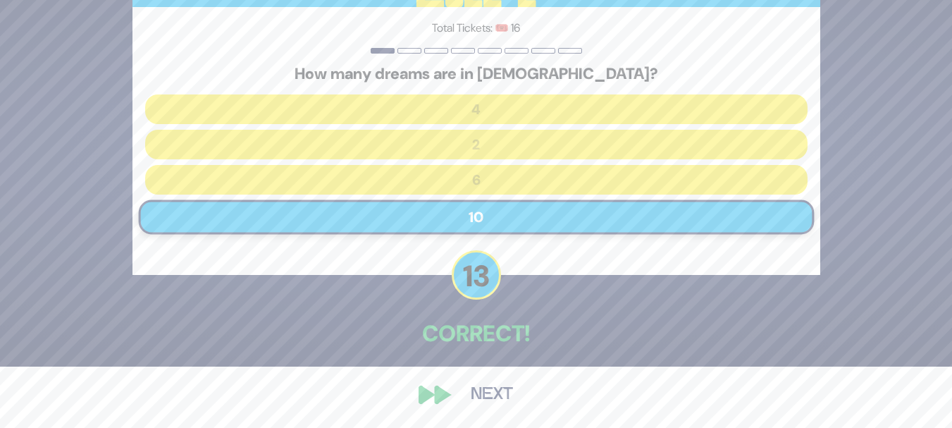
click at [500, 393] on button "Next" at bounding box center [492, 394] width 82 height 32
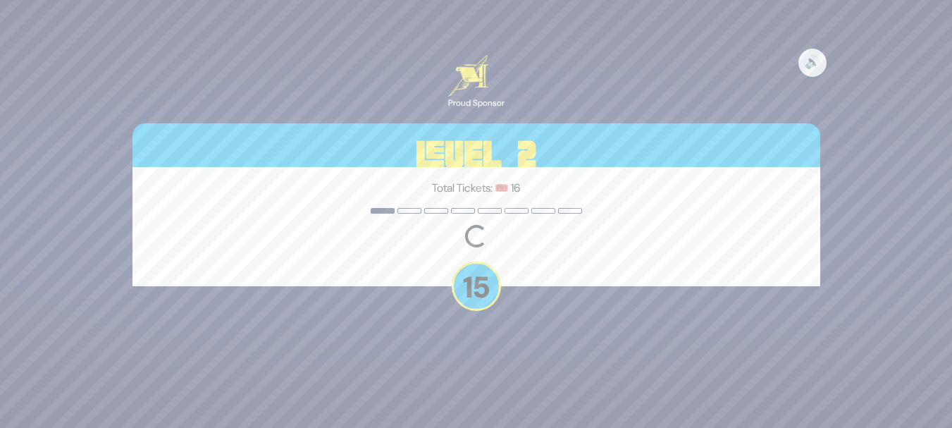
scroll to position [0, 0]
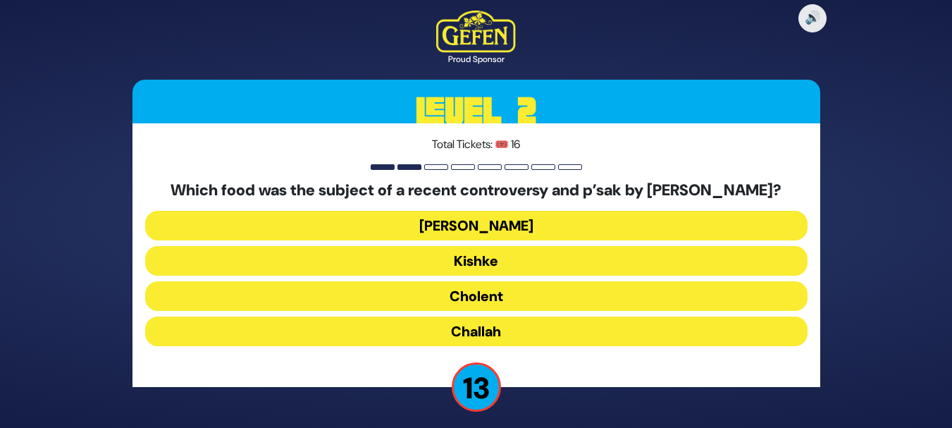
click at [500, 310] on button "Cholent" at bounding box center [476, 296] width 662 height 30
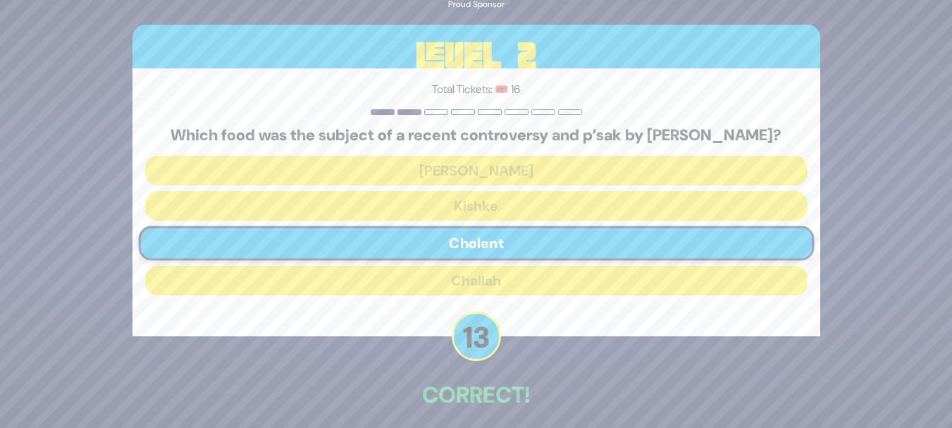
scroll to position [70, 0]
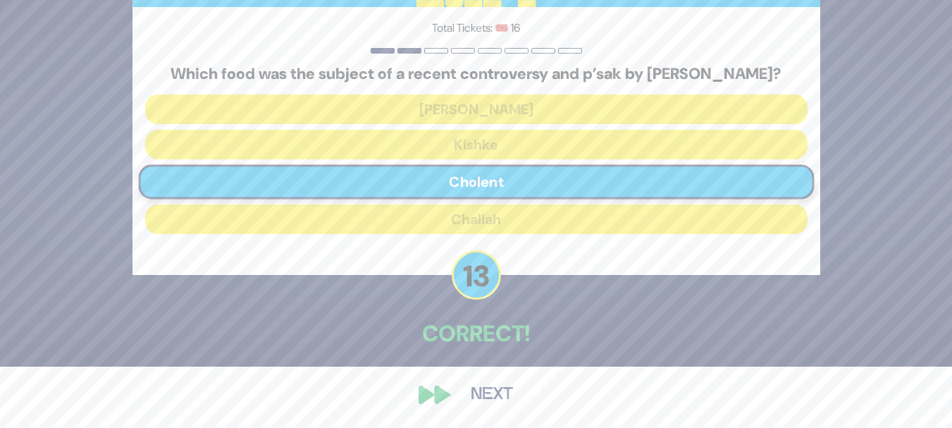
click at [495, 395] on button "Next" at bounding box center [492, 394] width 82 height 32
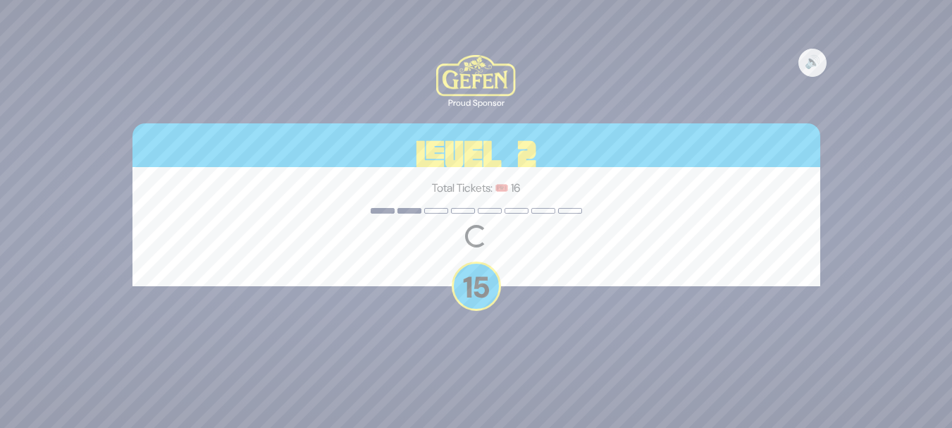
scroll to position [0, 0]
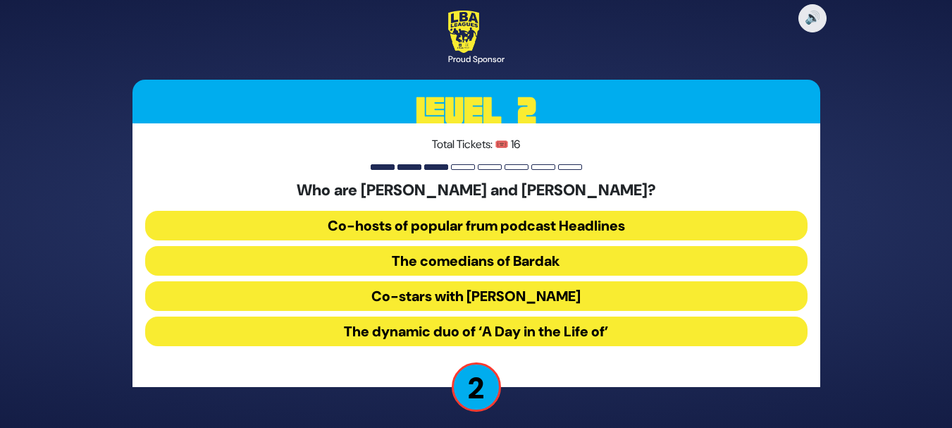
click at [547, 333] on button "The dynamic duo of ‘A Day in the Life of’" at bounding box center [476, 331] width 662 height 30
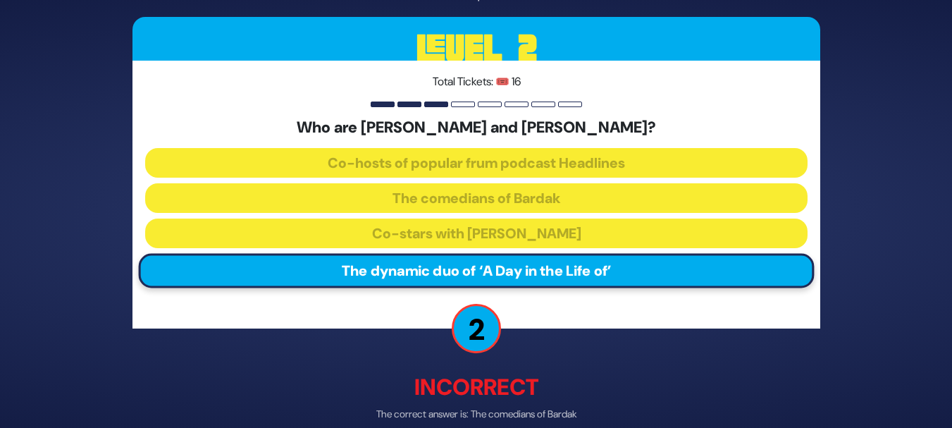
scroll to position [69, 0]
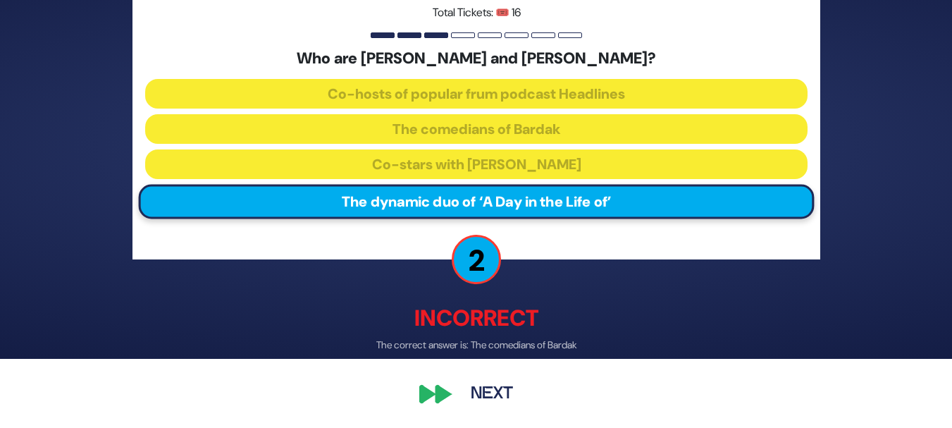
click at [480, 399] on button "Next" at bounding box center [492, 394] width 82 height 32
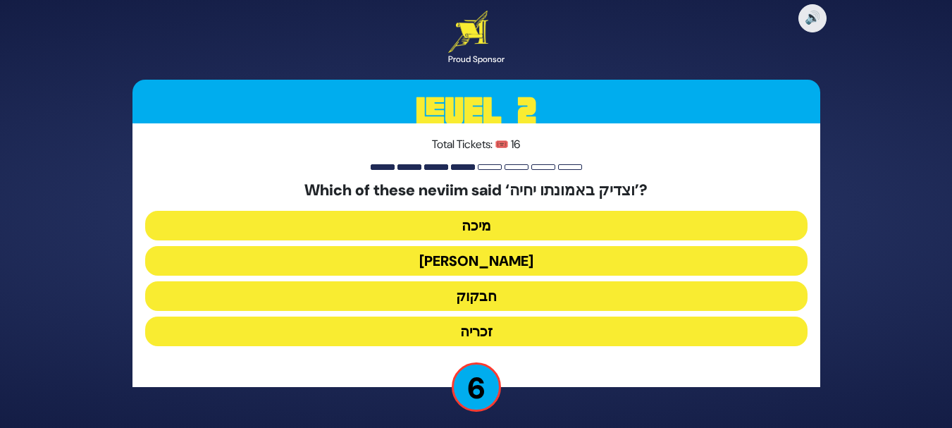
click at [500, 294] on button "חבקוק" at bounding box center [476, 296] width 662 height 30
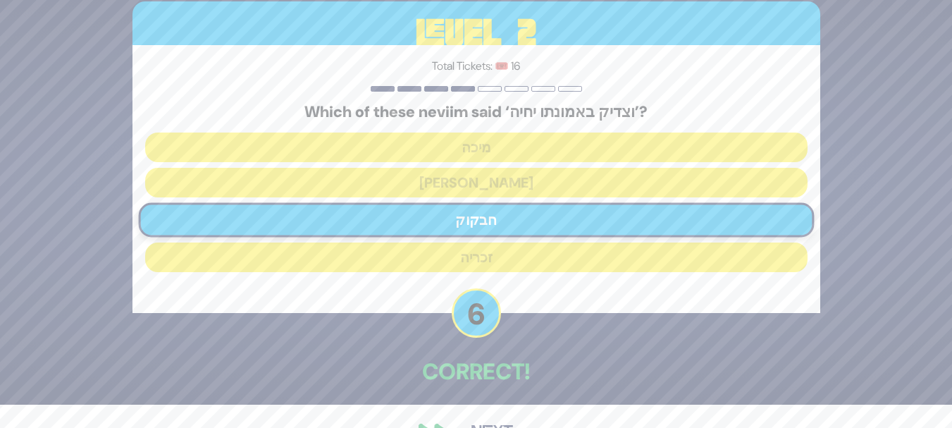
scroll to position [61, 0]
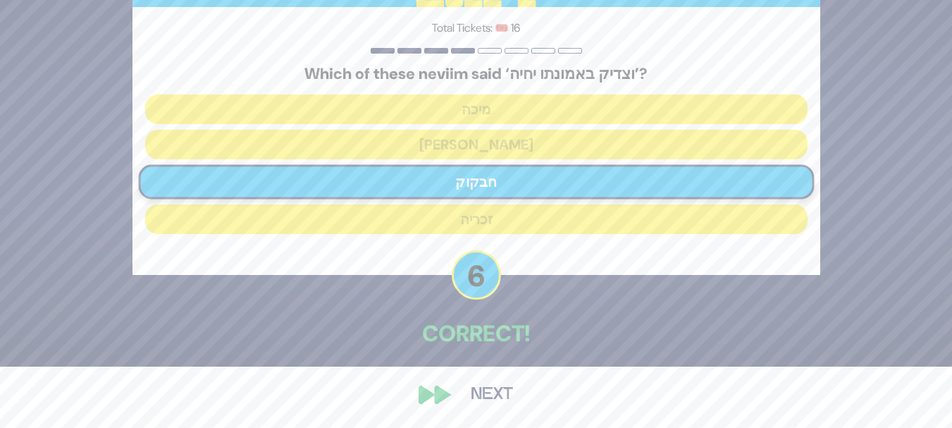
click at [492, 383] on button "Next" at bounding box center [492, 394] width 82 height 32
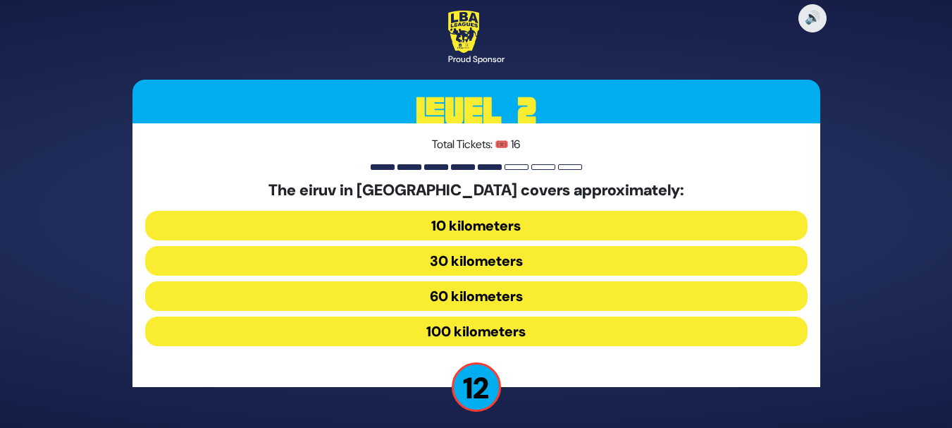
click at [520, 330] on button "100 kilometers" at bounding box center [476, 331] width 662 height 30
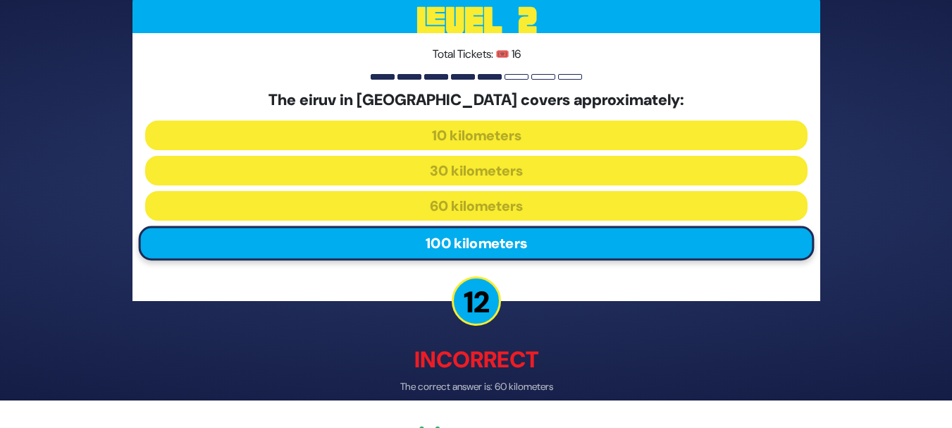
scroll to position [69, 0]
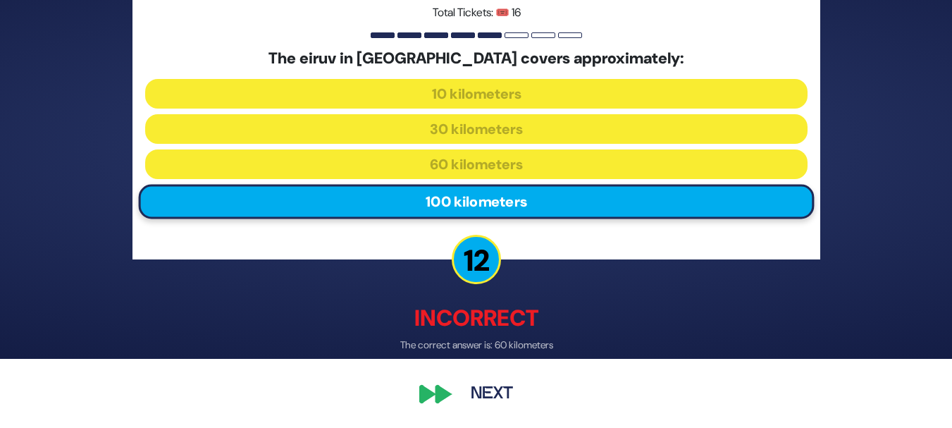
click at [488, 395] on button "Next" at bounding box center [492, 394] width 82 height 32
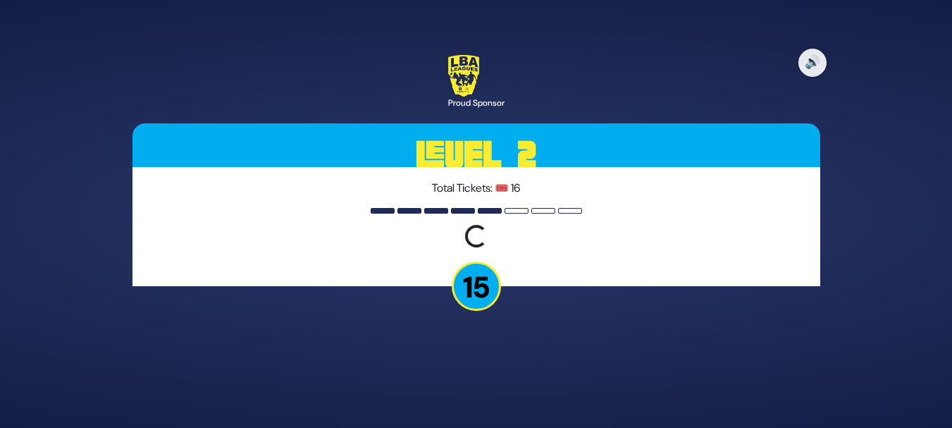
scroll to position [0, 0]
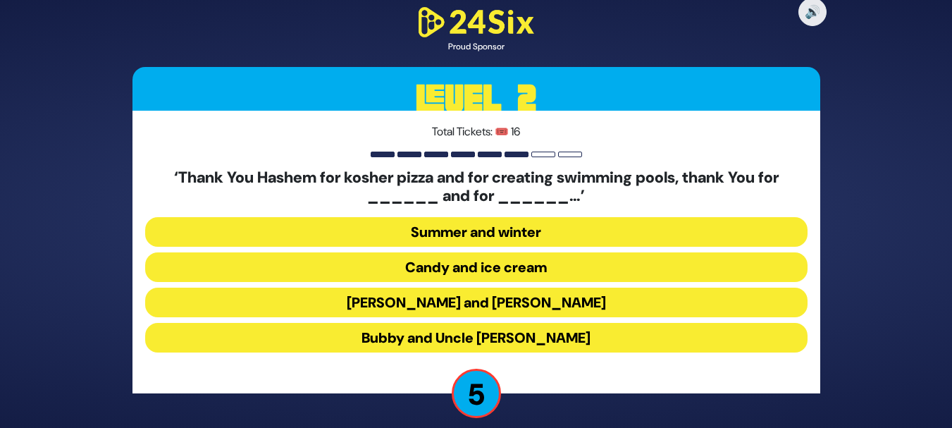
click at [486, 303] on button "[PERSON_NAME] and [PERSON_NAME]" at bounding box center [476, 303] width 662 height 30
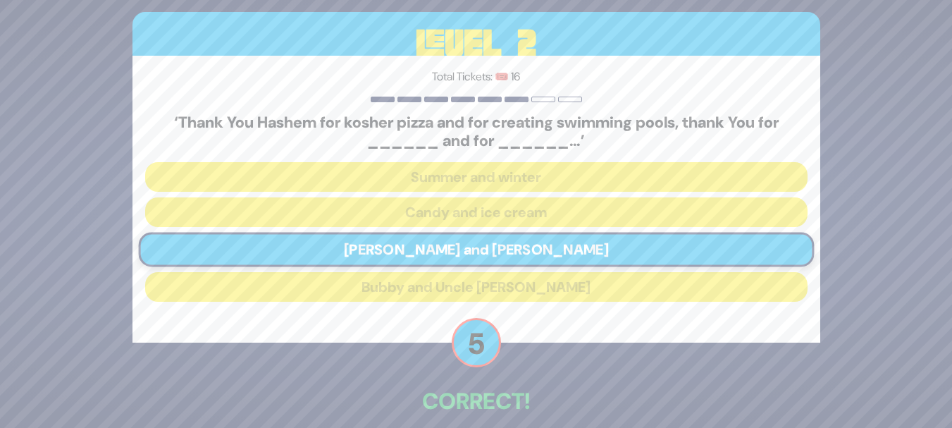
scroll to position [68, 0]
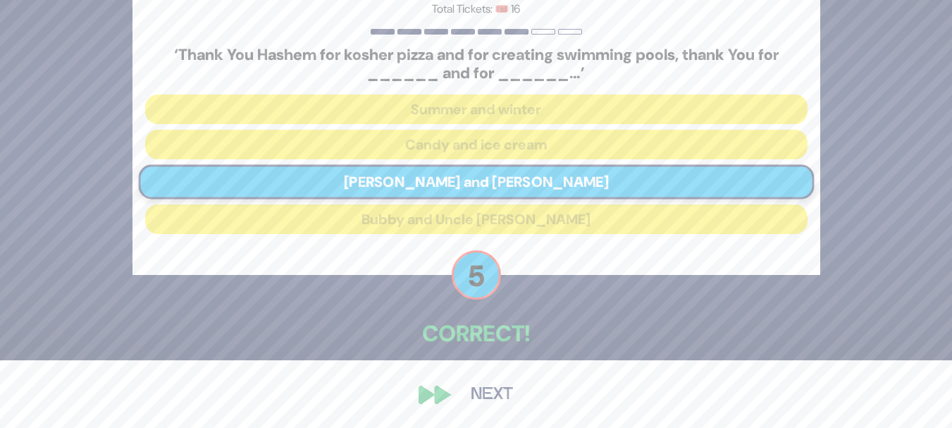
click at [502, 391] on button "Next" at bounding box center [492, 394] width 82 height 32
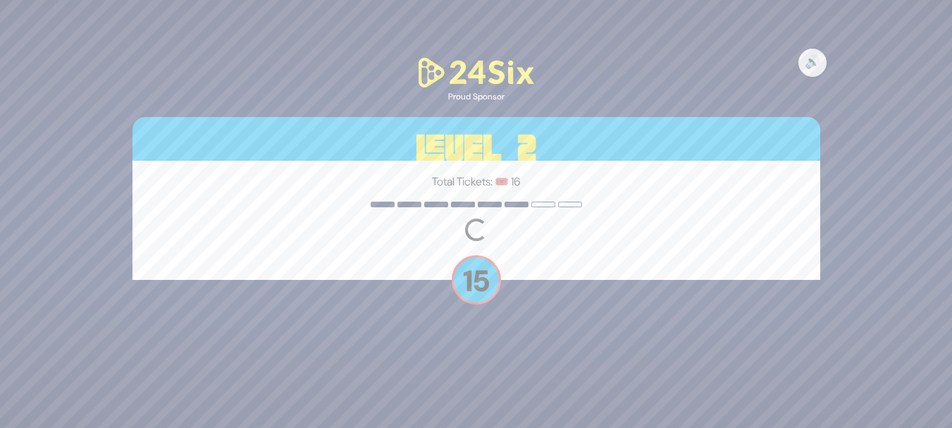
scroll to position [0, 0]
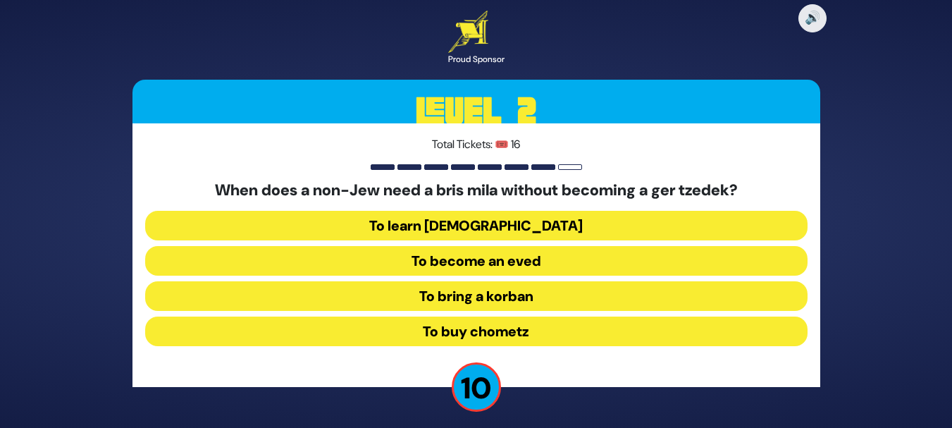
click at [508, 296] on button "To bring a korban" at bounding box center [476, 296] width 662 height 30
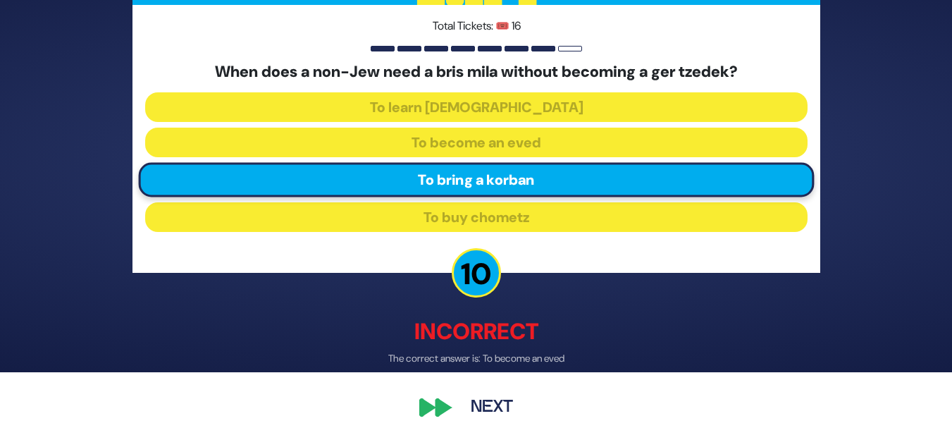
scroll to position [57, 0]
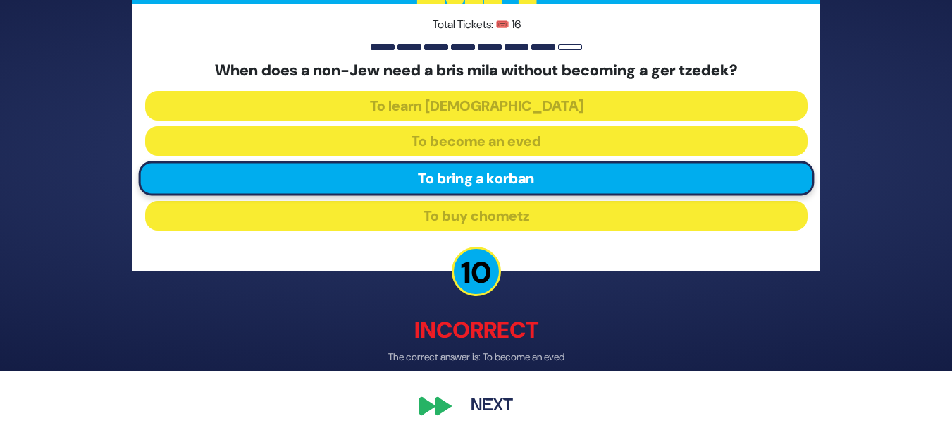
click at [488, 402] on button "Next" at bounding box center [492, 406] width 82 height 32
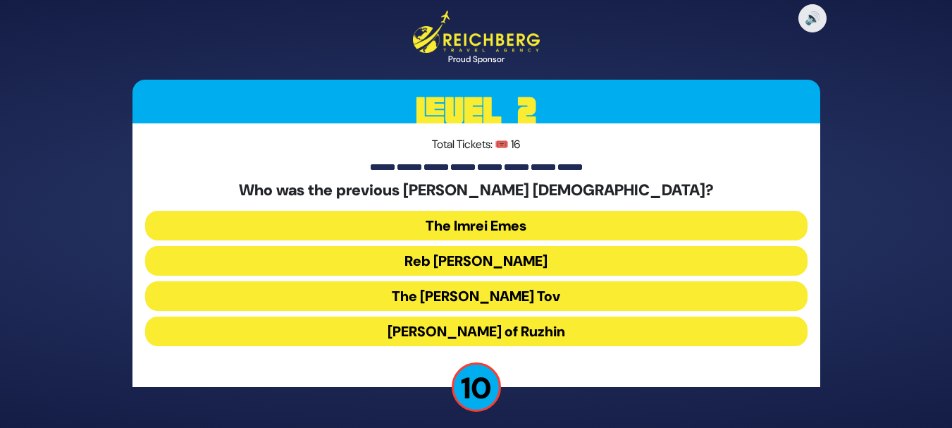
click at [507, 223] on button "The Imrei Emes" at bounding box center [476, 226] width 662 height 30
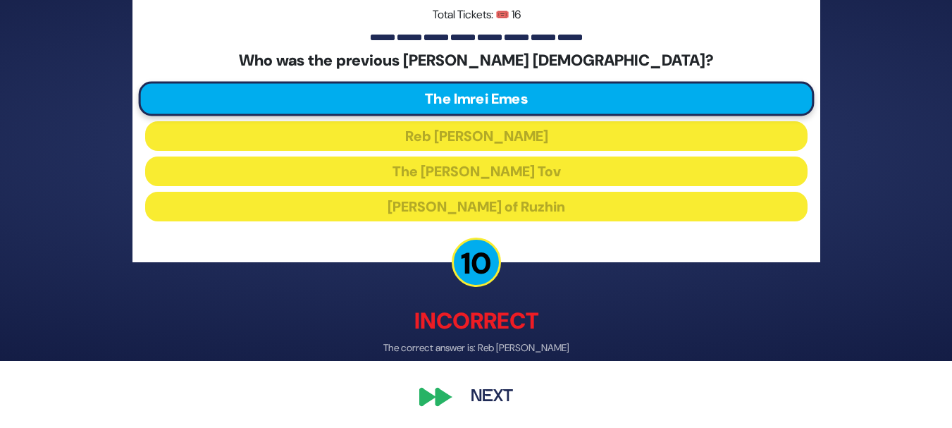
scroll to position [68, 0]
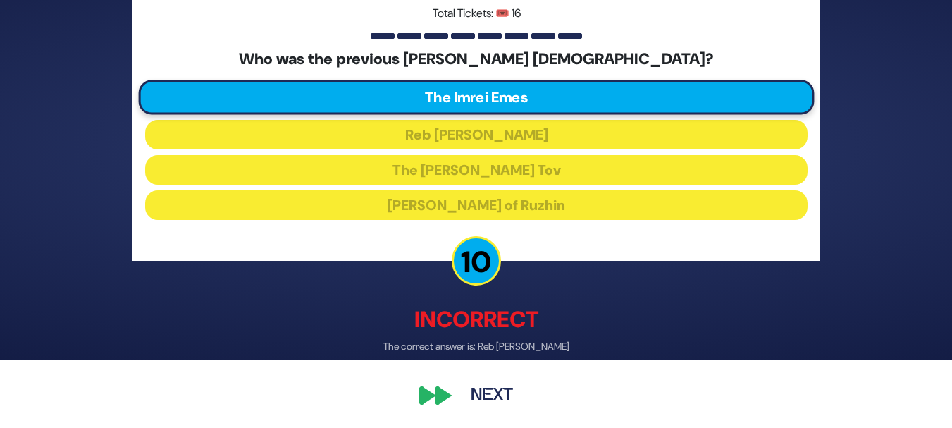
click at [480, 393] on button "Next" at bounding box center [492, 394] width 82 height 32
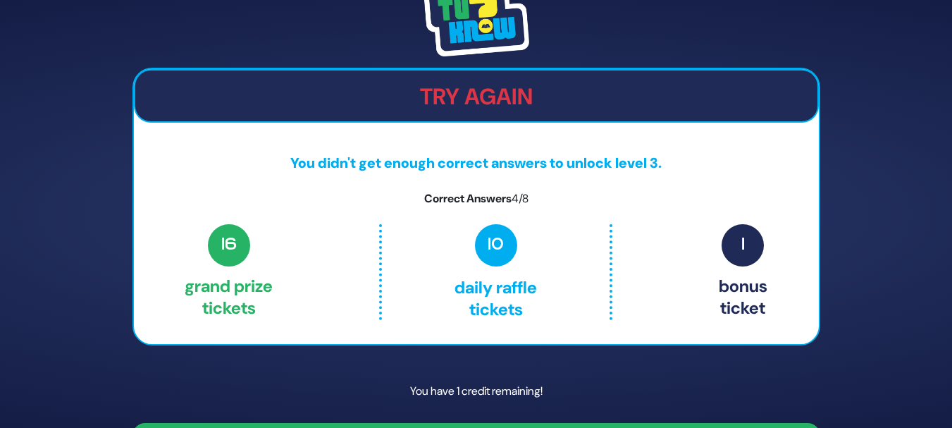
scroll to position [39, 0]
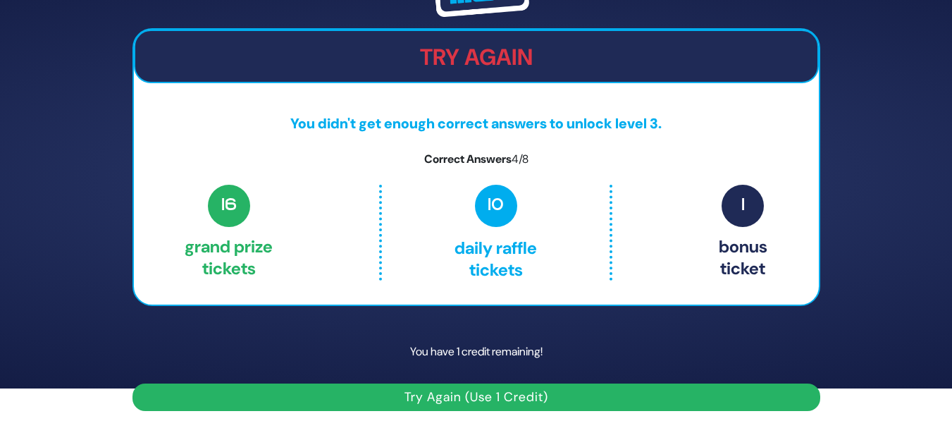
click at [501, 401] on button "Try Again (Use 1 Credit)" at bounding box center [476, 396] width 688 height 27
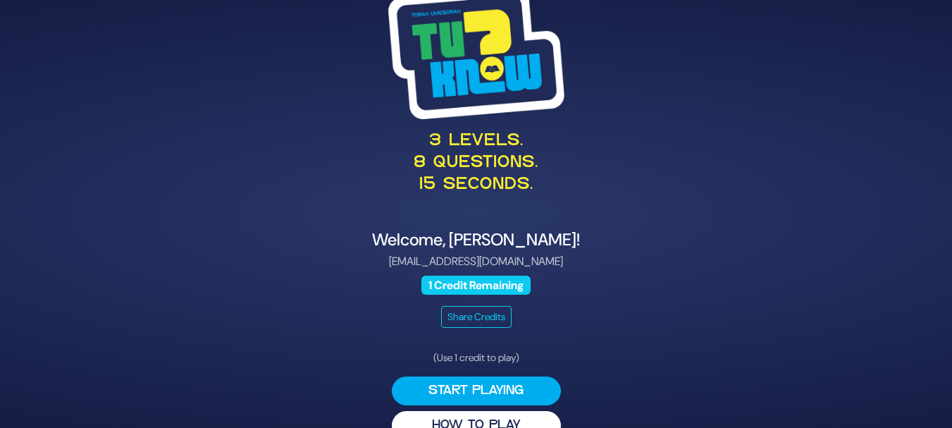
scroll to position [29, 0]
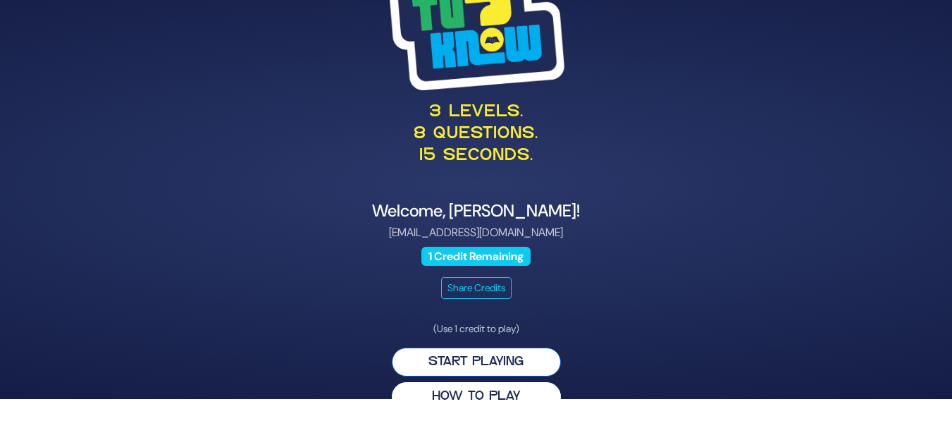
click at [447, 372] on button "Start Playing" at bounding box center [476, 361] width 169 height 29
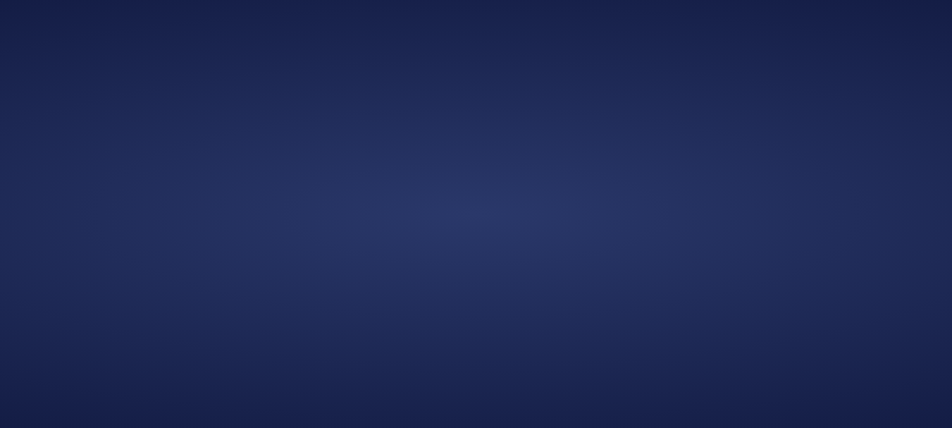
scroll to position [0, 0]
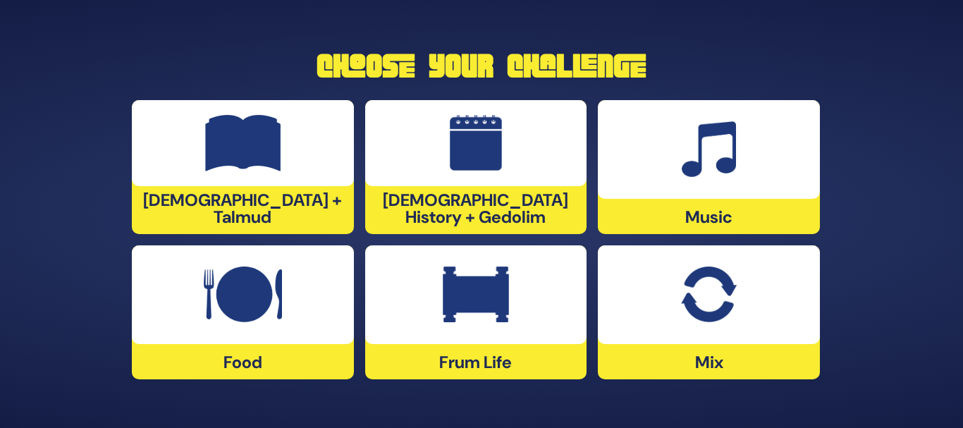
click at [323, 339] on div at bounding box center [243, 294] width 222 height 99
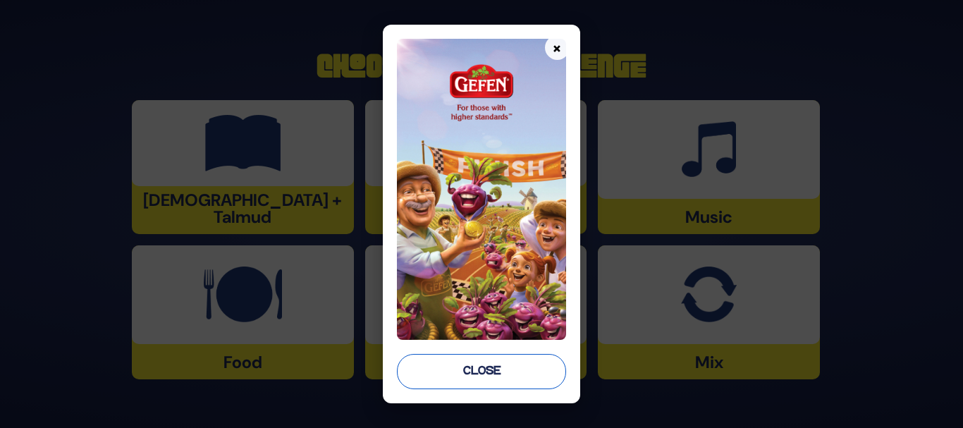
click at [483, 369] on button "Close" at bounding box center [481, 371] width 169 height 35
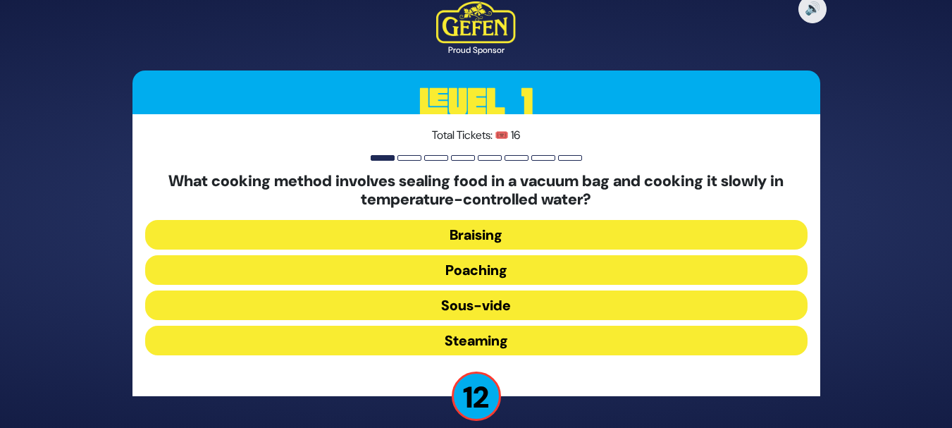
click at [445, 310] on button "Sous-vide" at bounding box center [476, 305] width 662 height 30
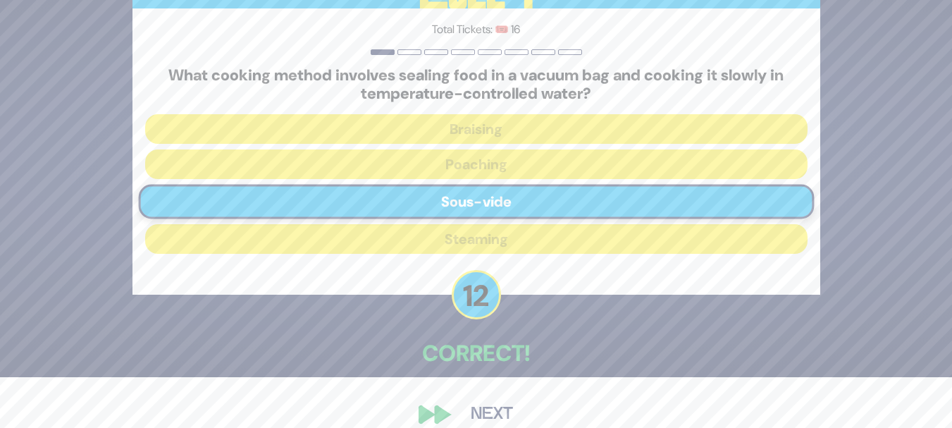
scroll to position [53, 0]
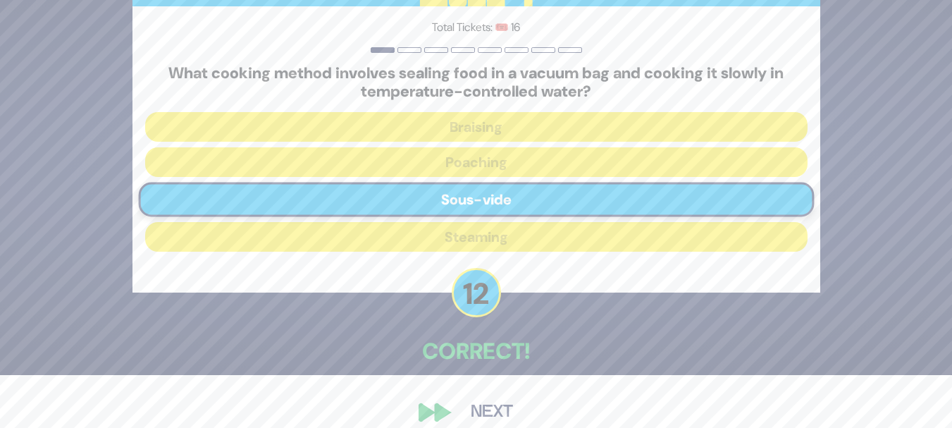
click at [489, 405] on button "Next" at bounding box center [492, 412] width 82 height 32
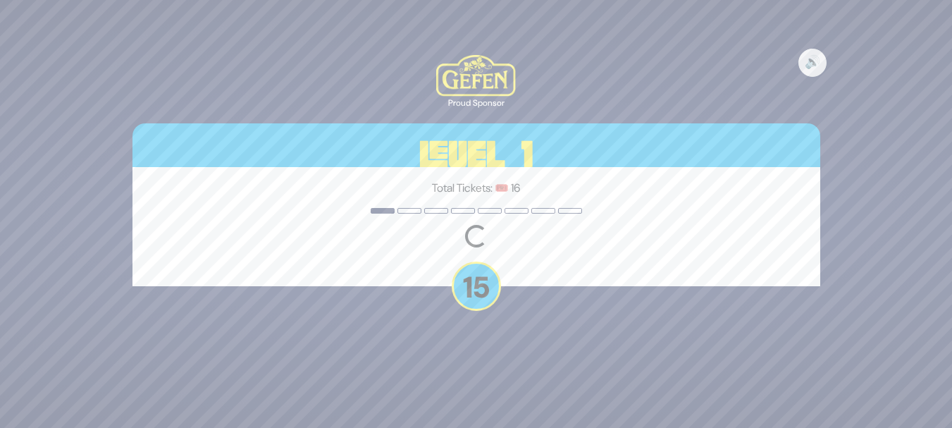
scroll to position [0, 0]
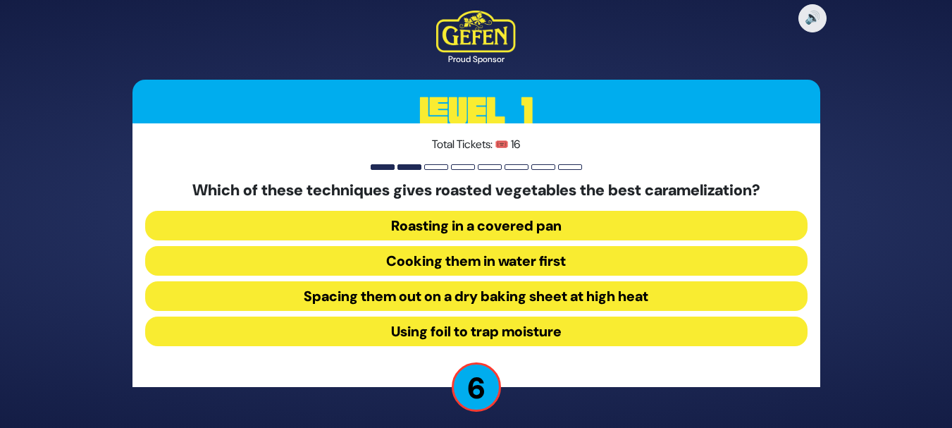
click at [495, 220] on button "Roasting in a covered pan" at bounding box center [476, 226] width 662 height 30
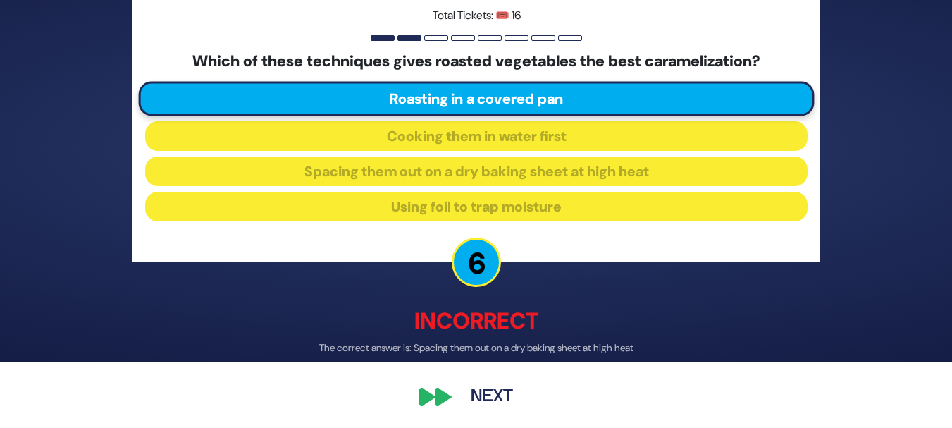
scroll to position [68, 0]
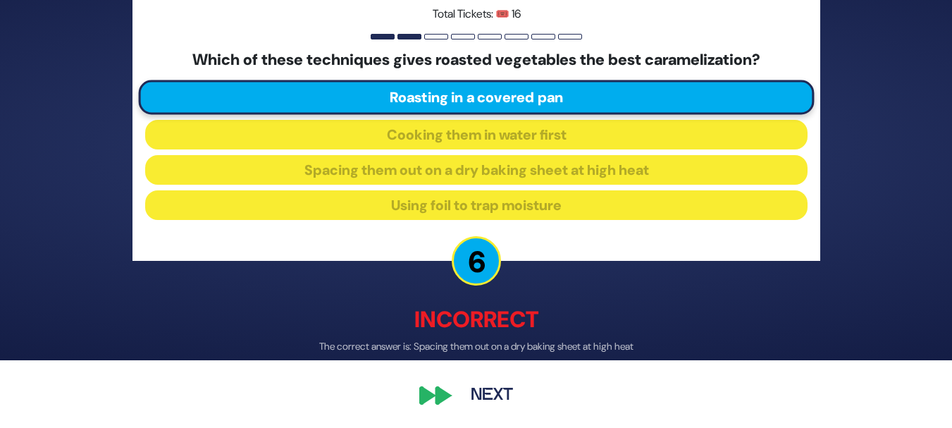
click at [485, 399] on button "Next" at bounding box center [492, 396] width 82 height 32
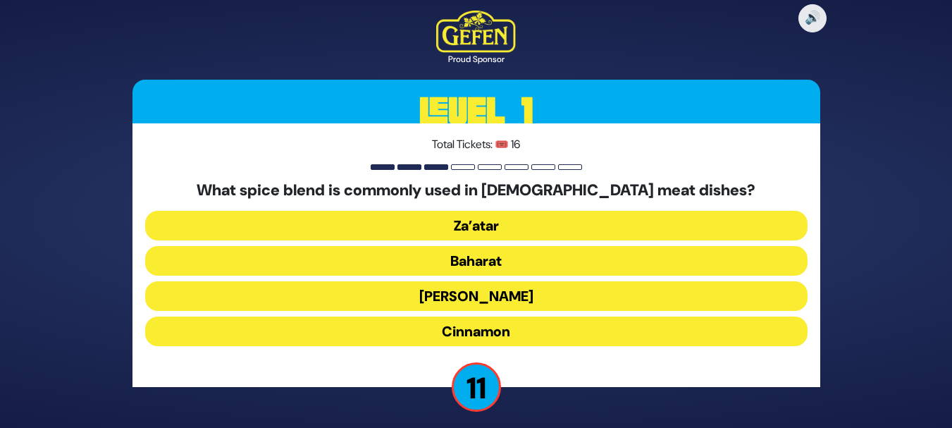
click at [569, 261] on button "Baharat" at bounding box center [476, 261] width 662 height 30
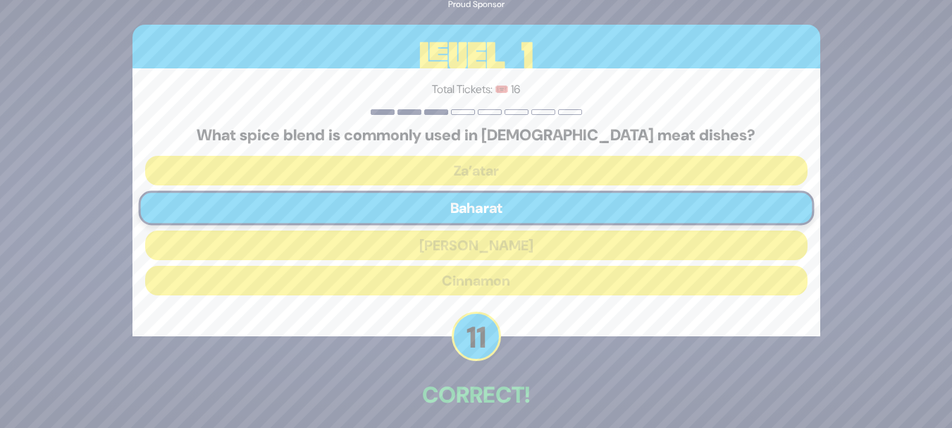
scroll to position [61, 0]
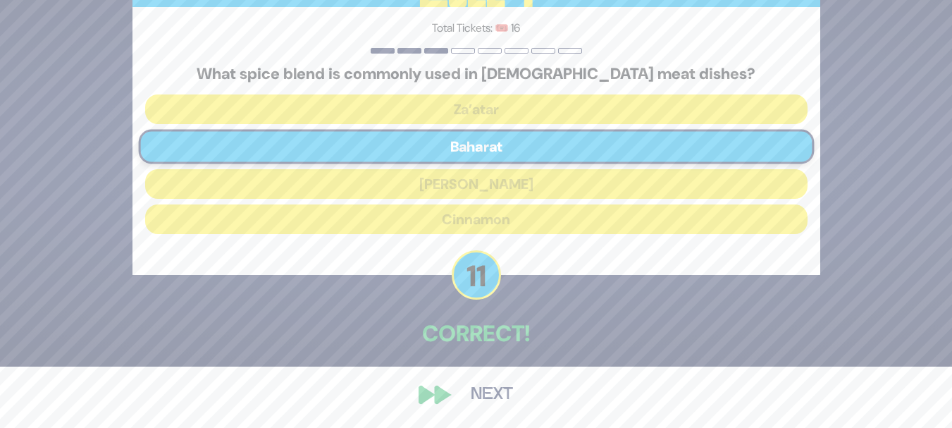
click at [469, 395] on button "Next" at bounding box center [492, 394] width 82 height 32
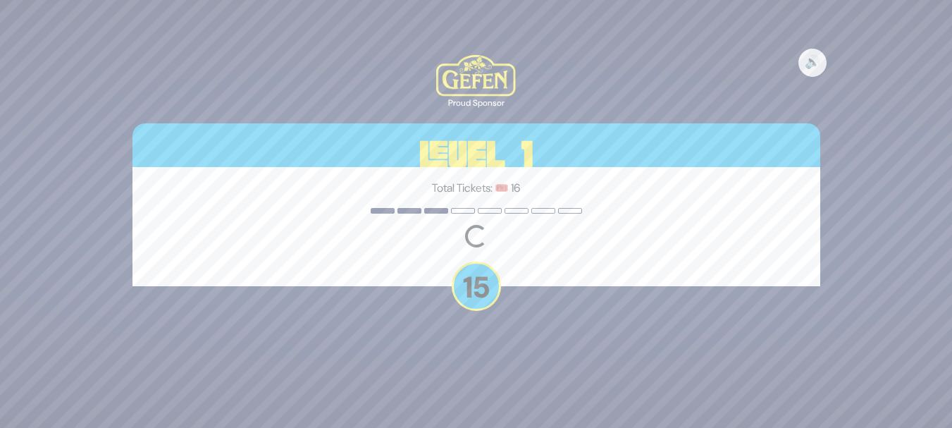
scroll to position [0, 0]
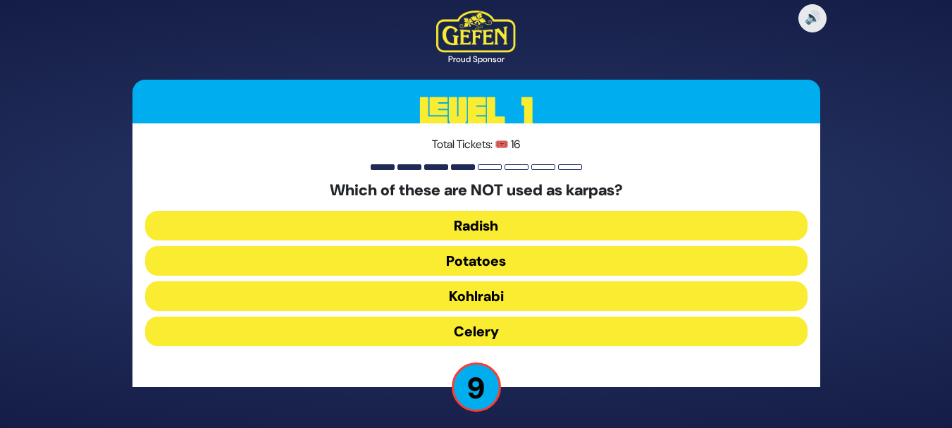
click at [502, 334] on button "Celery" at bounding box center [476, 331] width 662 height 30
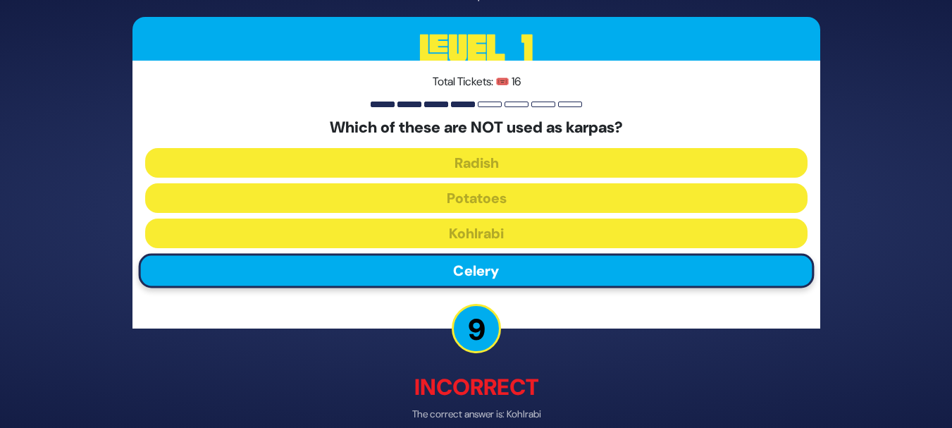
scroll to position [69, 0]
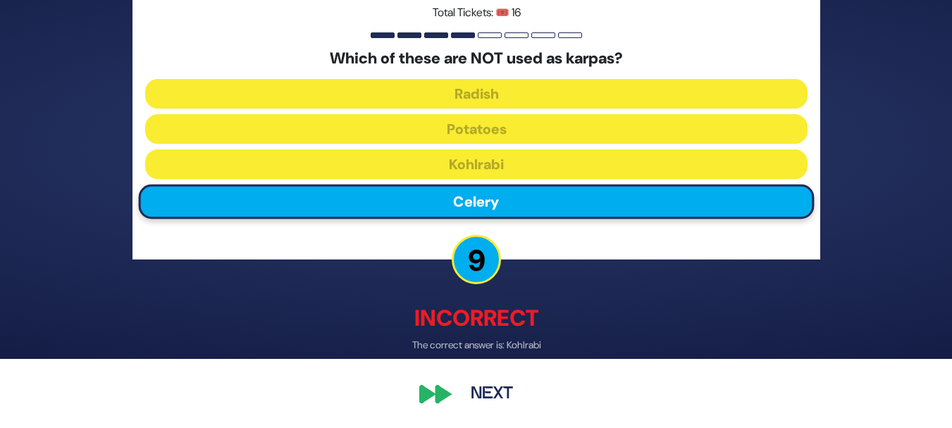
click at [491, 400] on button "Next" at bounding box center [492, 394] width 82 height 32
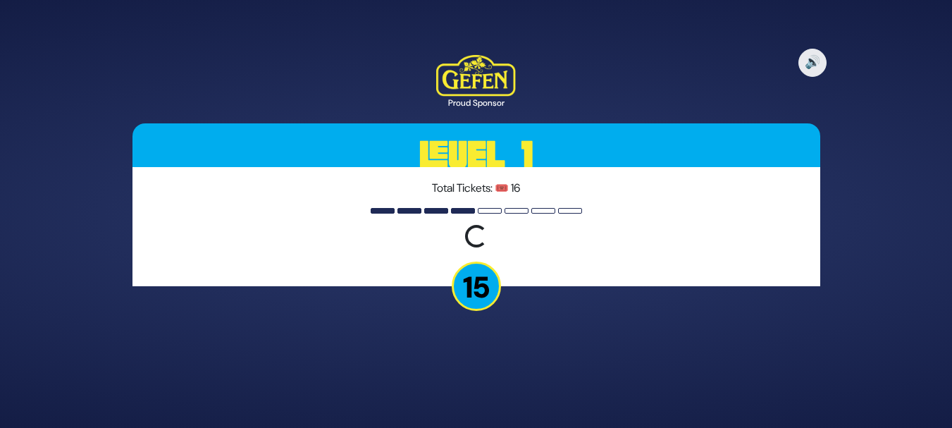
scroll to position [0, 0]
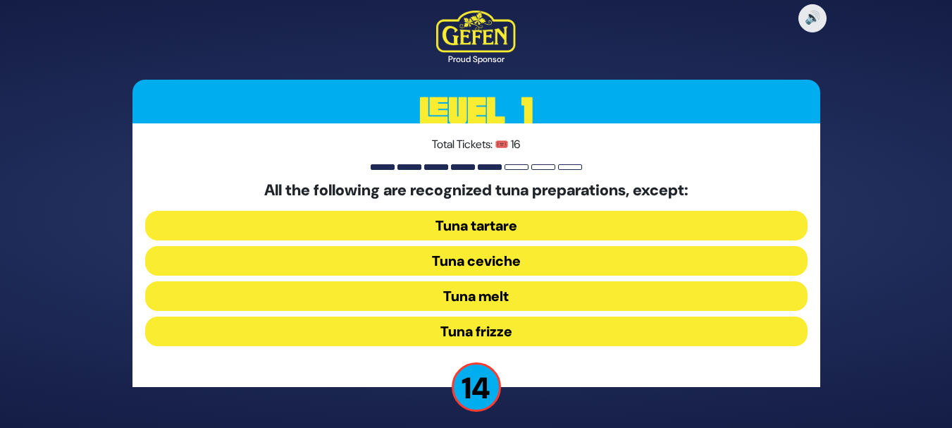
click at [503, 326] on button "Tuna frizze" at bounding box center [476, 331] width 662 height 30
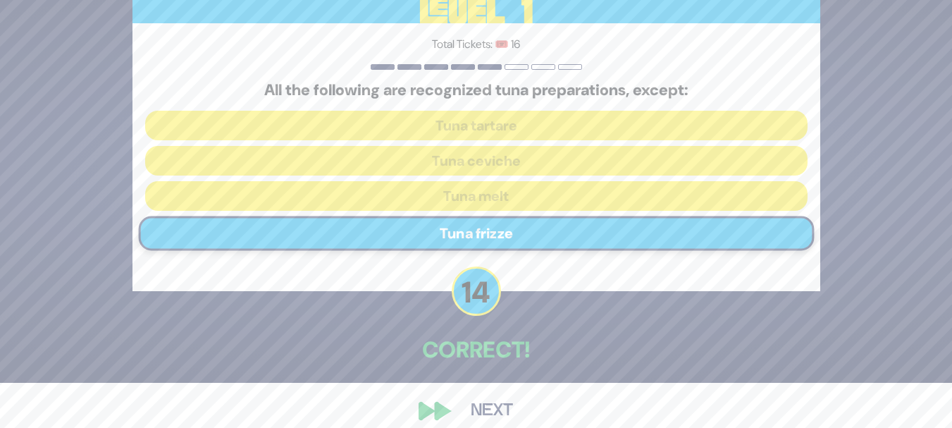
scroll to position [61, 0]
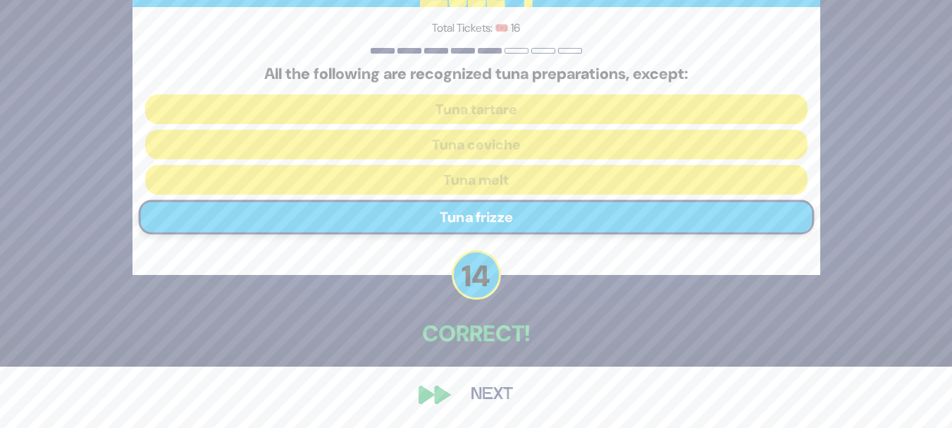
click at [480, 389] on button "Next" at bounding box center [492, 394] width 82 height 32
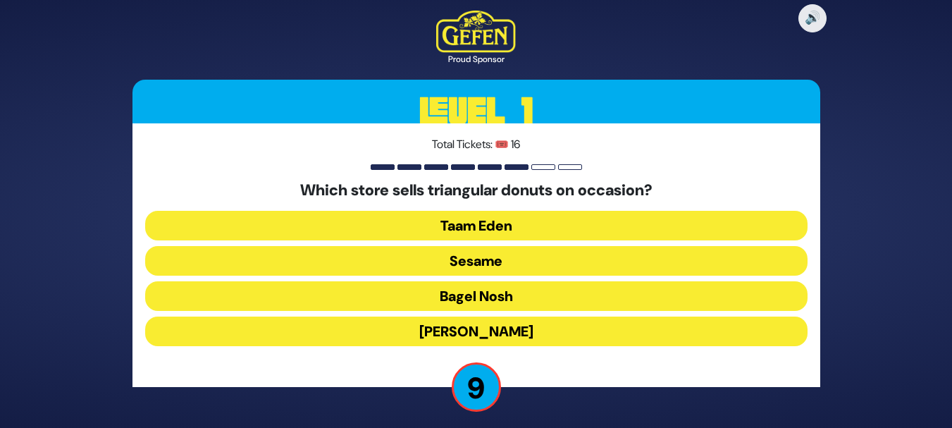
click at [476, 272] on button "Sesame" at bounding box center [476, 261] width 662 height 30
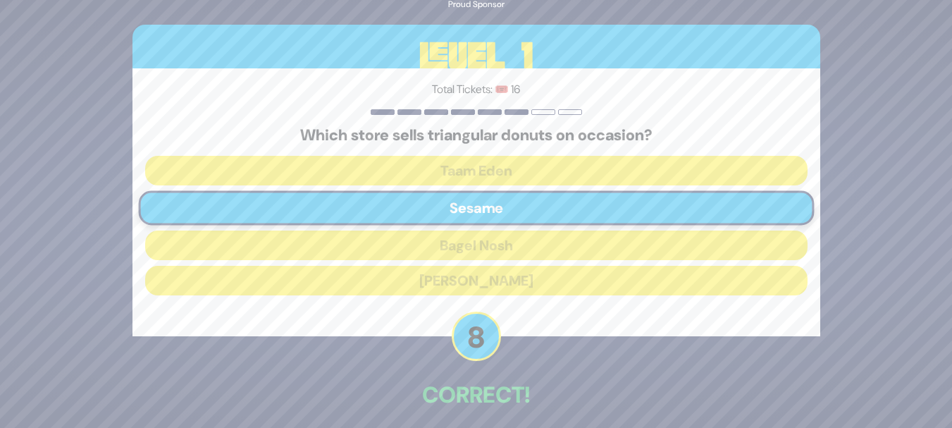
scroll to position [61, 0]
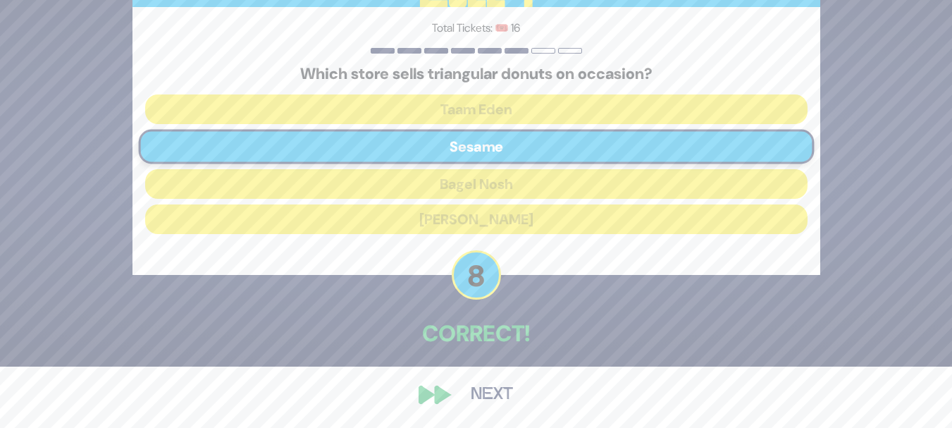
click at [498, 403] on button "Next" at bounding box center [492, 394] width 82 height 32
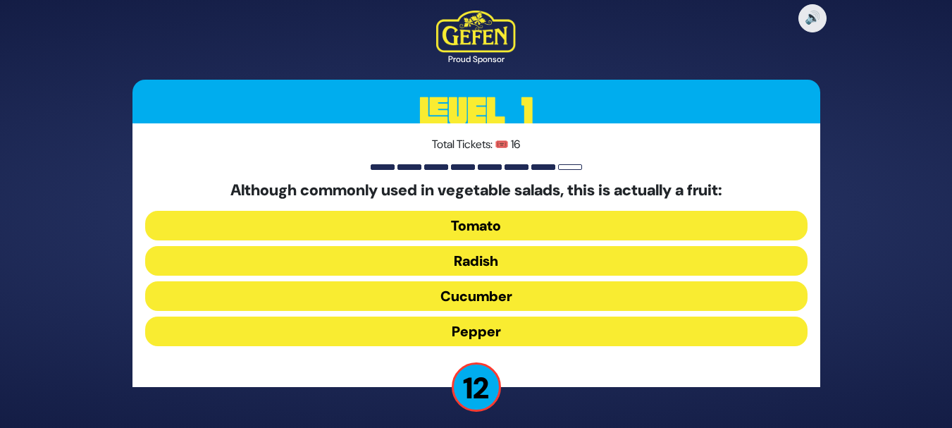
click at [535, 226] on button "Tomato" at bounding box center [476, 226] width 662 height 30
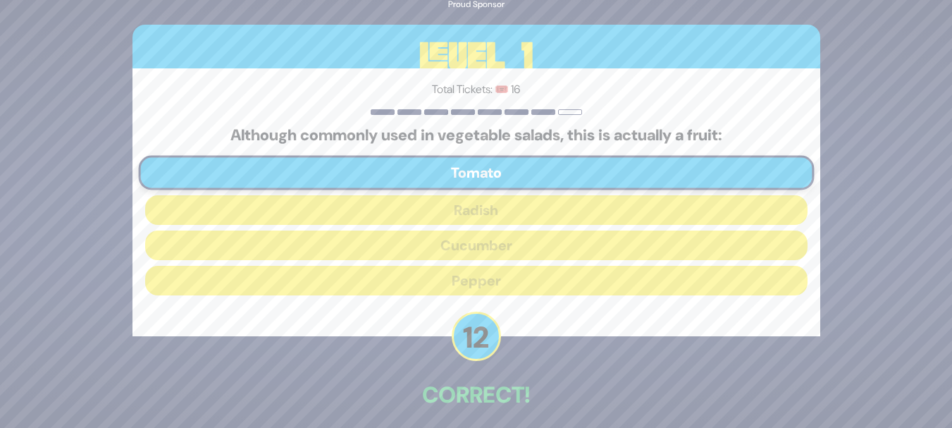
scroll to position [61, 0]
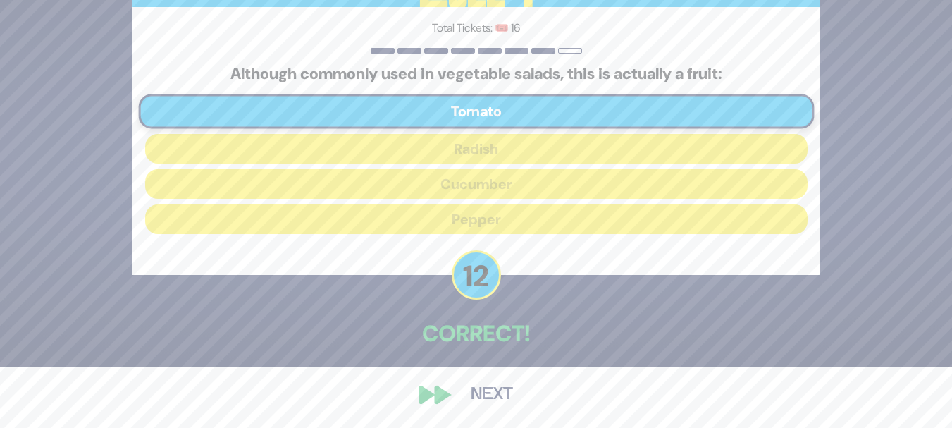
click at [478, 391] on button "Next" at bounding box center [492, 394] width 82 height 32
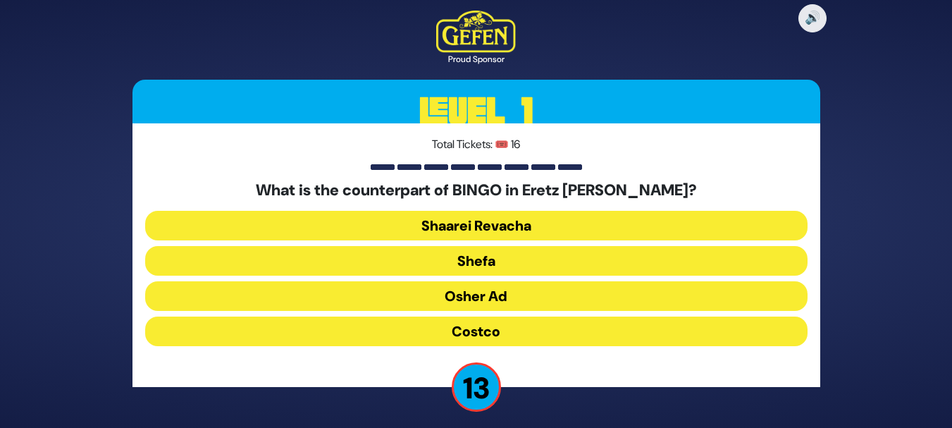
click at [515, 220] on button "Shaarei Revacha" at bounding box center [476, 226] width 662 height 30
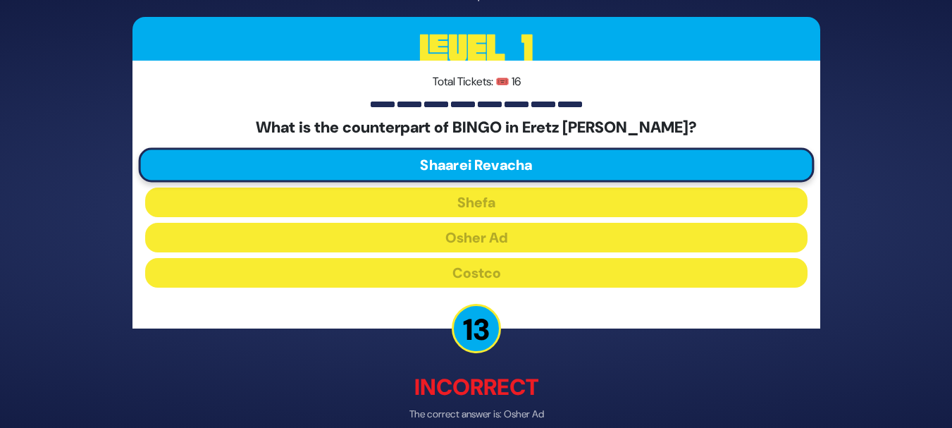
scroll to position [69, 0]
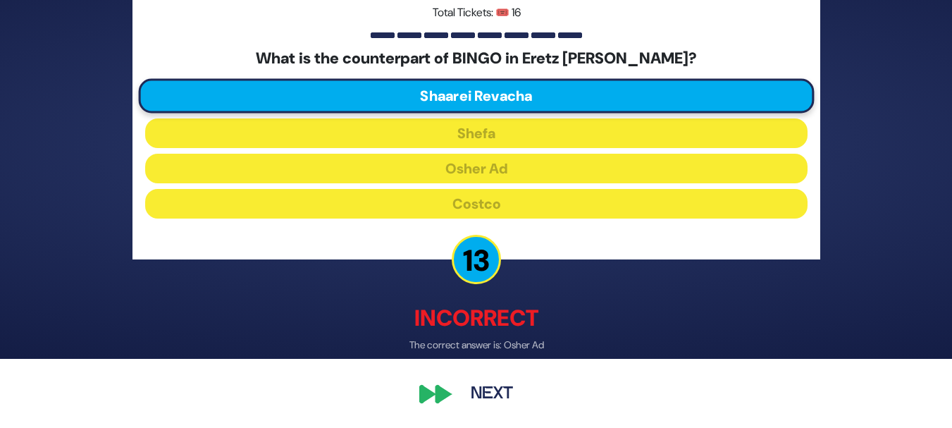
click at [493, 385] on button "Next" at bounding box center [492, 394] width 82 height 32
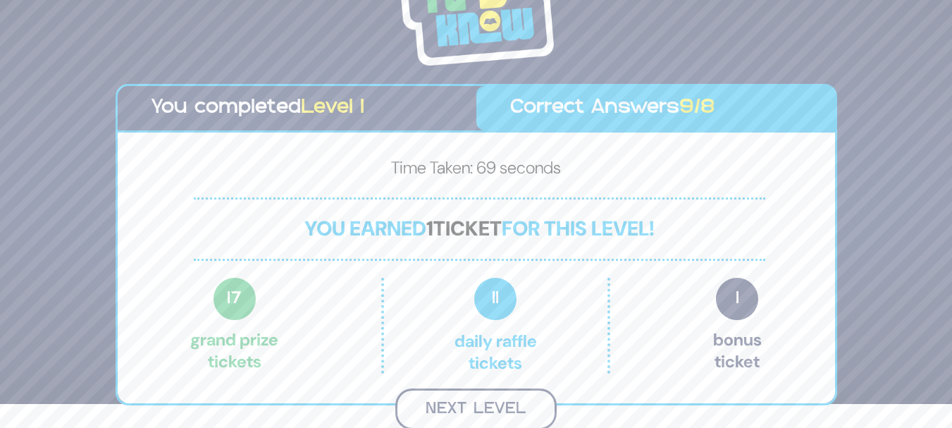
scroll to position [22, 0]
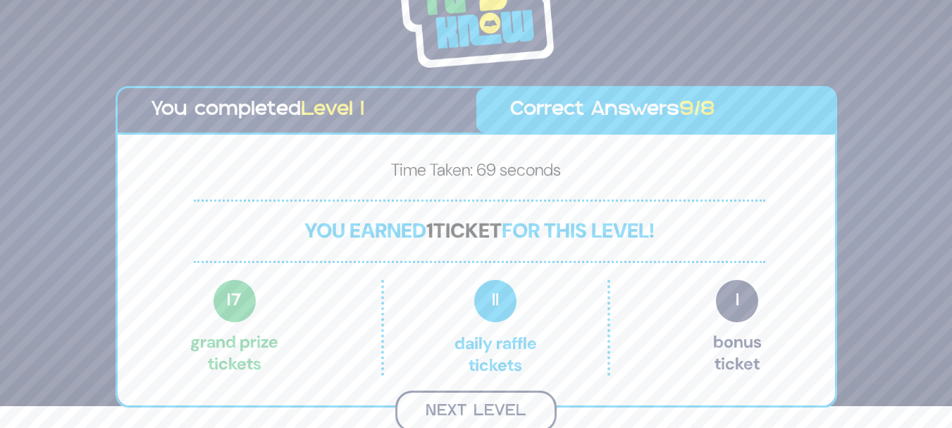
click at [475, 410] on button "Next Level" at bounding box center [475, 411] width 161 height 42
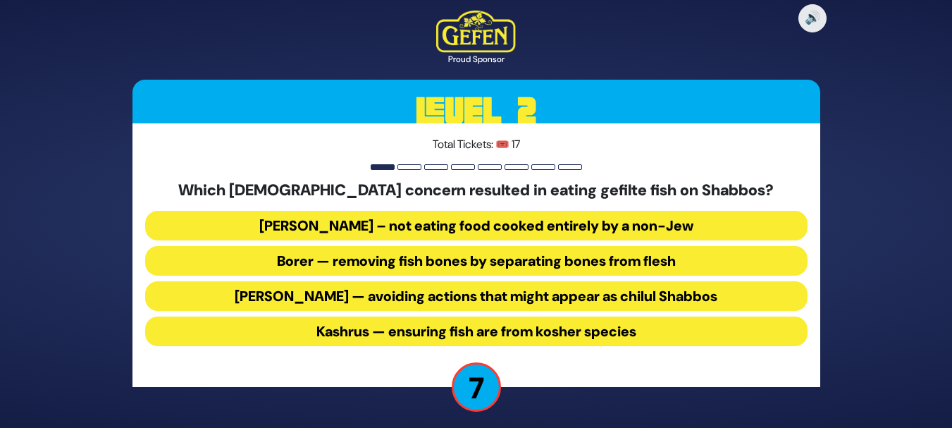
click at [422, 266] on button "Borer — removing fish bones by separating bones from flesh" at bounding box center [476, 261] width 662 height 30
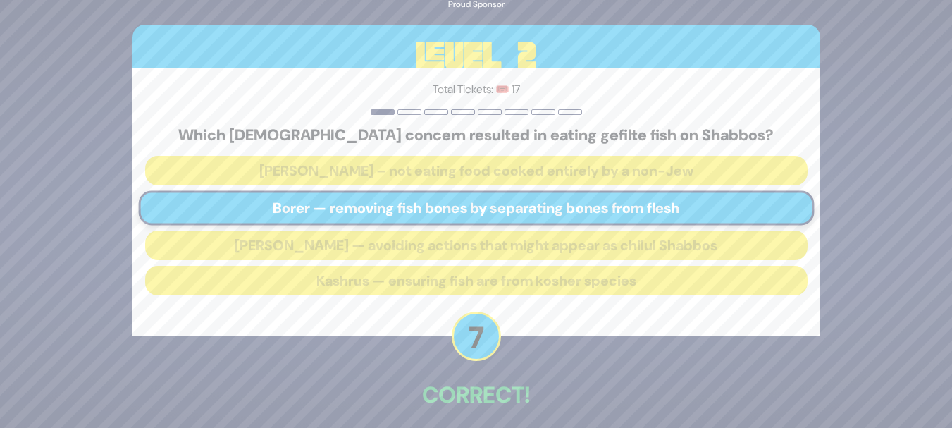
scroll to position [61, 0]
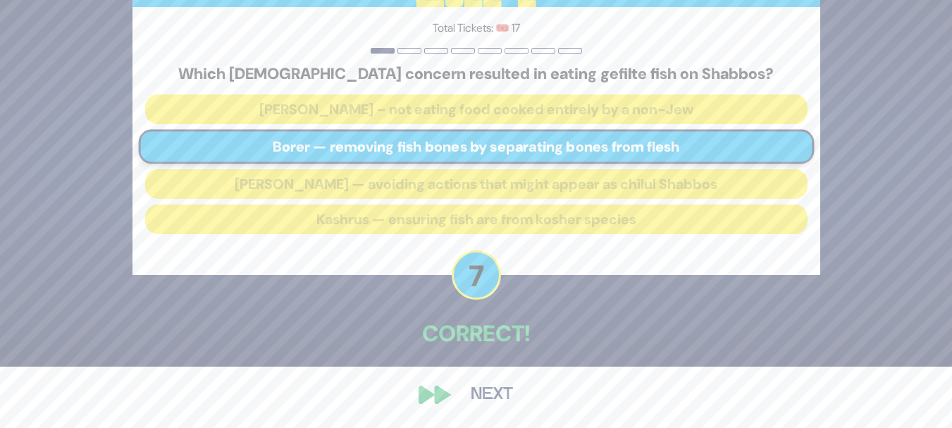
click at [481, 395] on button "Next" at bounding box center [492, 394] width 82 height 32
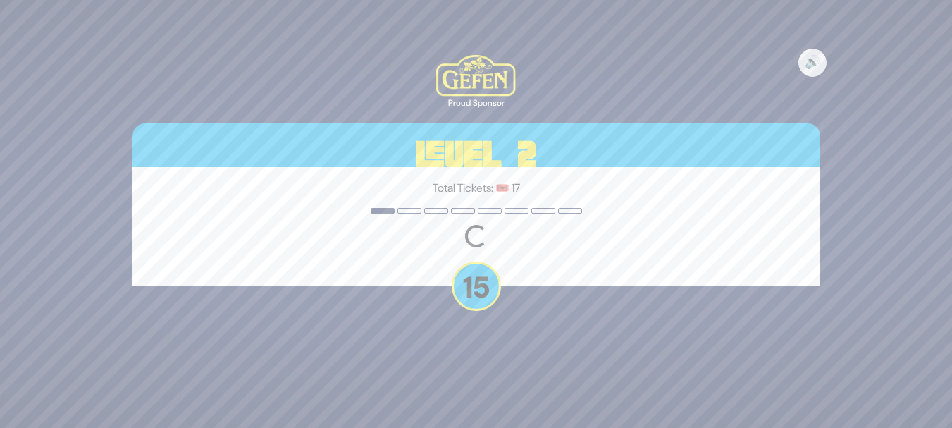
scroll to position [0, 0]
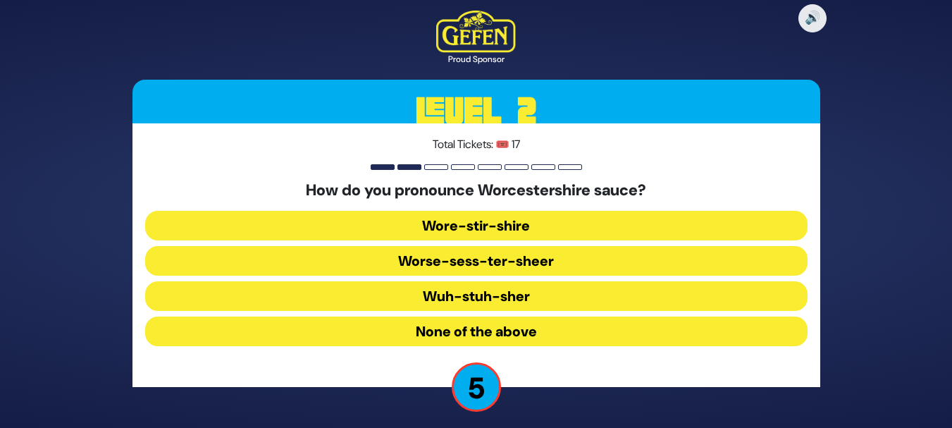
click at [493, 261] on button "Worse-sess-ter-sheer" at bounding box center [476, 261] width 662 height 30
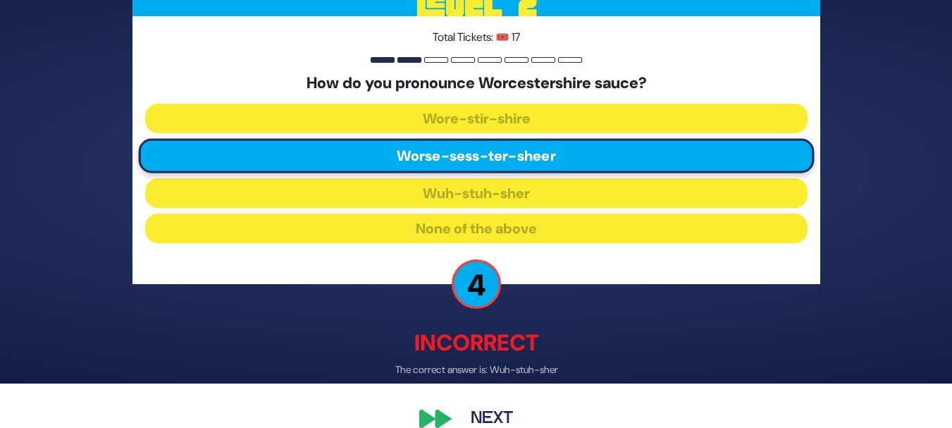
scroll to position [69, 0]
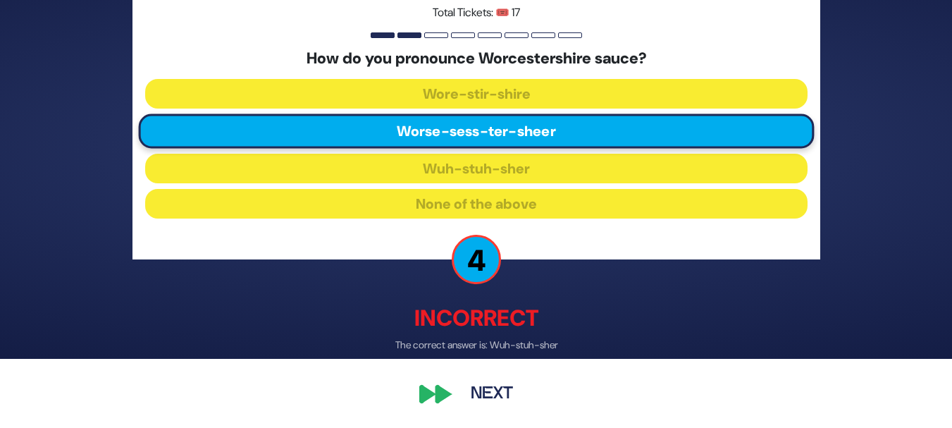
click at [485, 395] on button "Next" at bounding box center [492, 394] width 82 height 32
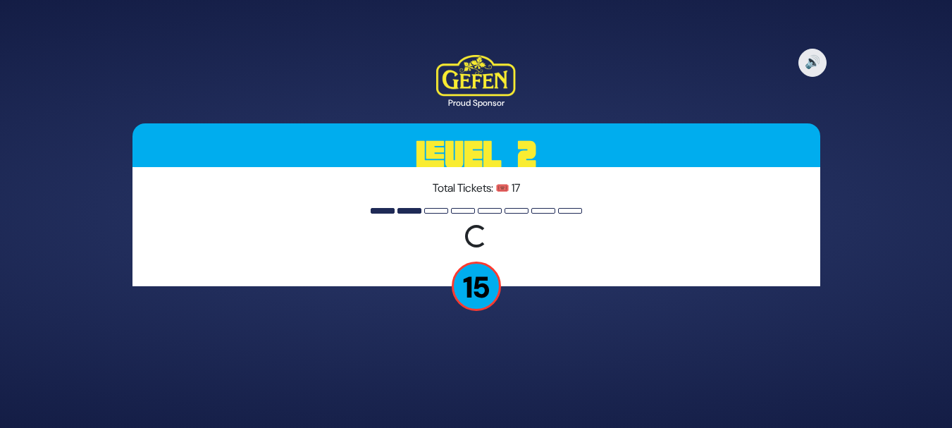
scroll to position [0, 0]
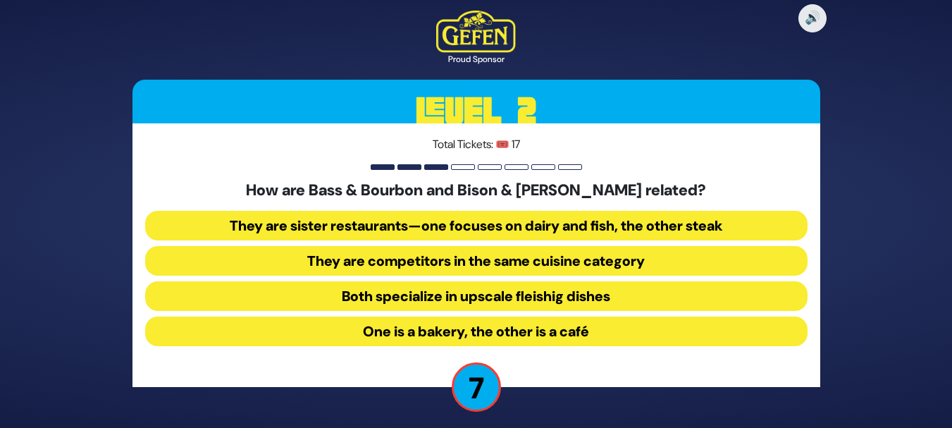
click at [440, 224] on button "They are sister restaurants—one focuses on dairy and fish, the other steak" at bounding box center [476, 226] width 662 height 30
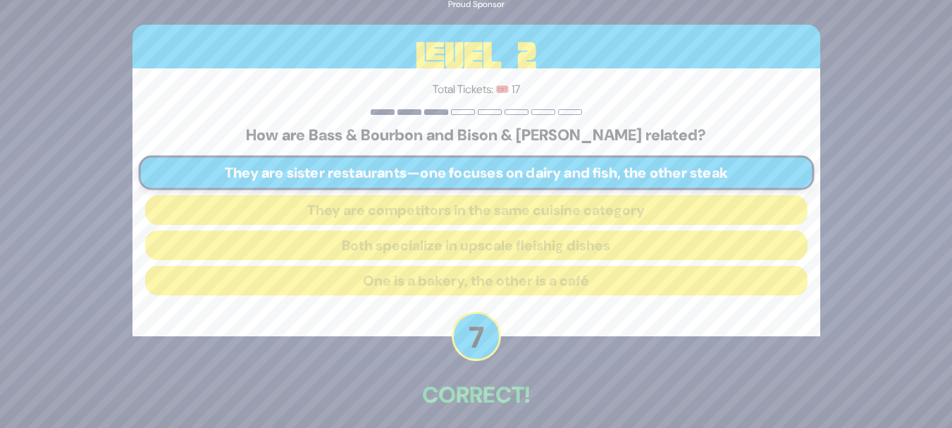
scroll to position [61, 0]
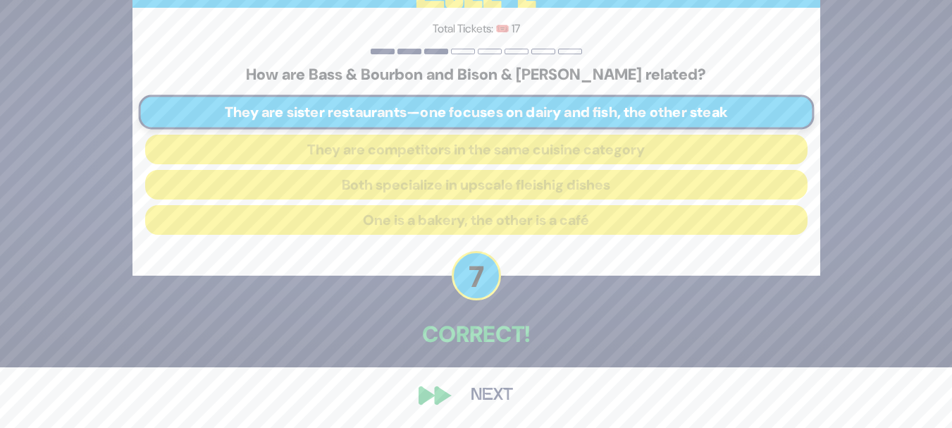
click at [473, 406] on button "Next" at bounding box center [492, 395] width 82 height 32
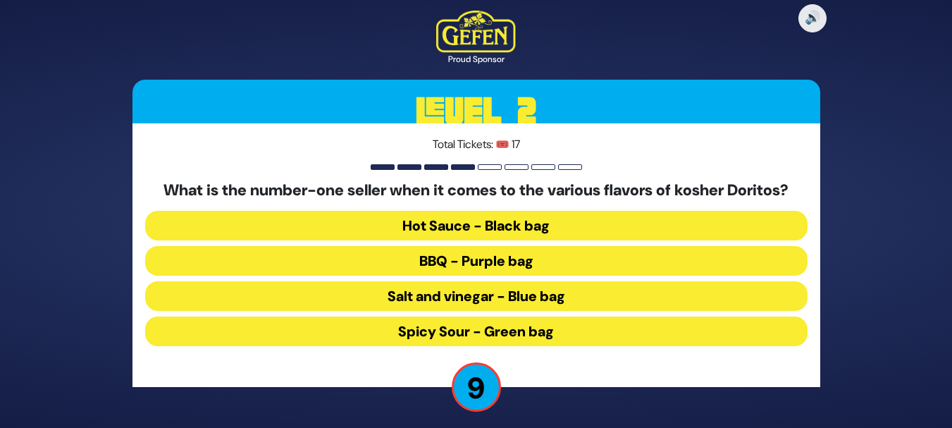
click at [530, 261] on button "BBQ - Purple bag" at bounding box center [476, 261] width 662 height 30
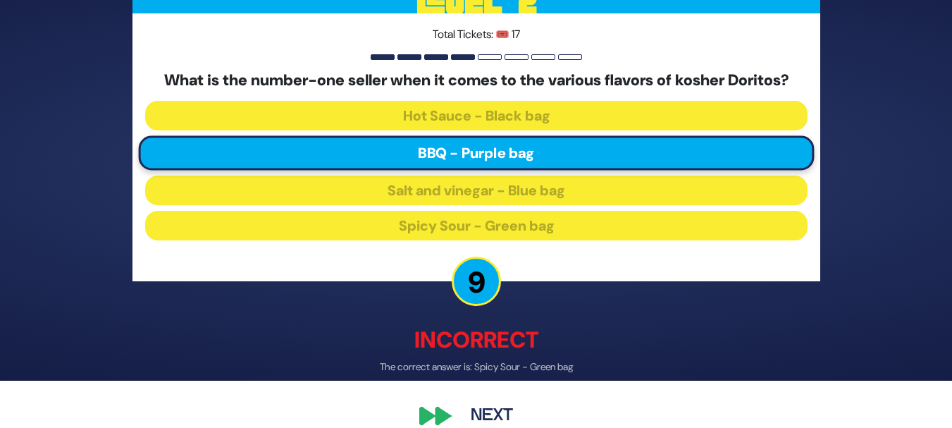
scroll to position [69, 0]
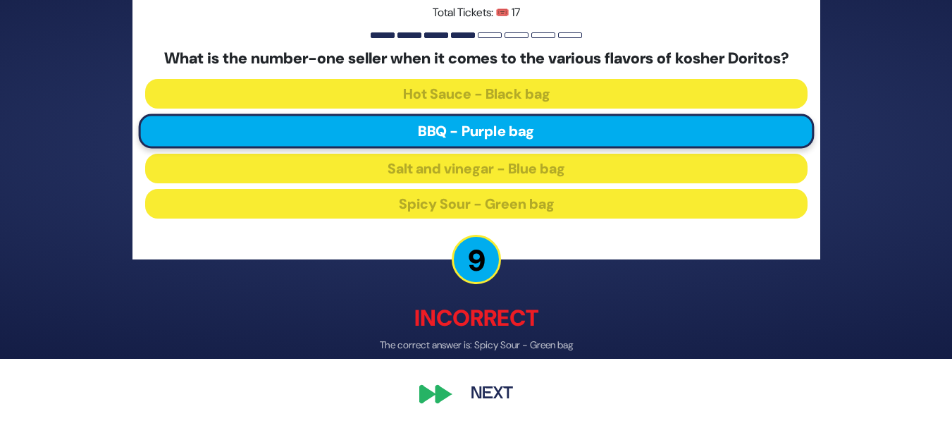
click at [486, 388] on button "Next" at bounding box center [492, 394] width 82 height 32
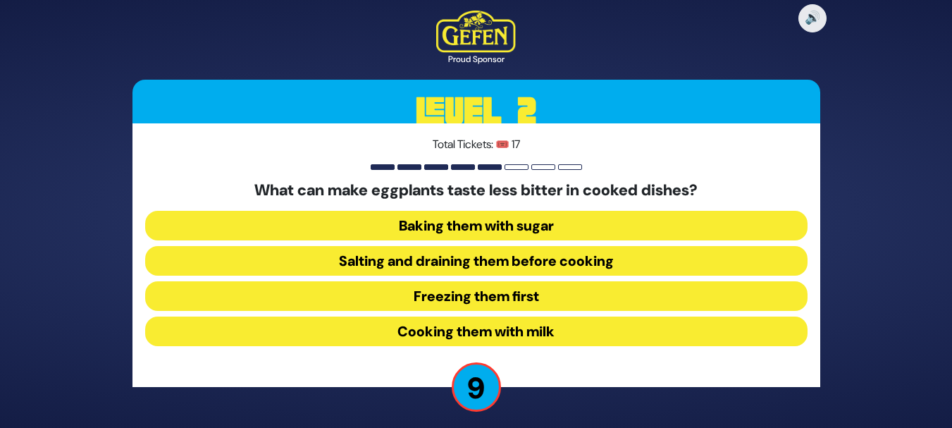
click at [511, 298] on button "Freezing them first" at bounding box center [476, 296] width 662 height 30
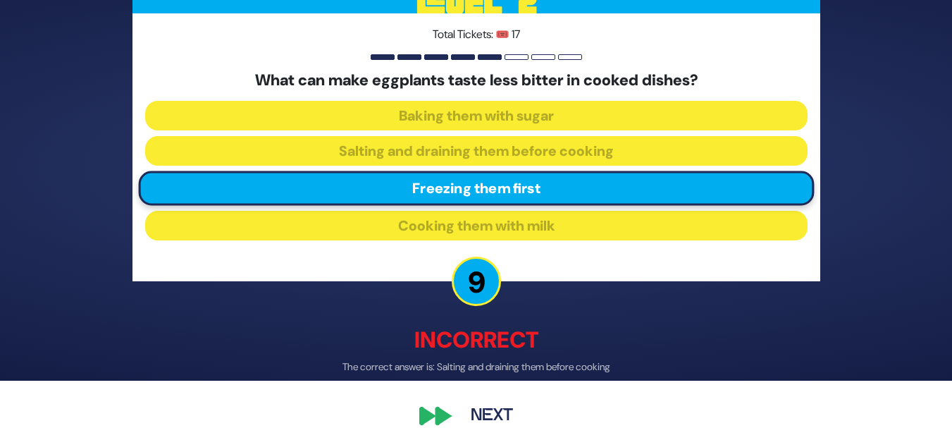
scroll to position [69, 0]
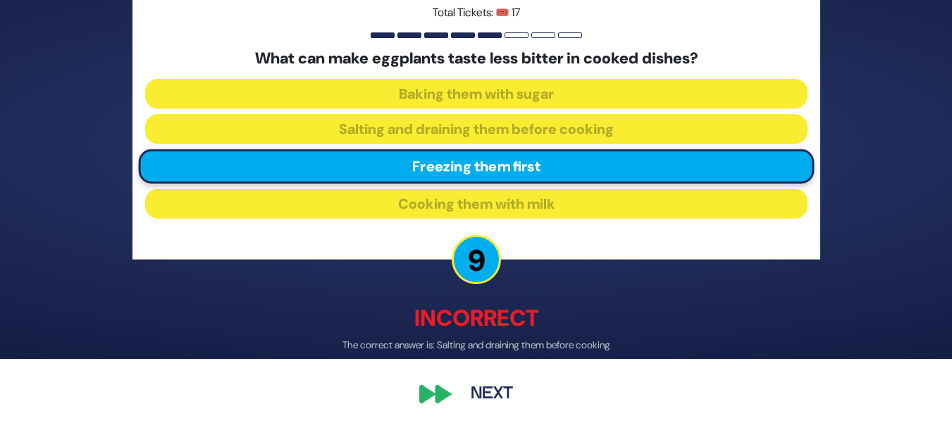
click at [500, 386] on button "Next" at bounding box center [492, 394] width 82 height 32
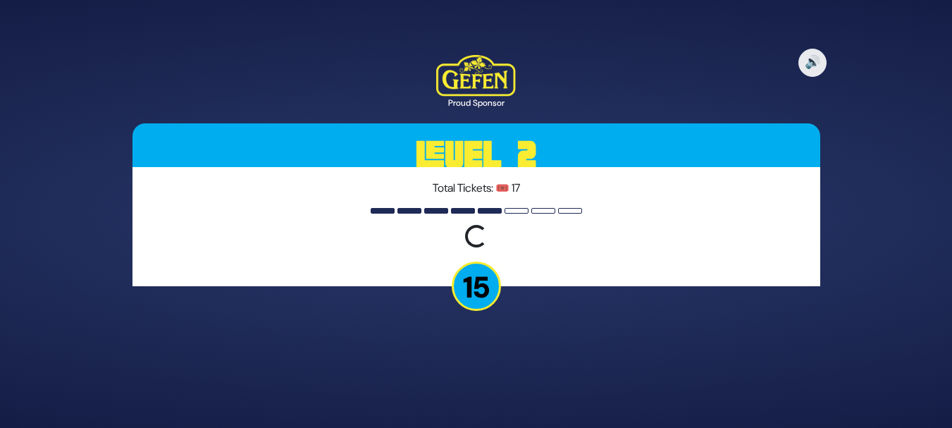
scroll to position [0, 0]
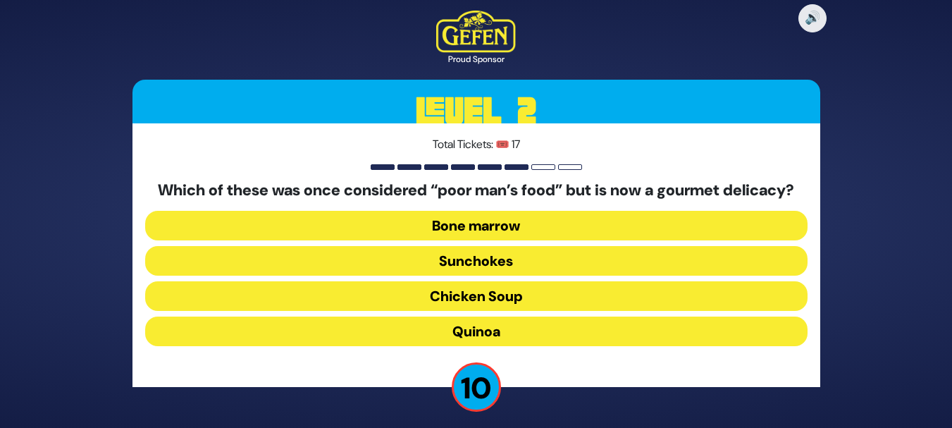
click at [512, 235] on button "Bone marrow" at bounding box center [476, 226] width 662 height 30
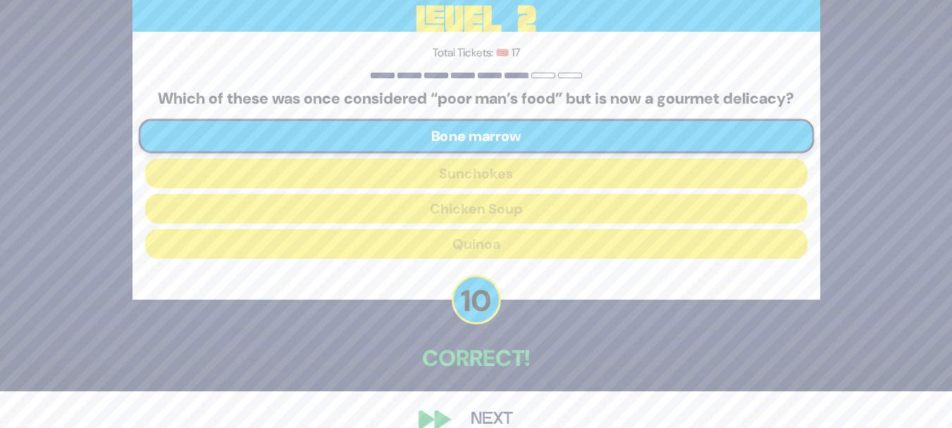
scroll to position [51, 0]
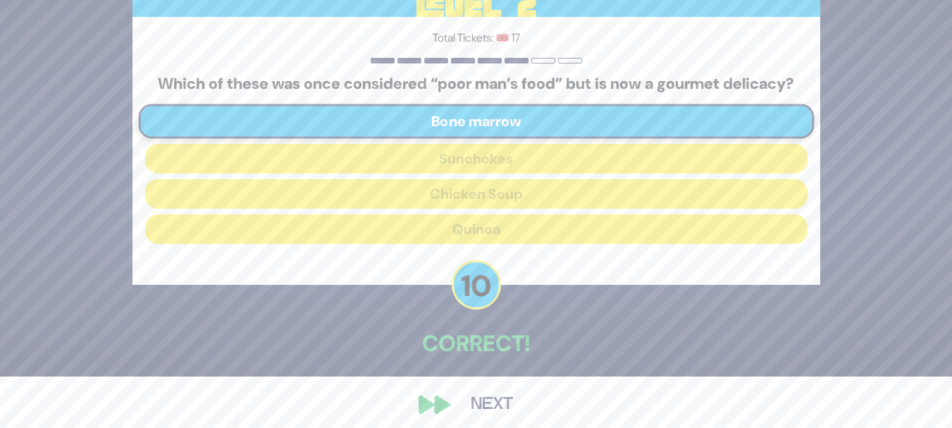
click at [482, 415] on button "Next" at bounding box center [492, 404] width 82 height 32
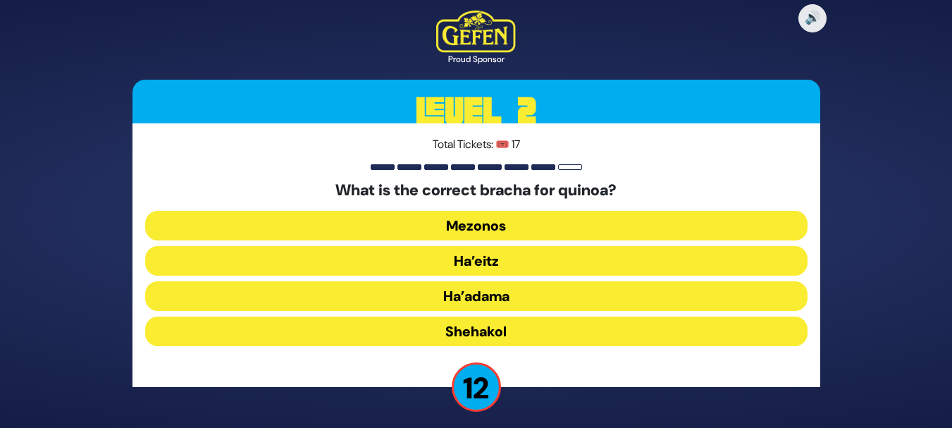
click at [501, 300] on button "Ha’adama" at bounding box center [476, 296] width 662 height 30
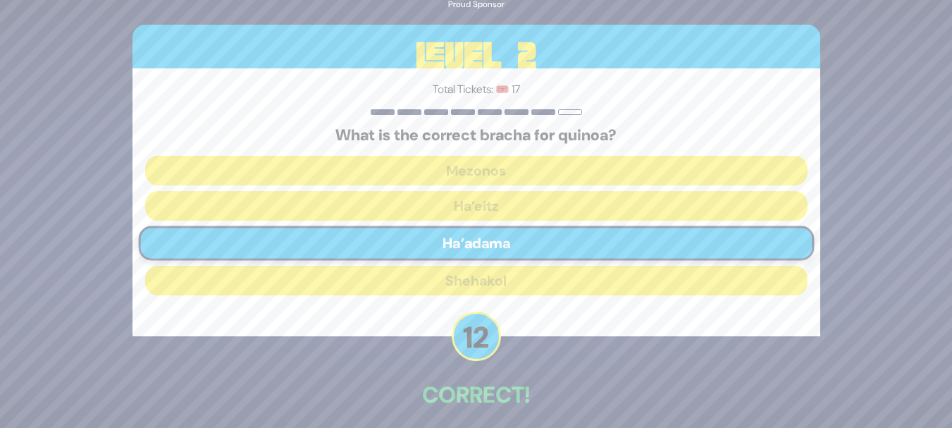
scroll to position [61, 0]
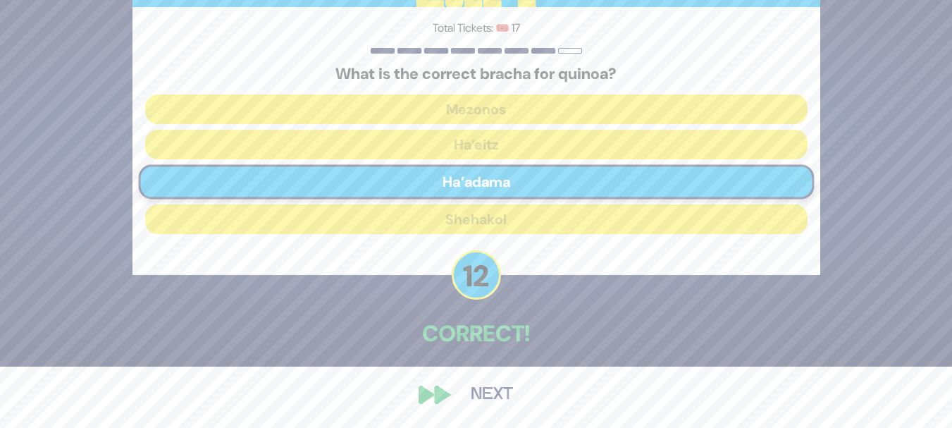
click at [495, 397] on button "Next" at bounding box center [492, 394] width 82 height 32
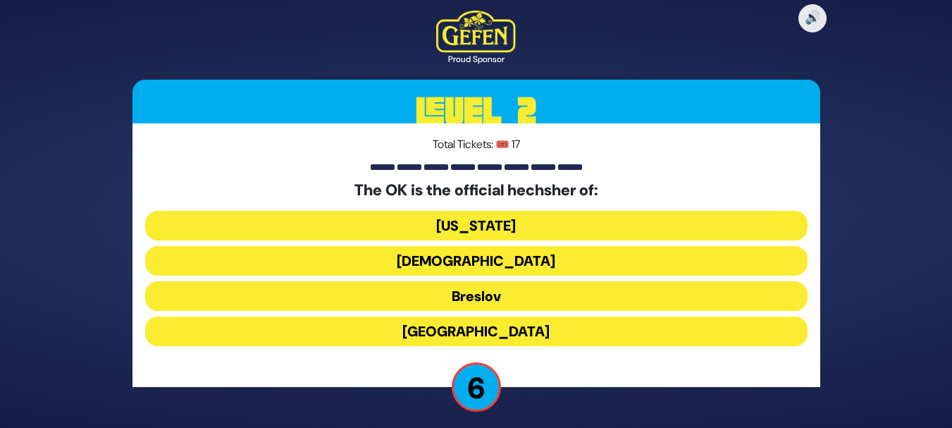
click at [505, 329] on button "[GEOGRAPHIC_DATA]" at bounding box center [476, 331] width 662 height 30
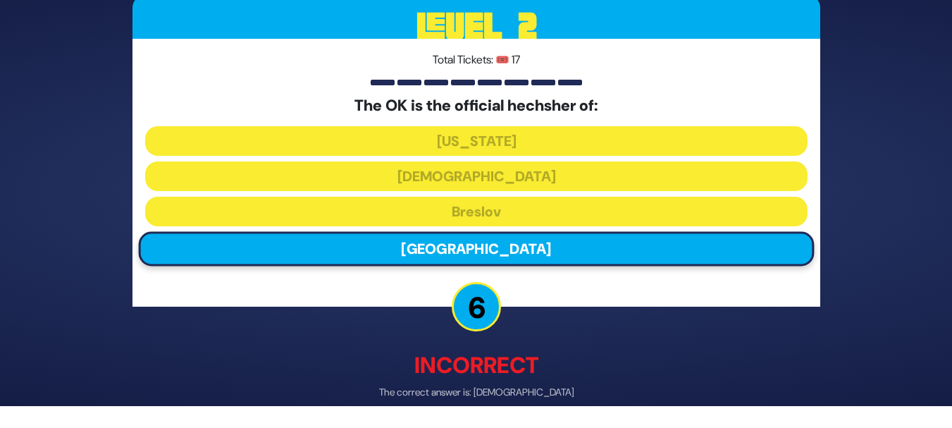
scroll to position [69, 0]
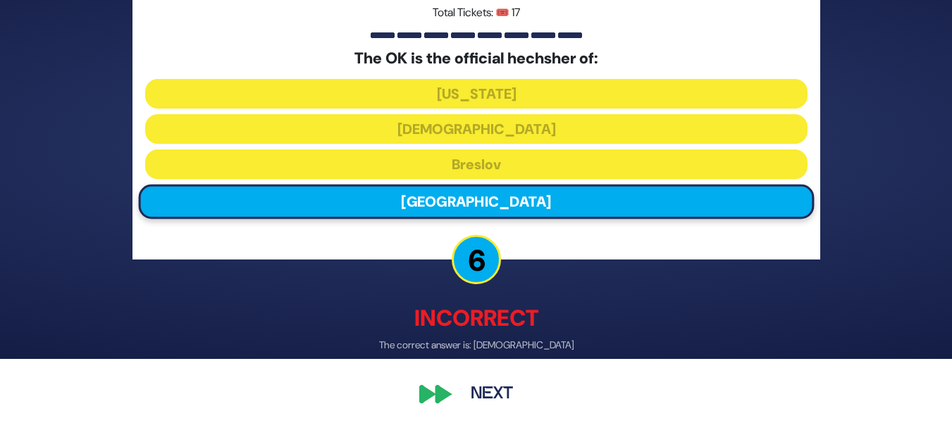
click at [486, 390] on button "Next" at bounding box center [492, 394] width 82 height 32
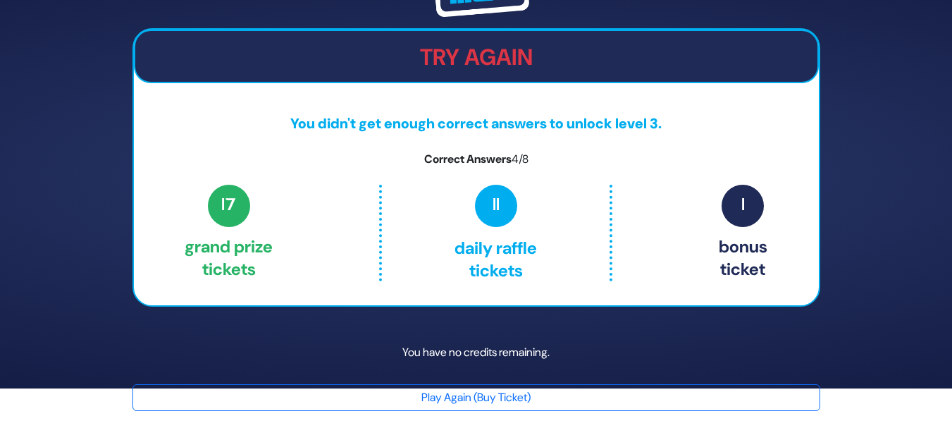
scroll to position [0, 0]
